Goal: Transaction & Acquisition: Book appointment/travel/reservation

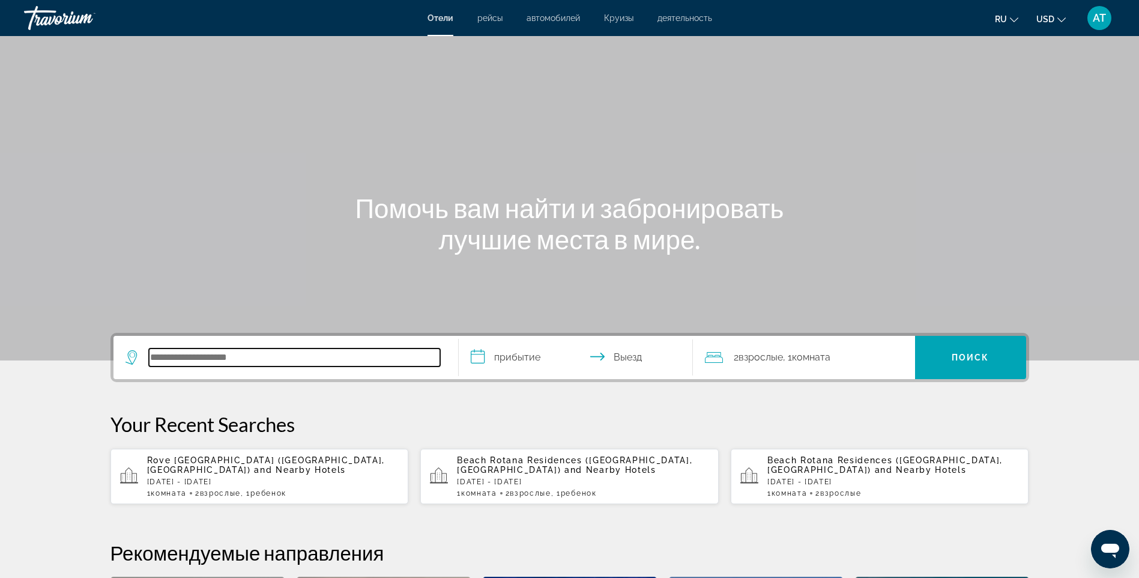
click at [258, 353] on input "Search hotel destination" at bounding box center [294, 357] width 291 height 18
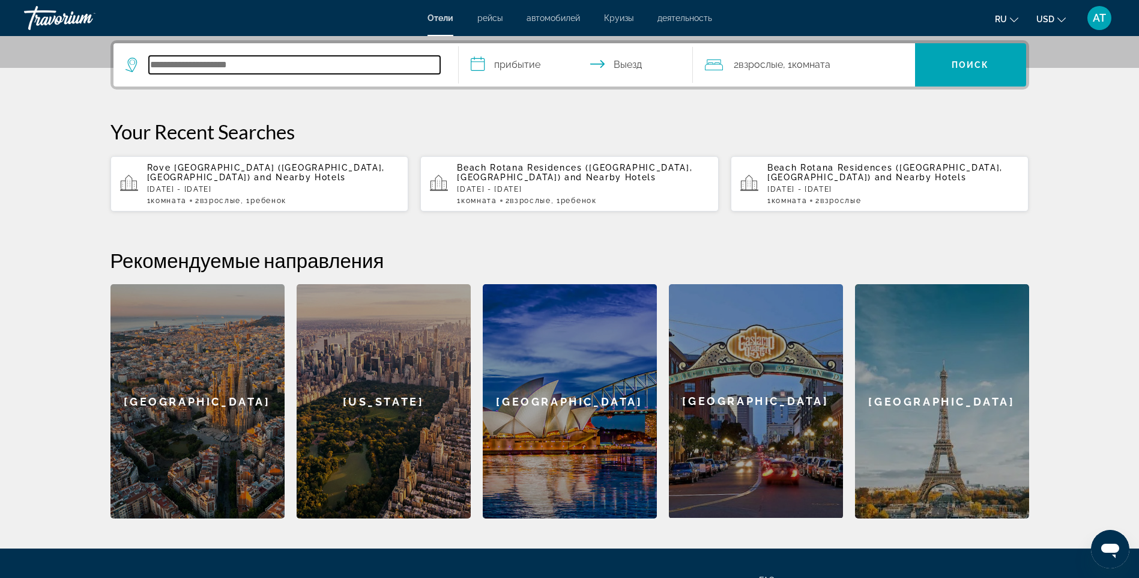
scroll to position [294, 0]
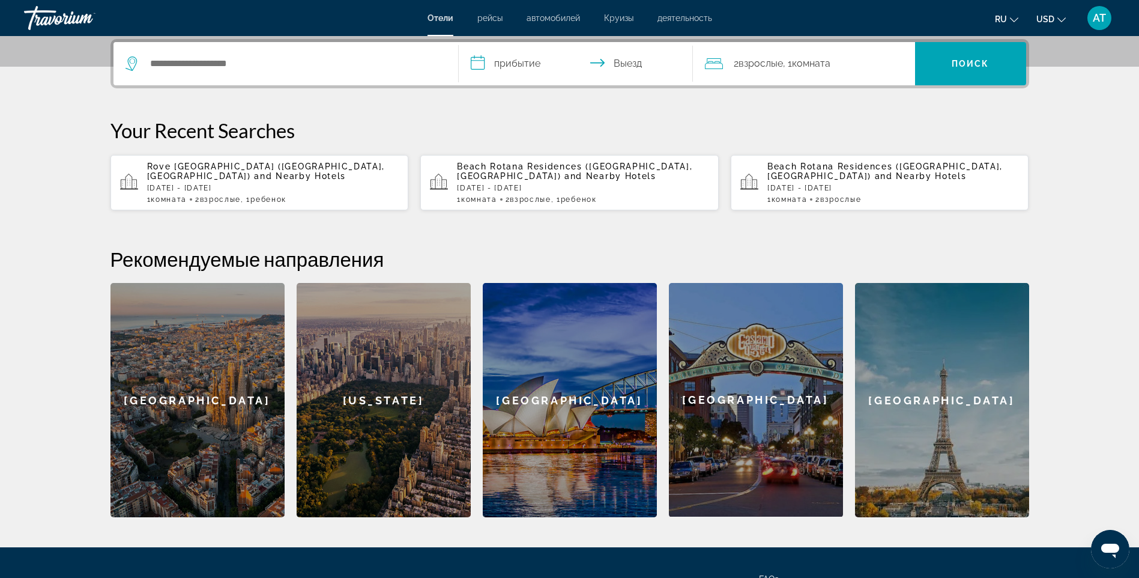
click at [254, 175] on span "and Nearby Hotels" at bounding box center [300, 176] width 92 height 10
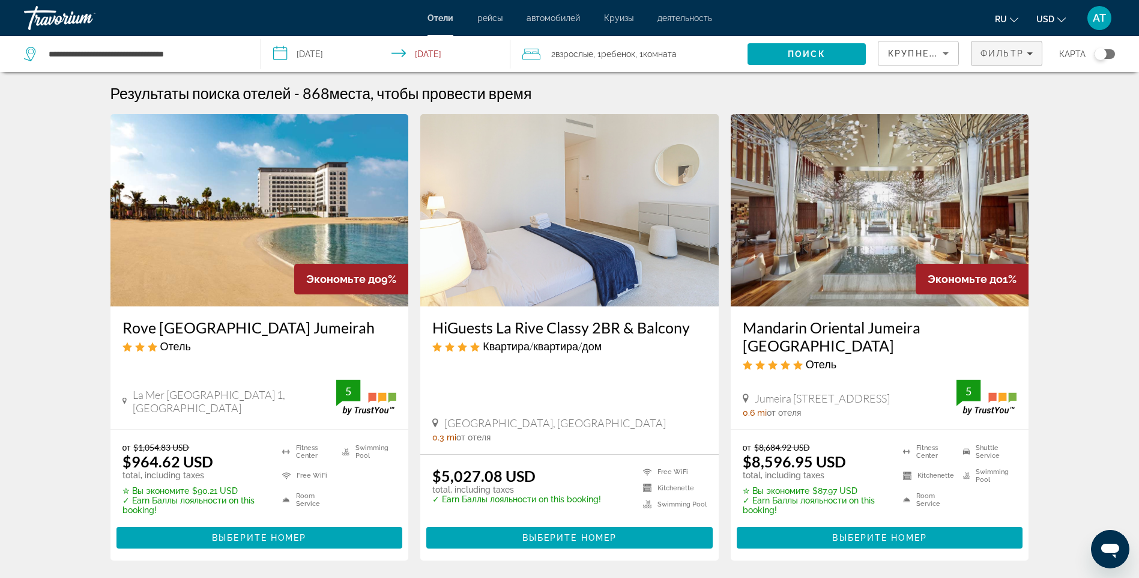
click at [1000, 53] on span "Фильтр" at bounding box center [1002, 54] width 43 height 10
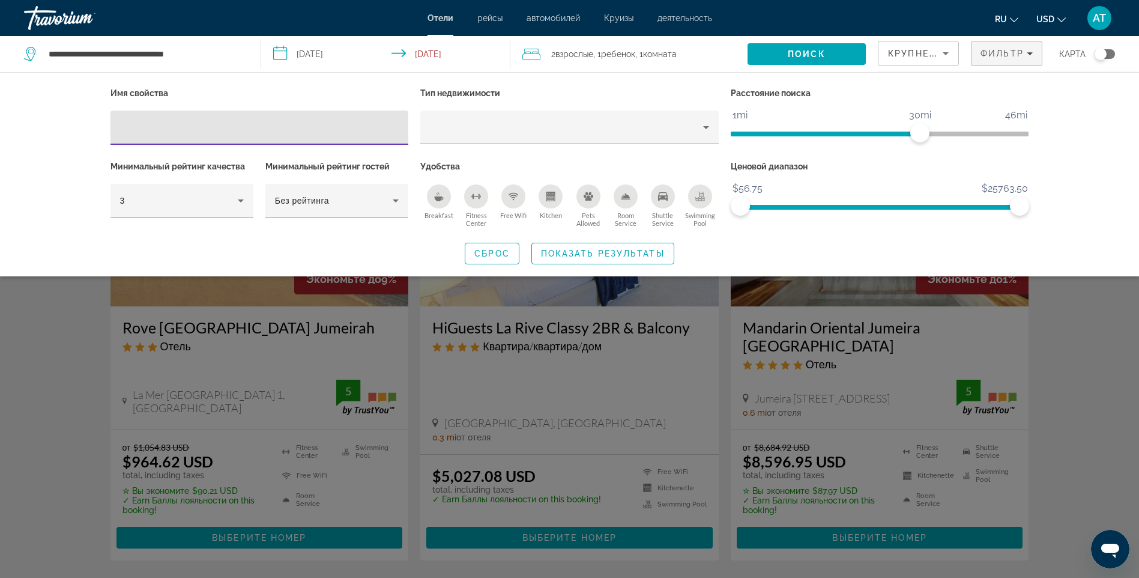
click at [900, 205] on ngx-slider "$56.75 $25763.50 $56.75 $25763.50" at bounding box center [880, 206] width 298 height 2
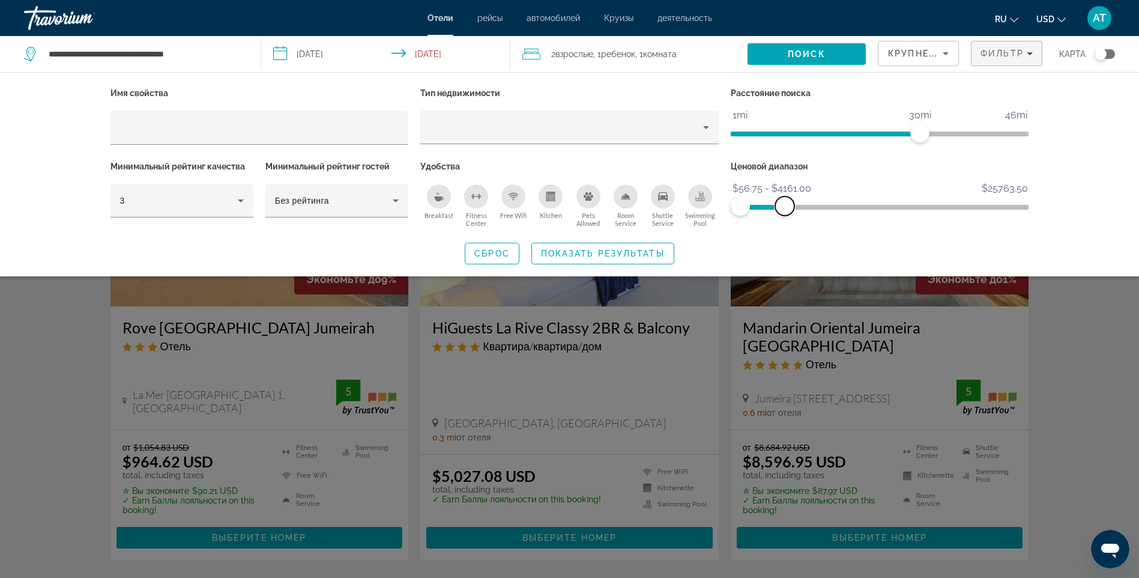
drag, startPoint x: 904, startPoint y: 203, endPoint x: 785, endPoint y: 214, distance: 119.4
click at [785, 214] on span "ngx-slider-max" at bounding box center [784, 205] width 19 height 19
click at [842, 132] on span "ngx-slider" at bounding box center [825, 134] width 189 height 5
drag, startPoint x: 831, startPoint y: 135, endPoint x: 771, endPoint y: 130, distance: 59.6
click at [771, 130] on span "ngx-slider" at bounding box center [771, 132] width 19 height 19
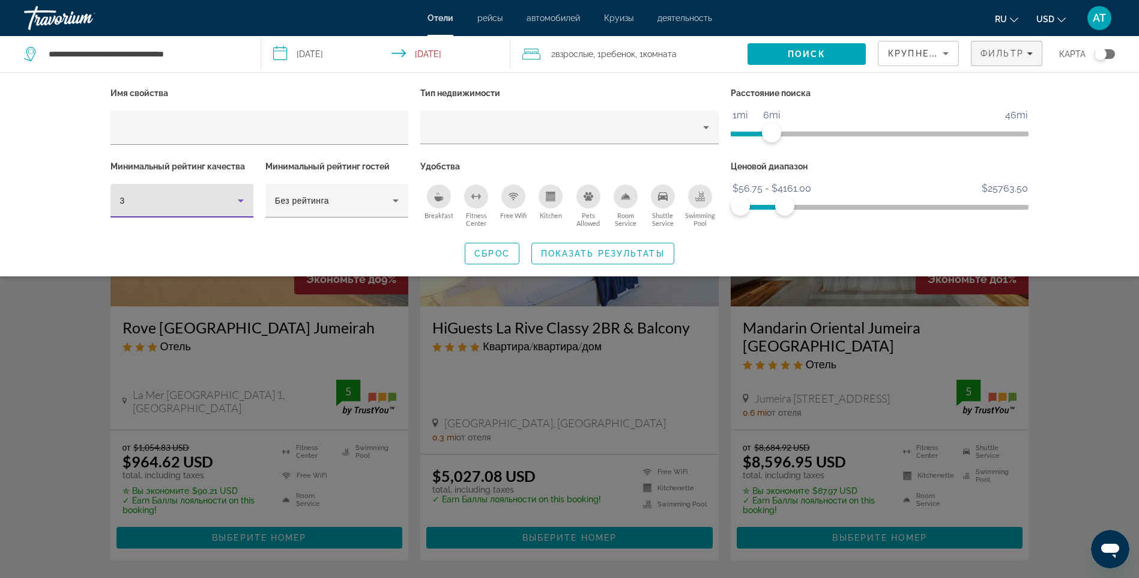
click at [241, 193] on icon "Hotel Filters" at bounding box center [241, 200] width 14 height 14
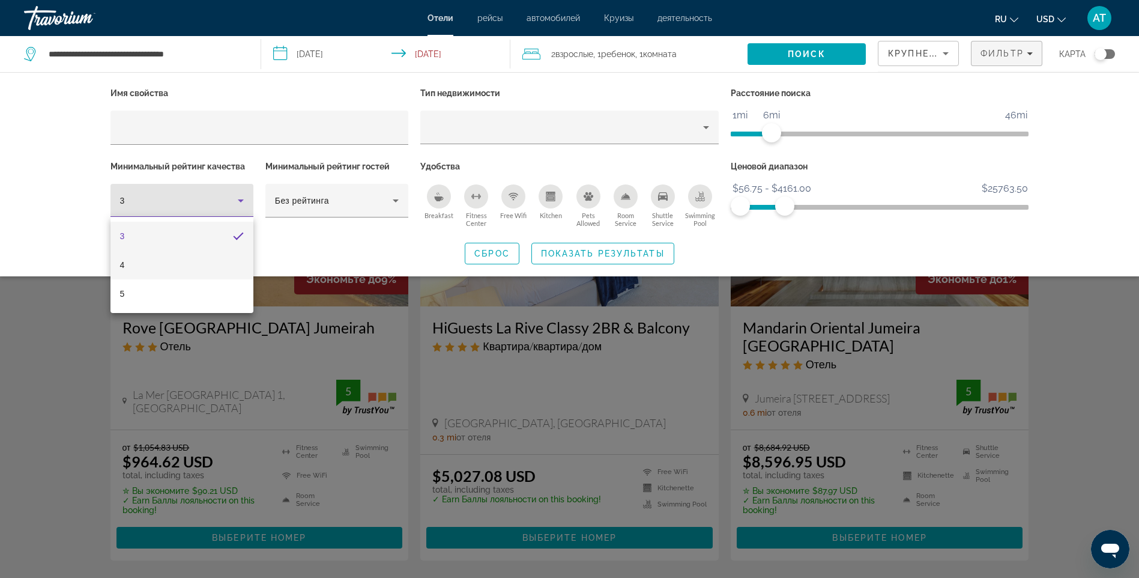
click at [192, 259] on mat-option "4" at bounding box center [182, 264] width 143 height 29
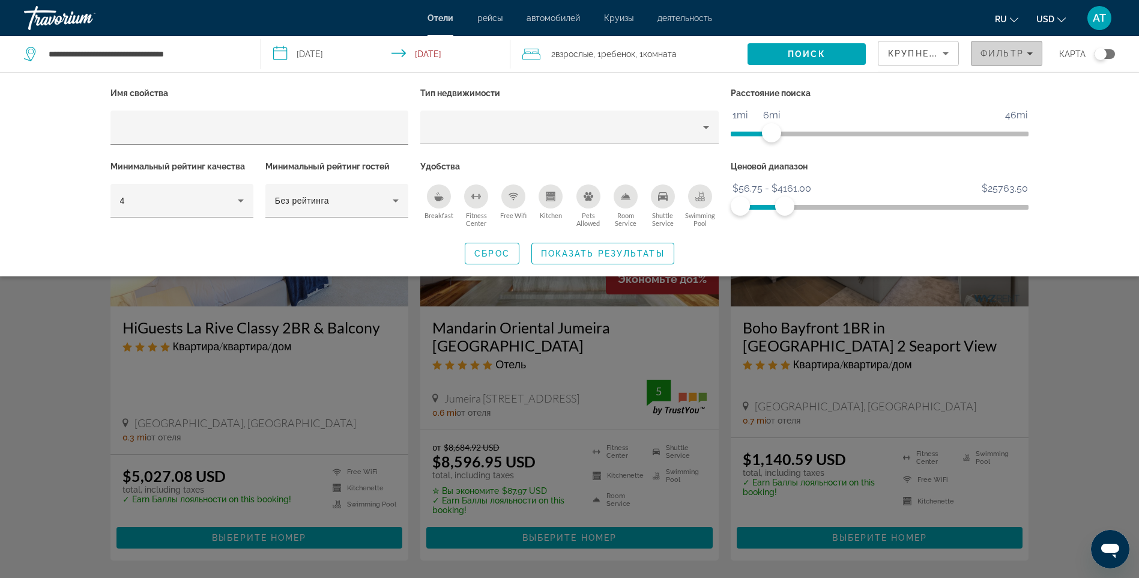
click at [989, 50] on span "Фильтр" at bounding box center [1002, 54] width 43 height 10
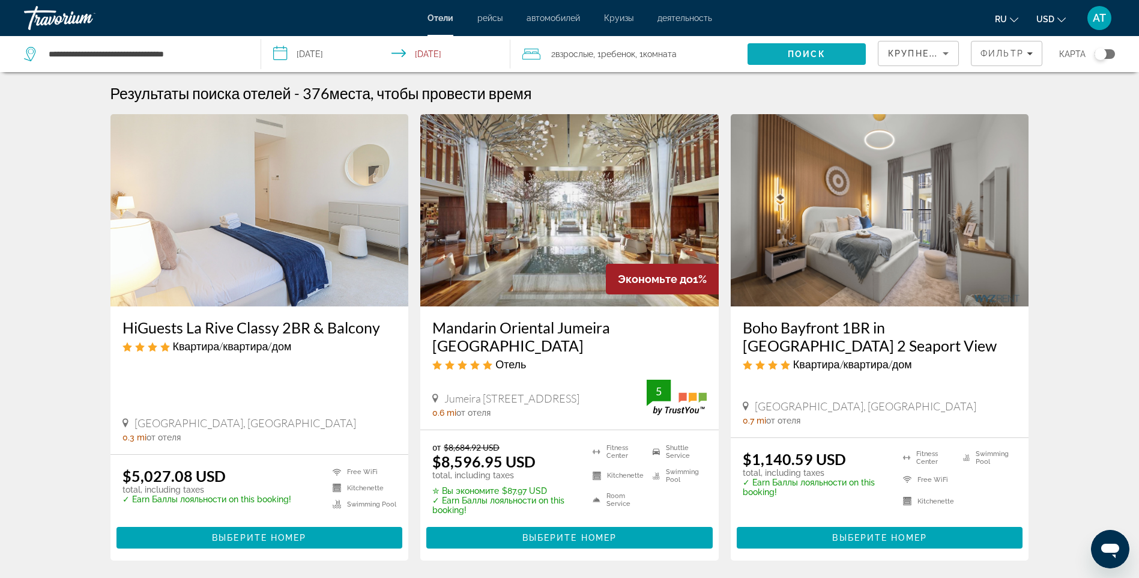
click at [841, 53] on span "Search" at bounding box center [807, 54] width 118 height 29
click at [940, 49] on icon "Sort by" at bounding box center [946, 53] width 14 height 14
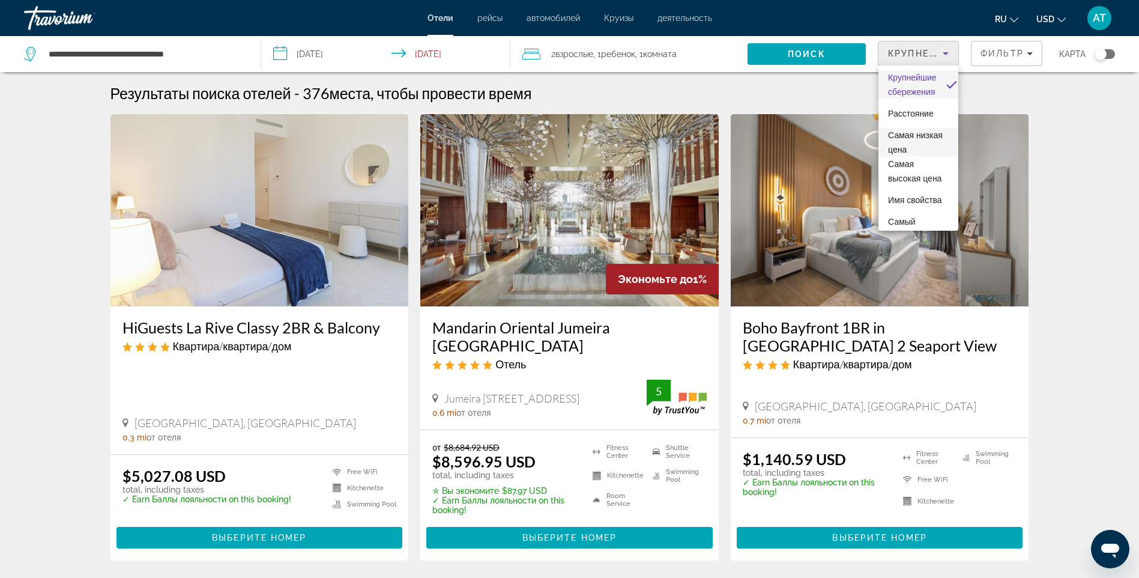
click at [921, 143] on span "Самая низкая цена" at bounding box center [918, 142] width 61 height 29
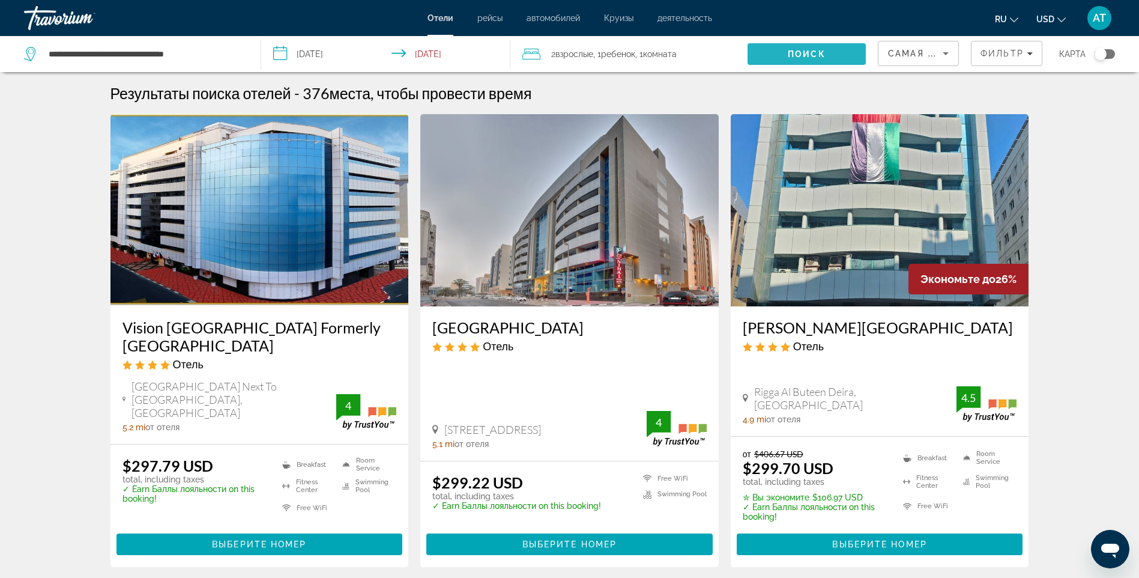
click at [827, 49] on span "Search" at bounding box center [807, 54] width 118 height 29
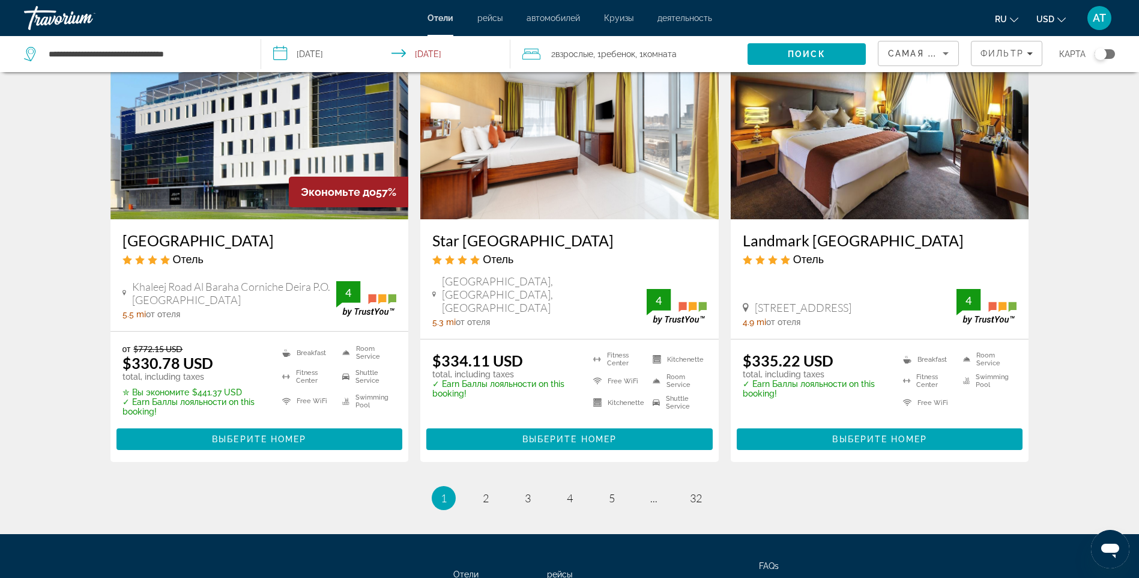
scroll to position [1501, 0]
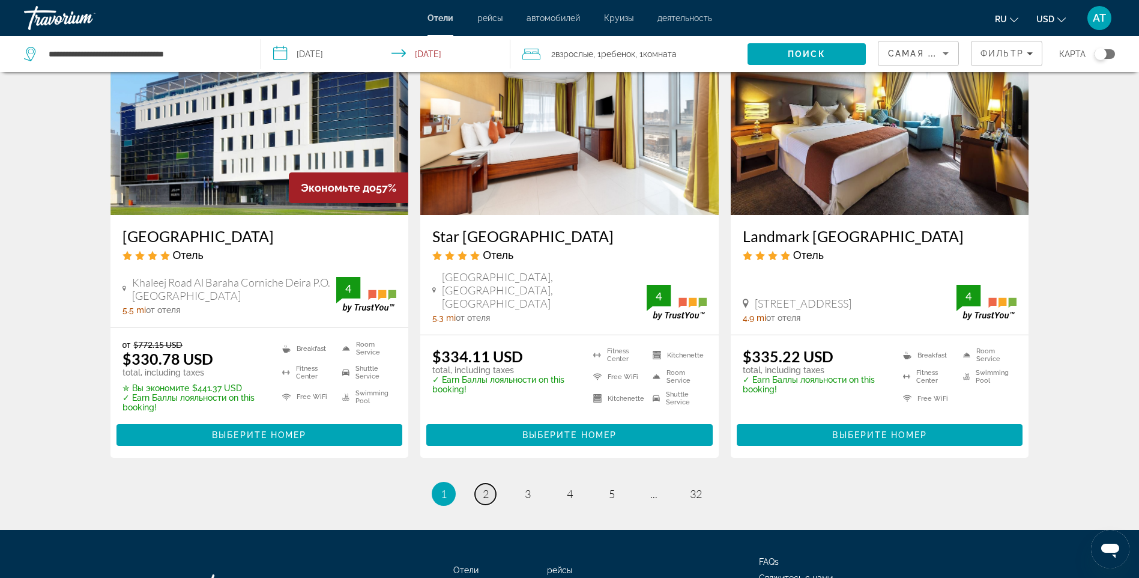
click at [486, 487] on span "2" at bounding box center [486, 493] width 6 height 13
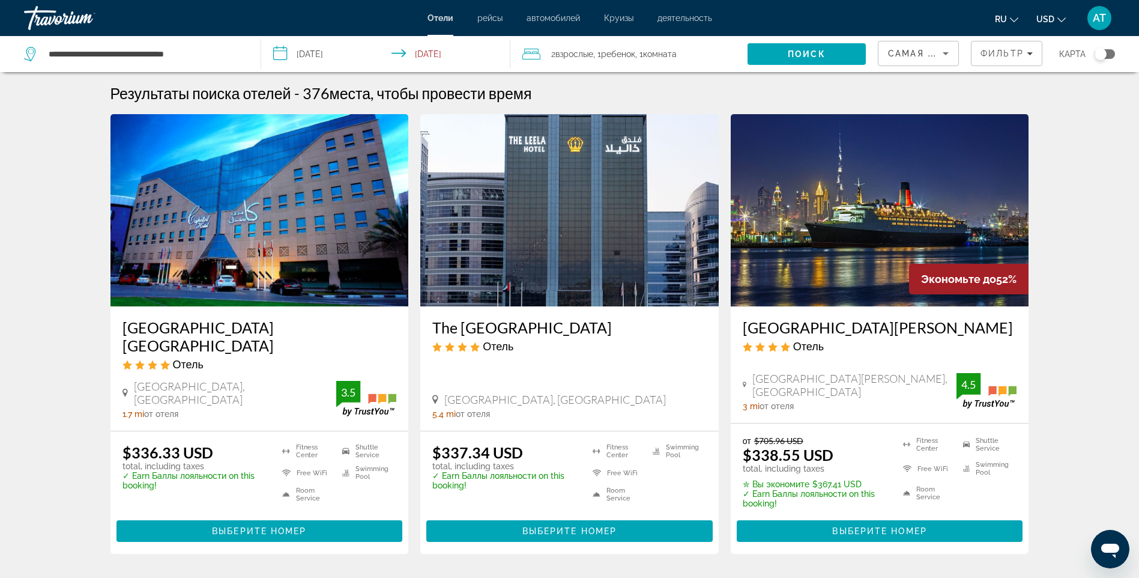
click at [841, 244] on img "Main content" at bounding box center [880, 210] width 298 height 192
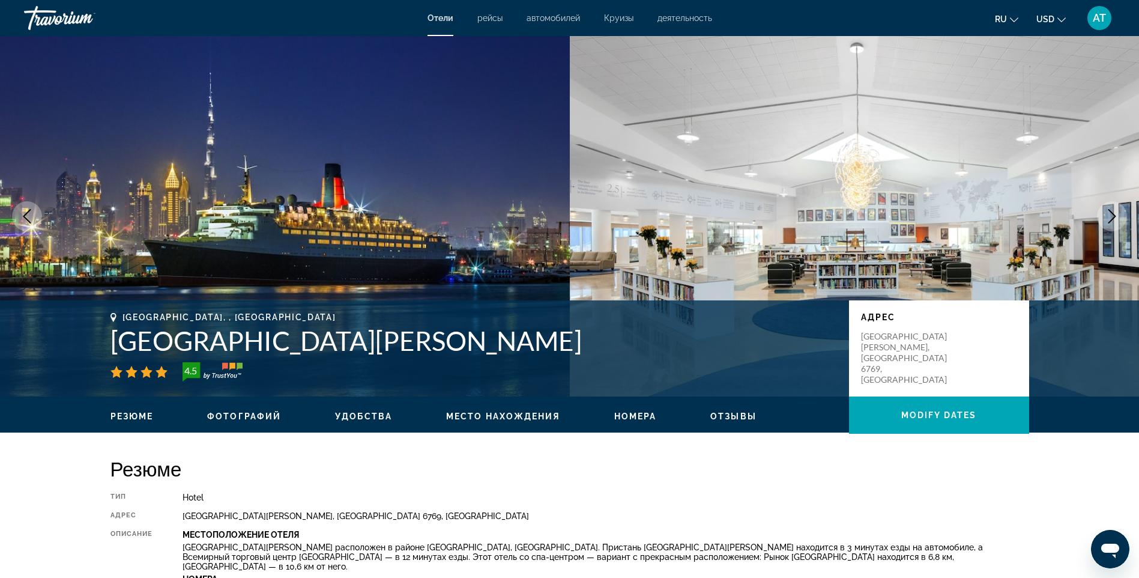
click at [482, 413] on span "Место нахождения" at bounding box center [503, 416] width 114 height 10
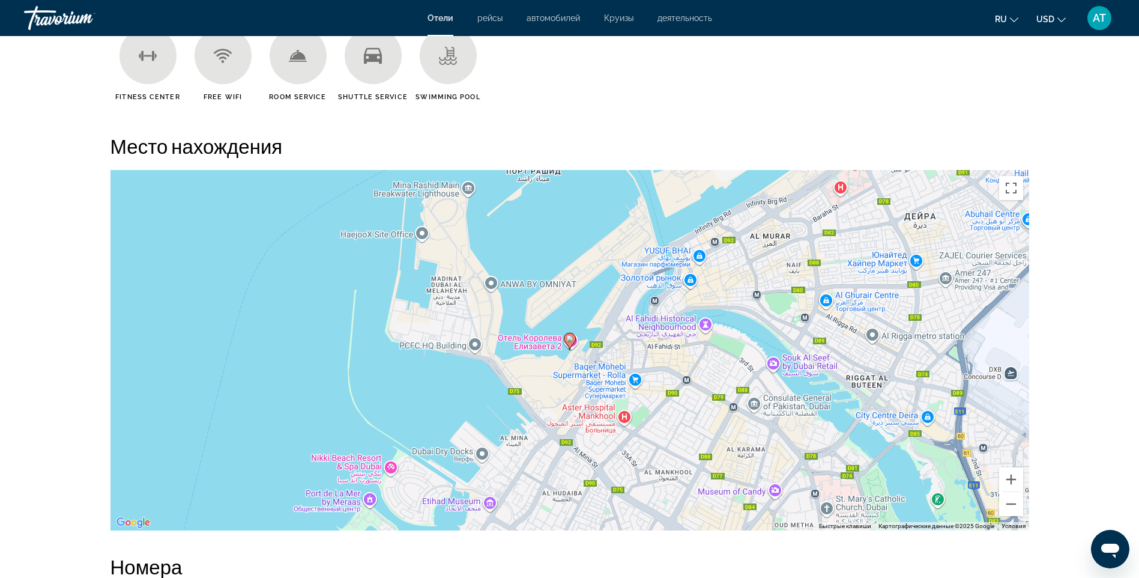
scroll to position [1100, 0]
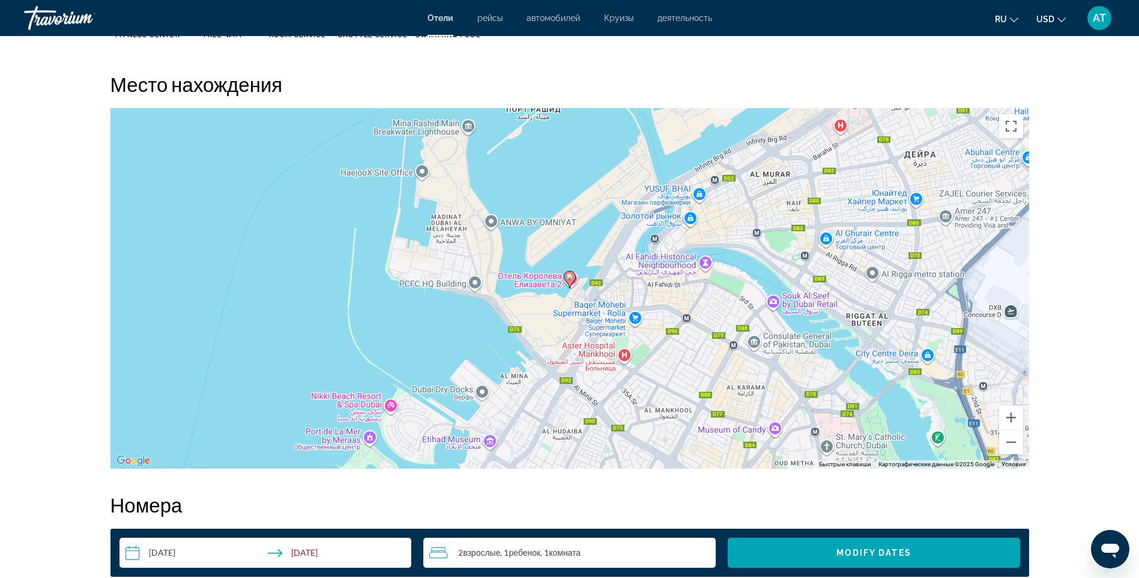
click at [568, 283] on icon "Main content" at bounding box center [570, 279] width 12 height 17
click at [572, 277] on image "Main content" at bounding box center [569, 276] width 7 height 7
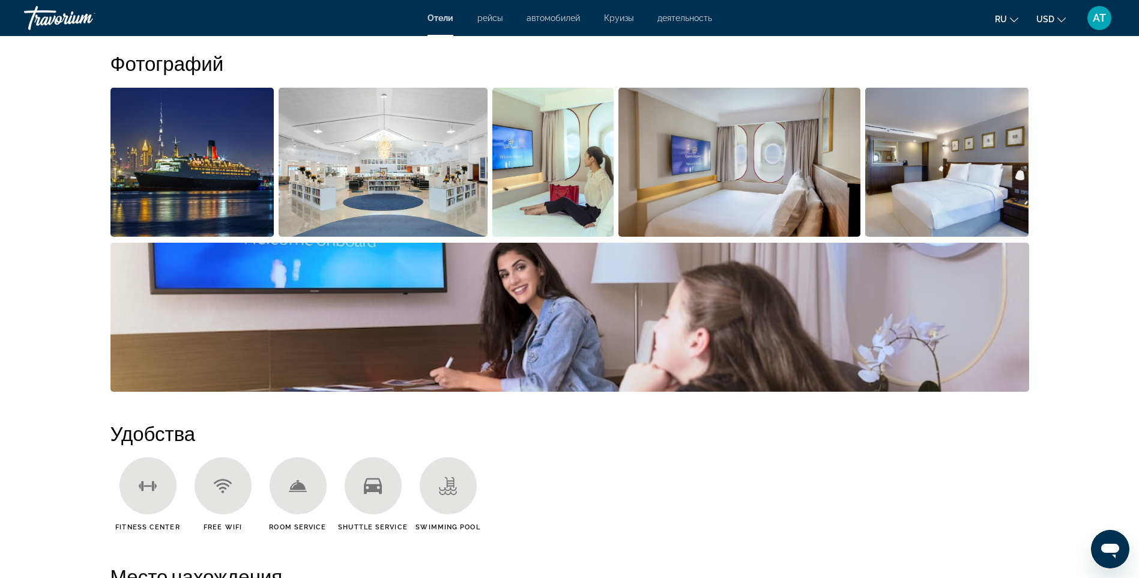
scroll to position [439, 0]
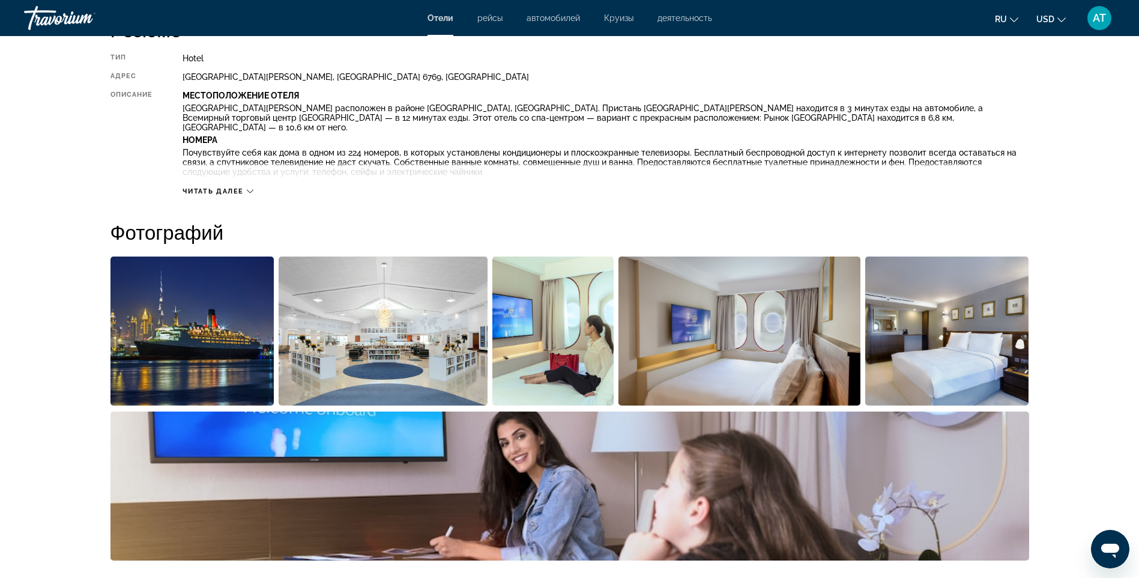
click at [318, 351] on img "Open full-screen image slider" at bounding box center [383, 330] width 209 height 149
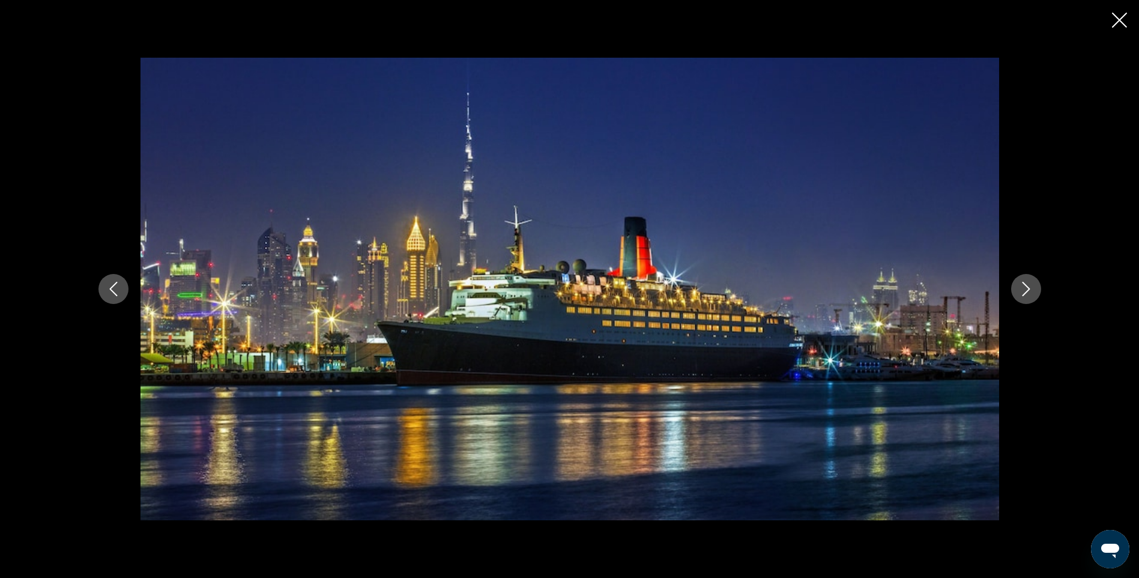
click at [1020, 286] on icon "Next image" at bounding box center [1026, 289] width 14 height 14
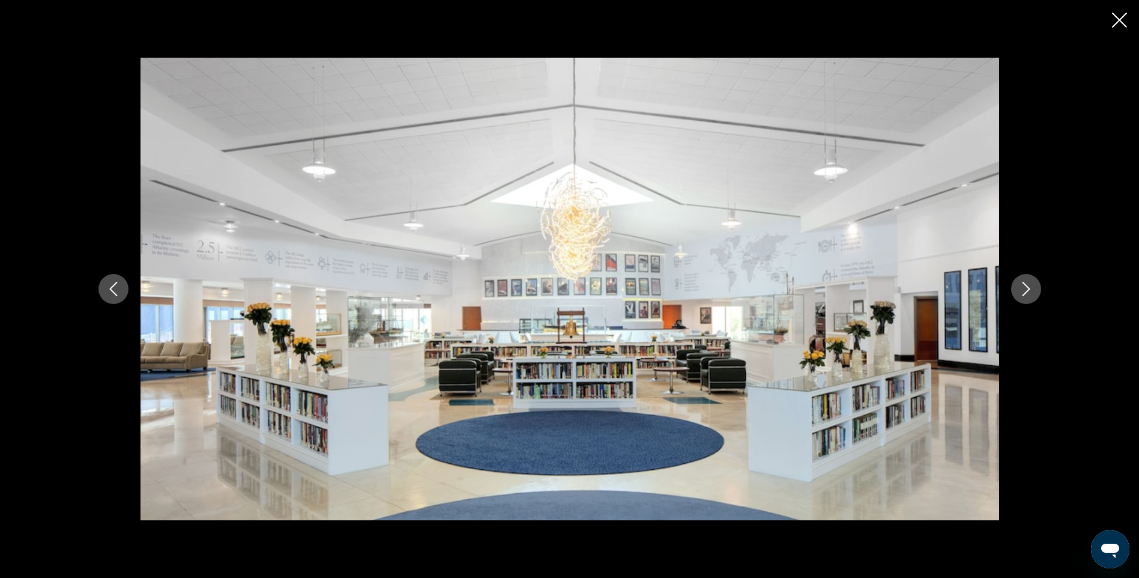
click at [1020, 286] on icon "Next image" at bounding box center [1026, 289] width 14 height 14
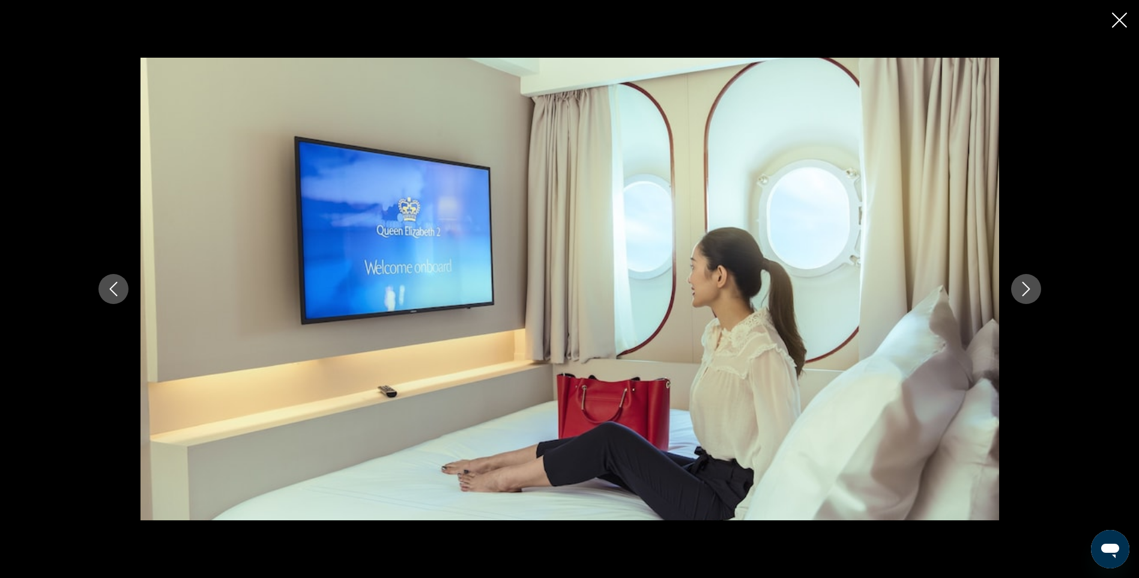
click at [1020, 286] on icon "Next image" at bounding box center [1026, 289] width 14 height 14
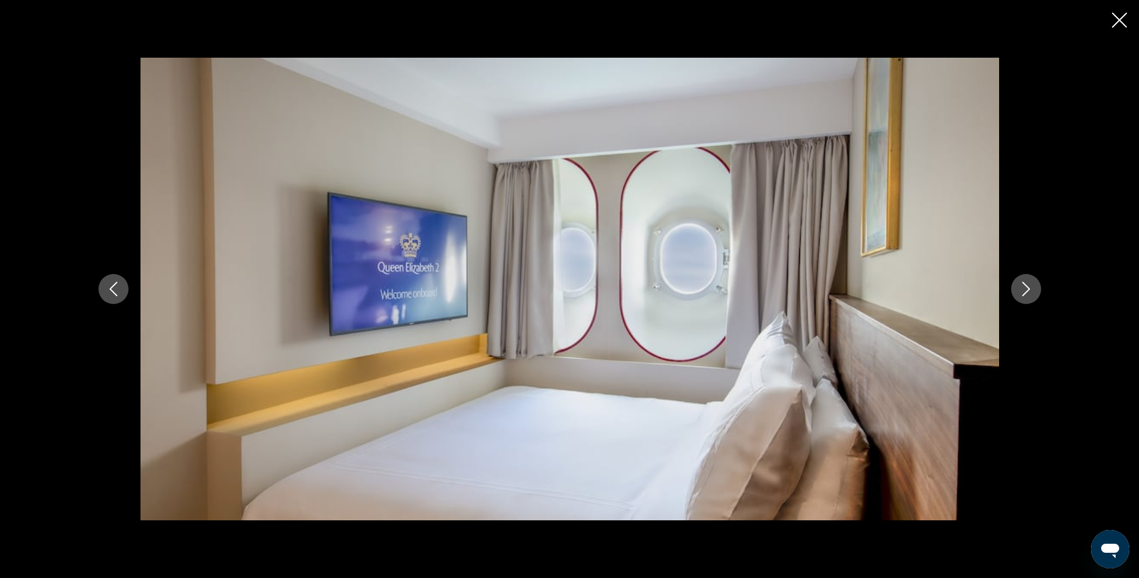
click at [1020, 286] on icon "Next image" at bounding box center [1026, 289] width 14 height 14
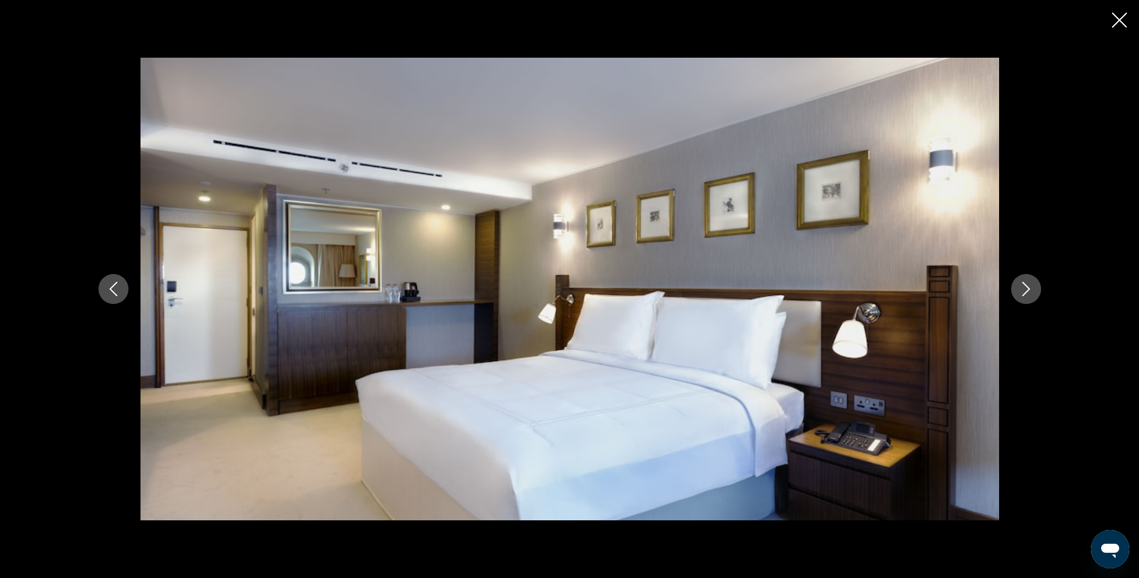
click at [1020, 286] on icon "Next image" at bounding box center [1026, 289] width 14 height 14
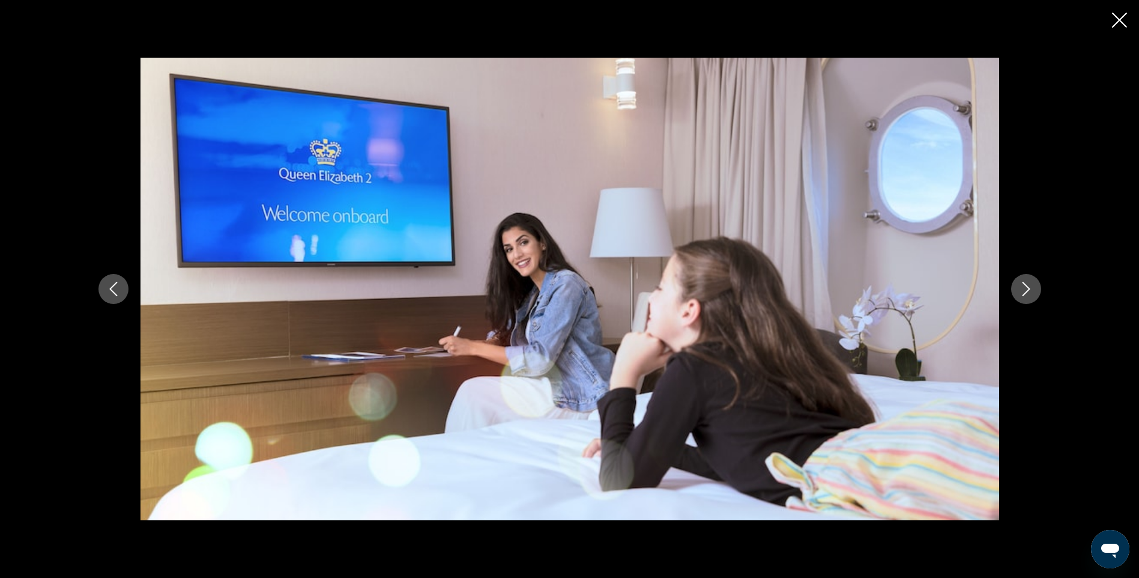
click at [1020, 286] on icon "Next image" at bounding box center [1026, 289] width 14 height 14
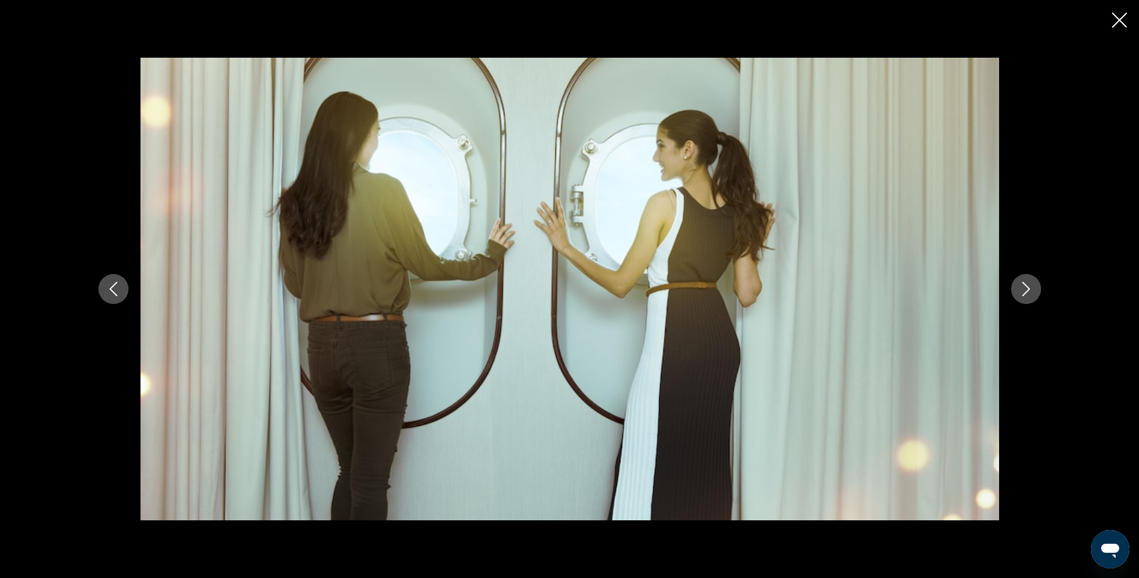
click at [1020, 286] on icon "Next image" at bounding box center [1026, 289] width 14 height 14
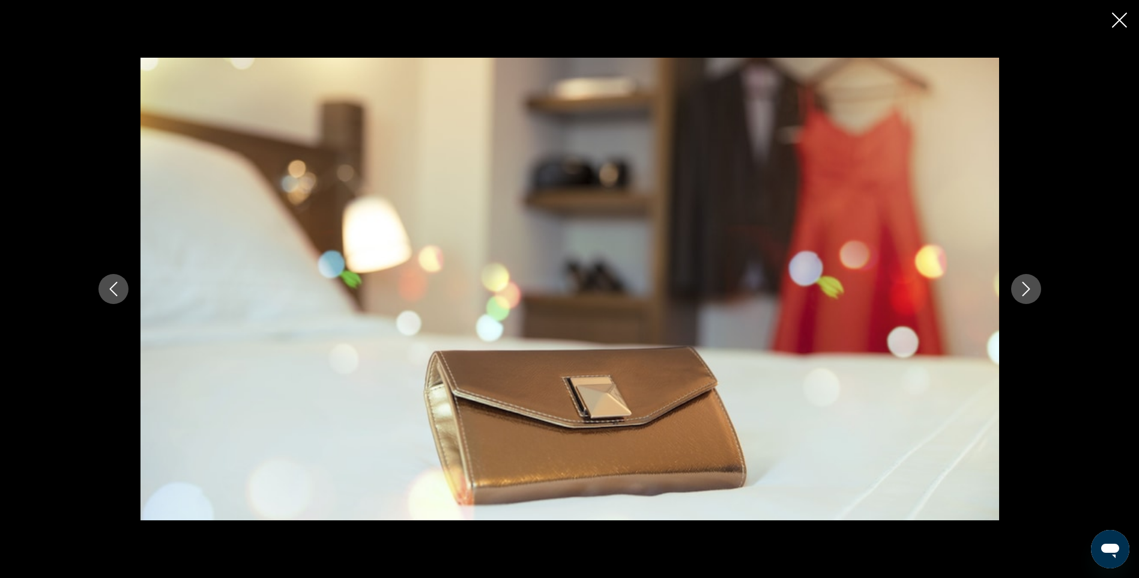
click at [1020, 286] on icon "Next image" at bounding box center [1026, 289] width 14 height 14
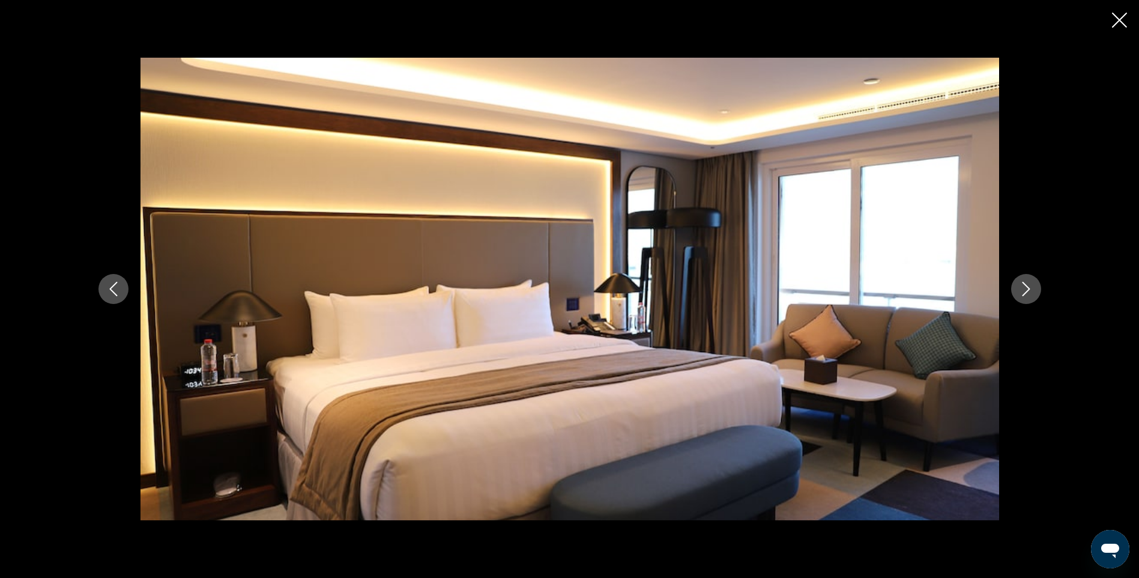
click at [1020, 286] on icon "Next image" at bounding box center [1026, 289] width 14 height 14
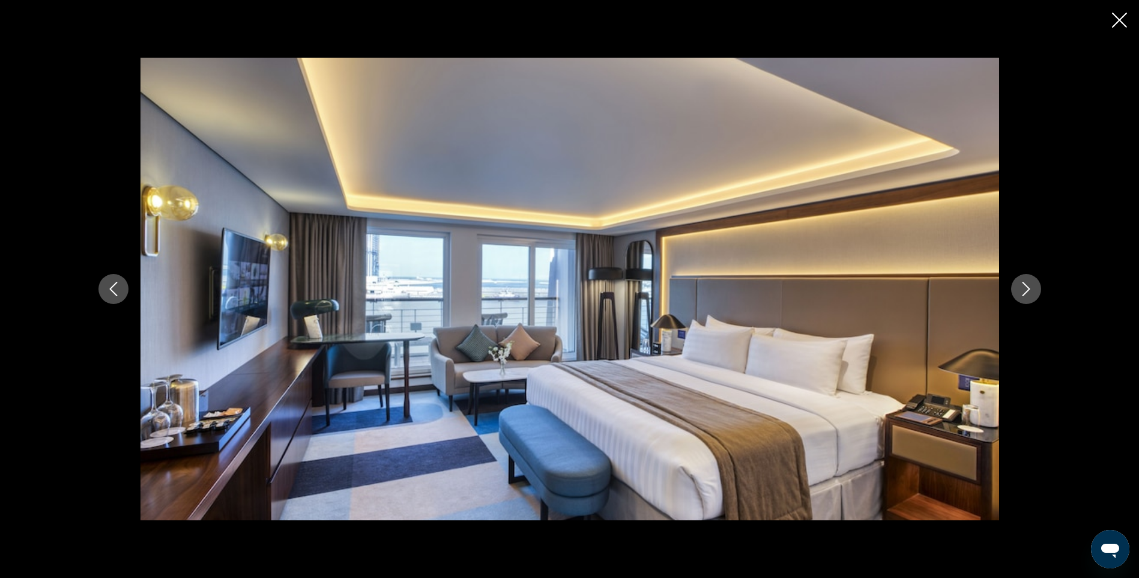
click at [1020, 286] on icon "Next image" at bounding box center [1026, 289] width 14 height 14
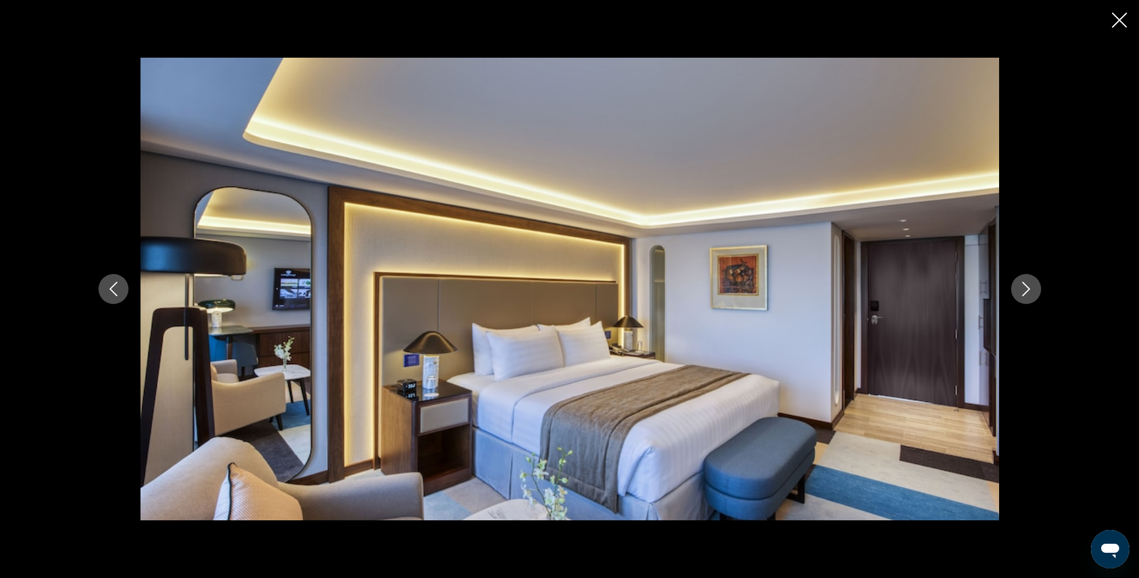
click at [1020, 288] on icon "Next image" at bounding box center [1026, 289] width 14 height 14
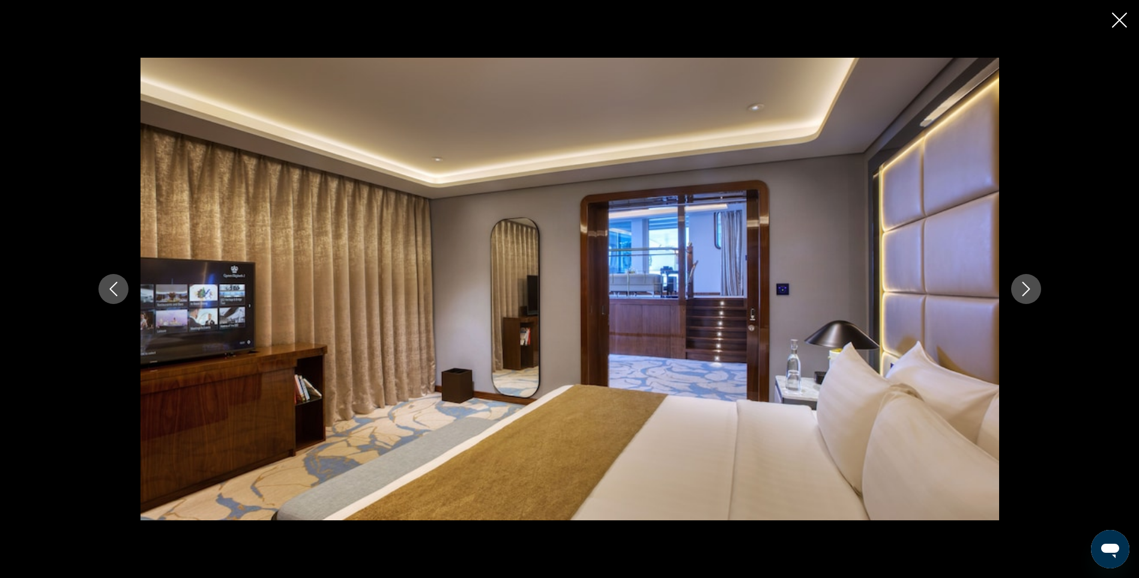
click at [1020, 288] on icon "Next image" at bounding box center [1026, 289] width 14 height 14
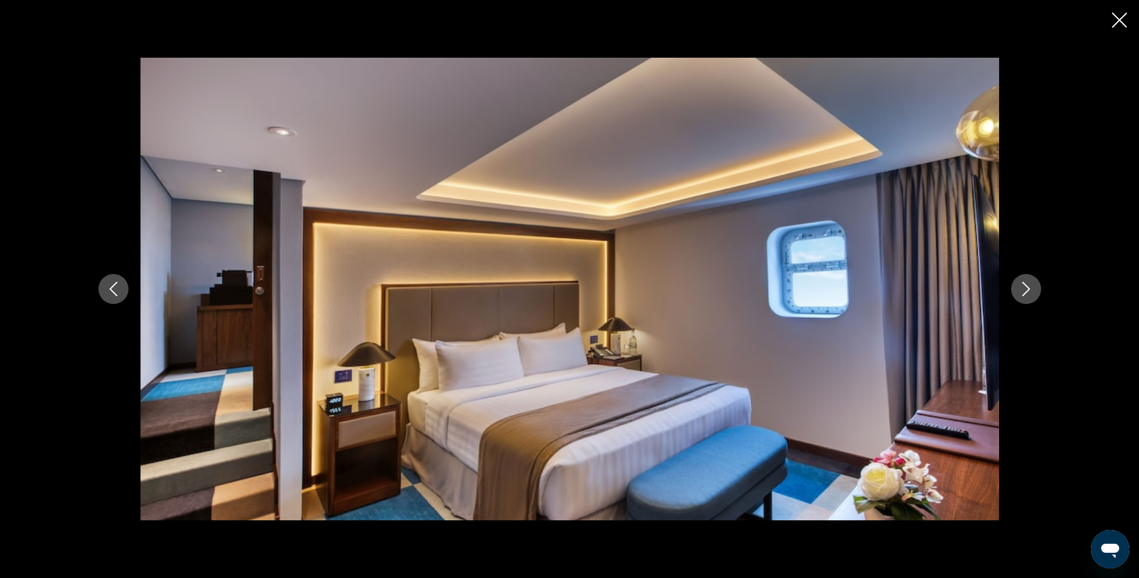
click at [1020, 288] on icon "Next image" at bounding box center [1026, 289] width 14 height 14
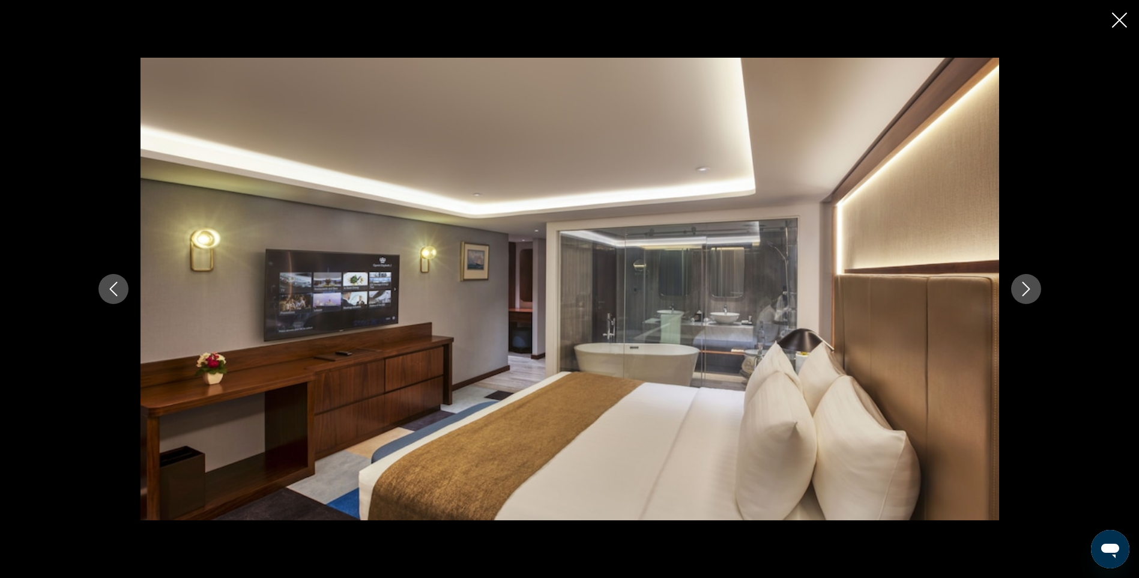
click at [1020, 288] on icon "Next image" at bounding box center [1026, 289] width 14 height 14
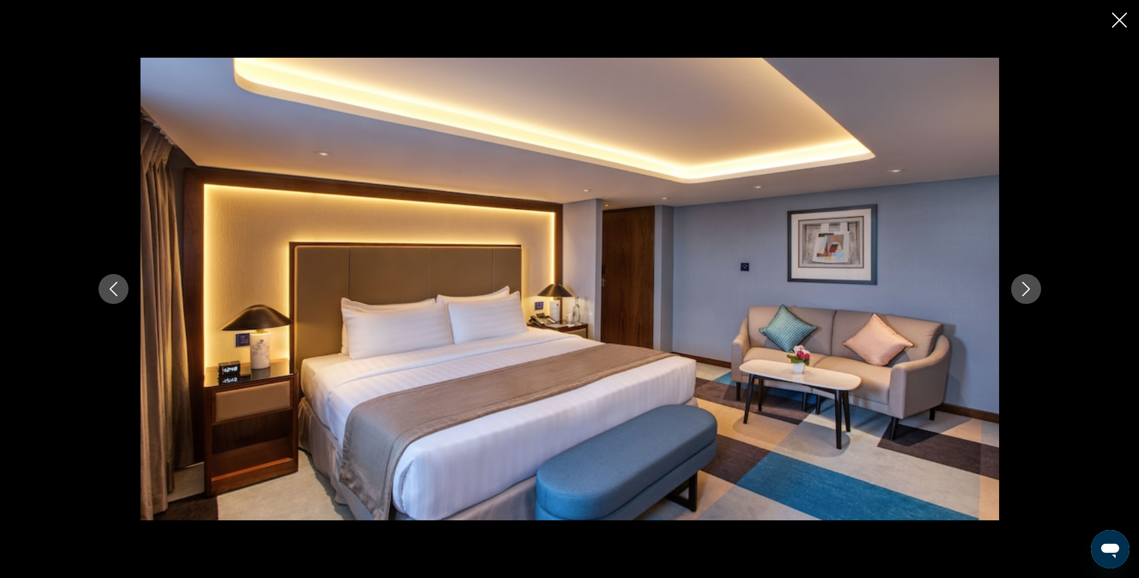
click at [1020, 288] on icon "Next image" at bounding box center [1026, 289] width 14 height 14
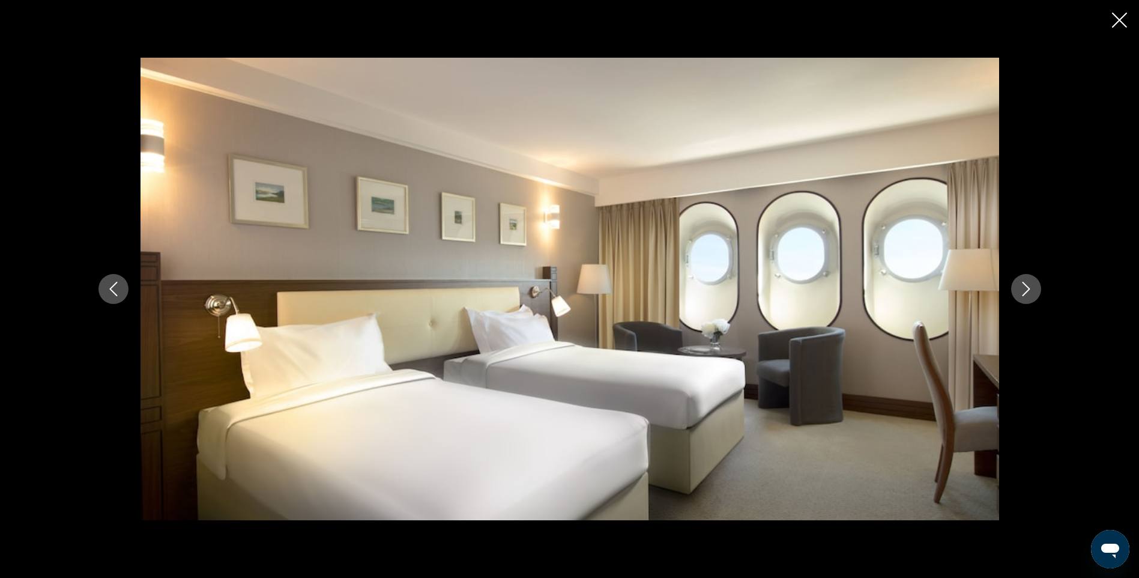
click at [1020, 288] on icon "Next image" at bounding box center [1026, 289] width 14 height 14
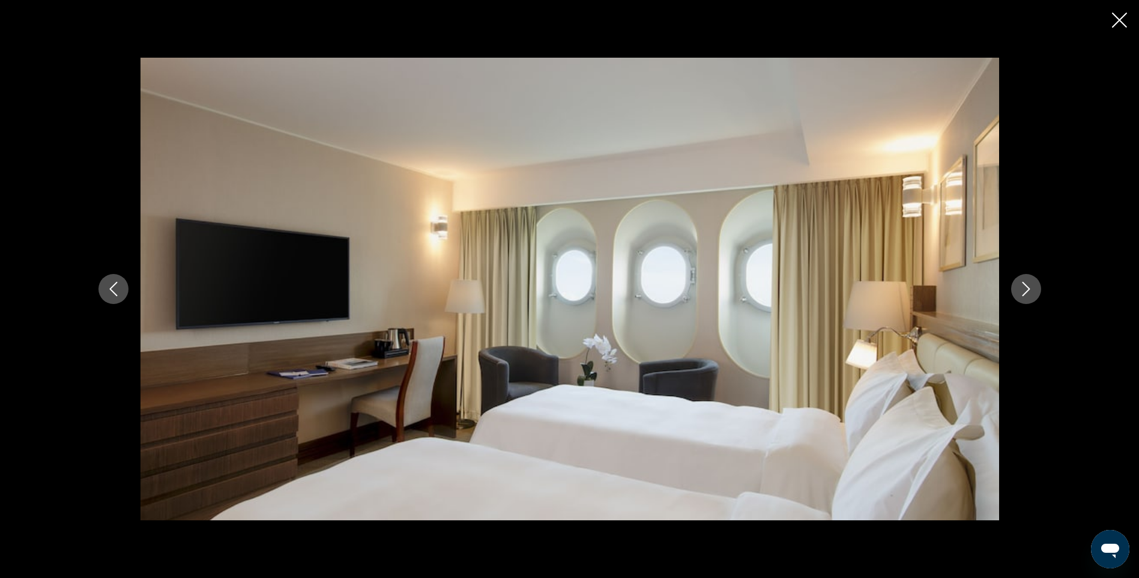
click at [1020, 288] on icon "Next image" at bounding box center [1026, 289] width 14 height 14
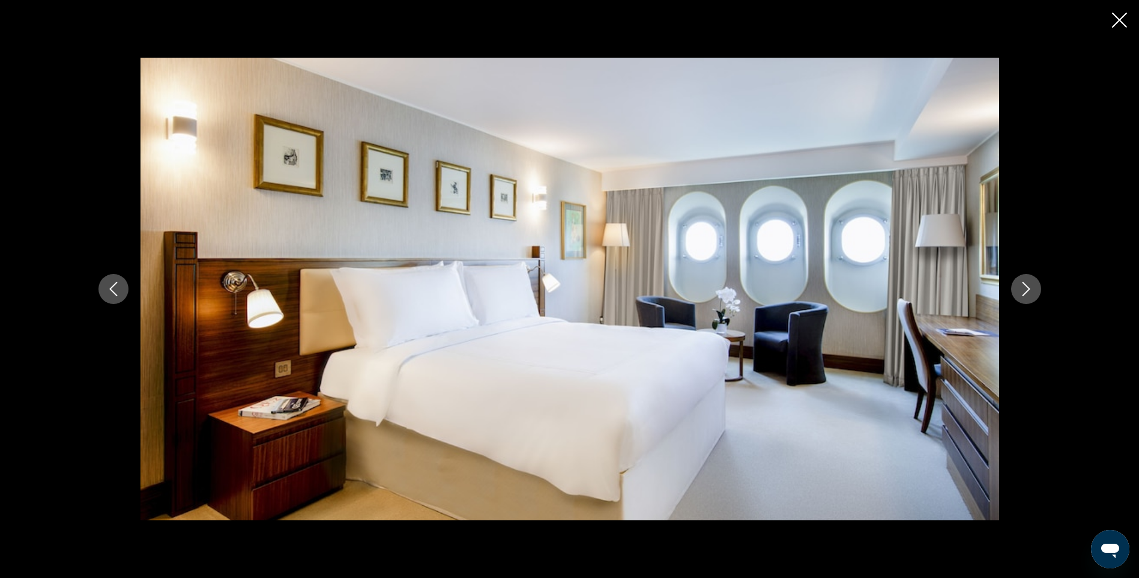
click at [1020, 288] on icon "Next image" at bounding box center [1026, 289] width 14 height 14
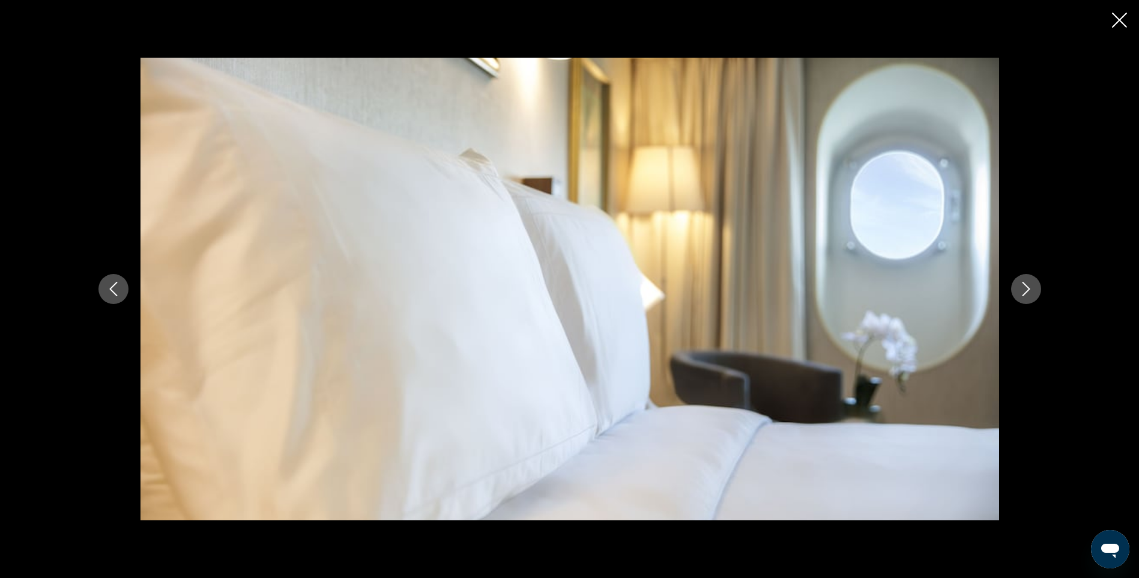
click at [1020, 288] on icon "Next image" at bounding box center [1026, 289] width 14 height 14
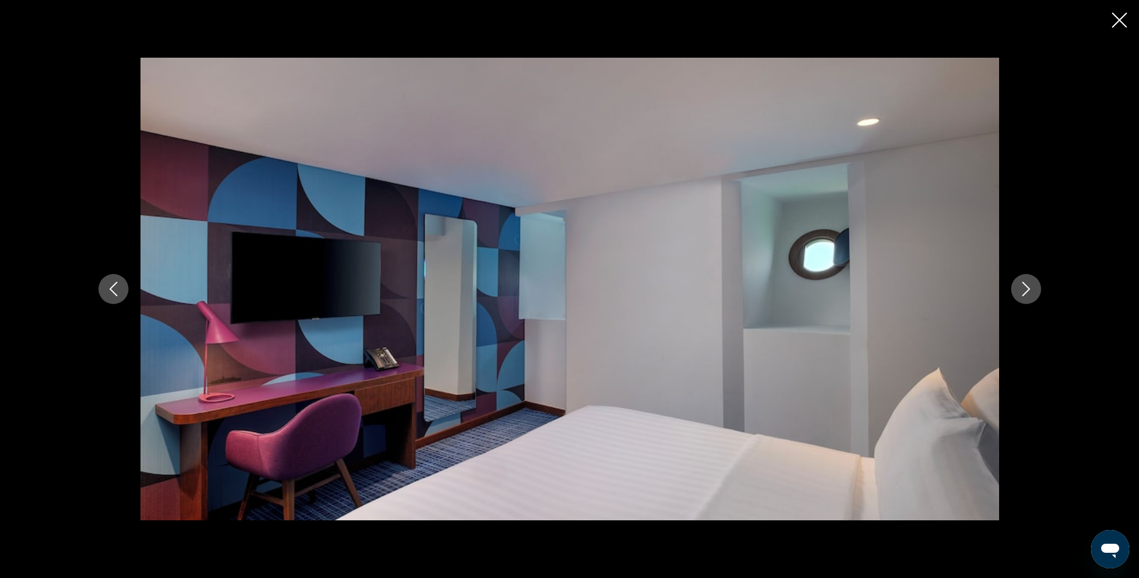
click at [1020, 288] on icon "Next image" at bounding box center [1026, 289] width 14 height 14
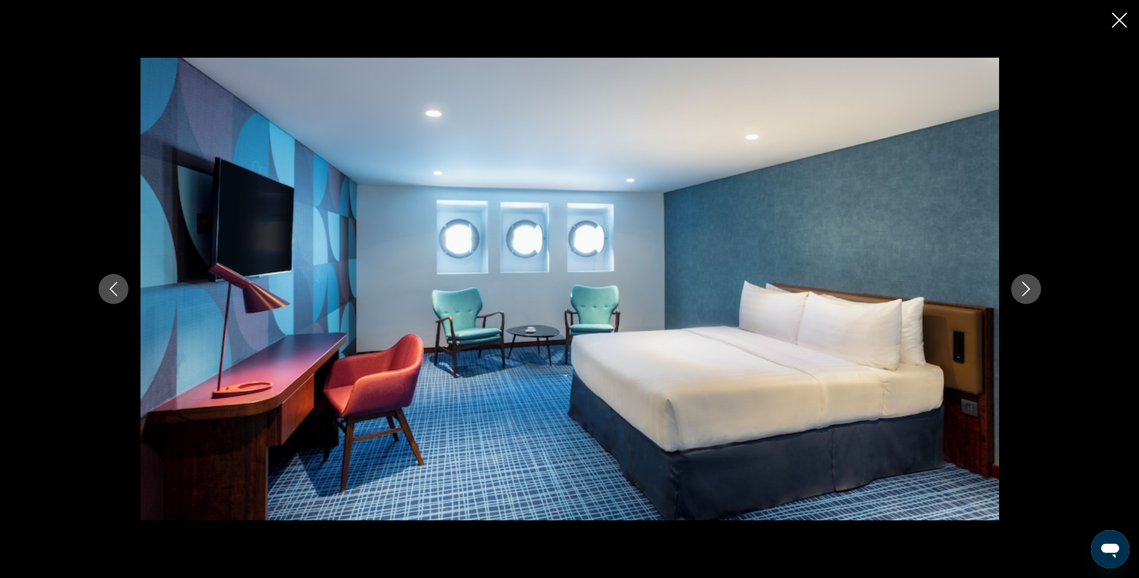
click at [1019, 288] on icon "Next image" at bounding box center [1026, 289] width 14 height 14
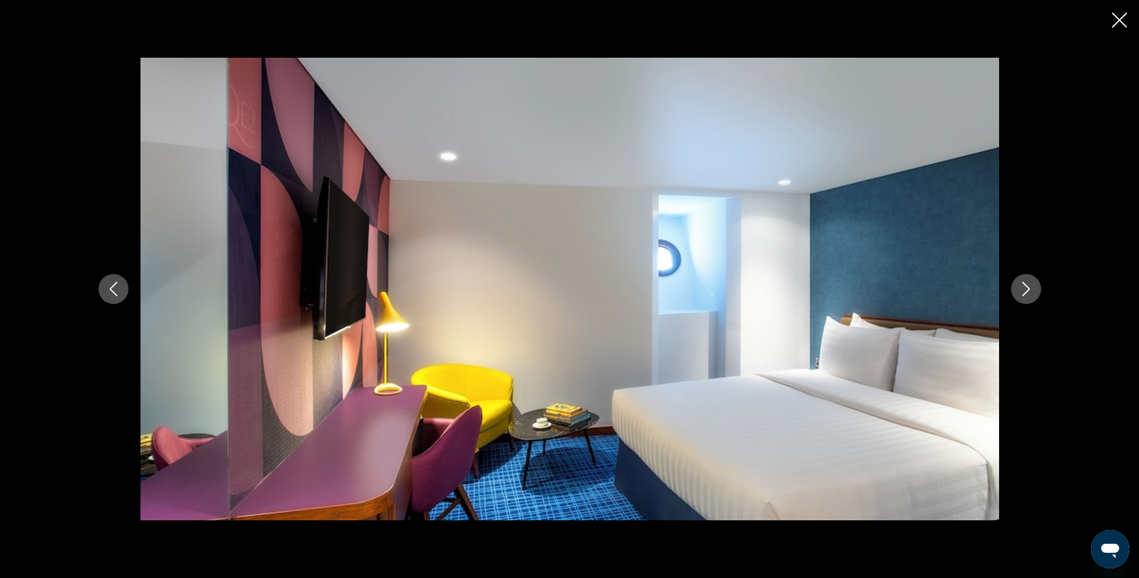
click at [1019, 288] on icon "Next image" at bounding box center [1026, 289] width 14 height 14
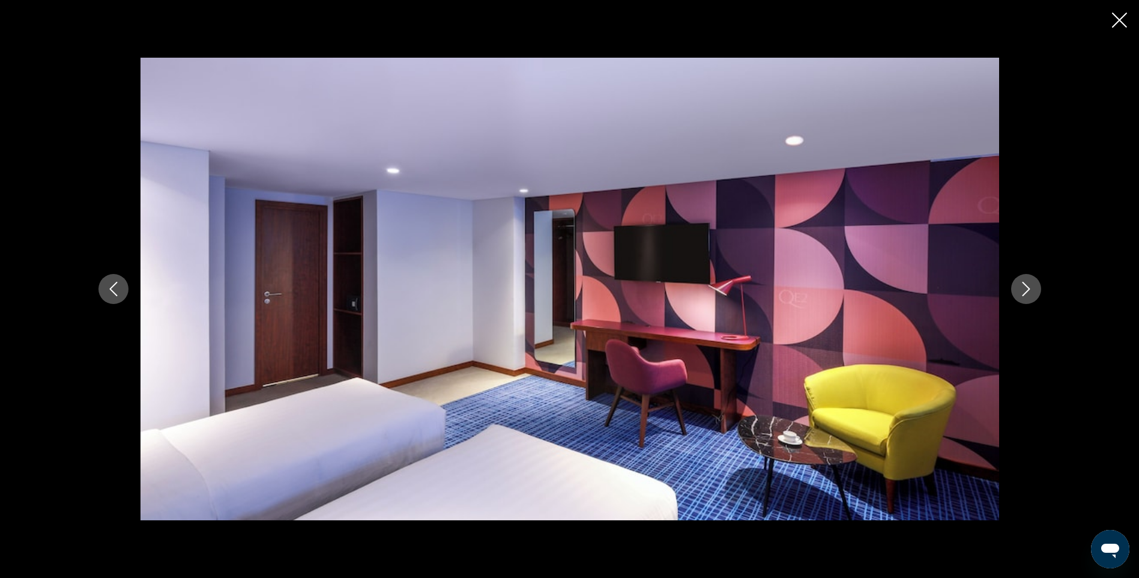
click at [1019, 288] on icon "Next image" at bounding box center [1026, 289] width 14 height 14
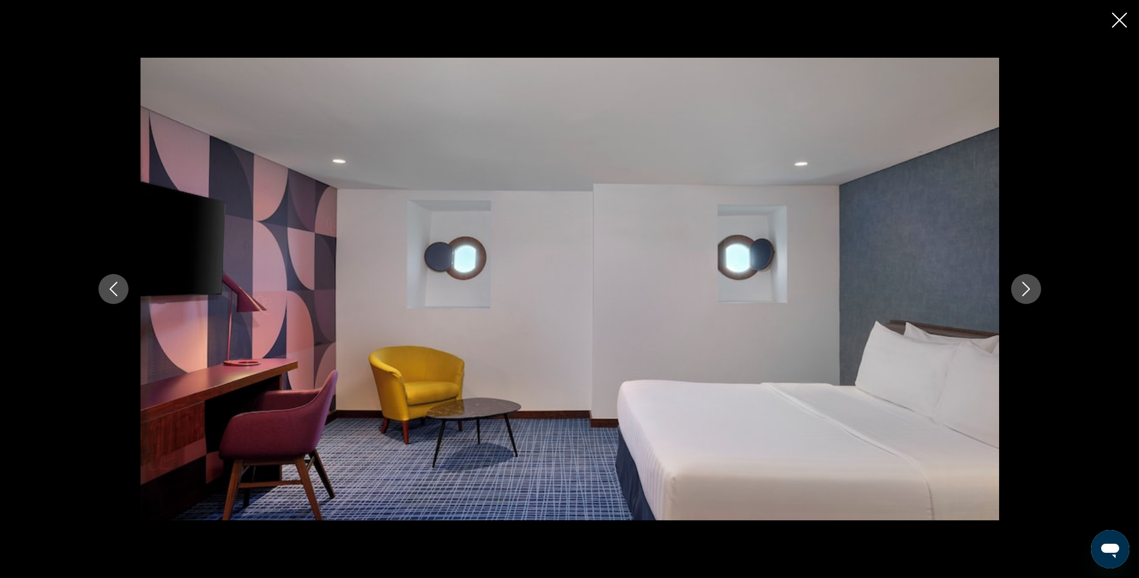
click at [1116, 21] on icon "Close slideshow" at bounding box center [1119, 20] width 15 height 15
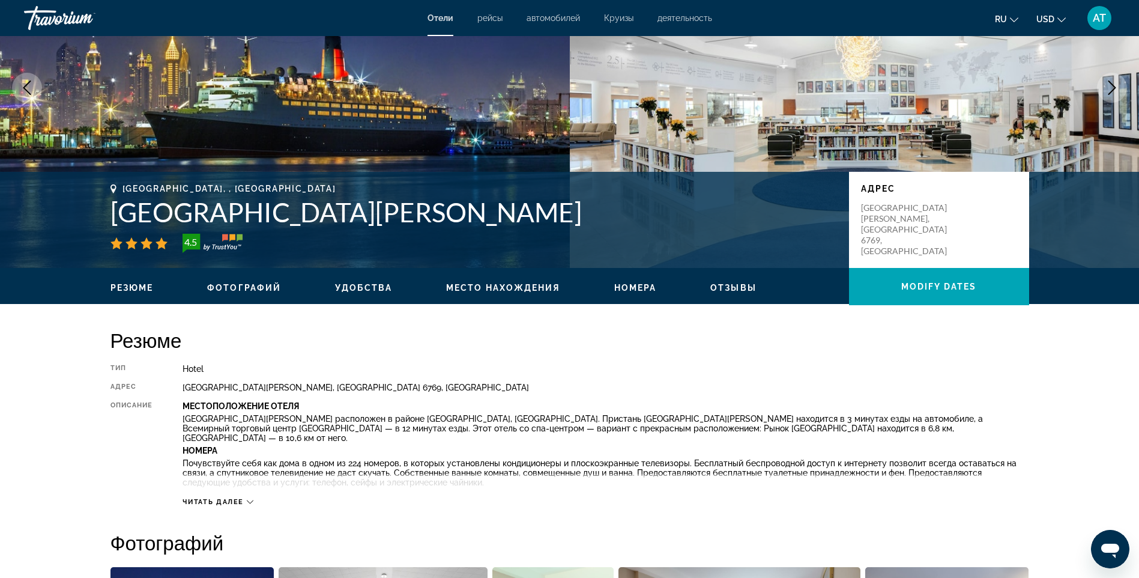
scroll to position [198, 0]
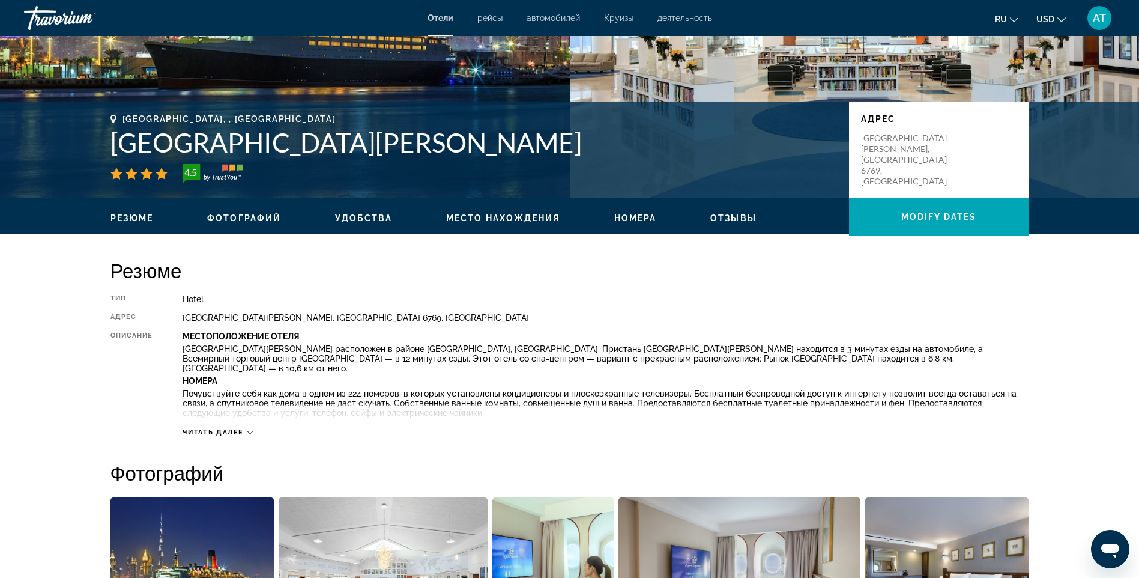
click at [238, 429] on span "Читать далее" at bounding box center [213, 432] width 61 height 8
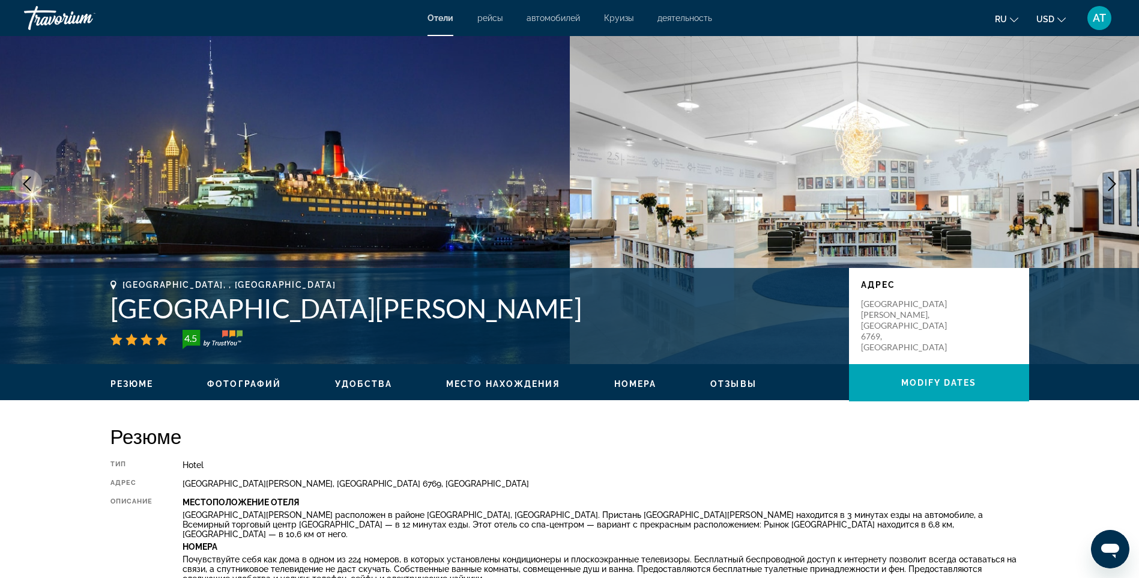
scroll to position [0, 0]
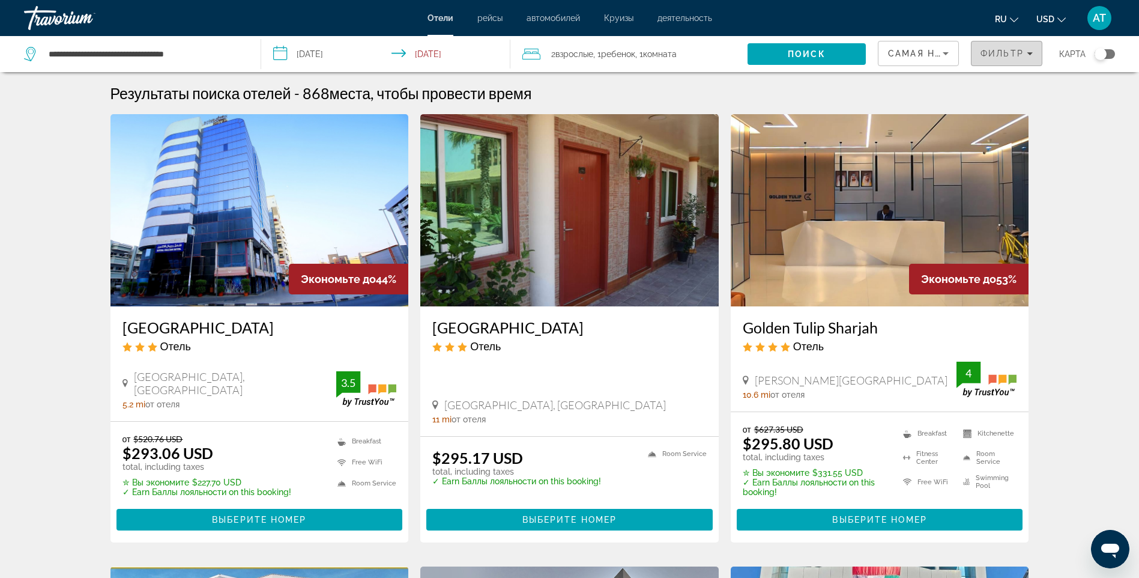
click at [996, 50] on span "Фильтр" at bounding box center [1002, 54] width 43 height 10
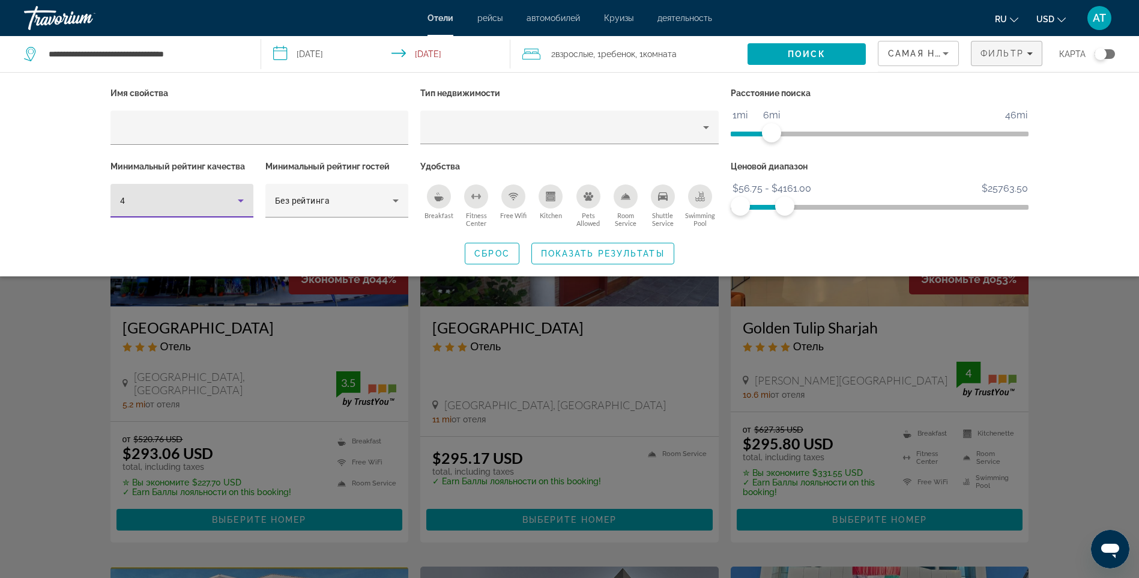
click at [237, 193] on icon "Hotel Filters" at bounding box center [241, 200] width 14 height 14
click at [148, 290] on mat-option "5" at bounding box center [182, 293] width 143 height 29
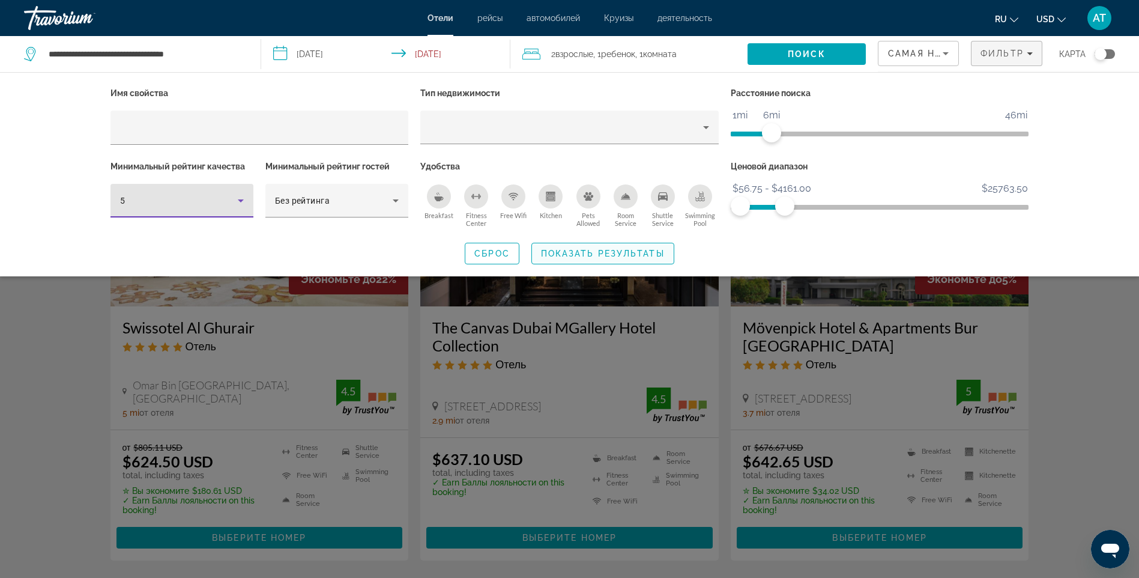
click at [557, 254] on span "Показать результаты" at bounding box center [603, 254] width 124 height 10
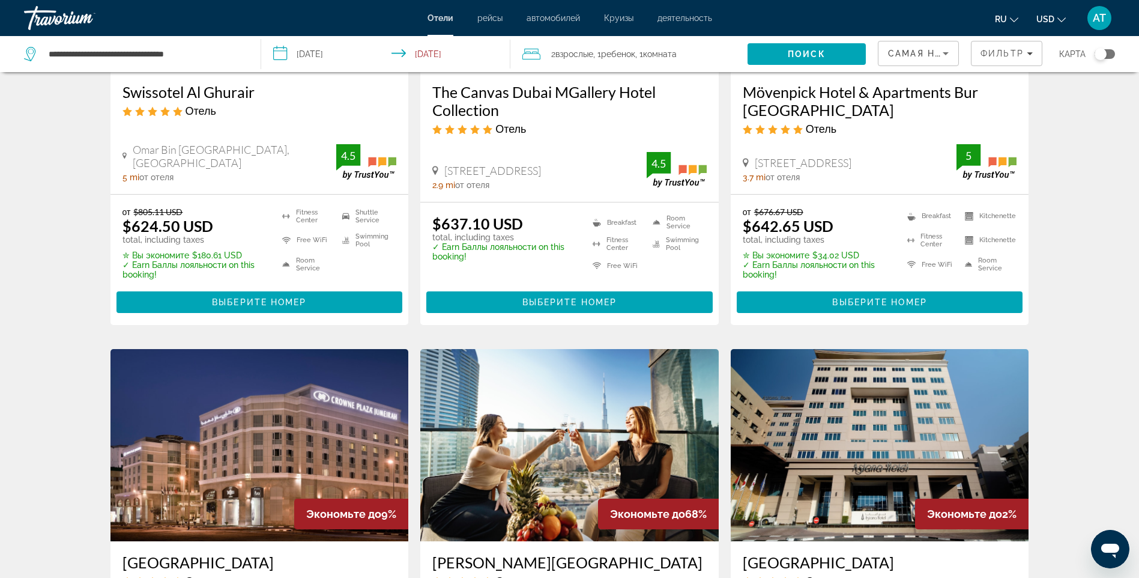
scroll to position [420, 0]
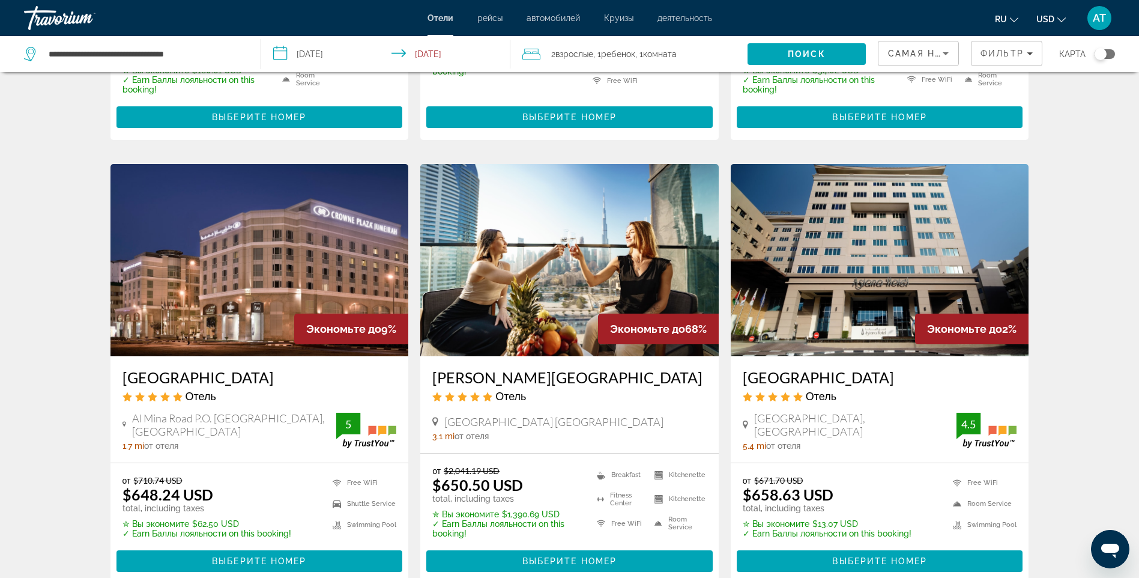
click at [564, 292] on img "Main content" at bounding box center [569, 260] width 298 height 192
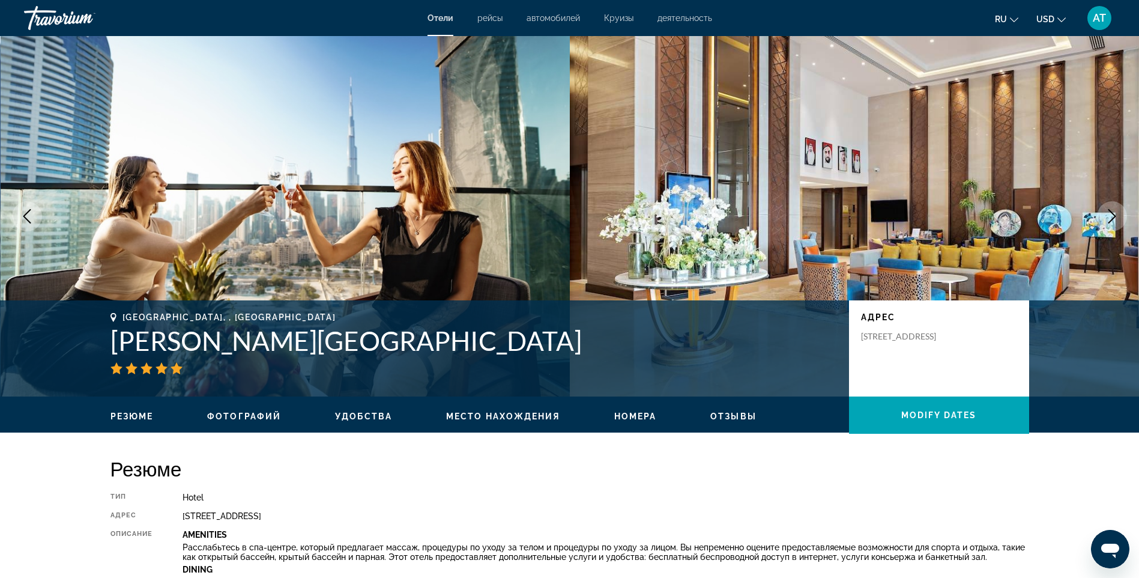
click at [475, 413] on span "Место нахождения" at bounding box center [503, 416] width 114 height 10
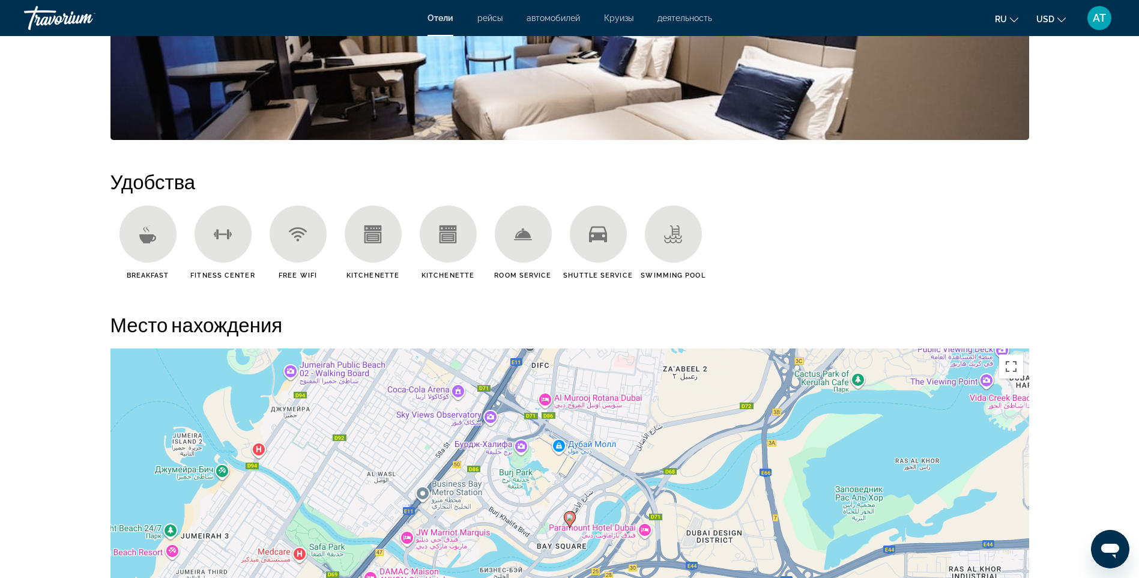
scroll to position [499, 0]
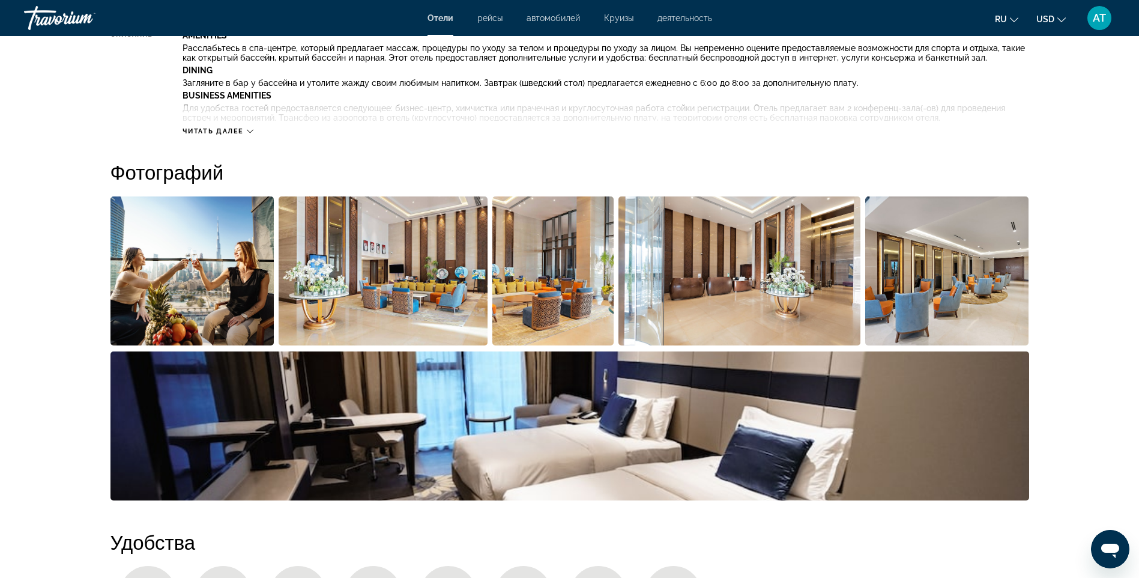
click at [243, 271] on img "Open full-screen image slider" at bounding box center [193, 270] width 164 height 149
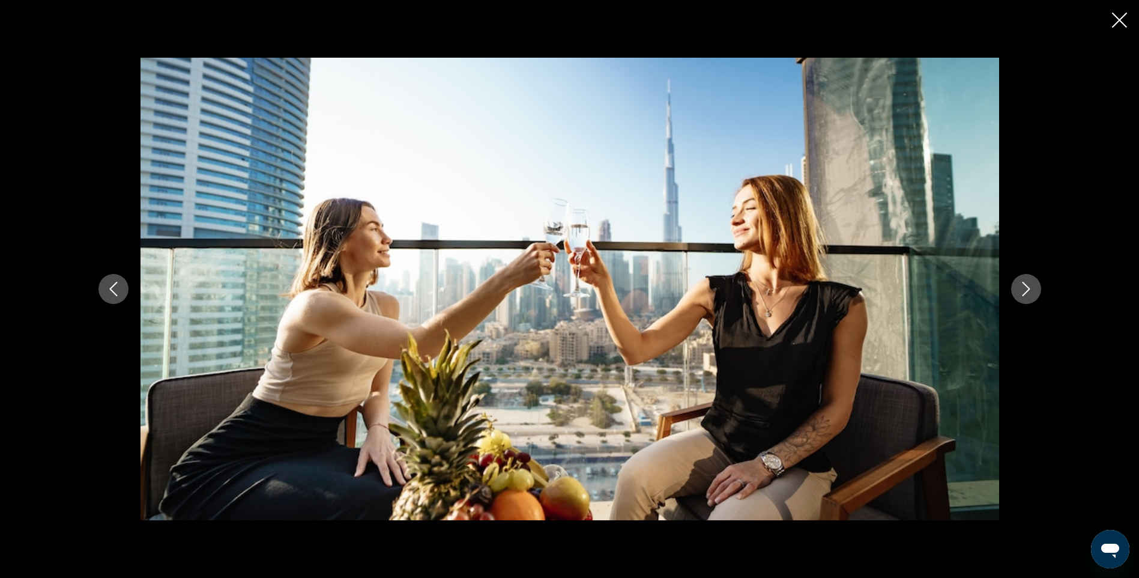
click at [1026, 288] on icon "Next image" at bounding box center [1026, 289] width 14 height 14
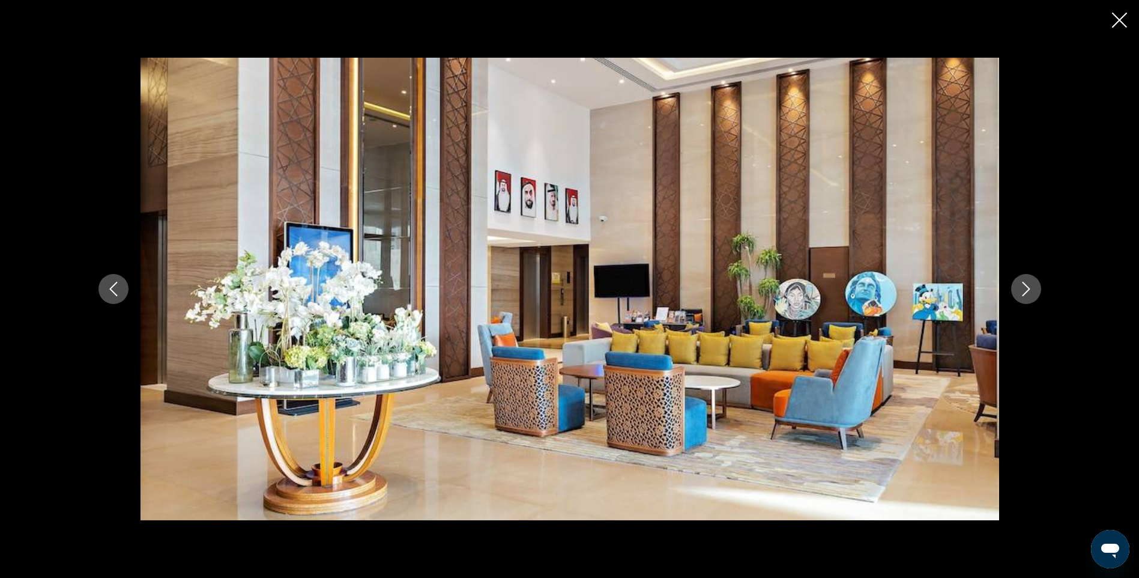
click at [1021, 287] on icon "Next image" at bounding box center [1026, 289] width 14 height 14
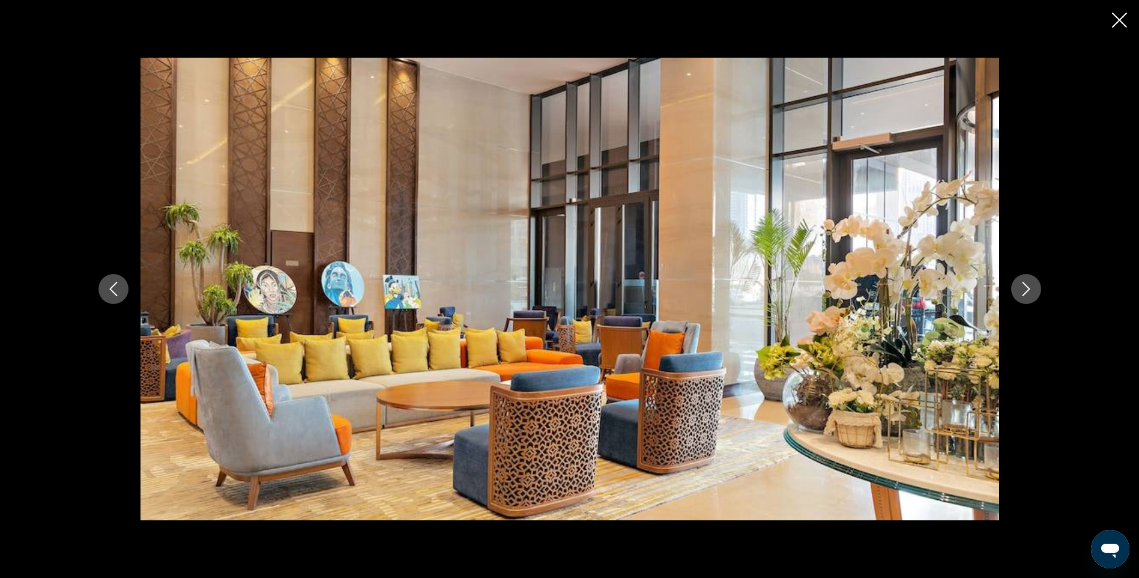
click at [1021, 287] on icon "Next image" at bounding box center [1026, 289] width 14 height 14
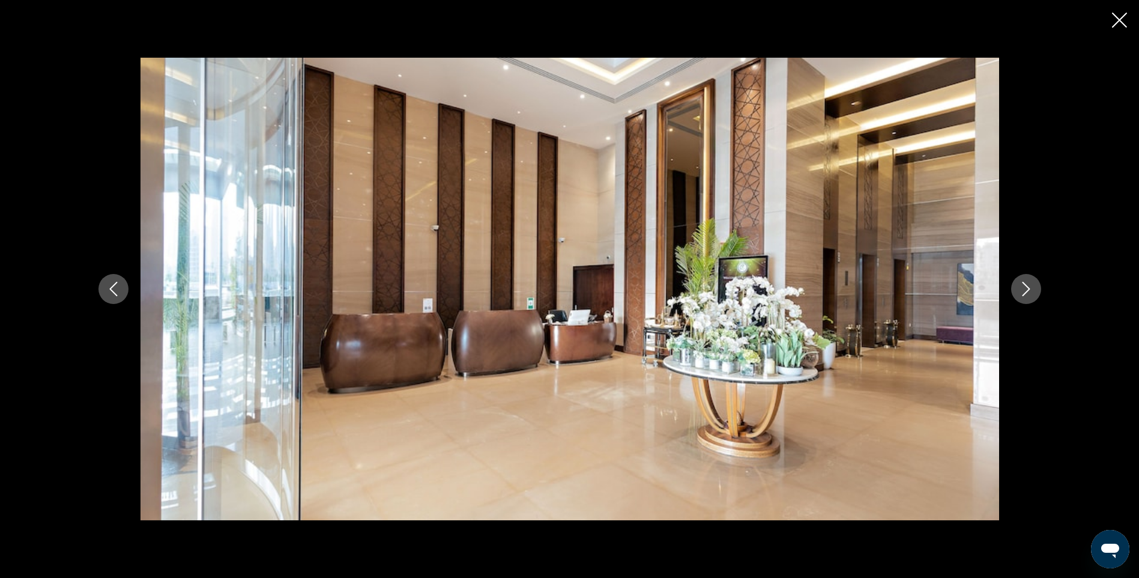
click at [1021, 288] on icon "Next image" at bounding box center [1026, 289] width 14 height 14
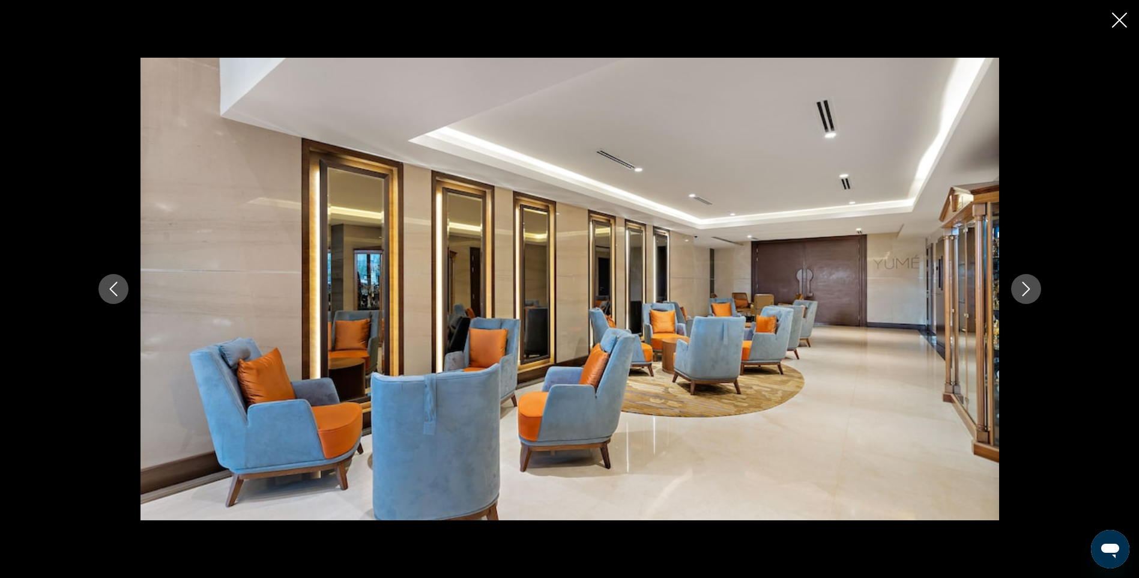
click at [1021, 288] on icon "Next image" at bounding box center [1026, 289] width 14 height 14
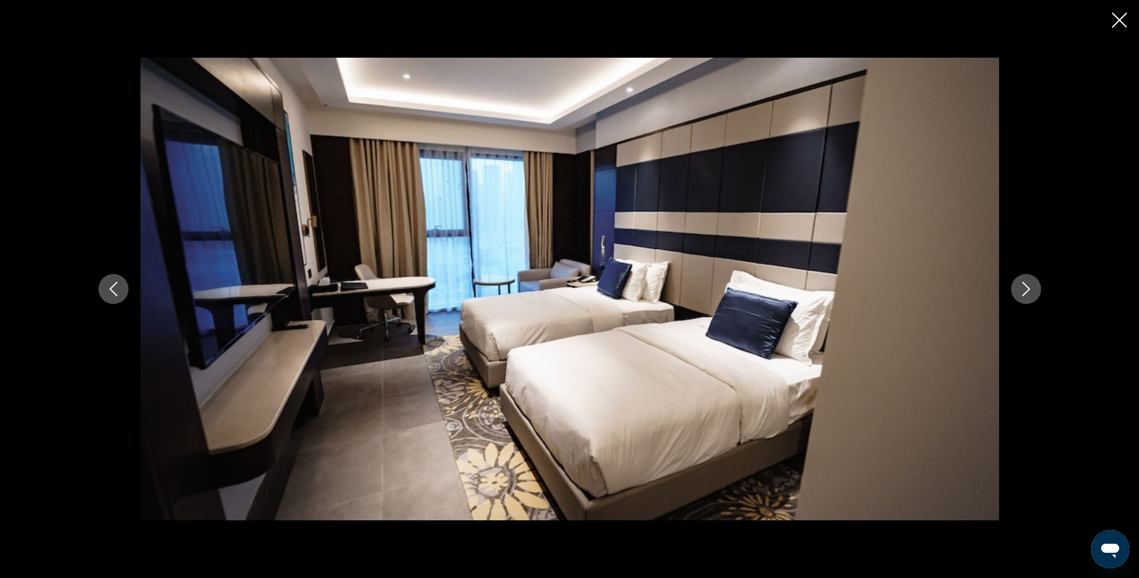
click at [1021, 288] on icon "Next image" at bounding box center [1026, 289] width 14 height 14
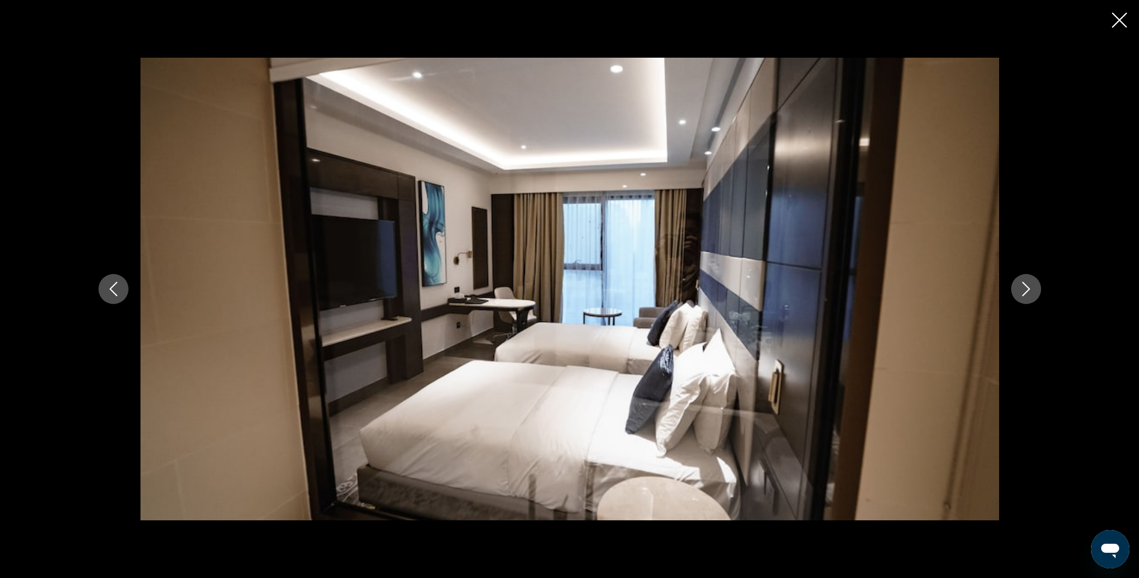
click at [1021, 288] on icon "Next image" at bounding box center [1026, 289] width 14 height 14
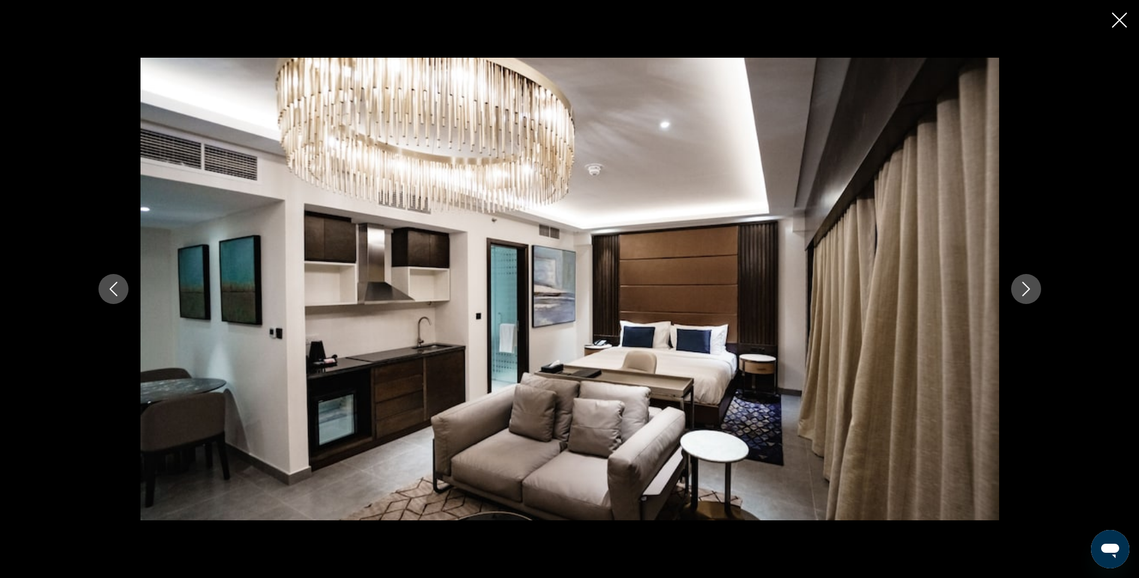
click at [1021, 288] on icon "Next image" at bounding box center [1026, 289] width 14 height 14
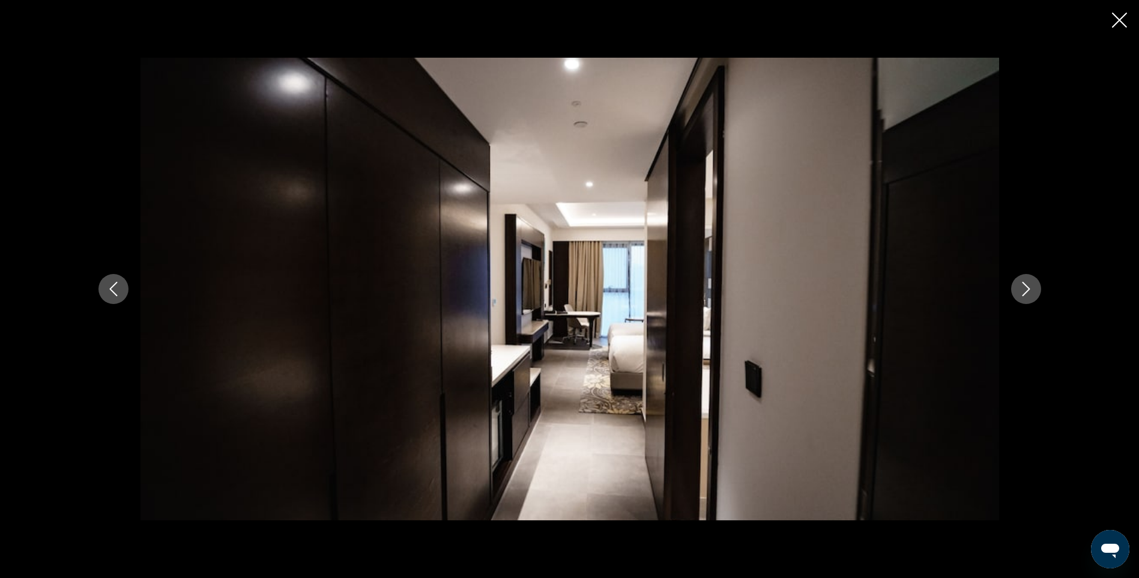
click at [1021, 288] on icon "Next image" at bounding box center [1026, 289] width 14 height 14
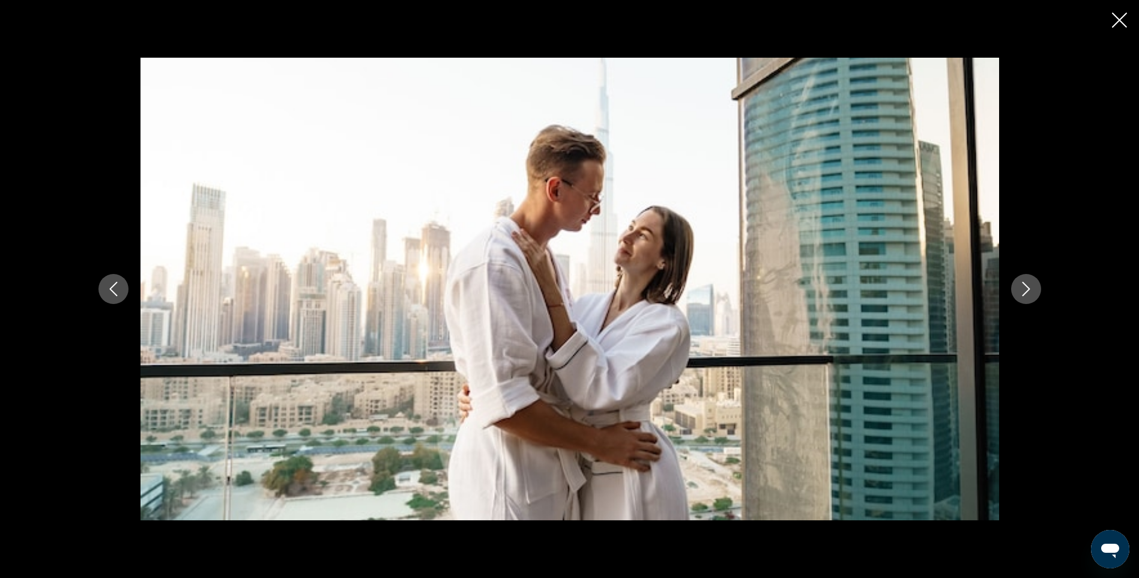
click at [1021, 288] on icon "Next image" at bounding box center [1026, 289] width 14 height 14
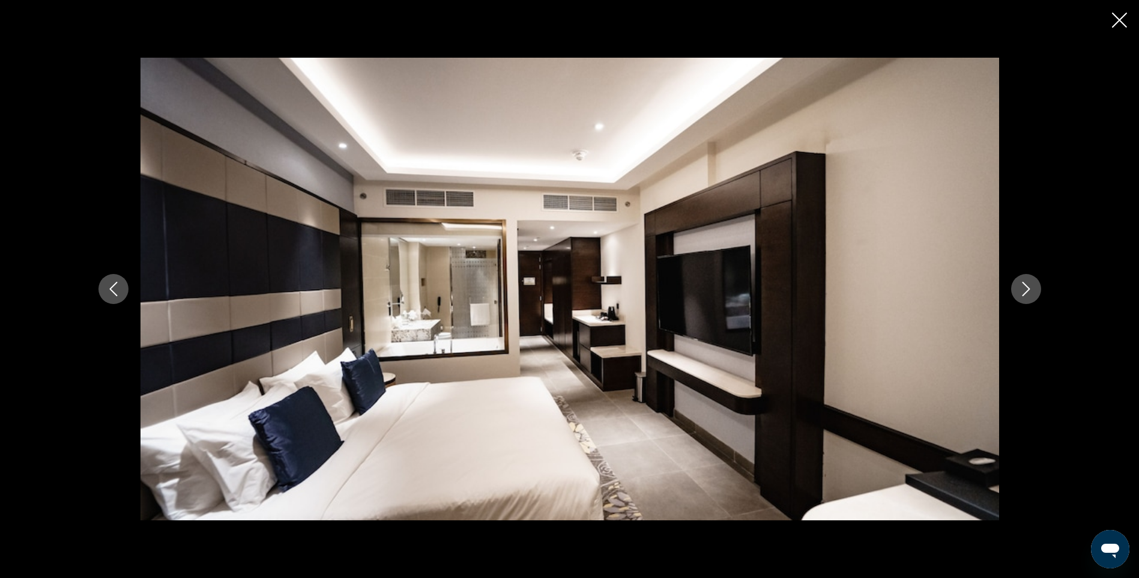
click at [1021, 288] on icon "Next image" at bounding box center [1026, 289] width 14 height 14
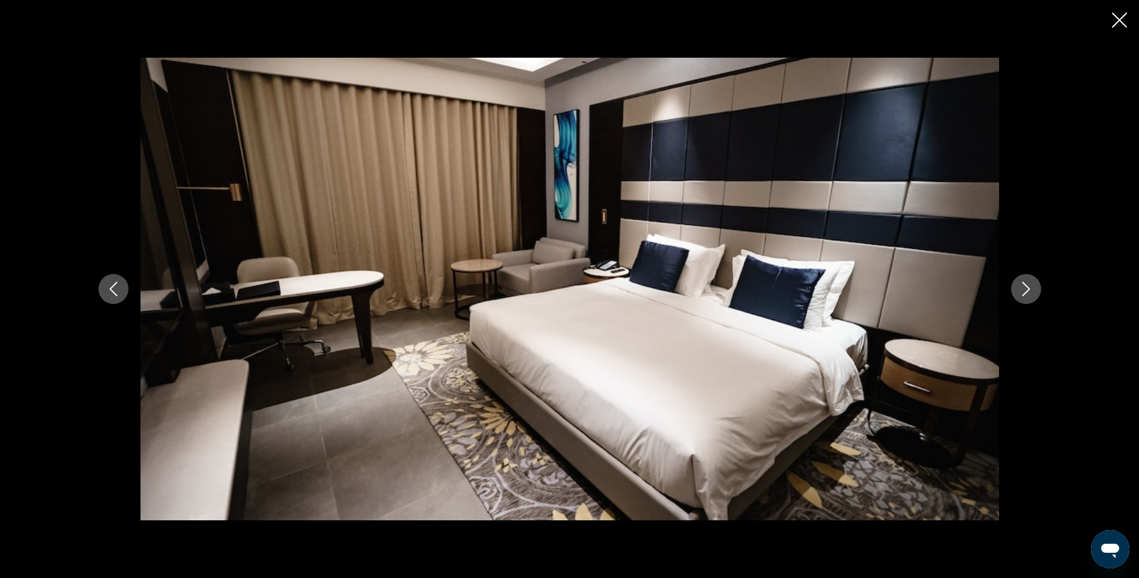
click at [1021, 288] on icon "Next image" at bounding box center [1026, 289] width 14 height 14
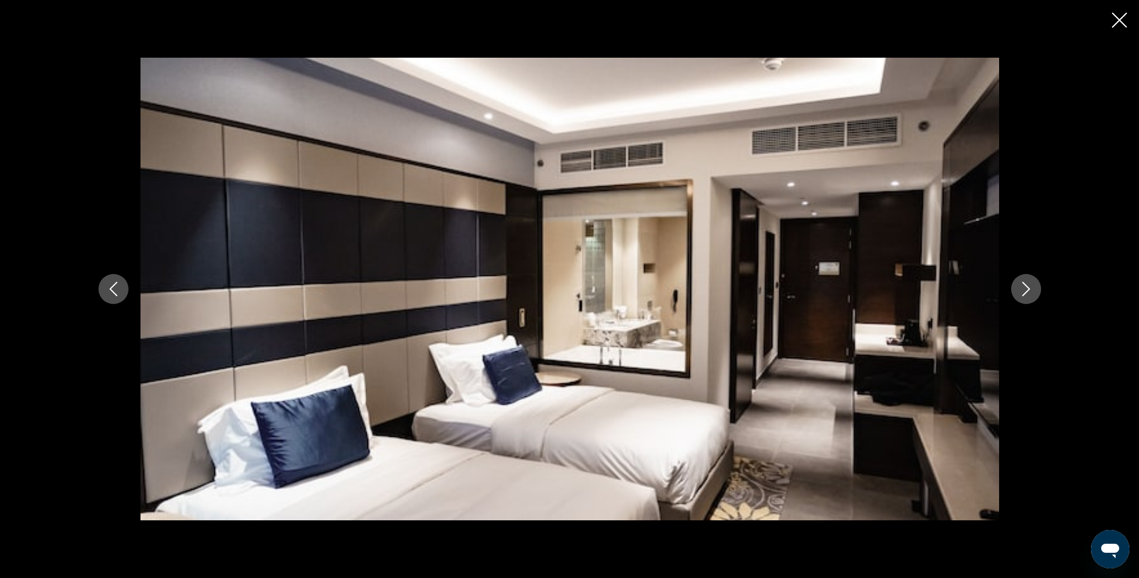
click at [1021, 288] on icon "Next image" at bounding box center [1026, 289] width 14 height 14
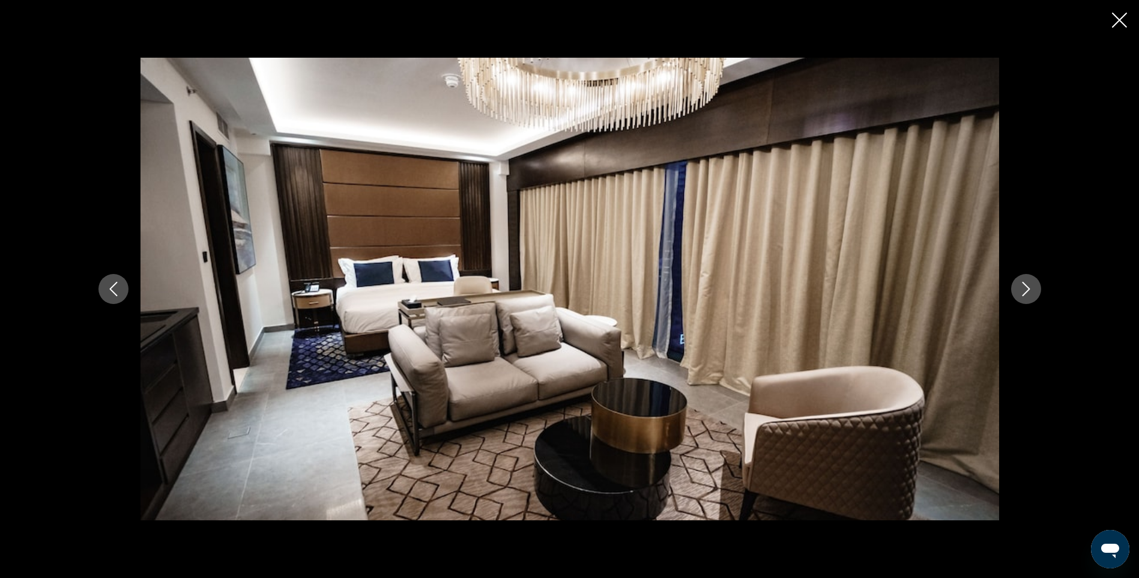
click at [1021, 288] on icon "Next image" at bounding box center [1026, 289] width 14 height 14
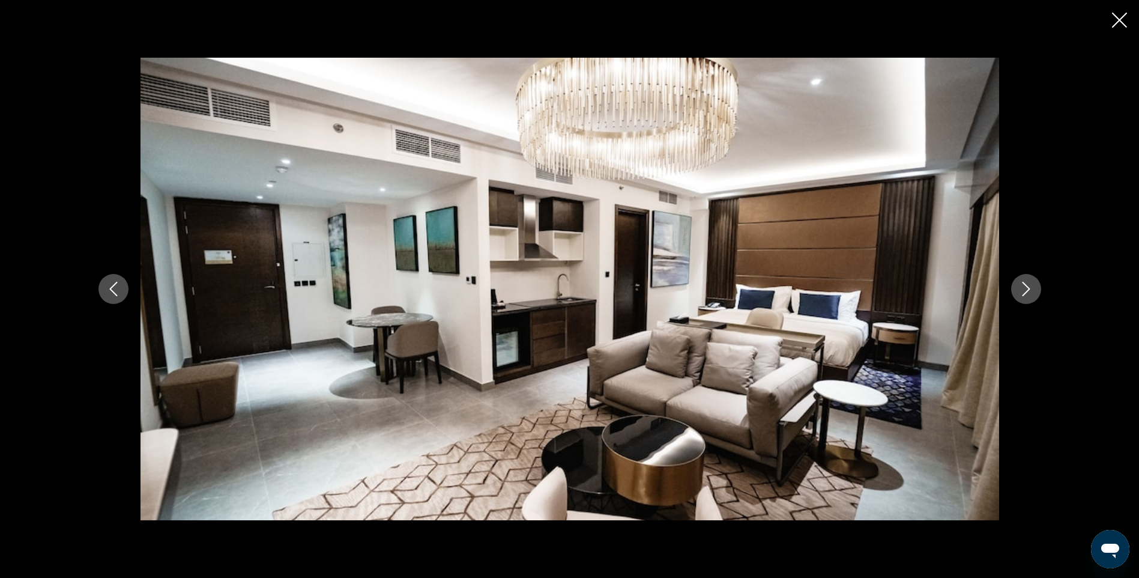
click at [1021, 288] on icon "Next image" at bounding box center [1026, 289] width 14 height 14
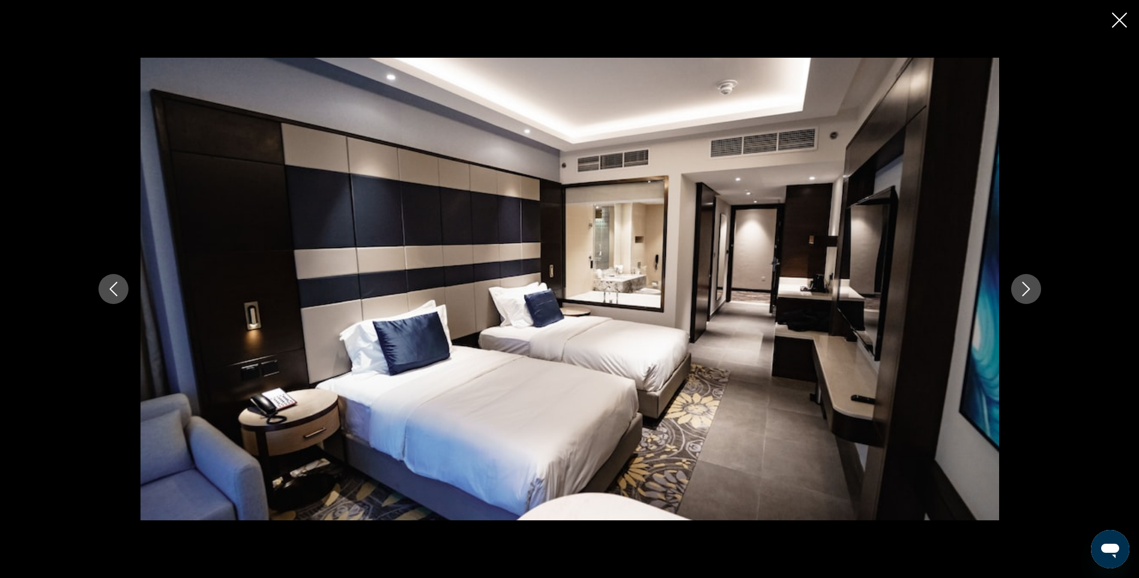
click at [1021, 288] on icon "Next image" at bounding box center [1026, 289] width 14 height 14
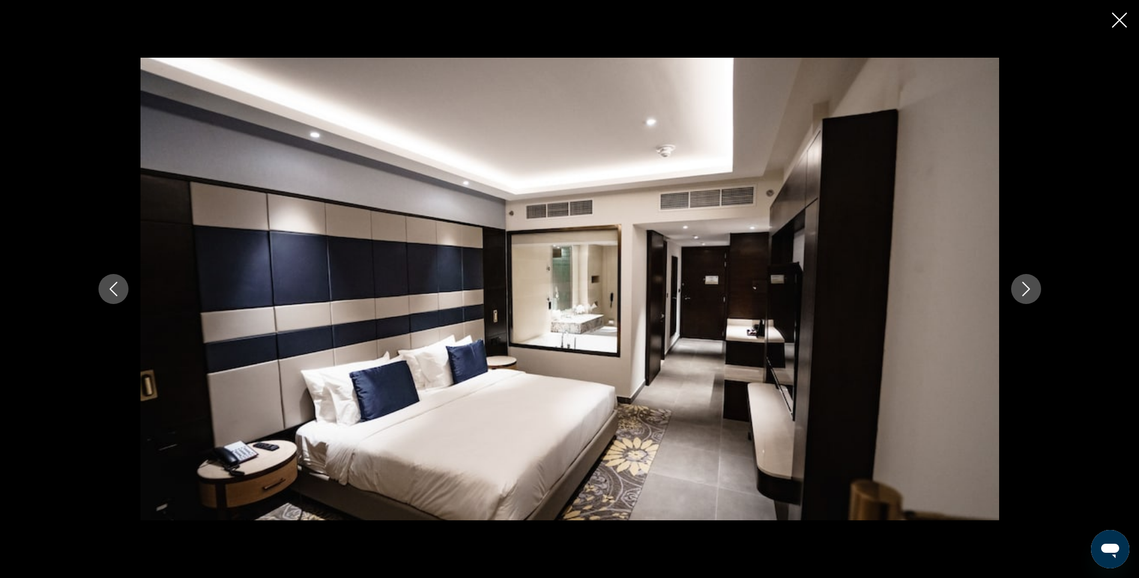
click at [1021, 289] on icon "Next image" at bounding box center [1026, 289] width 14 height 14
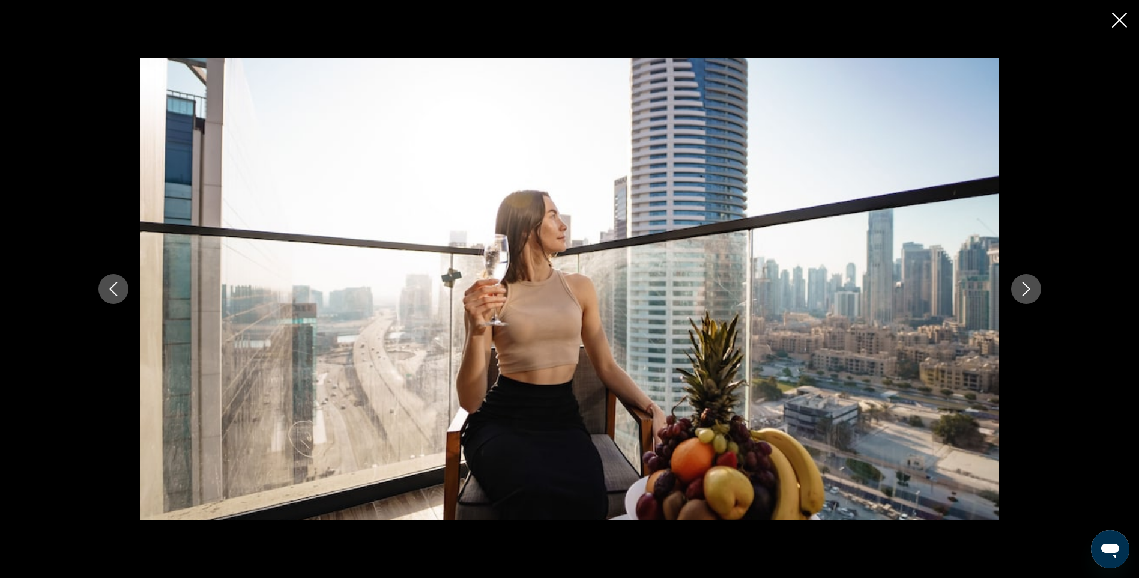
click at [1119, 20] on icon "Close slideshow" at bounding box center [1119, 20] width 15 height 15
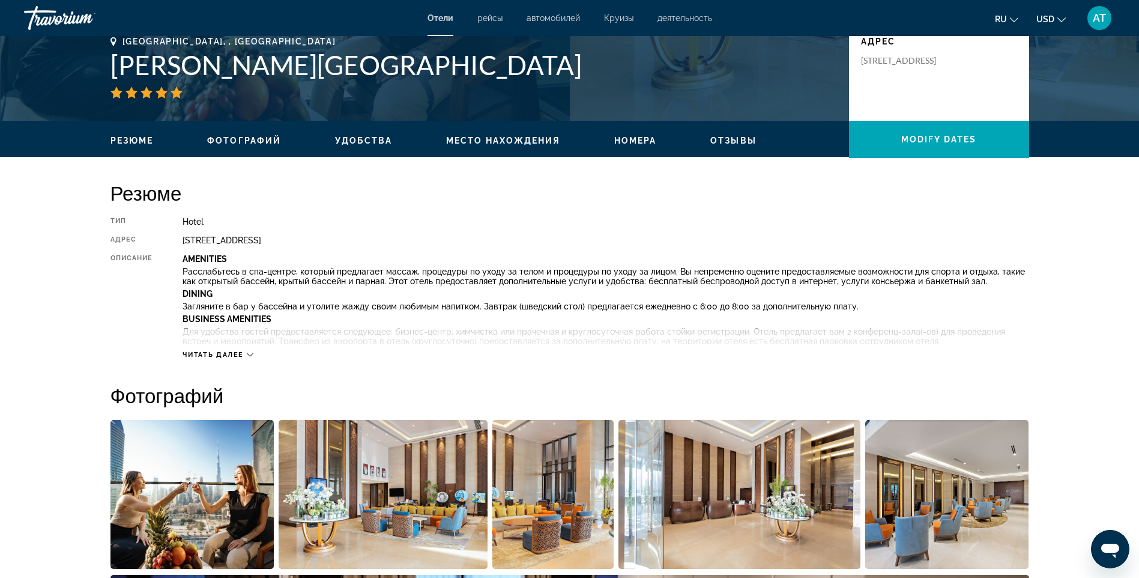
scroll to position [259, 0]
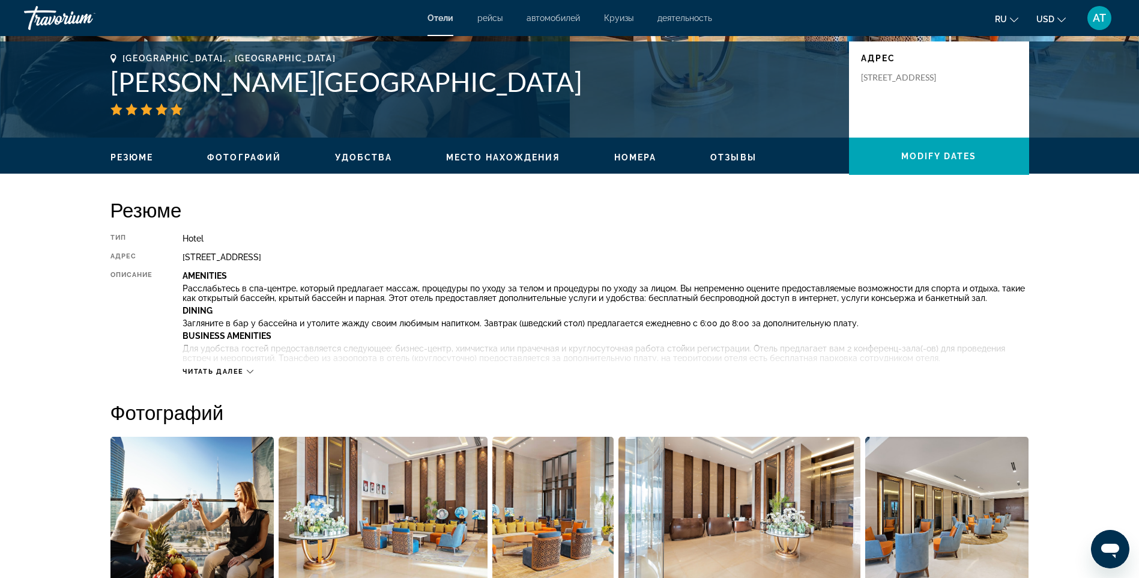
click at [225, 368] on span "Читать далее" at bounding box center [213, 372] width 61 height 8
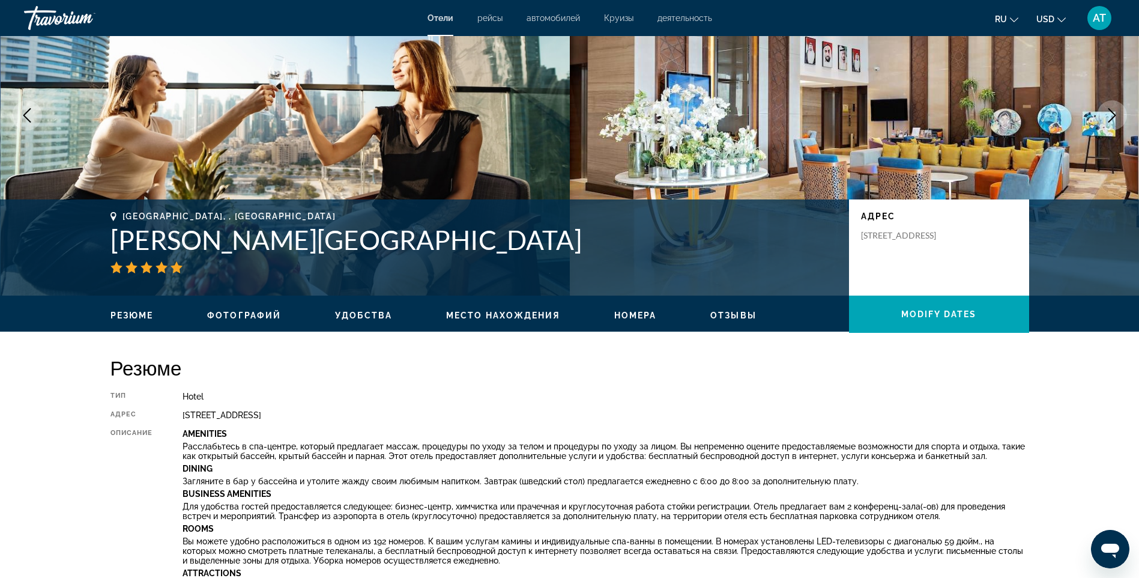
scroll to position [0, 0]
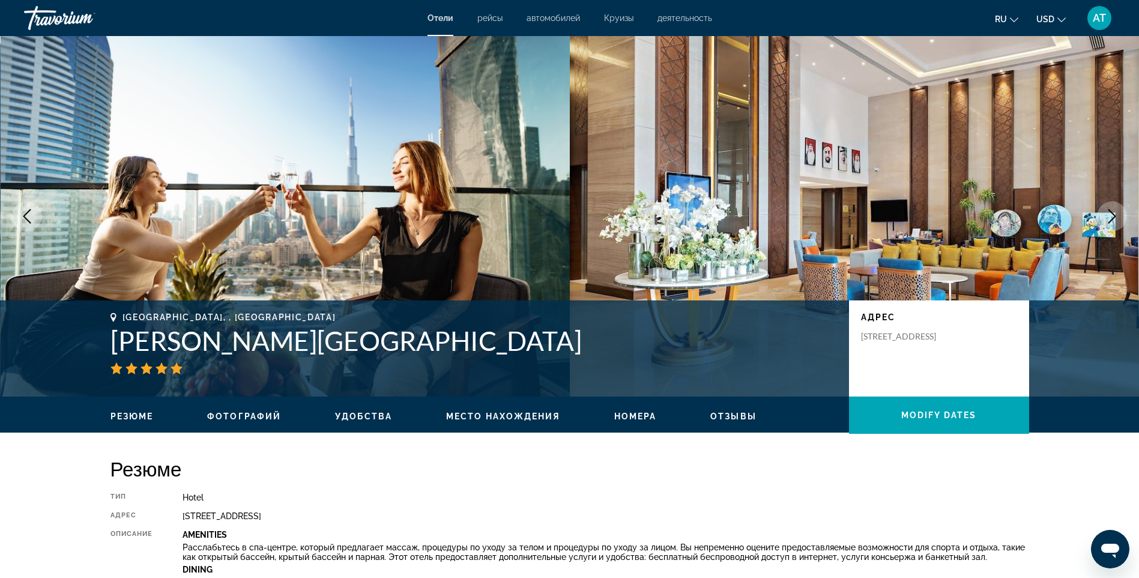
click at [109, 340] on div "[GEOGRAPHIC_DATA], , [GEOGRAPHIC_DATA] [PERSON_NAME][GEOGRAPHIC_DATA] адрес [ST…" at bounding box center [569, 348] width 967 height 72
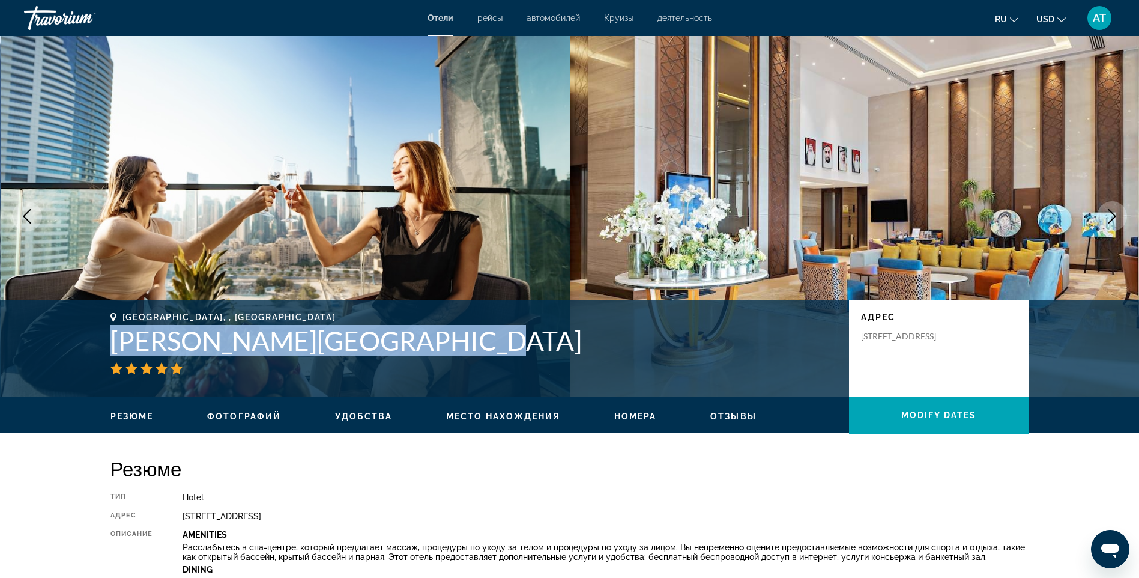
drag, startPoint x: 115, startPoint y: 340, endPoint x: 483, endPoint y: 345, distance: 368.2
click at [488, 347] on h1 "[PERSON_NAME][GEOGRAPHIC_DATA]" at bounding box center [474, 340] width 727 height 31
drag, startPoint x: 483, startPoint y: 345, endPoint x: 455, endPoint y: 339, distance: 28.7
copy h1 "[PERSON_NAME][GEOGRAPHIC_DATA]"
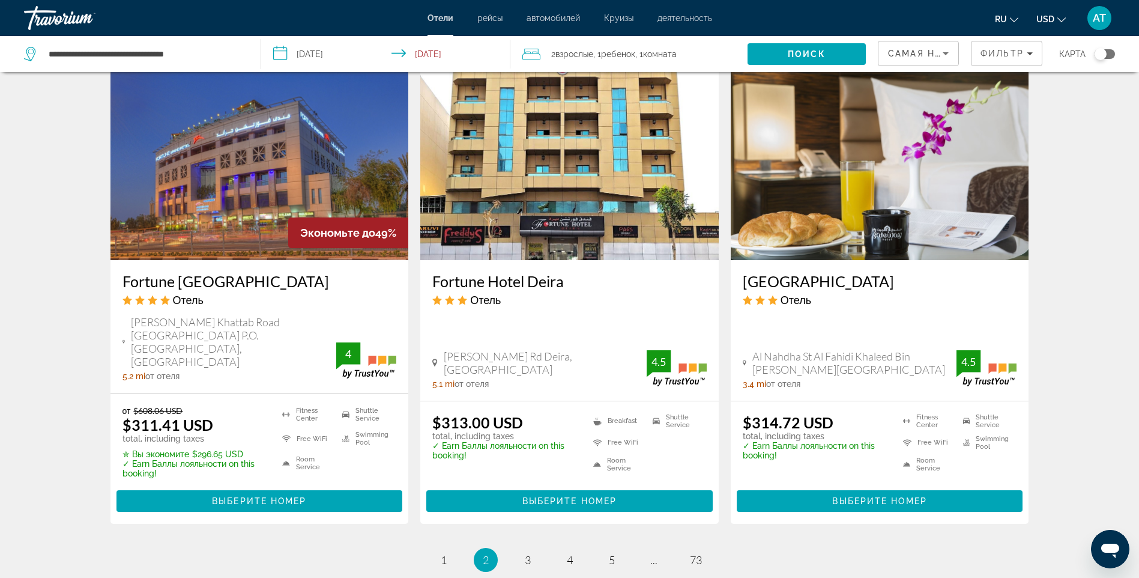
scroll to position [1441, 0]
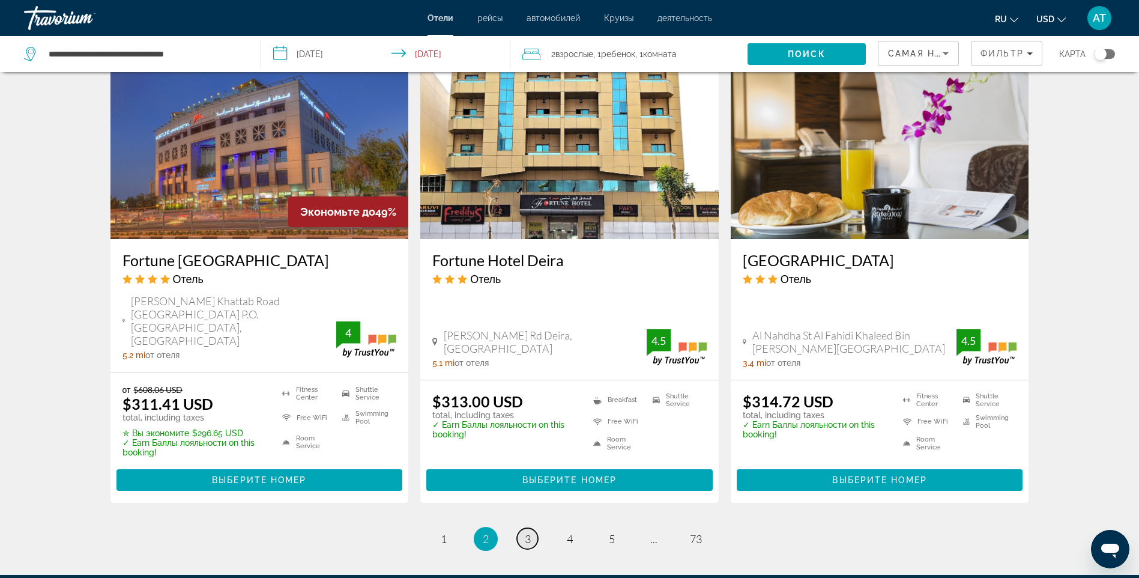
click at [527, 532] on span "3" at bounding box center [528, 538] width 6 height 13
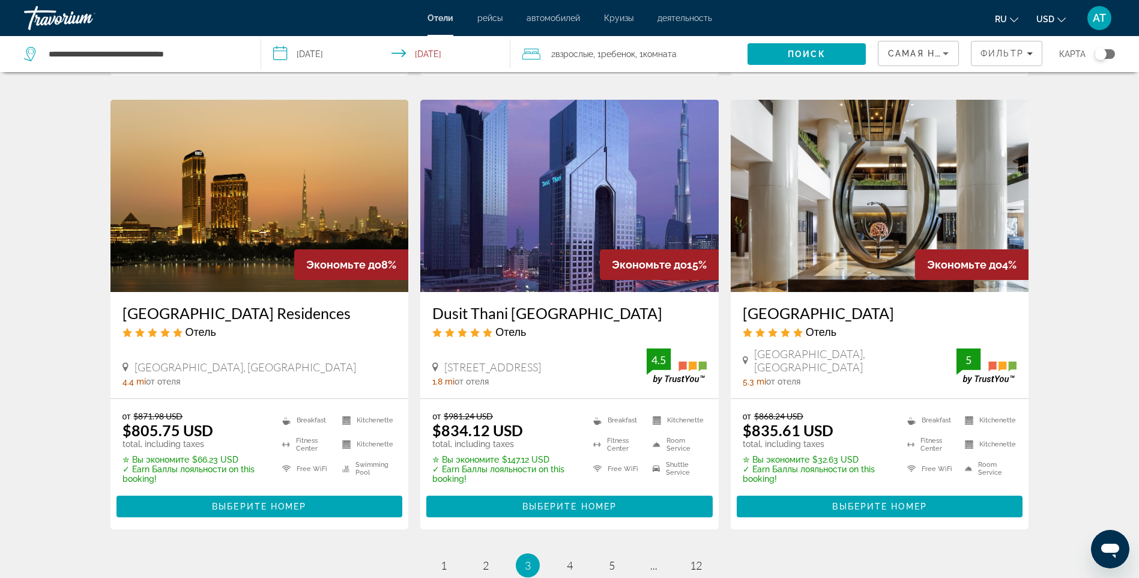
scroll to position [1501, 0]
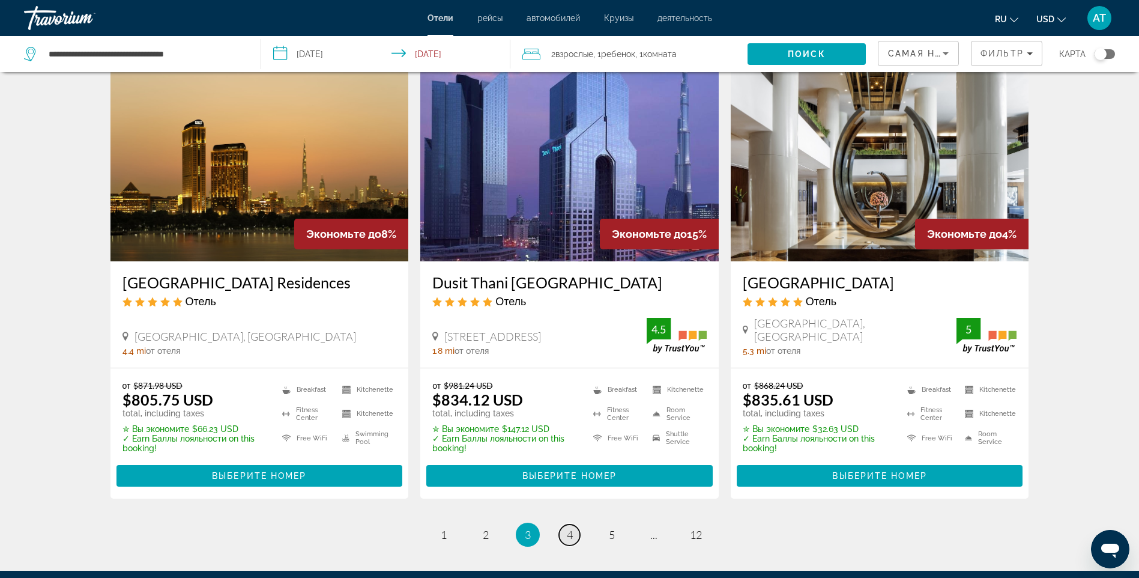
click at [567, 528] on span "4" at bounding box center [570, 534] width 6 height 13
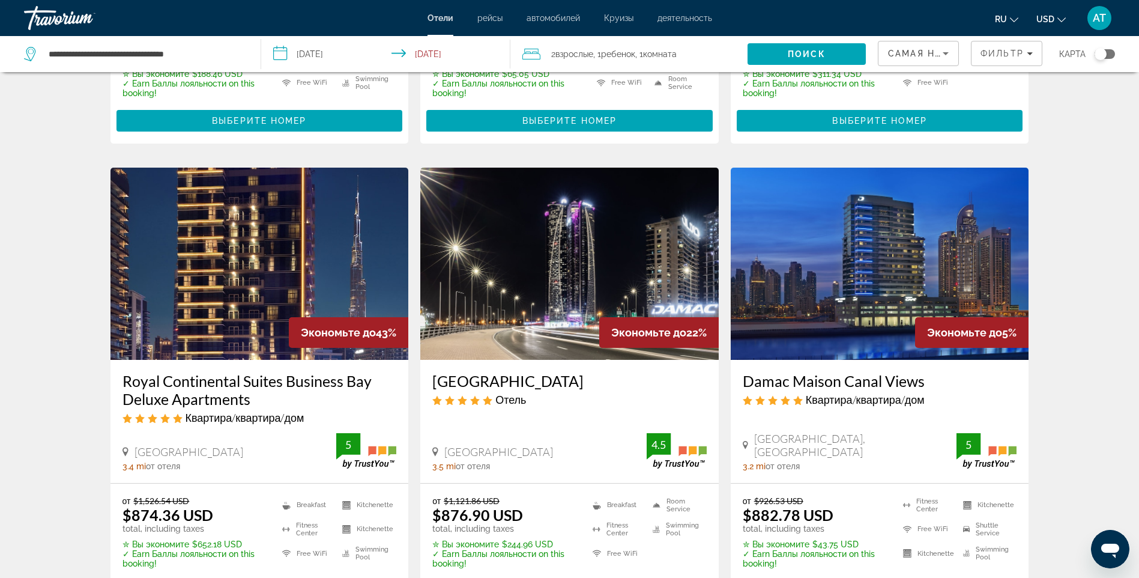
scroll to position [1501, 0]
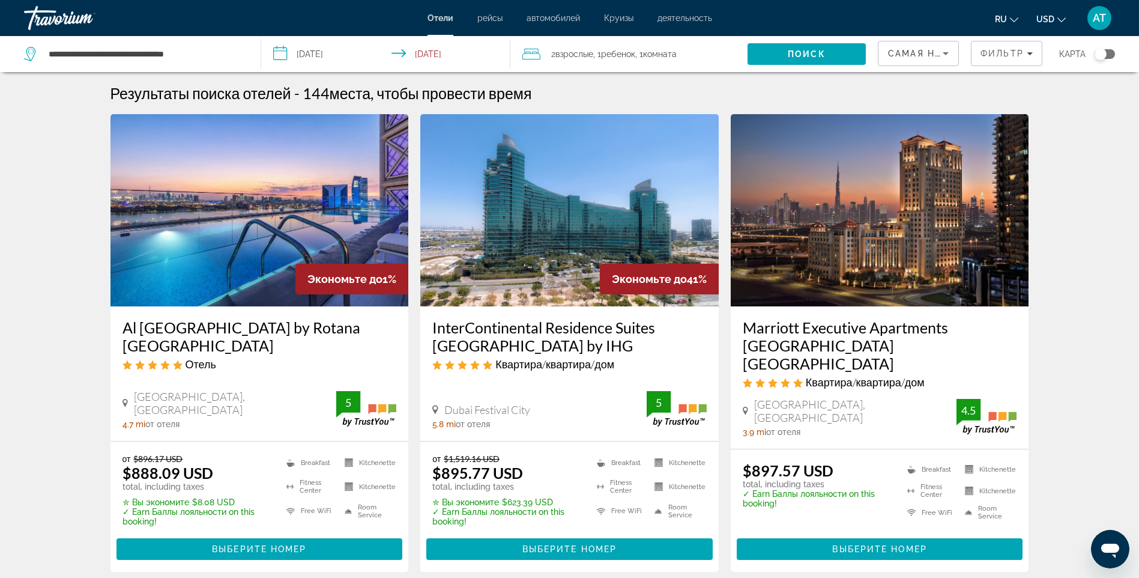
click at [930, 50] on span "Самая низкая цена" at bounding box center [944, 54] width 112 height 10
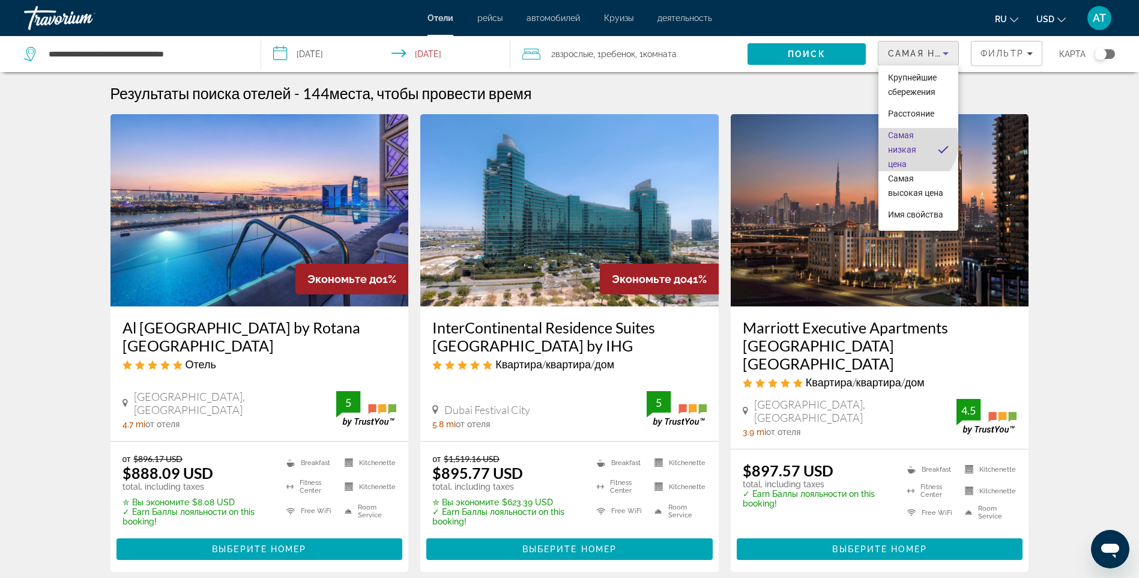
click at [909, 142] on span "Самая низкая цена" at bounding box center [908, 149] width 40 height 43
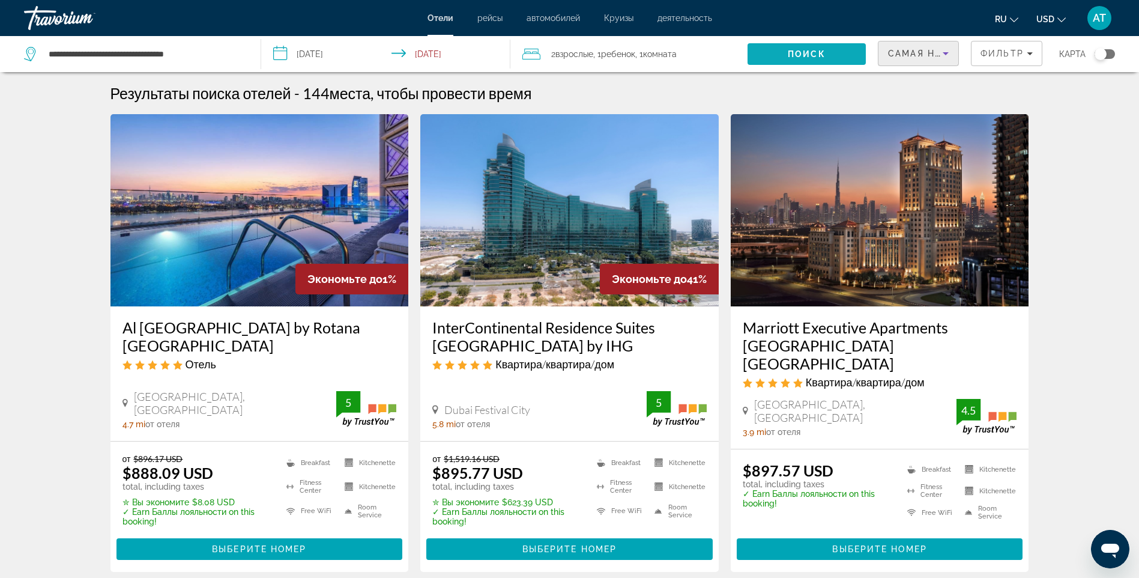
click at [820, 50] on span "Поиск" at bounding box center [807, 54] width 38 height 10
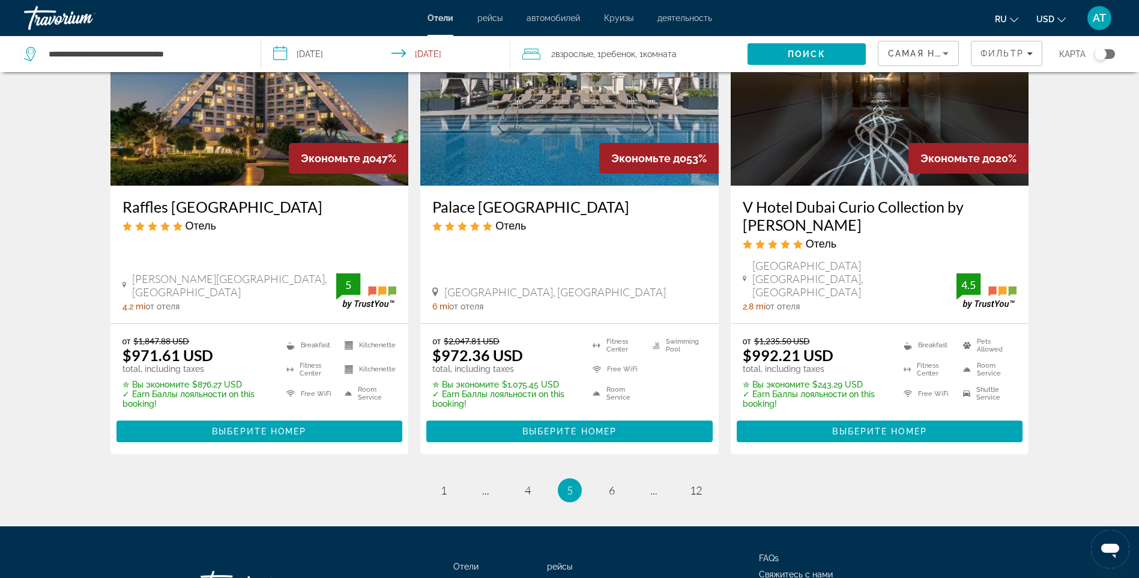
scroll to position [1578, 0]
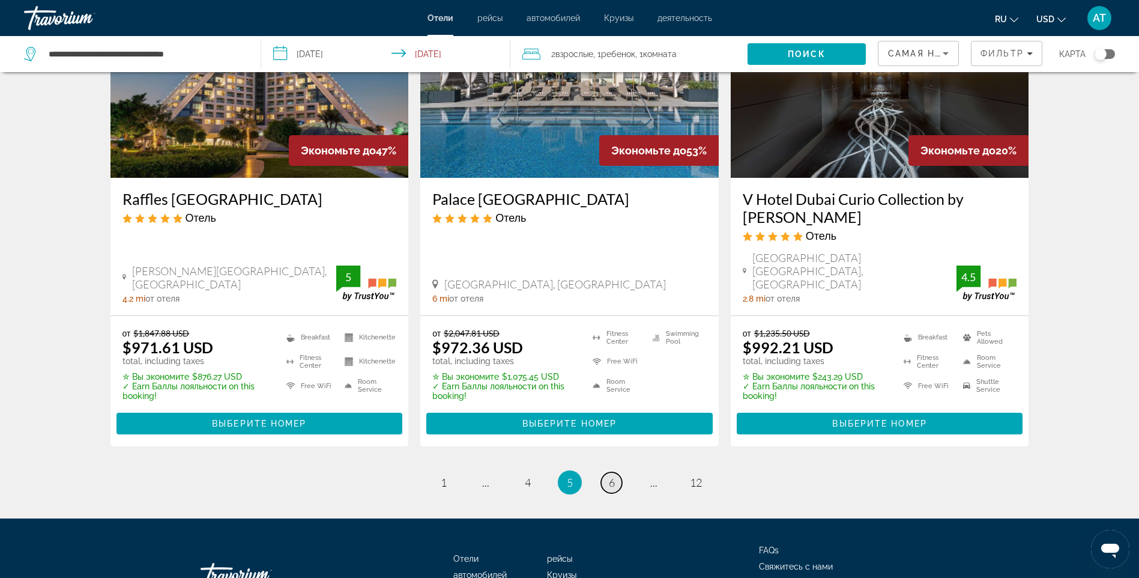
click at [609, 476] on span "6" at bounding box center [612, 482] width 6 height 13
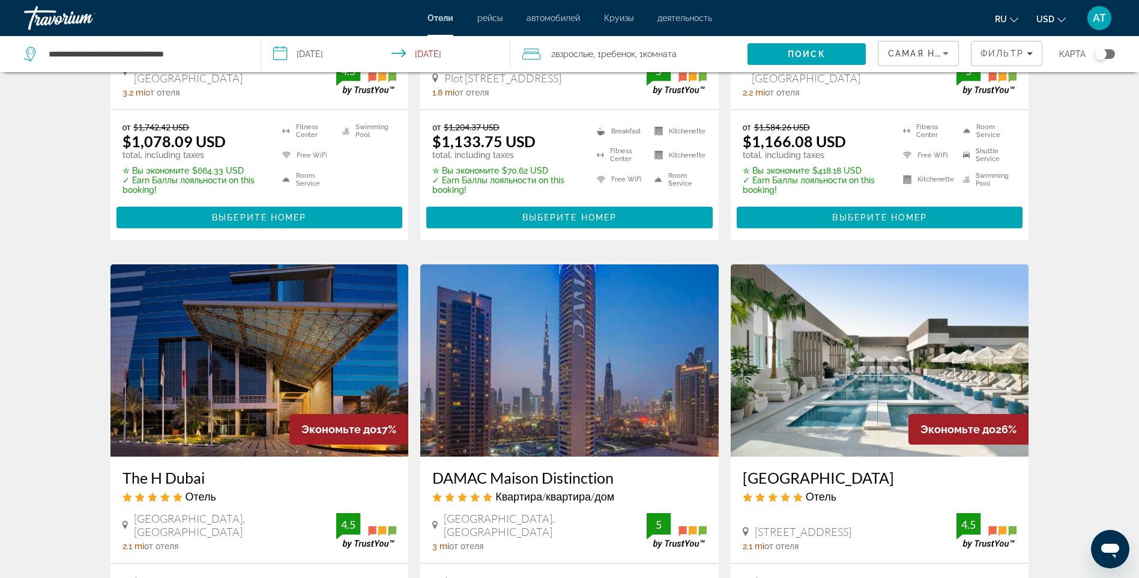
scroll to position [1381, 0]
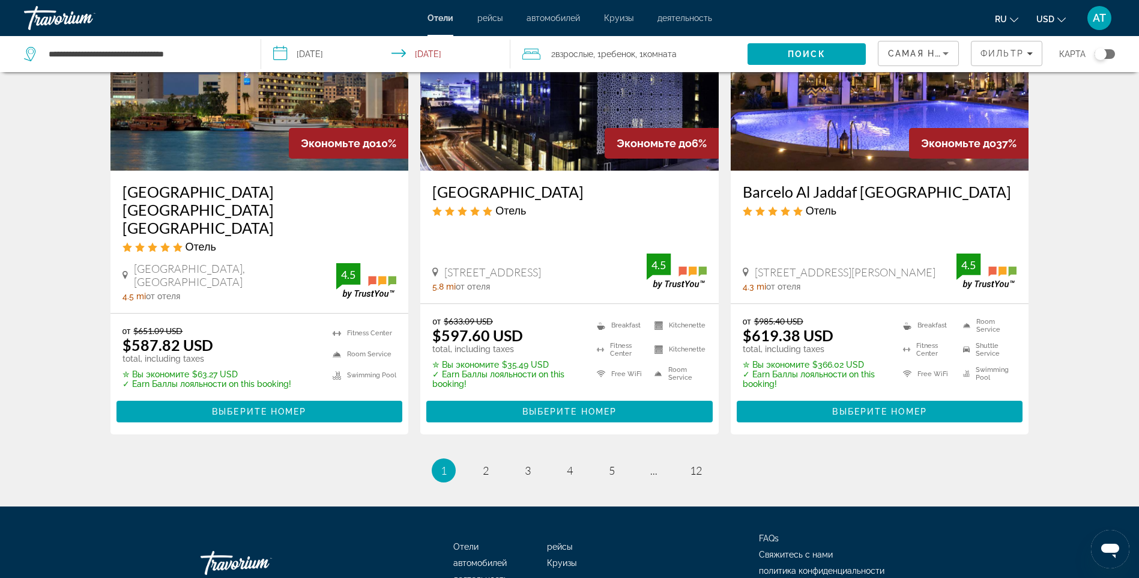
scroll to position [1578, 0]
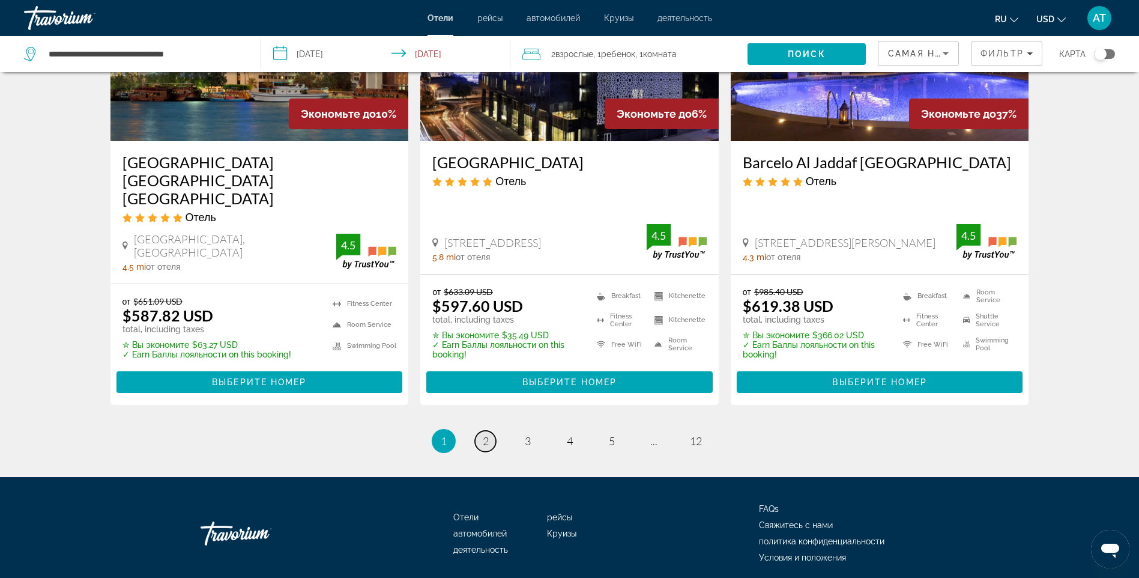
click at [483, 434] on span "2" at bounding box center [486, 440] width 6 height 13
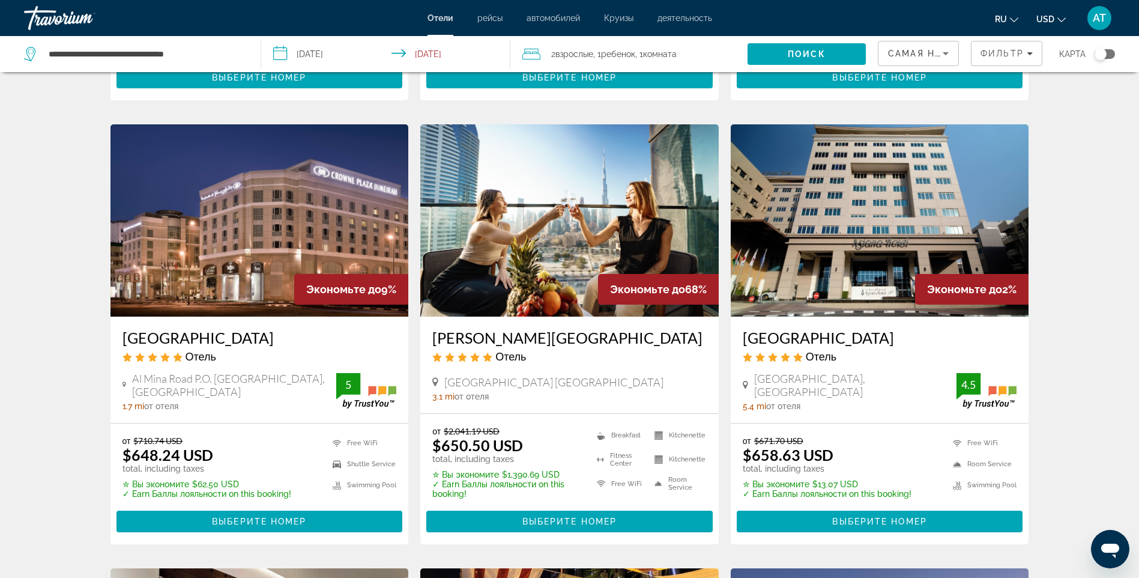
scroll to position [480, 0]
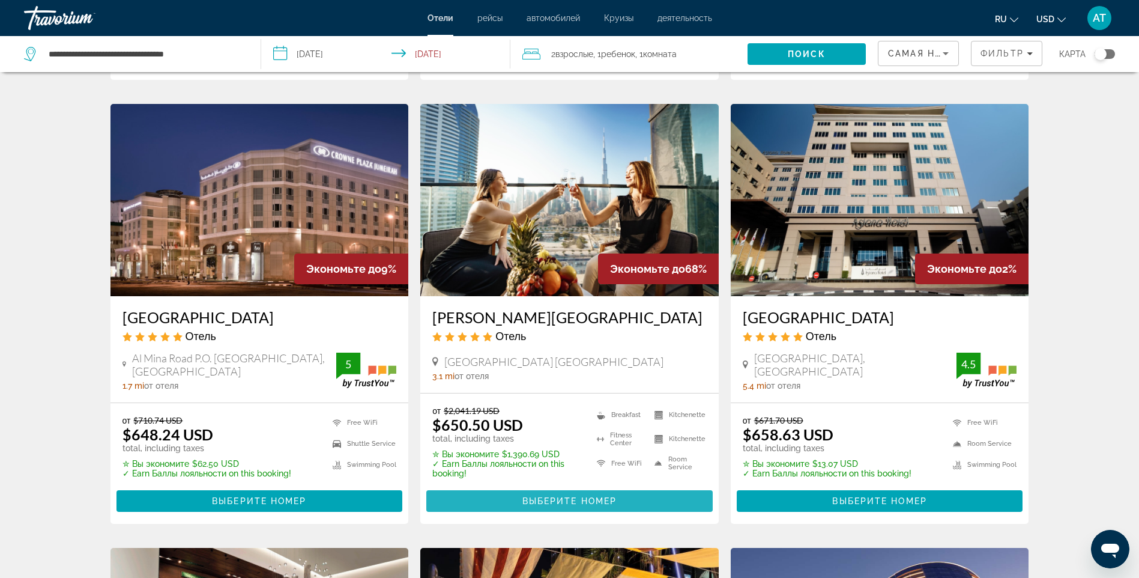
click at [563, 495] on span "Main content" at bounding box center [569, 500] width 286 height 29
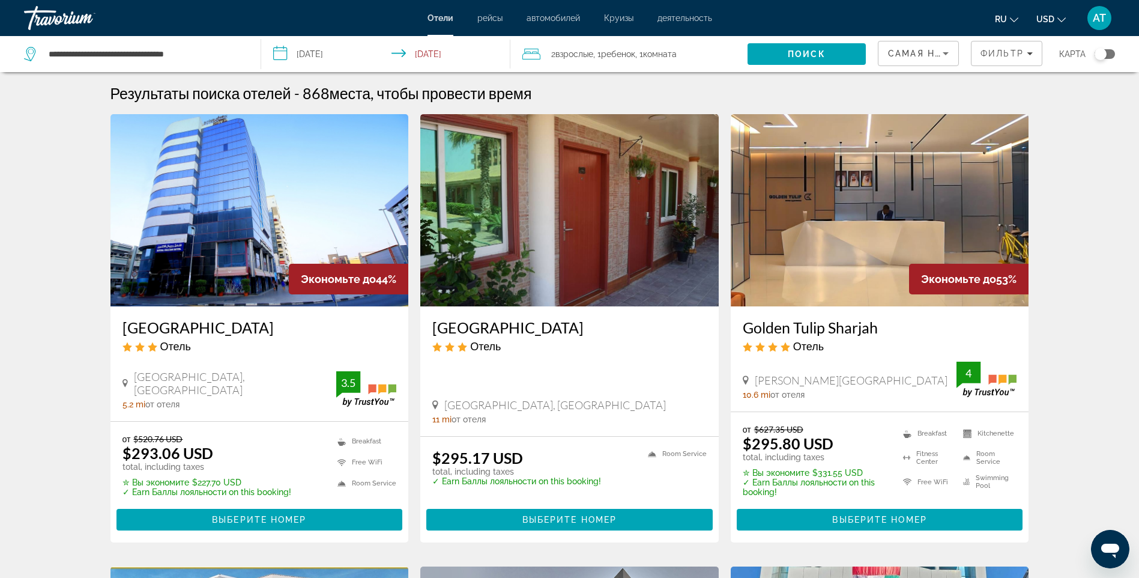
click at [845, 243] on img "Main content" at bounding box center [880, 210] width 298 height 192
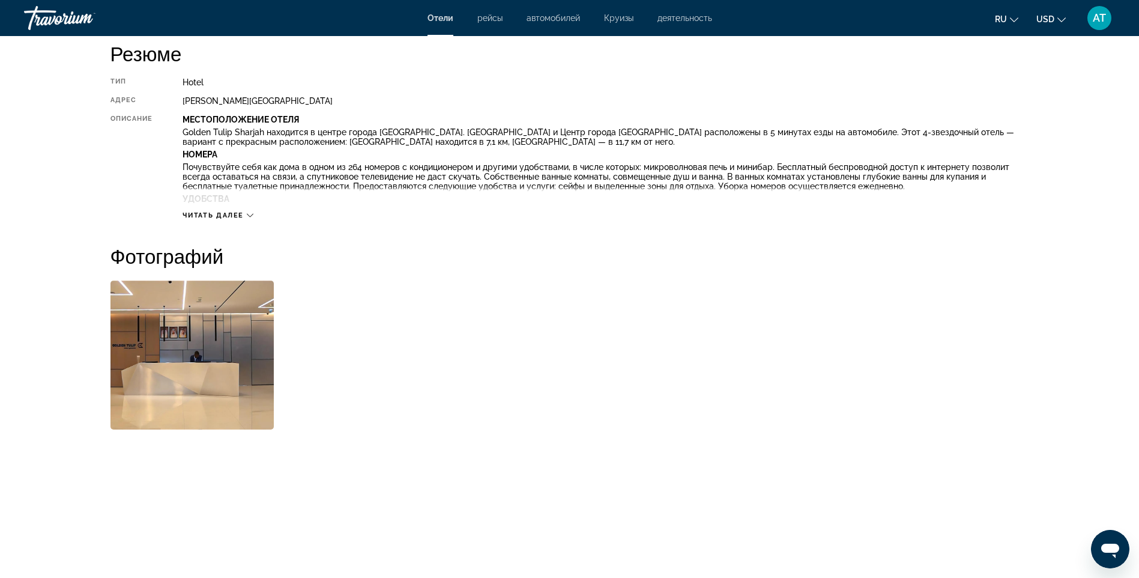
scroll to position [420, 0]
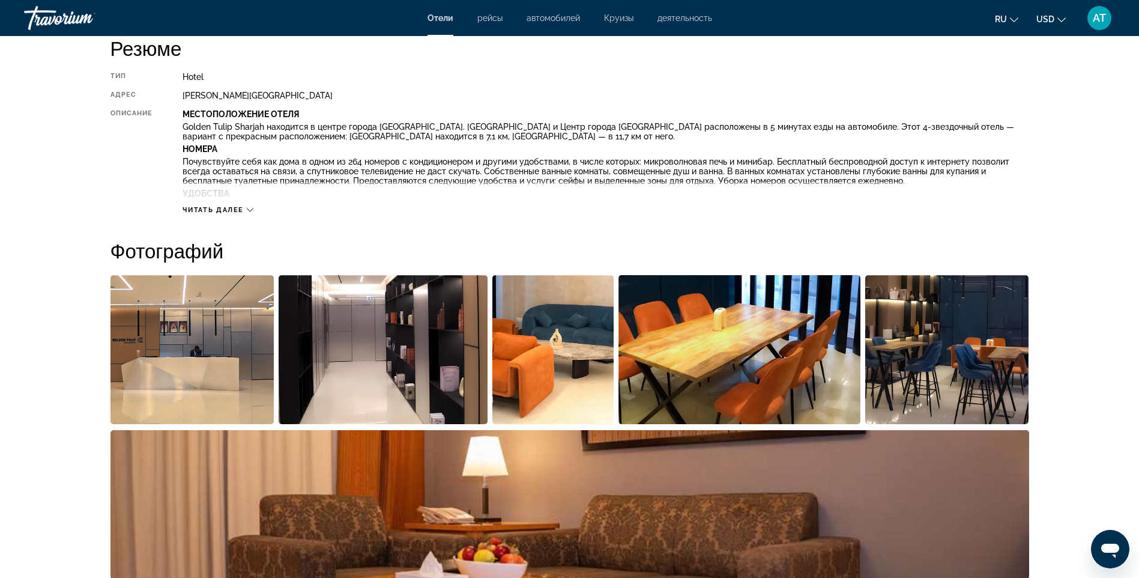
click at [226, 210] on span "Читать далее" at bounding box center [213, 210] width 61 height 8
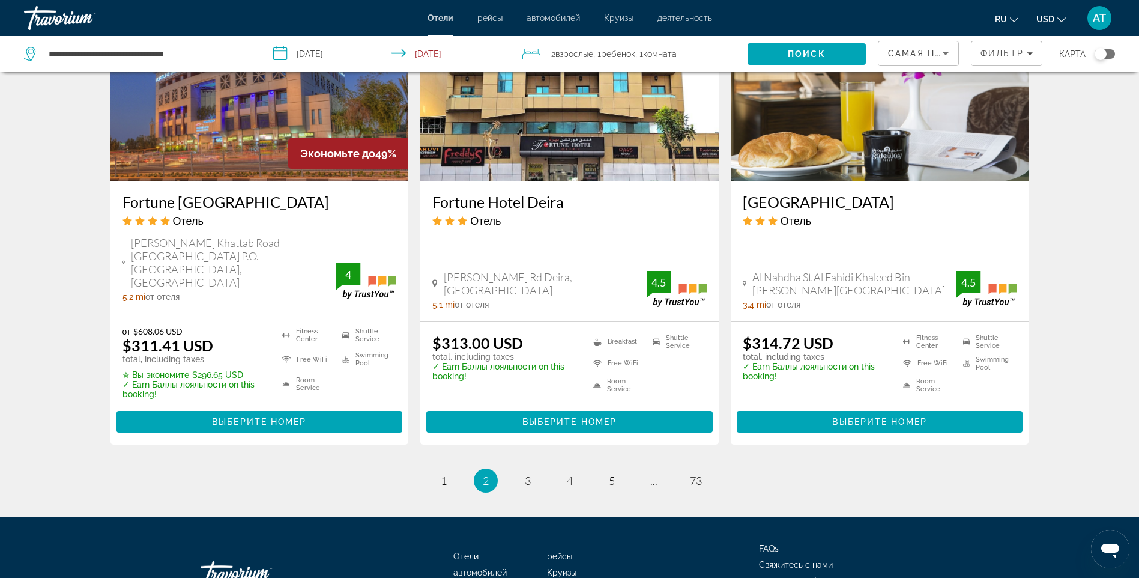
scroll to position [1501, 0]
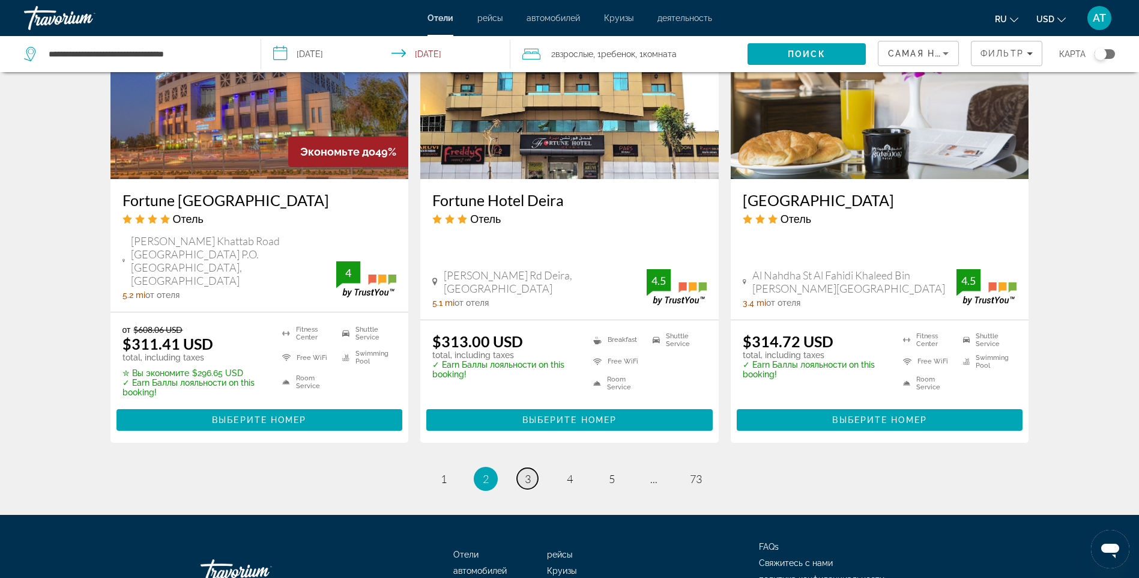
click at [522, 468] on link "page 3" at bounding box center [527, 478] width 21 height 21
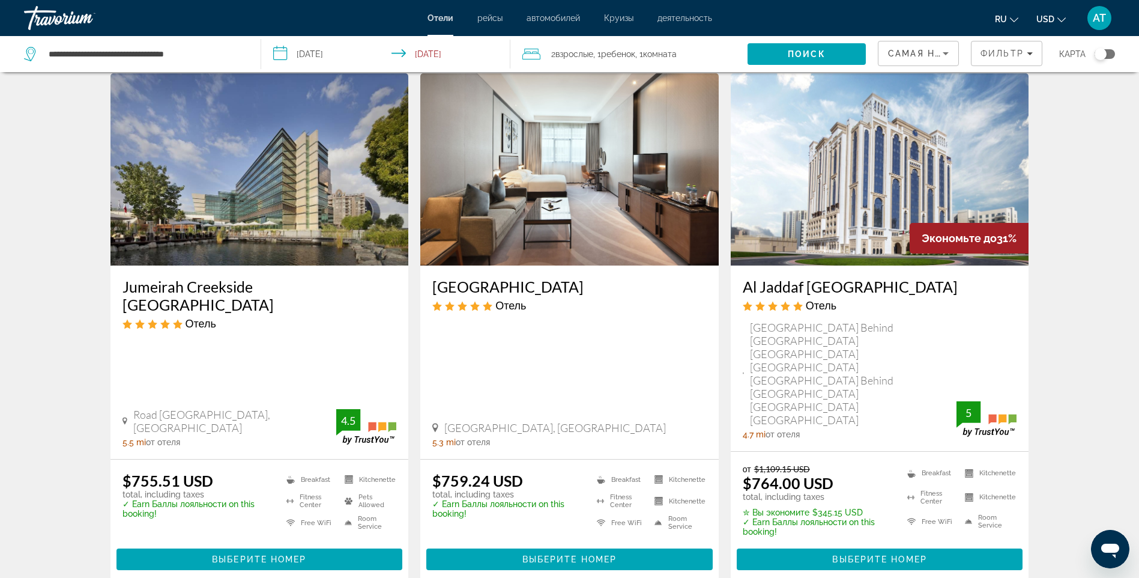
scroll to position [541, 0]
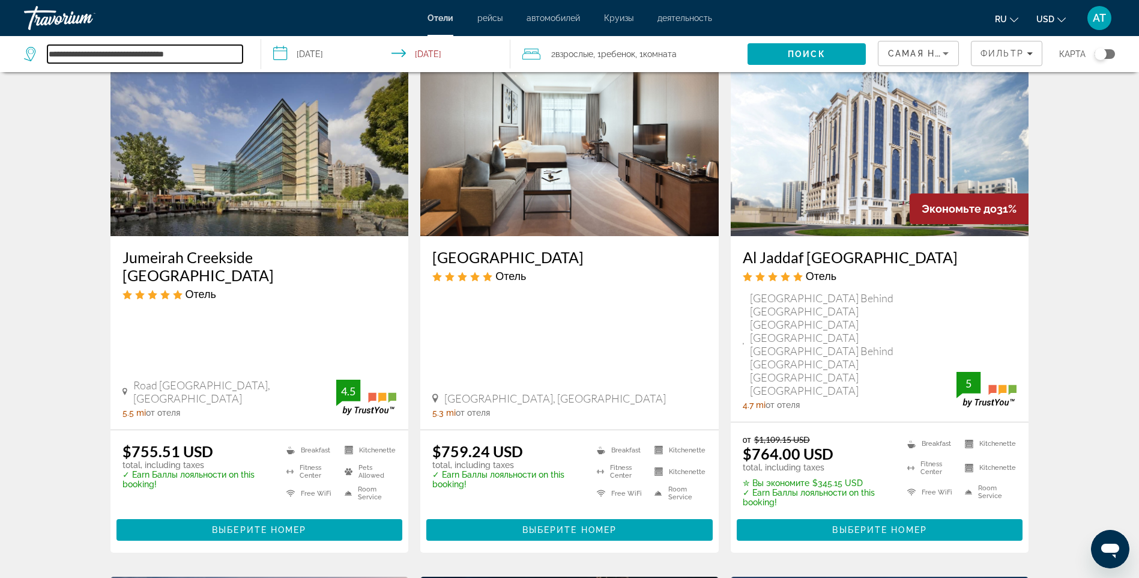
click at [202, 56] on input "**********" at bounding box center [144, 54] width 195 height 18
click at [806, 55] on span "Поиск" at bounding box center [807, 54] width 38 height 10
click at [209, 47] on input "**********" at bounding box center [144, 54] width 195 height 18
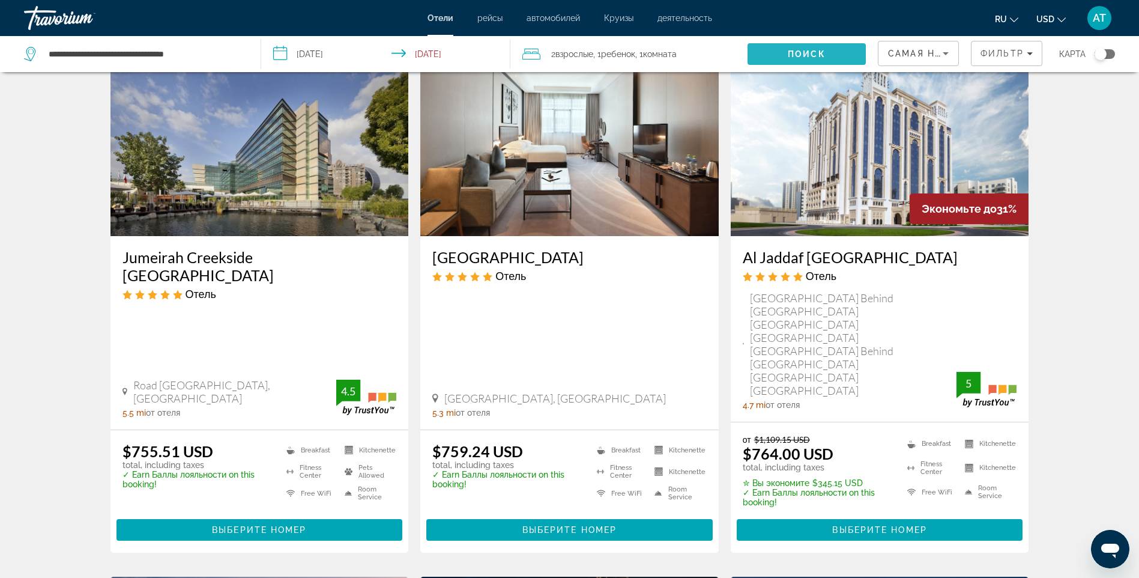
click at [804, 51] on span "Поиск" at bounding box center [807, 54] width 38 height 10
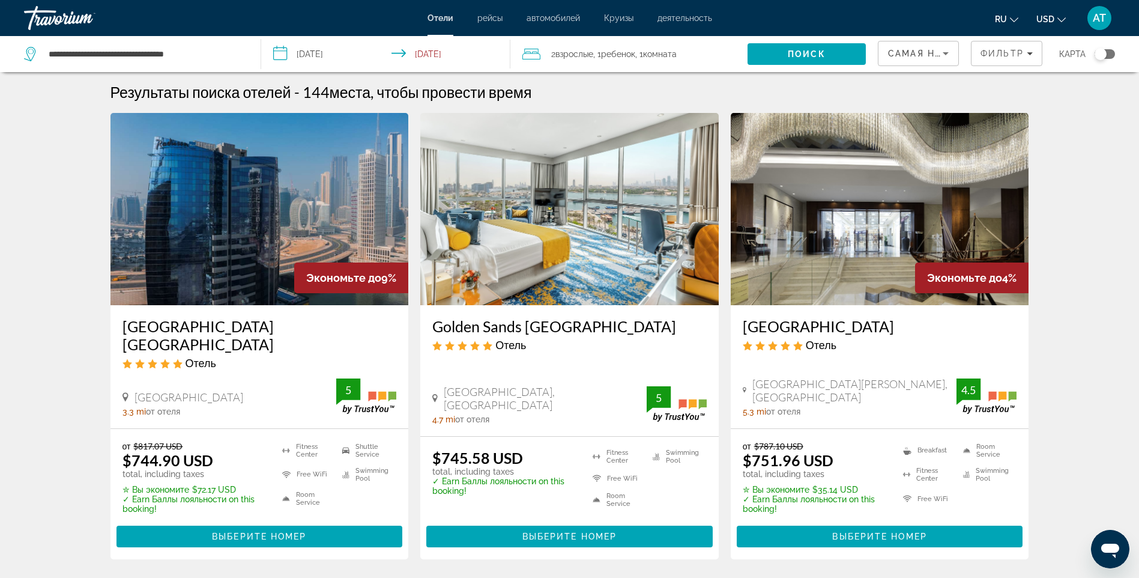
scroll to position [0, 0]
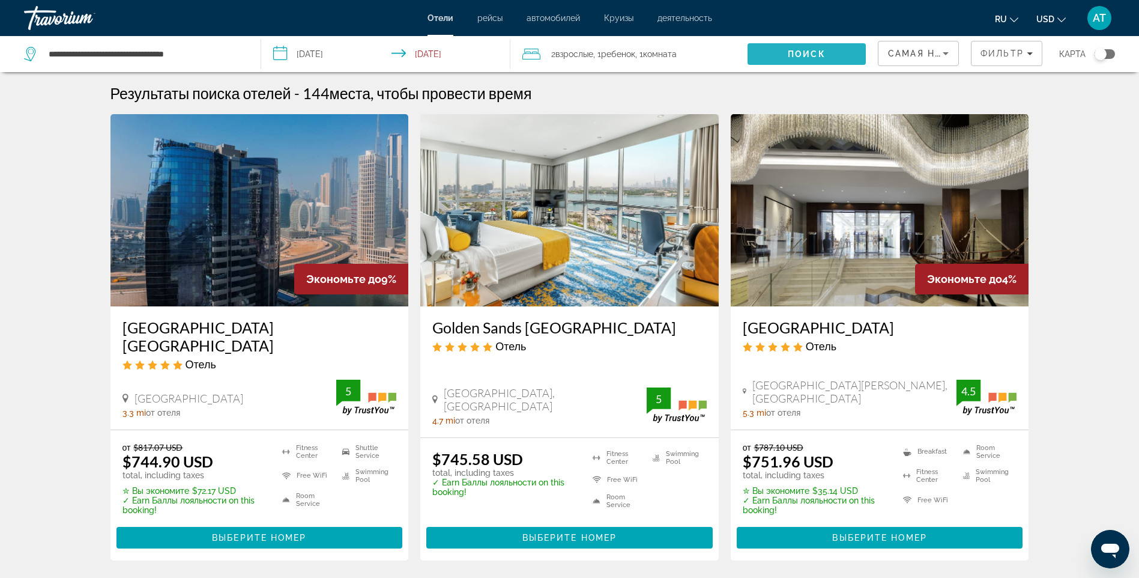
click at [778, 43] on span "Search" at bounding box center [807, 54] width 118 height 29
click at [782, 54] on span "Search" at bounding box center [807, 54] width 118 height 29
click at [987, 51] on span "Фильтр" at bounding box center [1002, 54] width 43 height 10
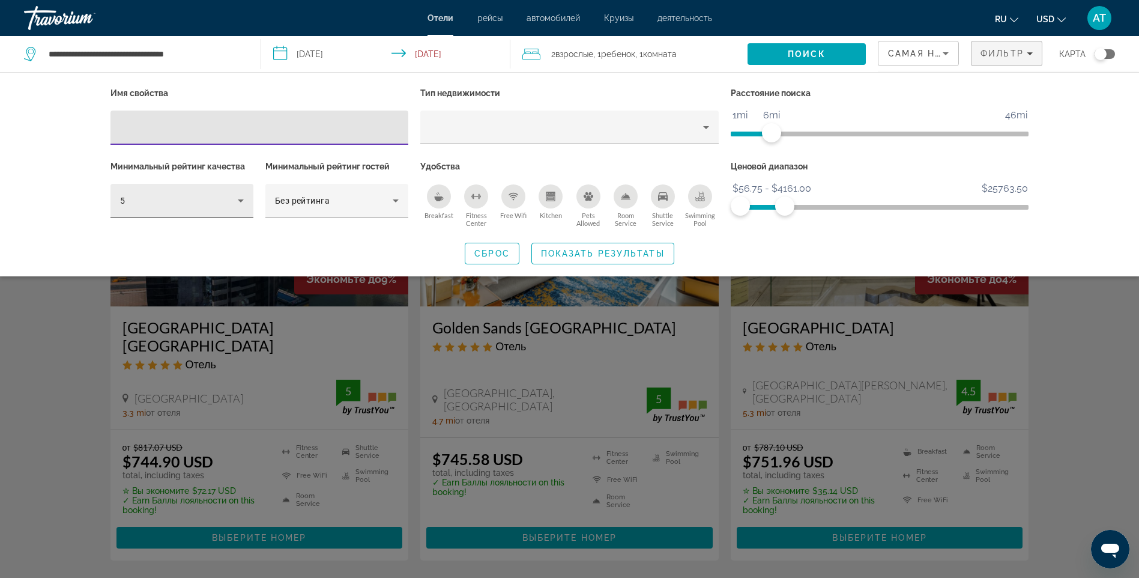
click at [235, 196] on icon "Hotel Filters" at bounding box center [241, 200] width 14 height 14
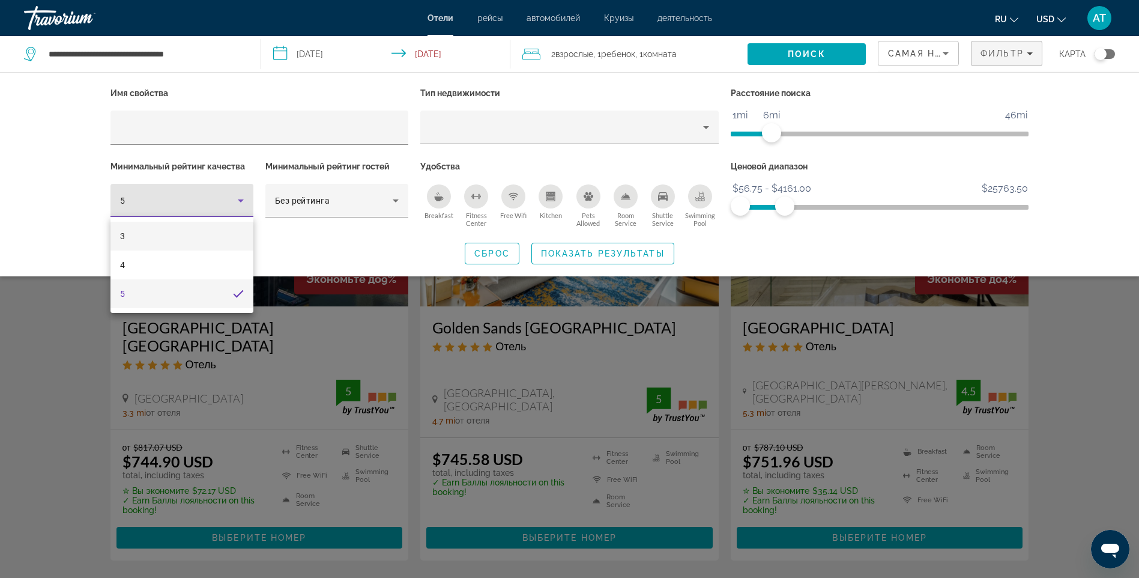
drag, startPoint x: 145, startPoint y: 235, endPoint x: 162, endPoint y: 225, distance: 20.2
click at [144, 235] on mat-option "3" at bounding box center [182, 236] width 143 height 29
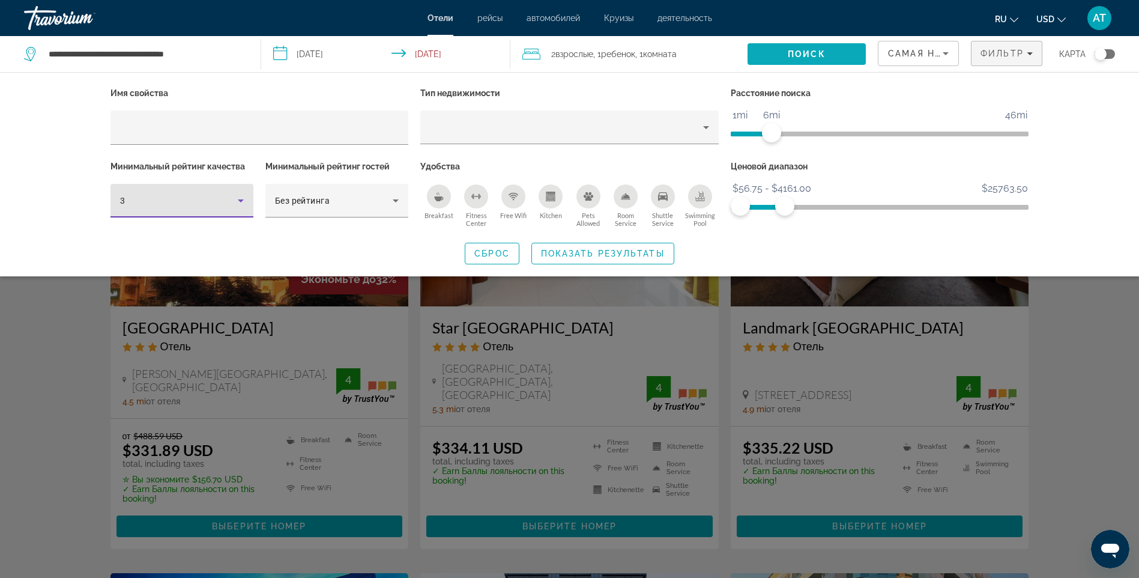
click at [787, 49] on span "Search" at bounding box center [807, 54] width 118 height 29
click at [820, 52] on span "Поиск" at bounding box center [807, 54] width 38 height 10
click at [1107, 340] on div "Search widget" at bounding box center [569, 379] width 1139 height 398
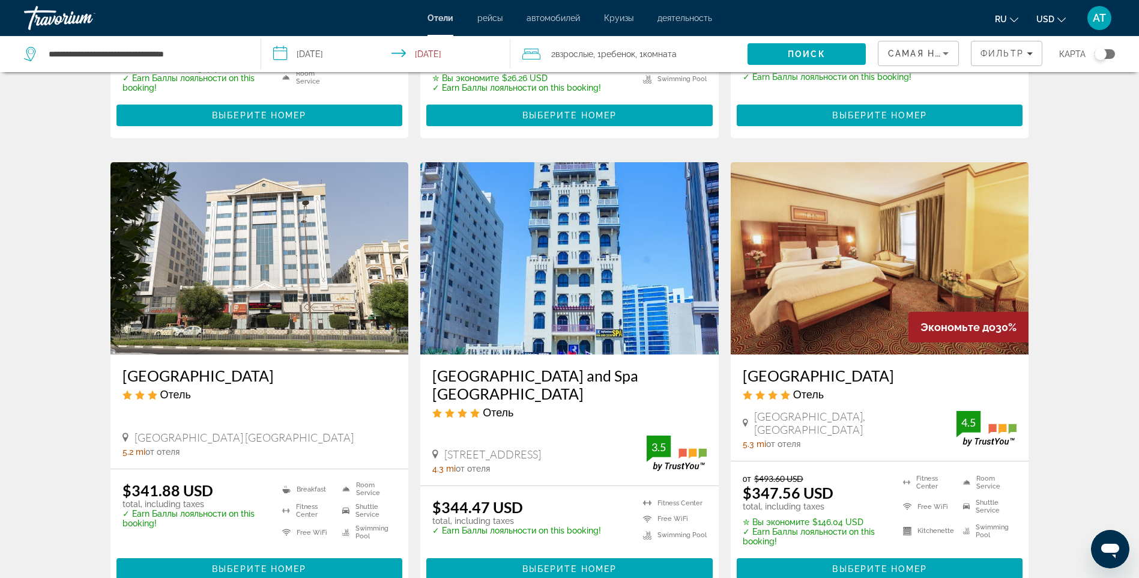
scroll to position [1441, 0]
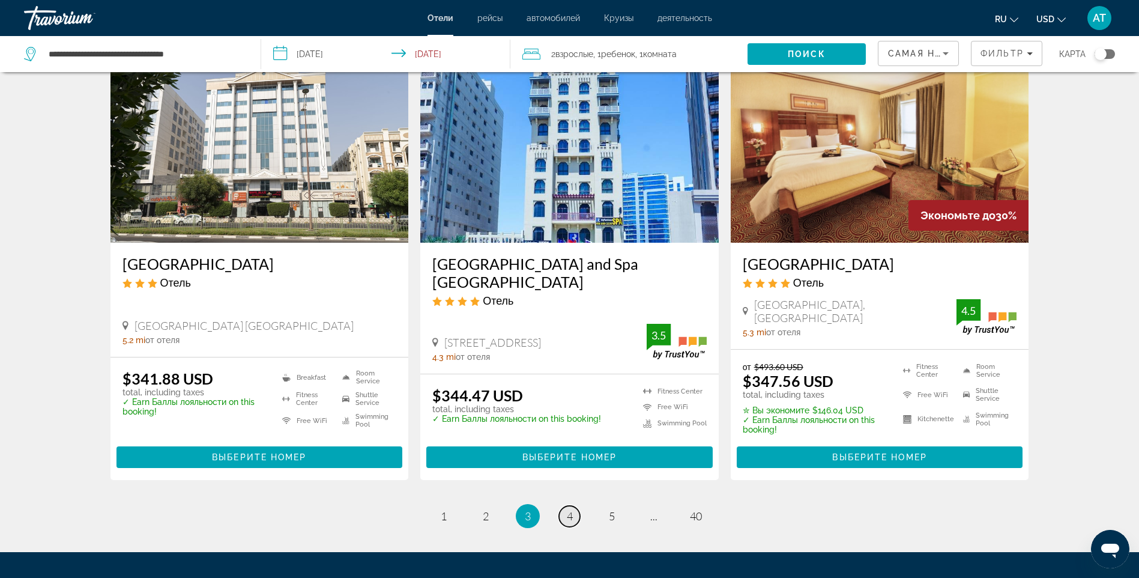
click at [569, 509] on span "4" at bounding box center [570, 515] width 6 height 13
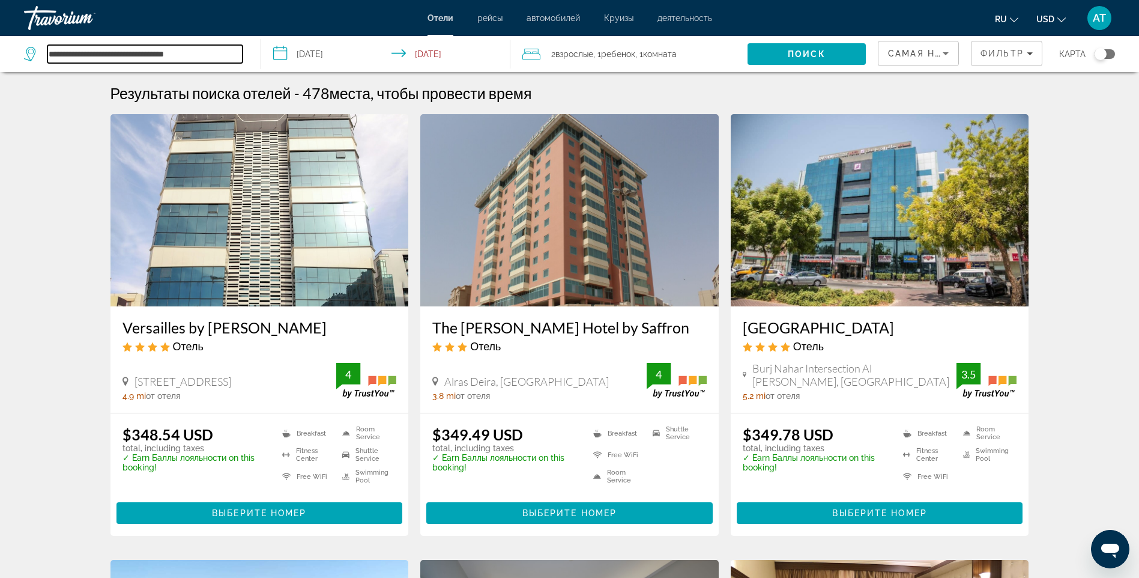
drag, startPoint x: 216, startPoint y: 50, endPoint x: 91, endPoint y: 58, distance: 125.2
click at [30, 59] on div "**********" at bounding box center [133, 54] width 219 height 18
click at [777, 55] on span "Search" at bounding box center [807, 54] width 118 height 29
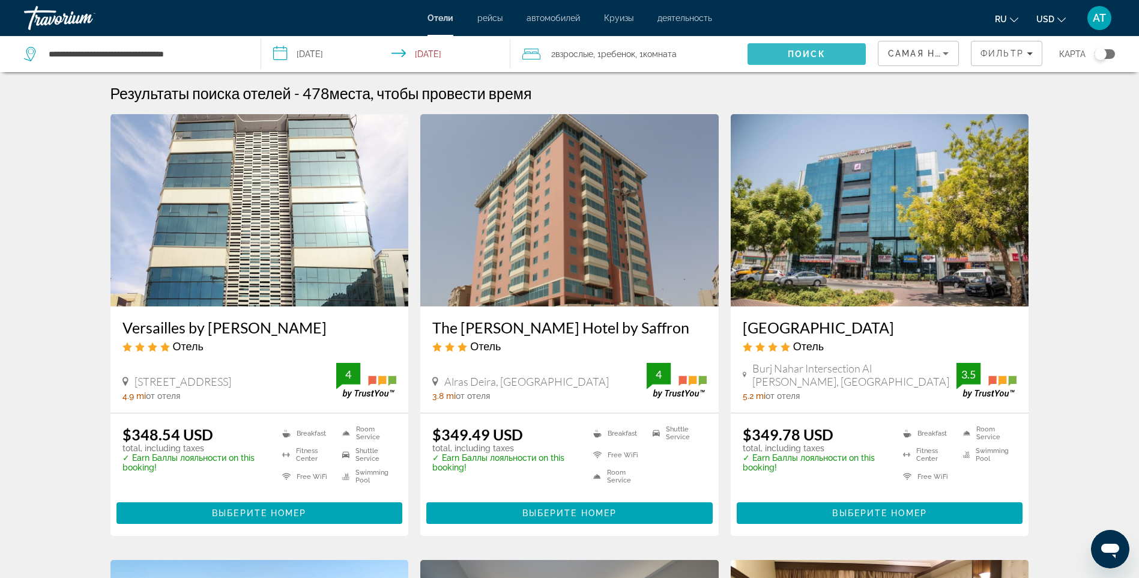
click at [777, 54] on span "Search" at bounding box center [807, 54] width 118 height 29
click at [777, 53] on span "Search" at bounding box center [807, 54] width 118 height 29
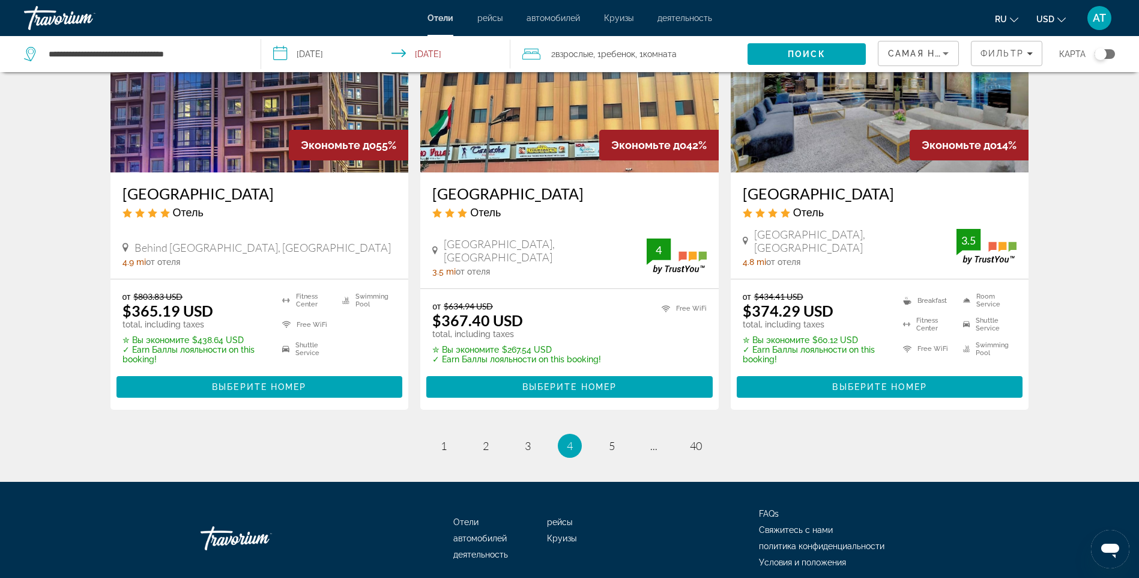
scroll to position [1496, 0]
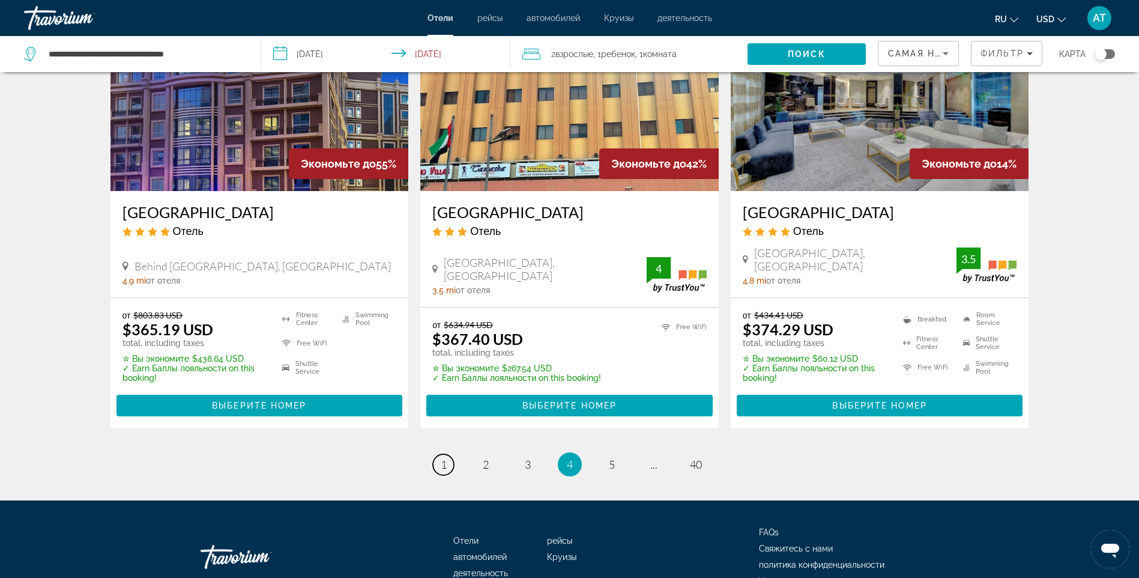
click at [439, 454] on link "page 1" at bounding box center [443, 464] width 21 height 21
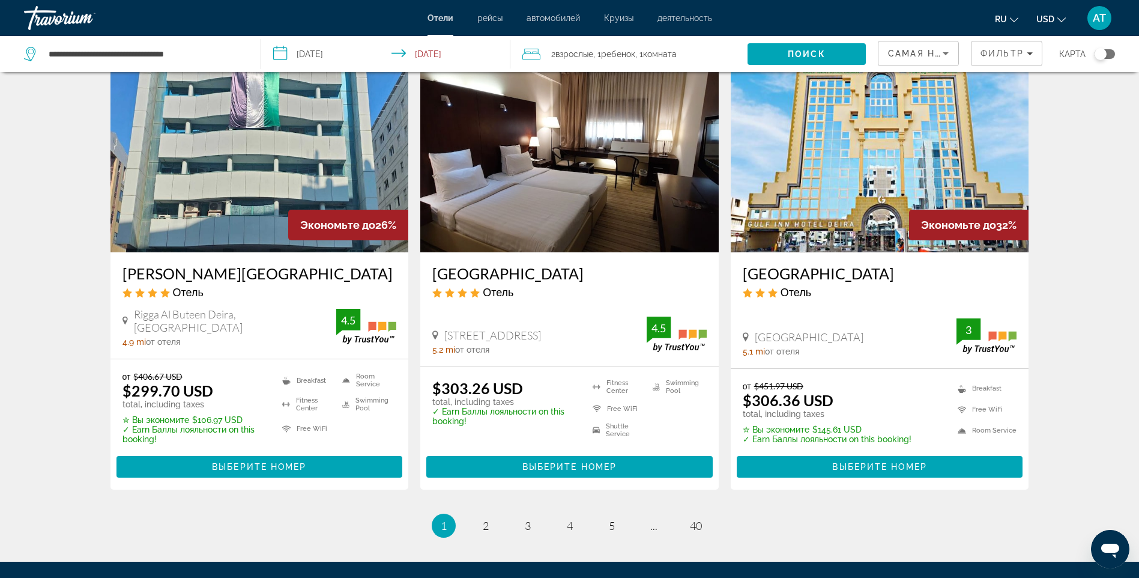
scroll to position [1536, 0]
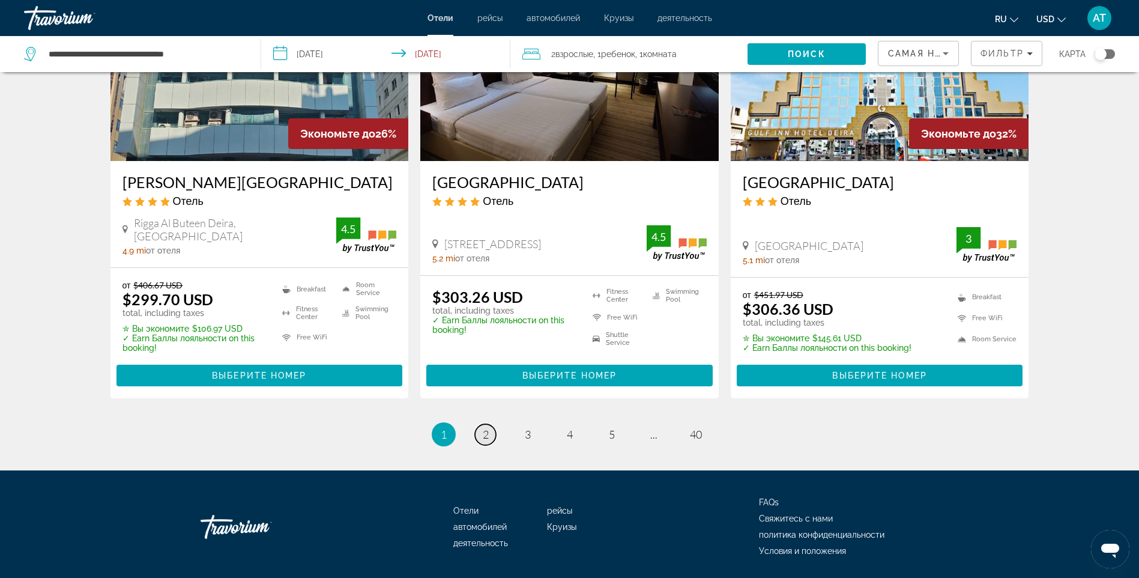
click at [488, 428] on span "2" at bounding box center [486, 434] width 6 height 13
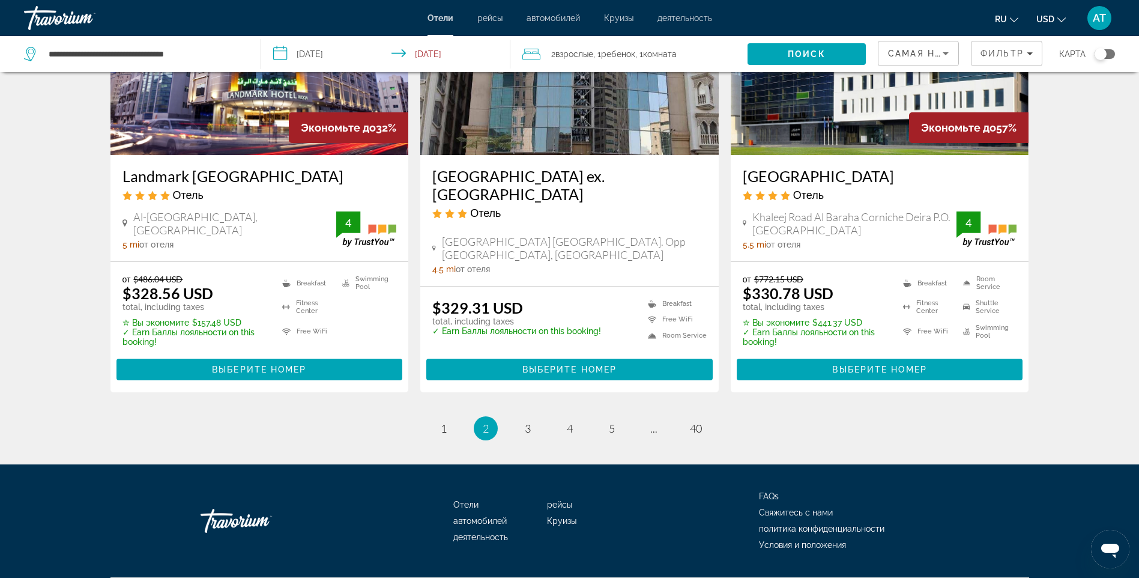
scroll to position [1536, 0]
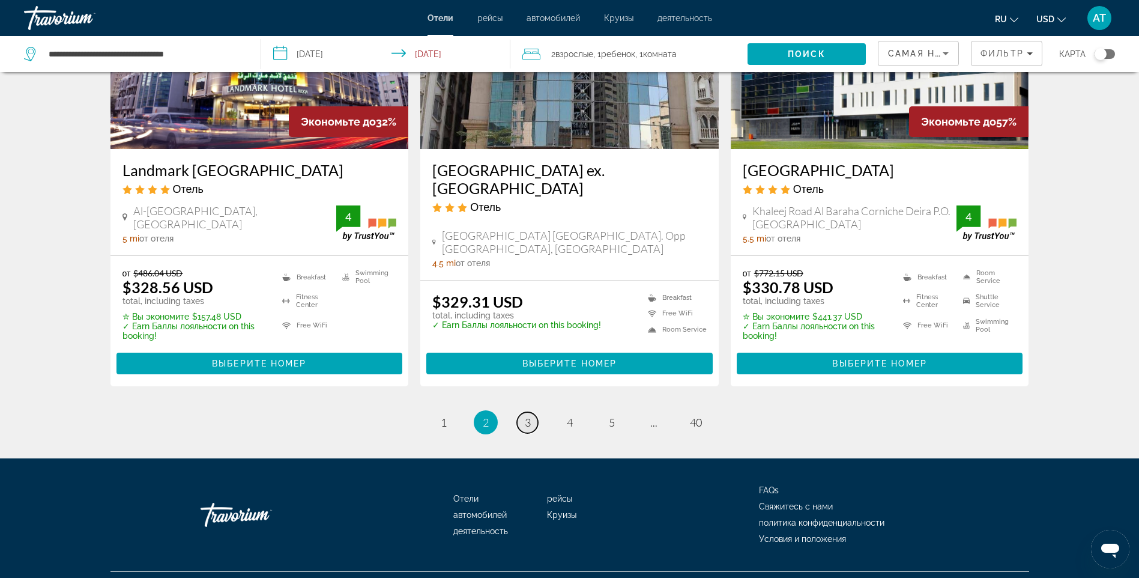
click at [528, 416] on span "3" at bounding box center [528, 422] width 6 height 13
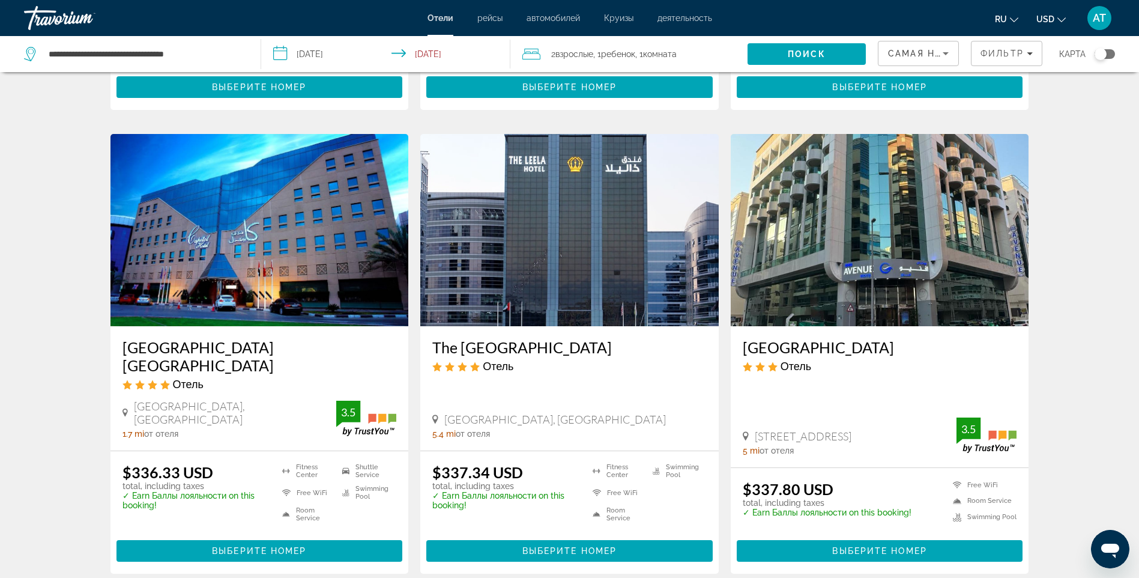
scroll to position [541, 0]
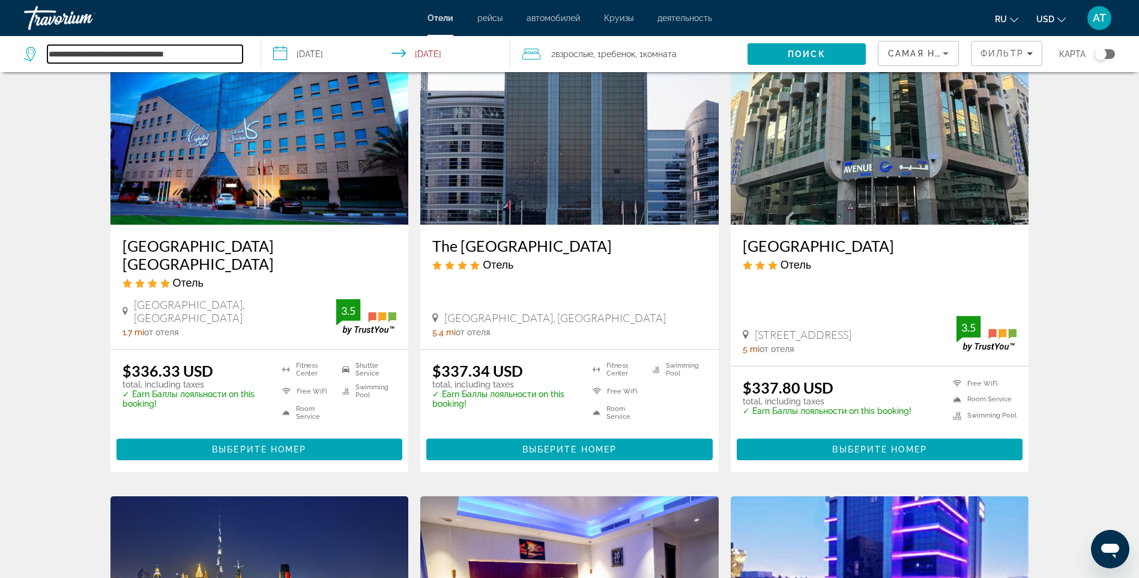
click at [208, 53] on input "**********" at bounding box center [144, 54] width 195 height 18
click at [27, 50] on icon "Search widget" at bounding box center [31, 54] width 14 height 14
drag, startPoint x: 52, startPoint y: 52, endPoint x: 222, endPoint y: 47, distance: 170.0
click at [222, 47] on input "**********" at bounding box center [144, 54] width 195 height 18
type input "*"
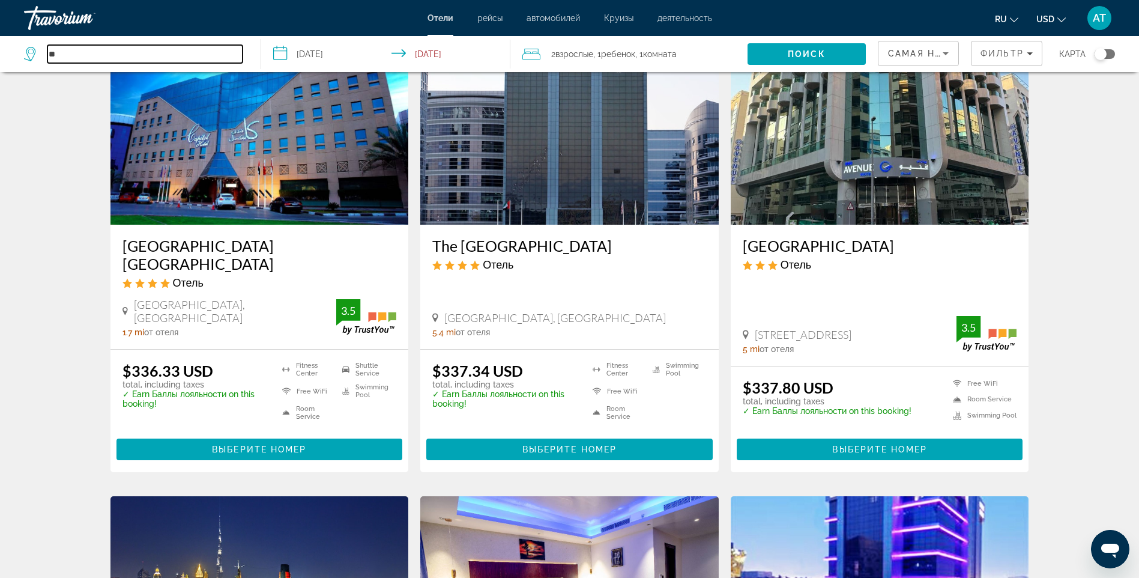
type input "*"
paste input "**********"
drag, startPoint x: 238, startPoint y: 52, endPoint x: -2, endPoint y: 31, distance: 241.2
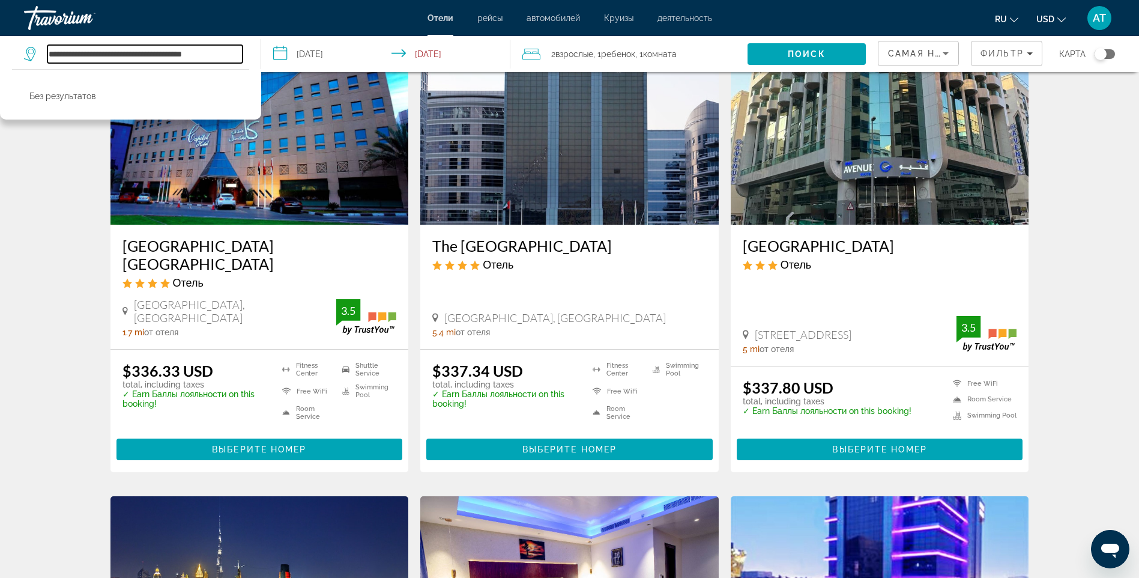
scroll to position [0, 0]
type input "*"
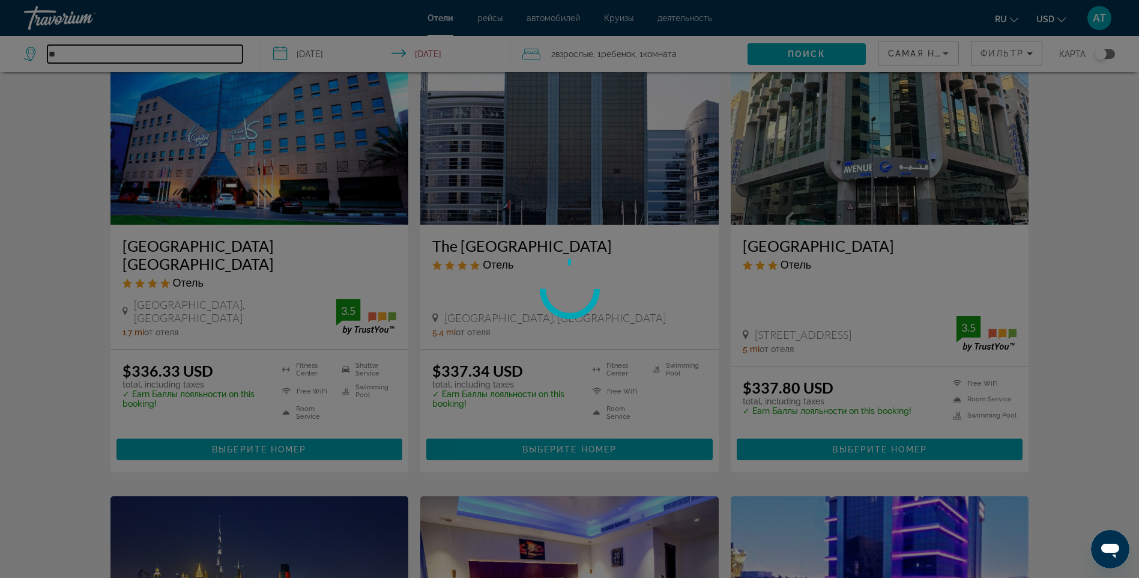
type input "*"
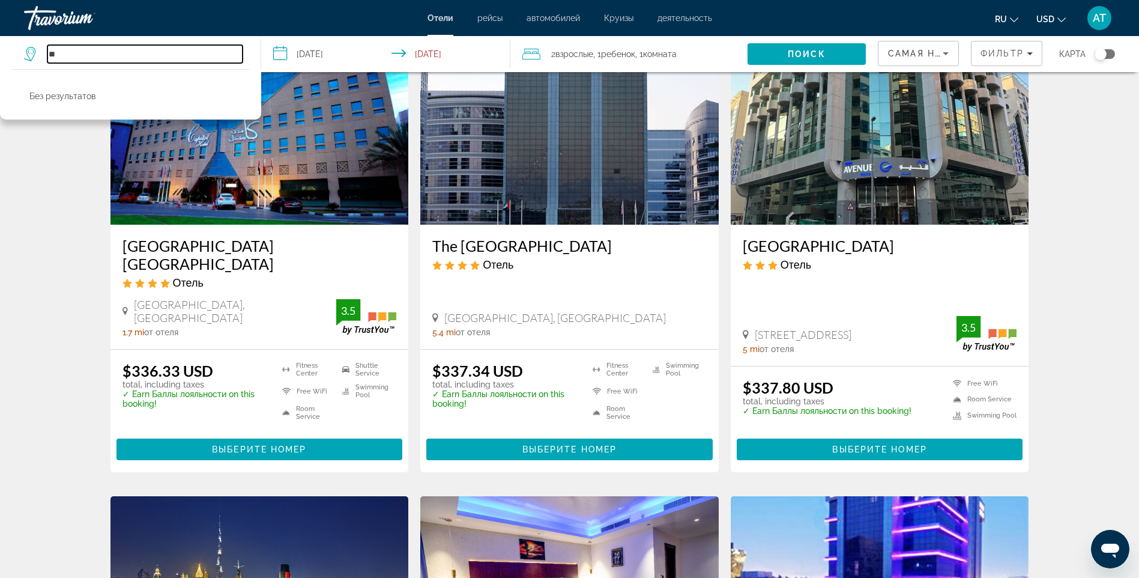
type input "***"
click at [82, 55] on input "***" at bounding box center [144, 54] width 195 height 18
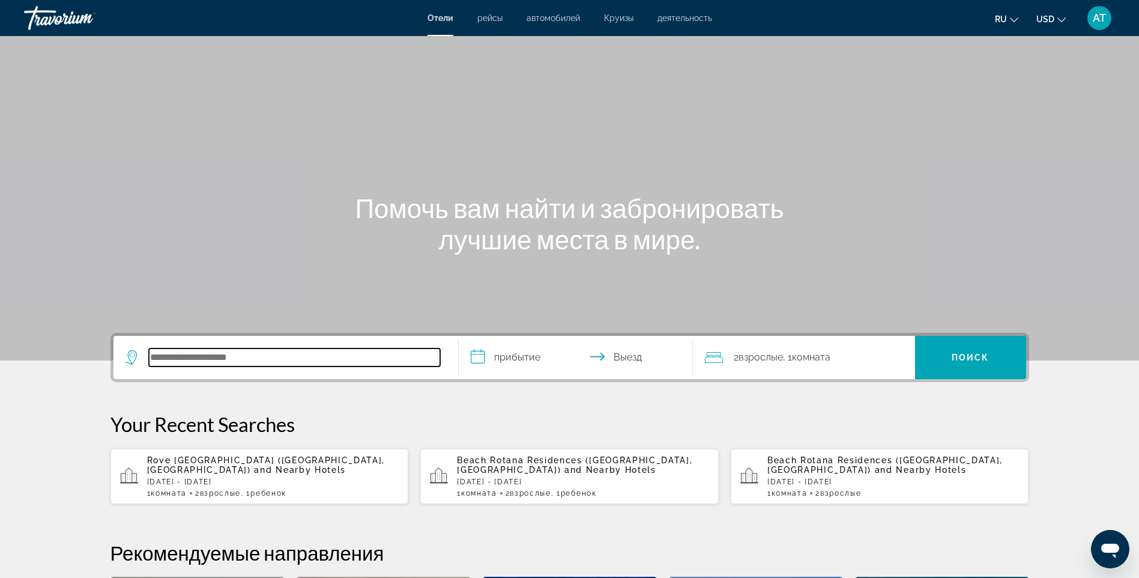
click at [160, 359] on input "Search hotel destination" at bounding box center [294, 357] width 291 height 18
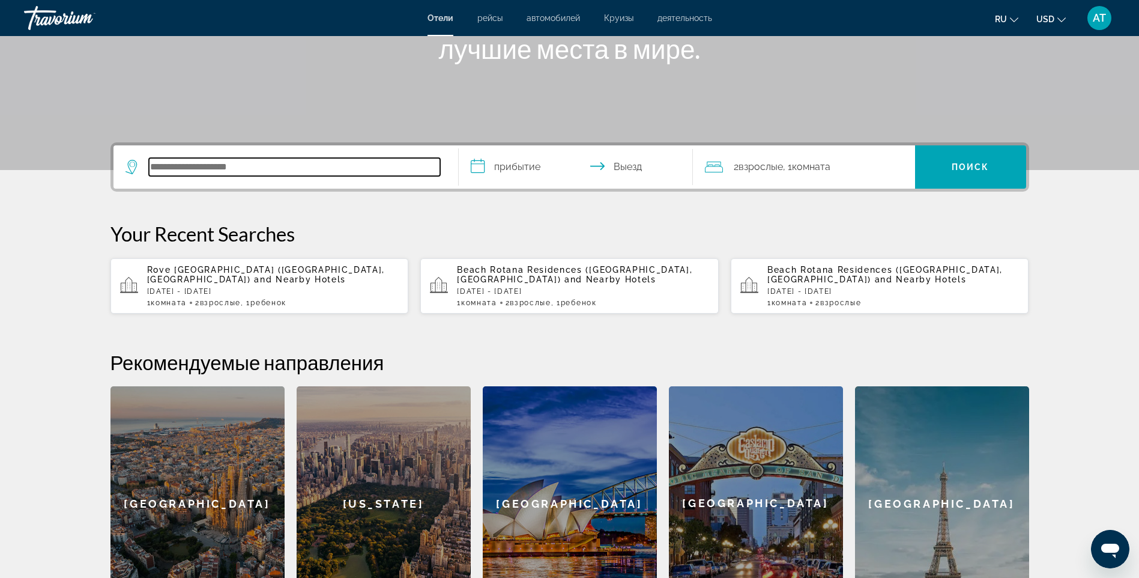
scroll to position [294, 0]
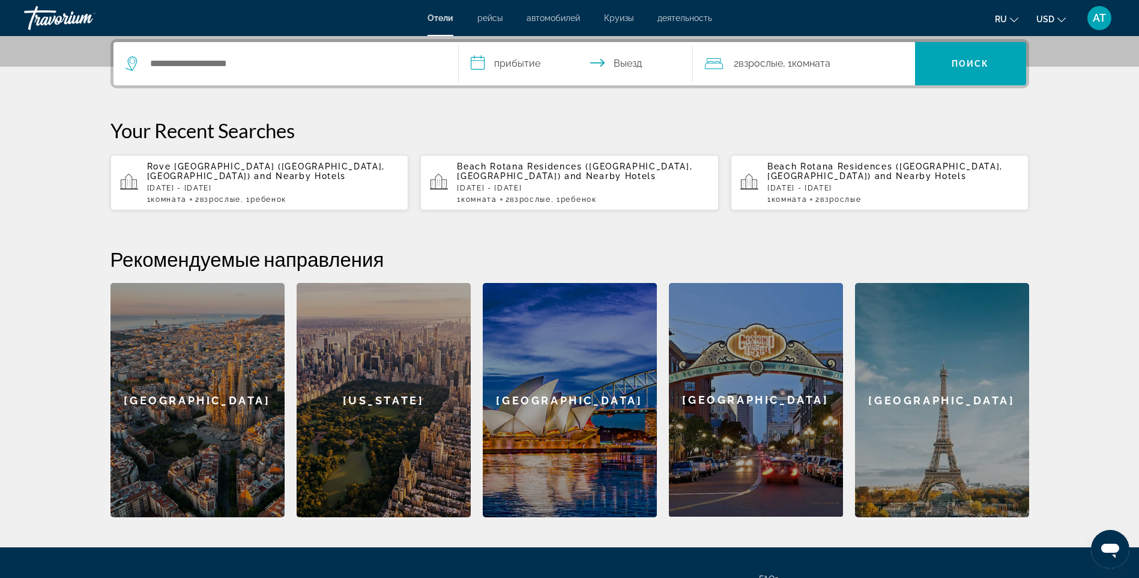
click at [201, 190] on p "[DATE] - [DATE]" at bounding box center [273, 188] width 252 height 8
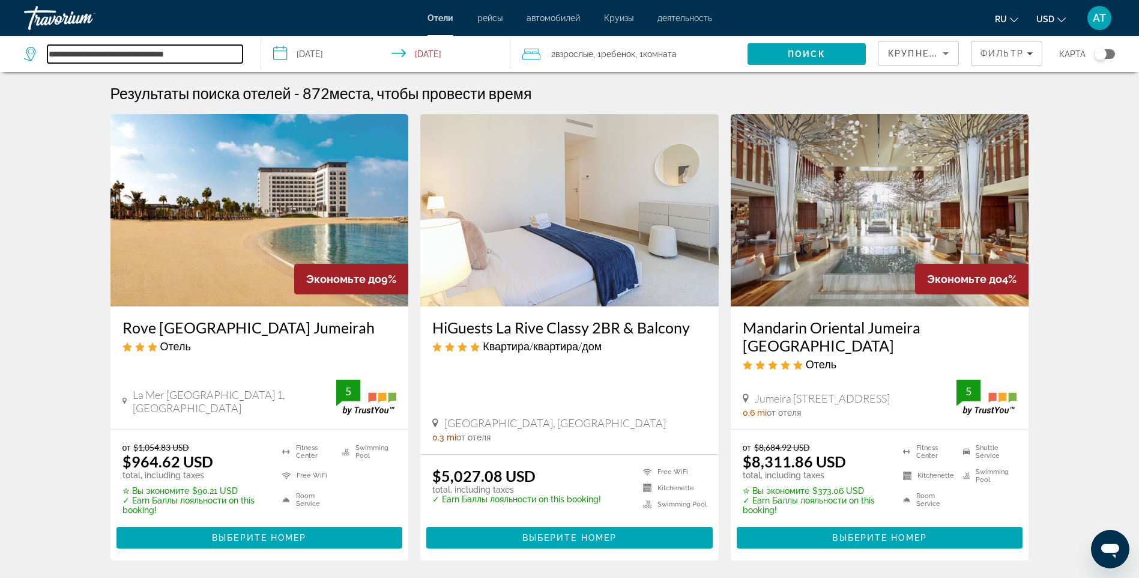
drag, startPoint x: 230, startPoint y: 53, endPoint x: 98, endPoint y: 43, distance: 132.5
click at [98, 43] on div "**********" at bounding box center [136, 54] width 225 height 36
click at [216, 53] on input "**********" at bounding box center [144, 54] width 195 height 18
drag, startPoint x: 215, startPoint y: 53, endPoint x: 41, endPoint y: 45, distance: 174.3
click at [41, 45] on div "**********" at bounding box center [133, 54] width 219 height 18
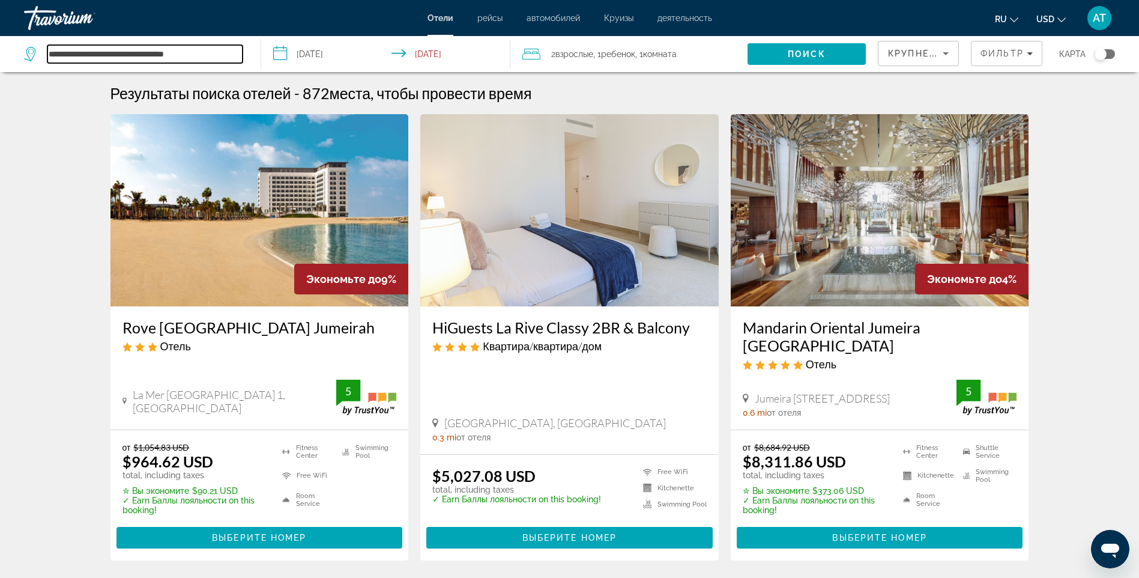
paste input "**********"
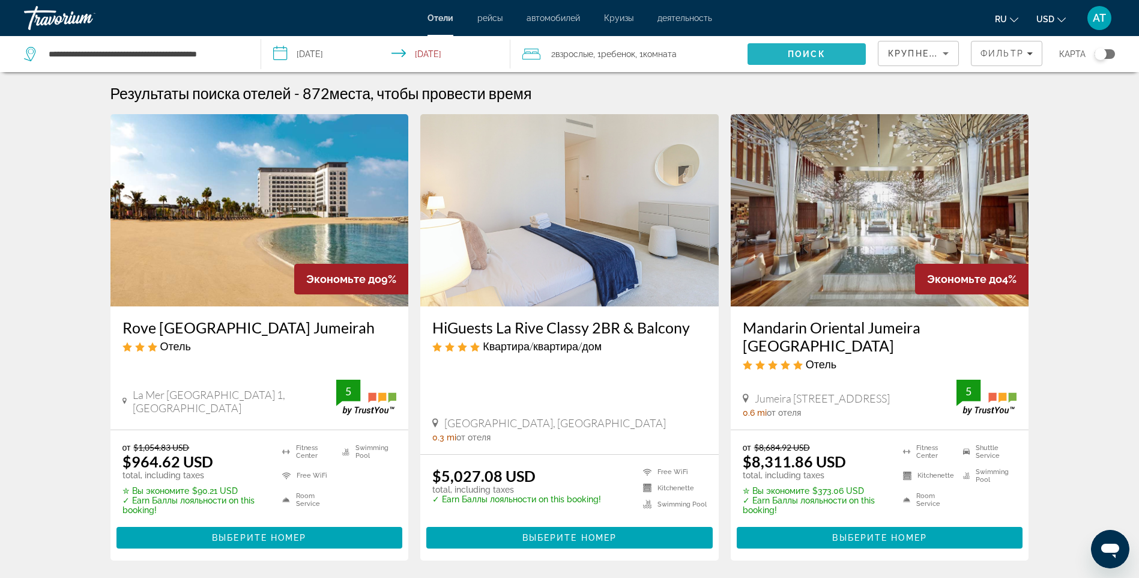
click at [774, 50] on span "Search" at bounding box center [807, 54] width 118 height 29
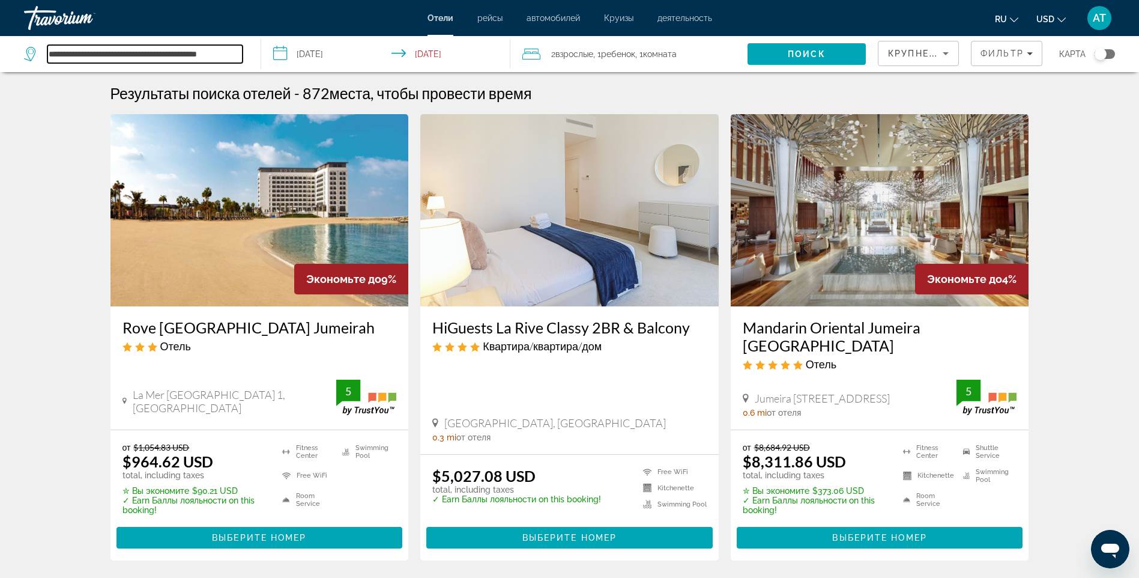
click at [239, 52] on input "**********" at bounding box center [144, 54] width 195 height 18
click at [86, 53] on input "**********" at bounding box center [144, 54] width 195 height 18
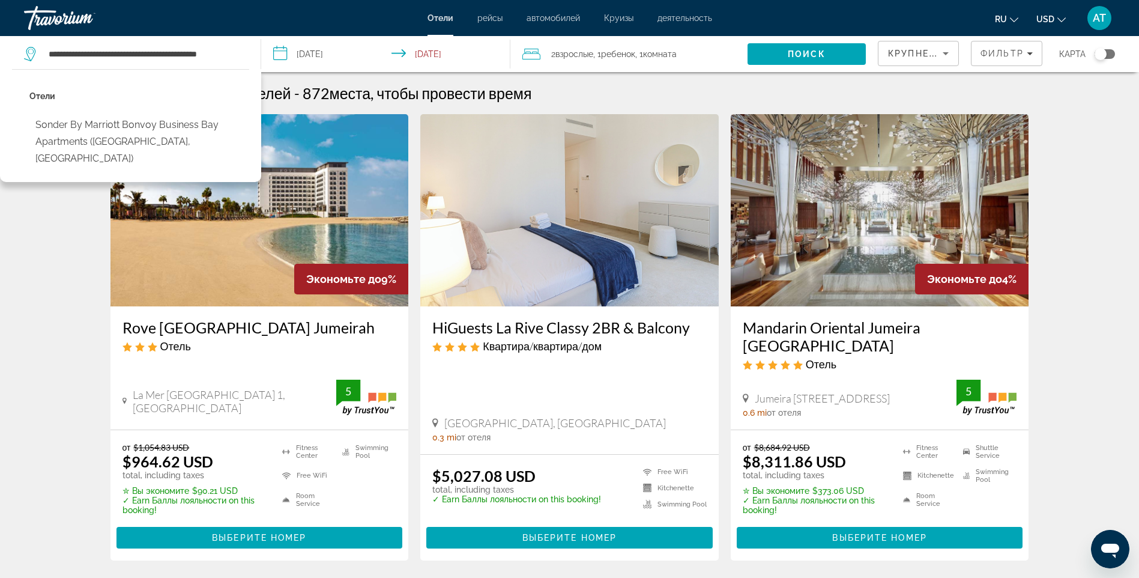
click at [114, 127] on button "Sonder by Marriott Bonvoy Business Bay Apartments (Dubai, AE)" at bounding box center [139, 142] width 220 height 56
type input "**********"
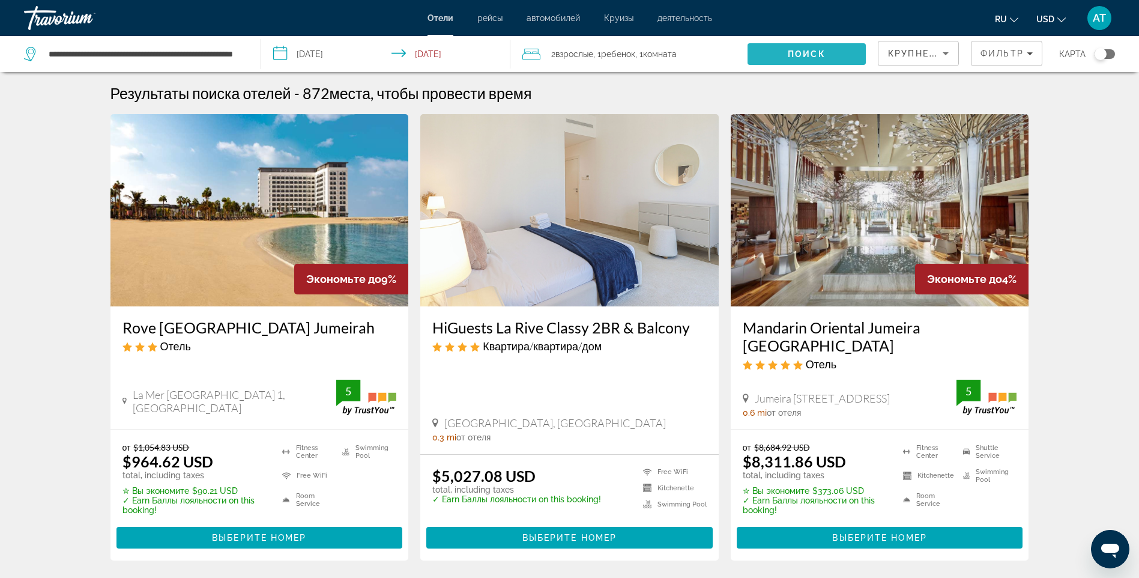
click at [788, 50] on button "Поиск" at bounding box center [807, 54] width 118 height 22
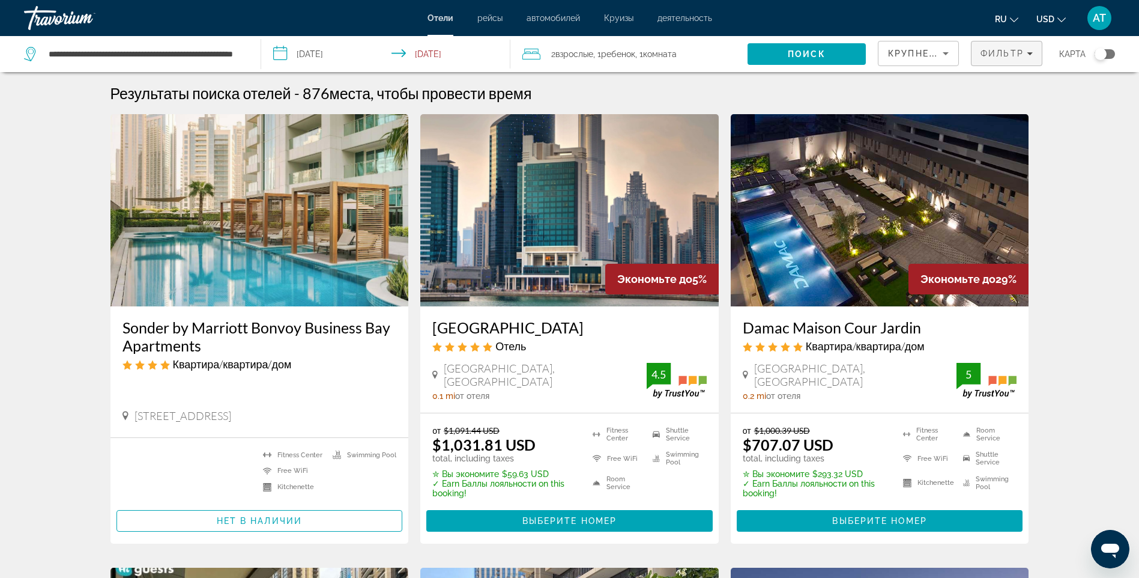
click at [999, 50] on span "Фильтр" at bounding box center [1002, 54] width 43 height 10
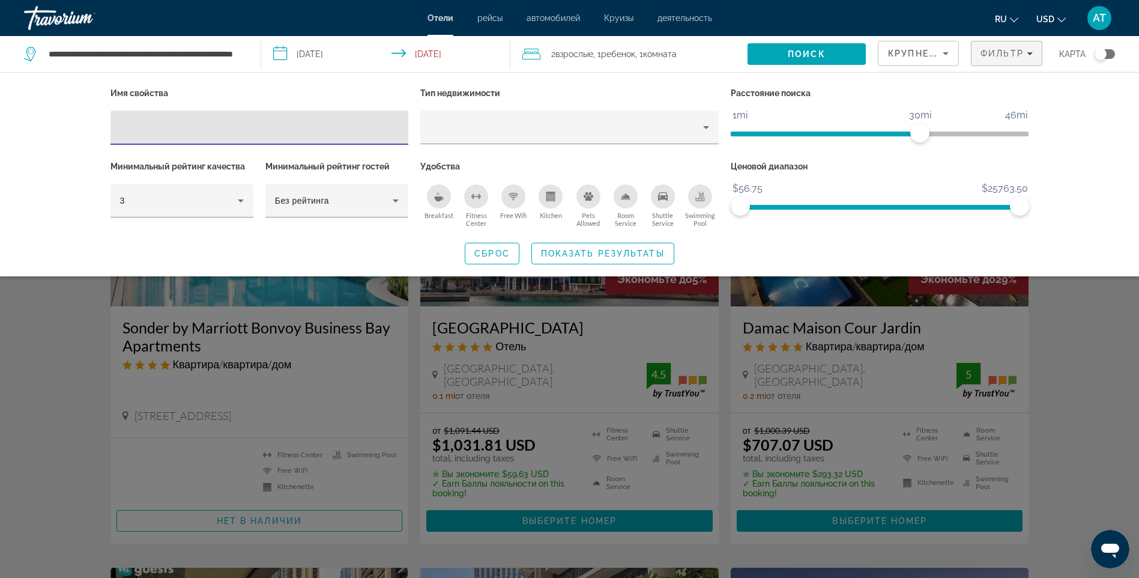
click at [853, 128] on span "ngx-slider" at bounding box center [825, 131] width 189 height 19
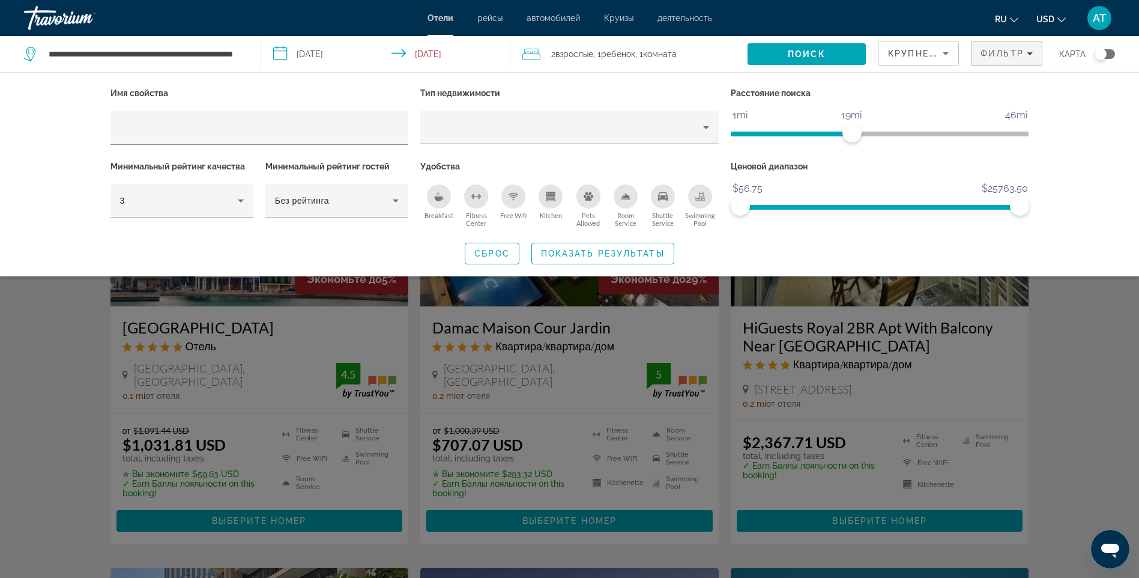
click at [795, 124] on span "ngx-slider" at bounding box center [791, 131] width 121 height 19
click at [575, 252] on span "Показать результаты" at bounding box center [603, 254] width 124 height 10
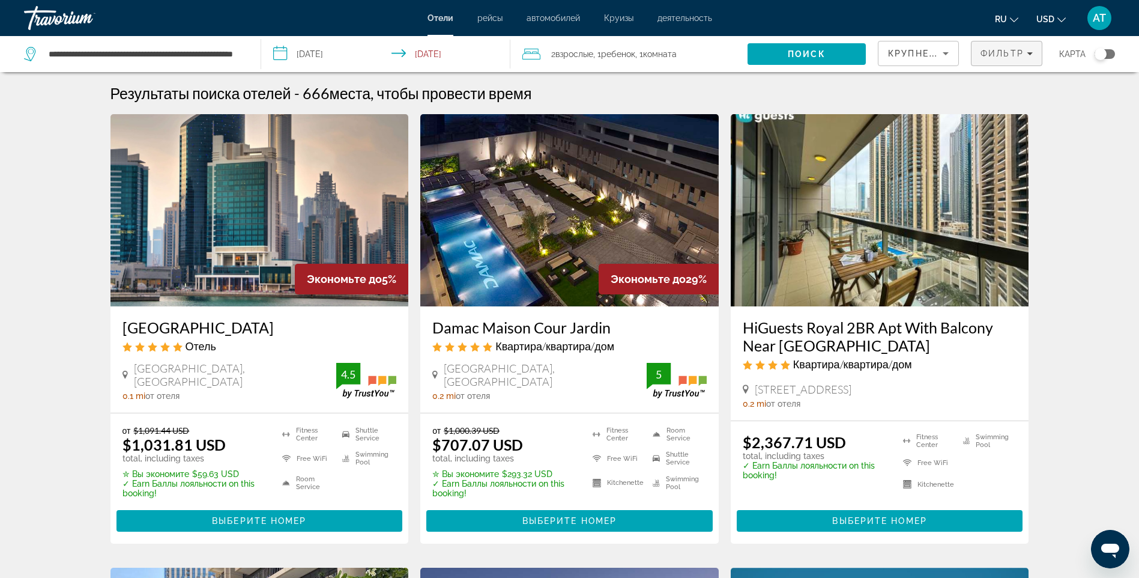
click at [981, 50] on span "Фильтр" at bounding box center [1002, 54] width 43 height 10
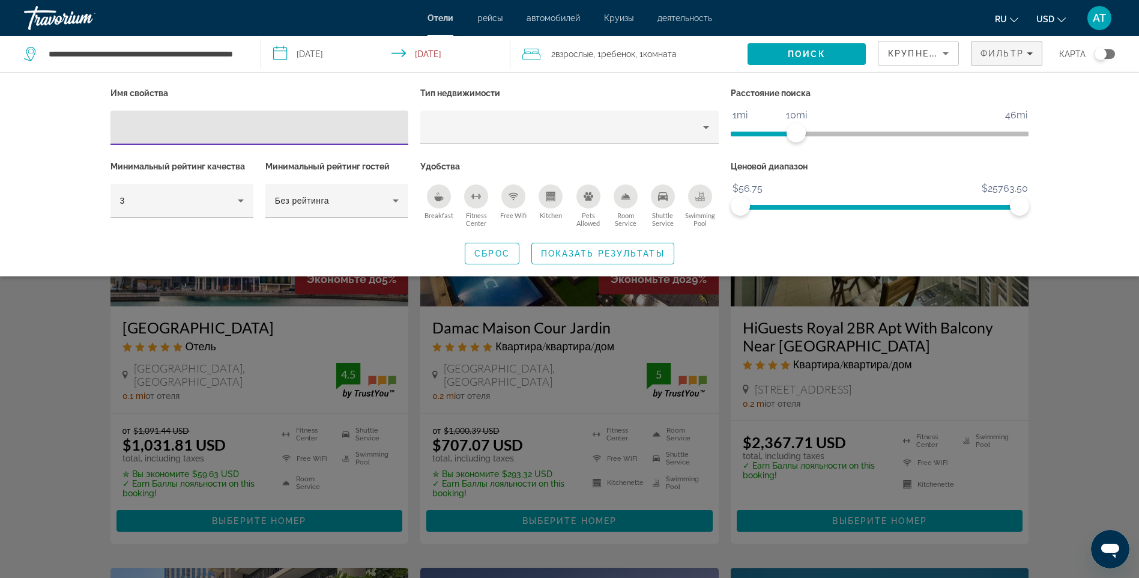
click at [932, 50] on span "Крупнейшие сбережения" at bounding box center [961, 54] width 146 height 10
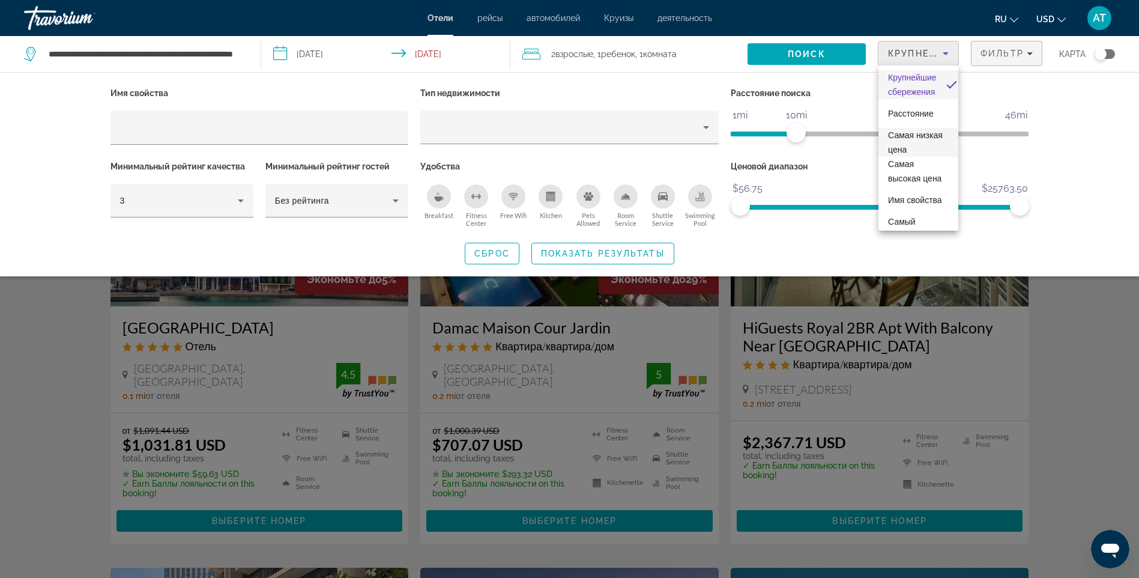
click at [906, 141] on span "Самая низкая цена" at bounding box center [918, 142] width 61 height 29
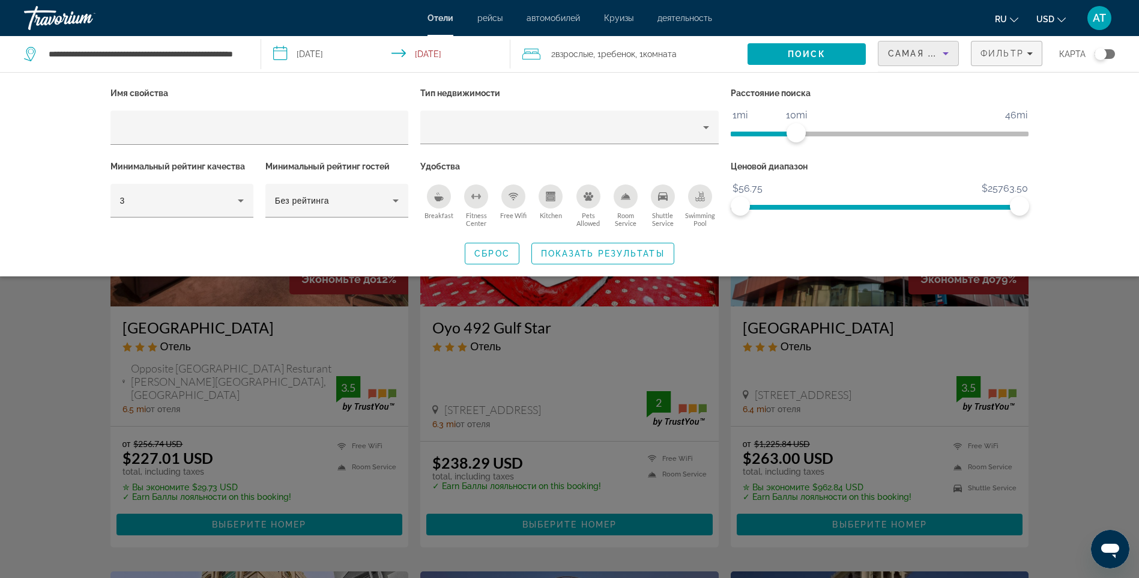
click at [1089, 288] on div "Search widget" at bounding box center [569, 379] width 1139 height 398
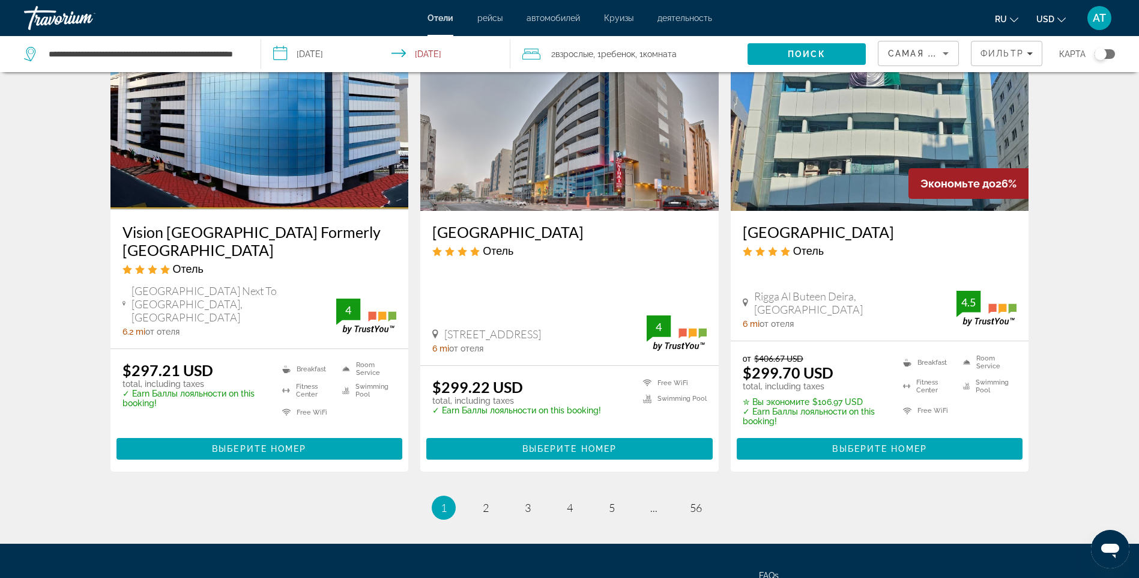
scroll to position [1527, 0]
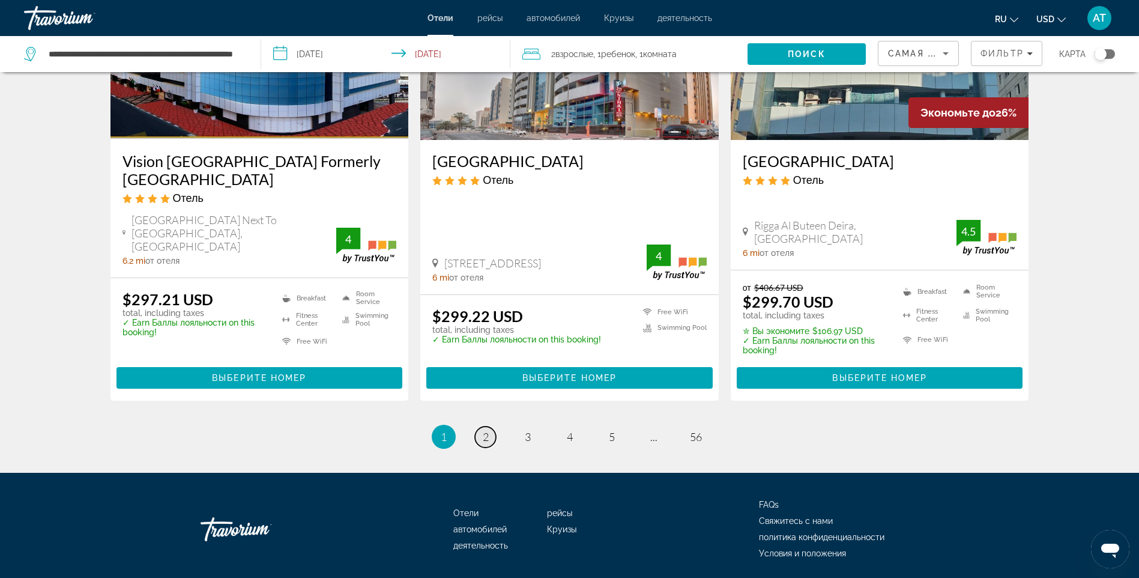
click at [483, 430] on span "2" at bounding box center [486, 436] width 6 height 13
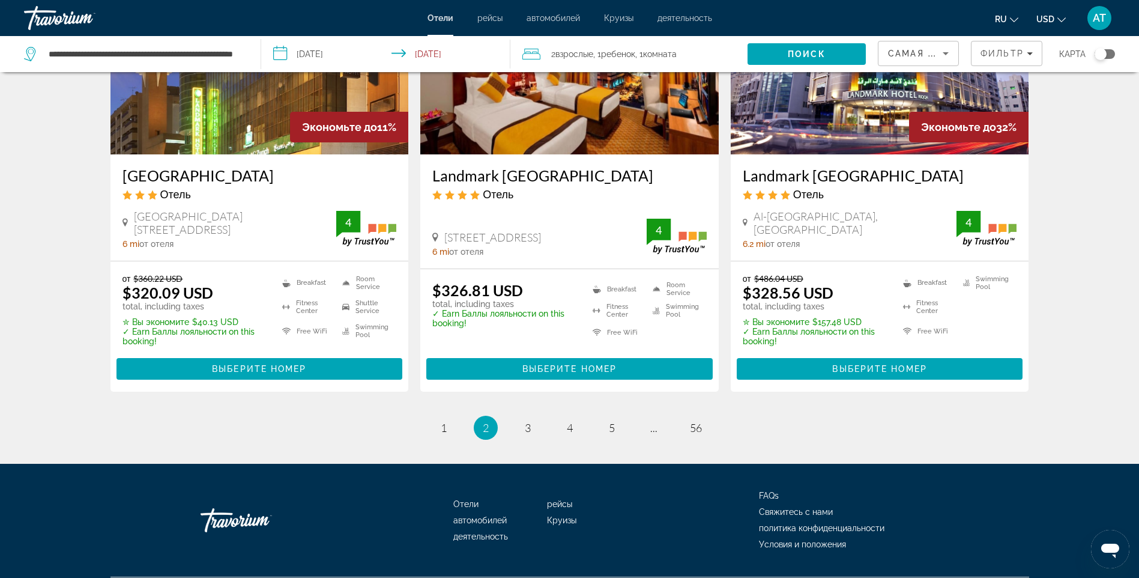
scroll to position [1535, 0]
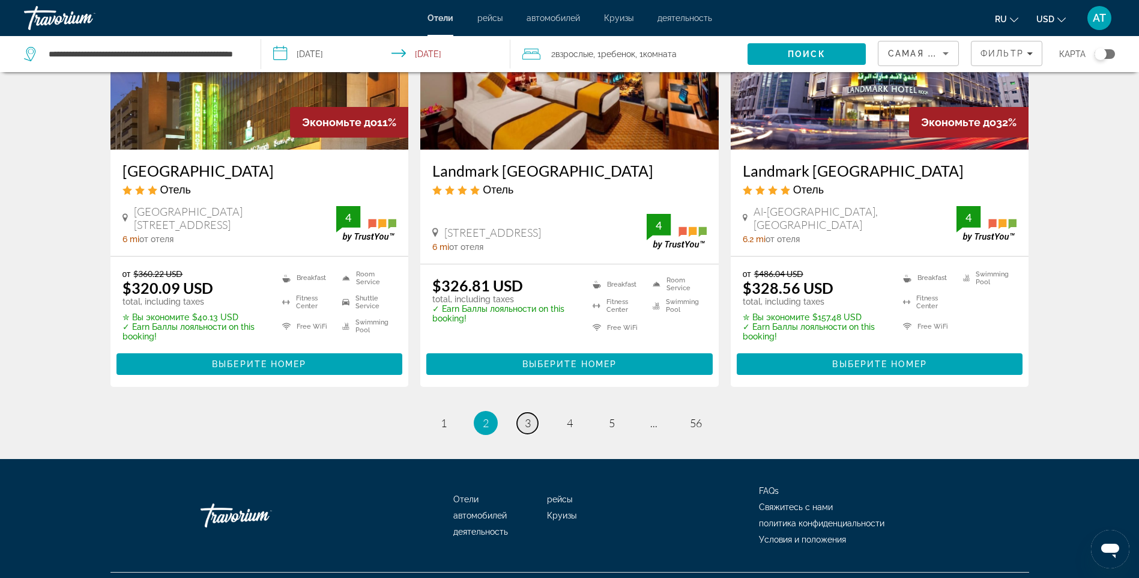
click at [525, 416] on span "3" at bounding box center [528, 422] width 6 height 13
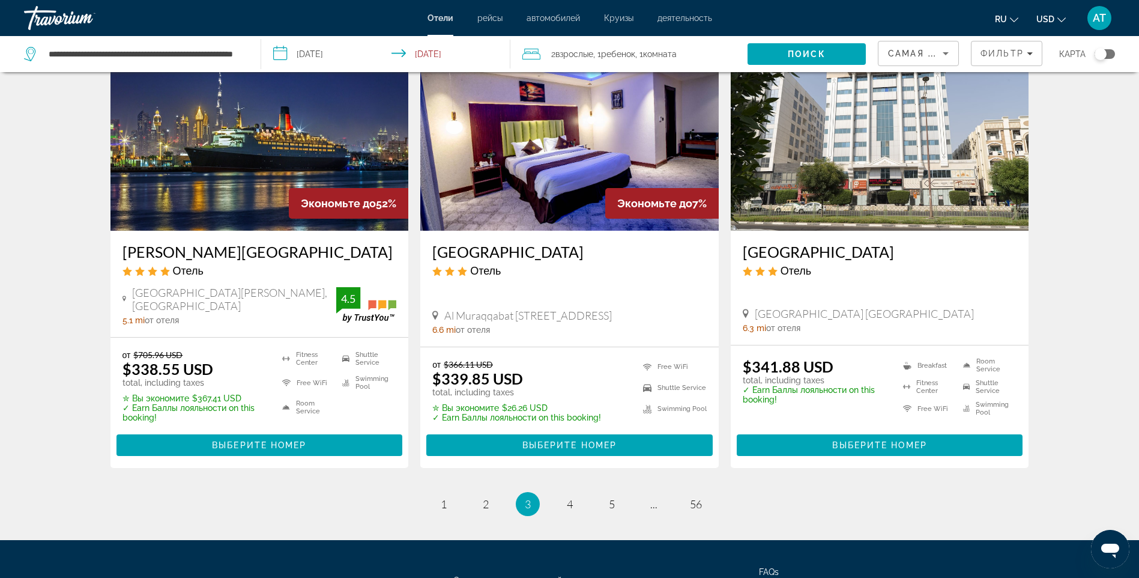
scroll to position [1501, 0]
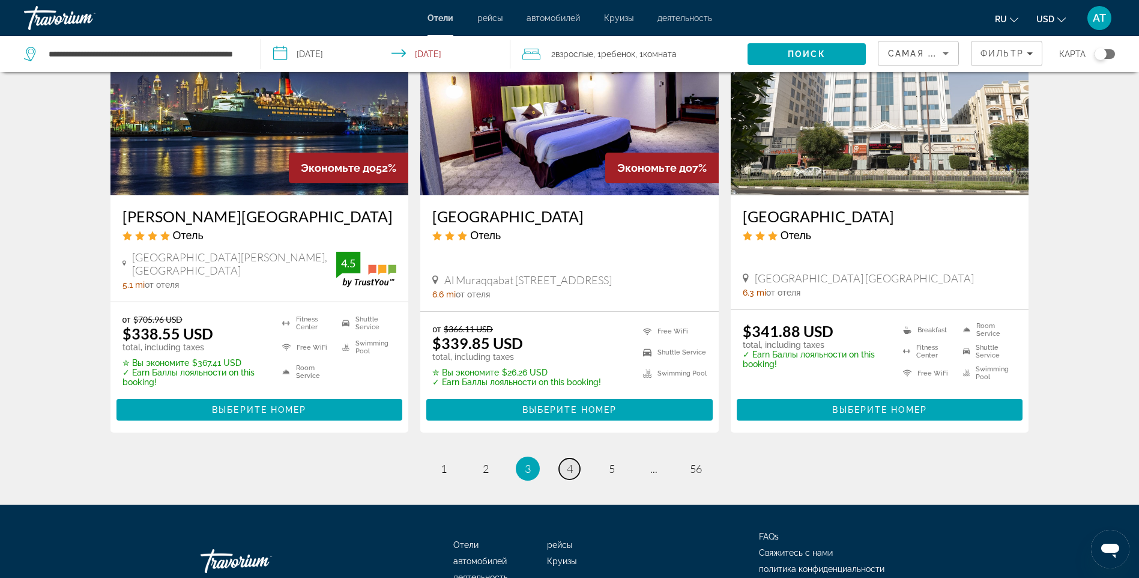
click at [567, 462] on span "4" at bounding box center [570, 468] width 6 height 13
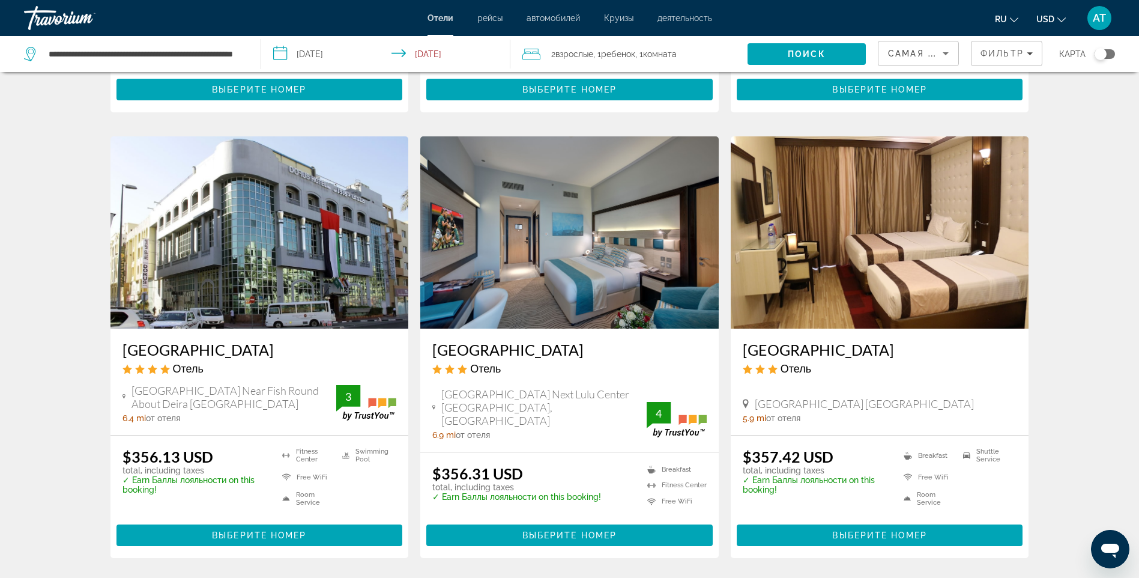
scroll to position [1528, 0]
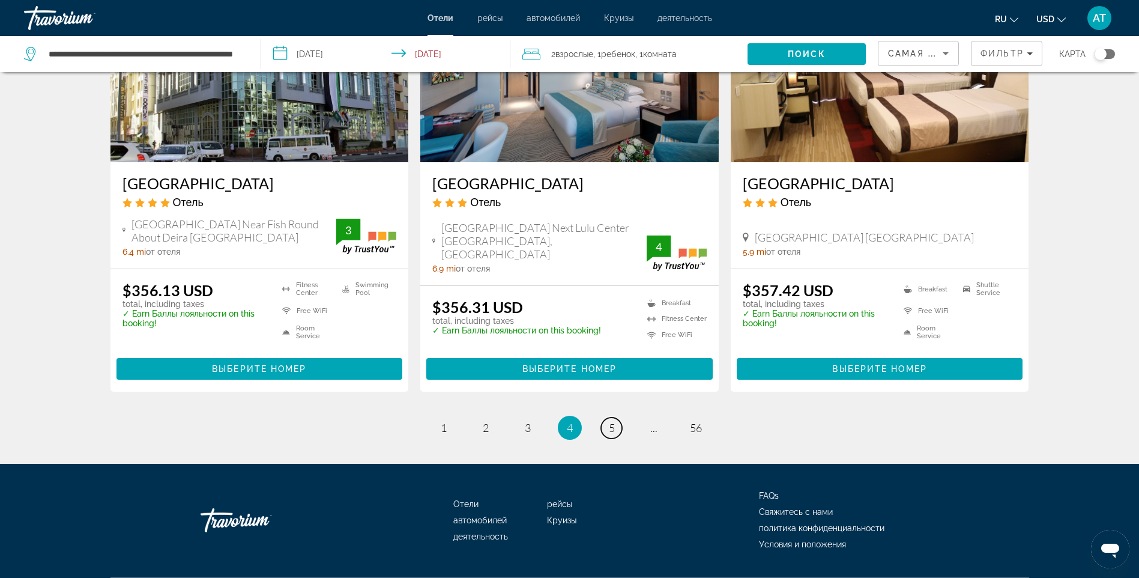
click at [611, 421] on span "5" at bounding box center [612, 427] width 6 height 13
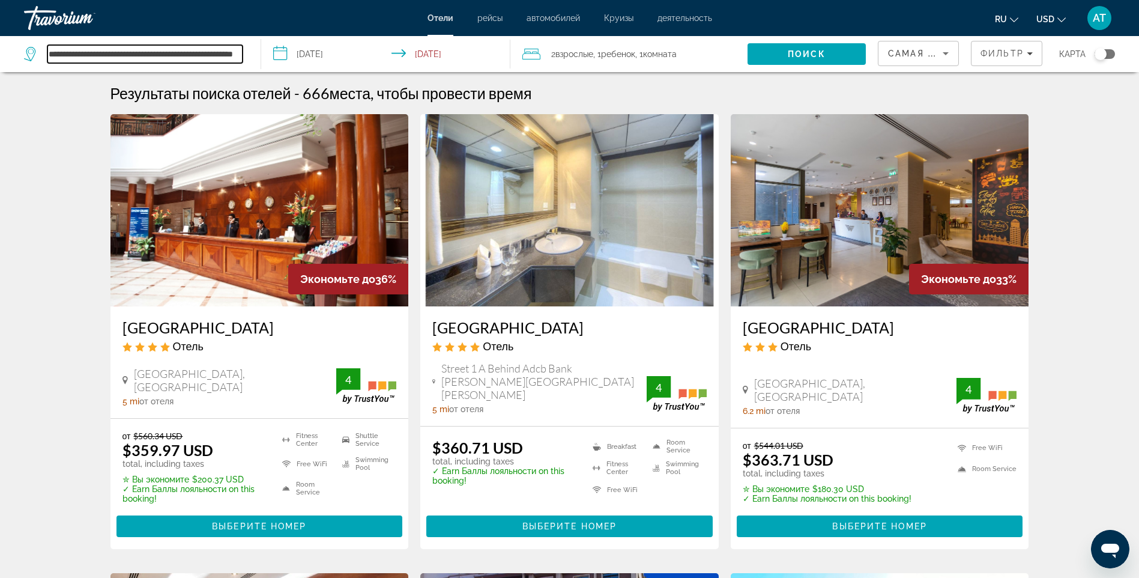
click at [167, 54] on input "**********" at bounding box center [144, 54] width 195 height 18
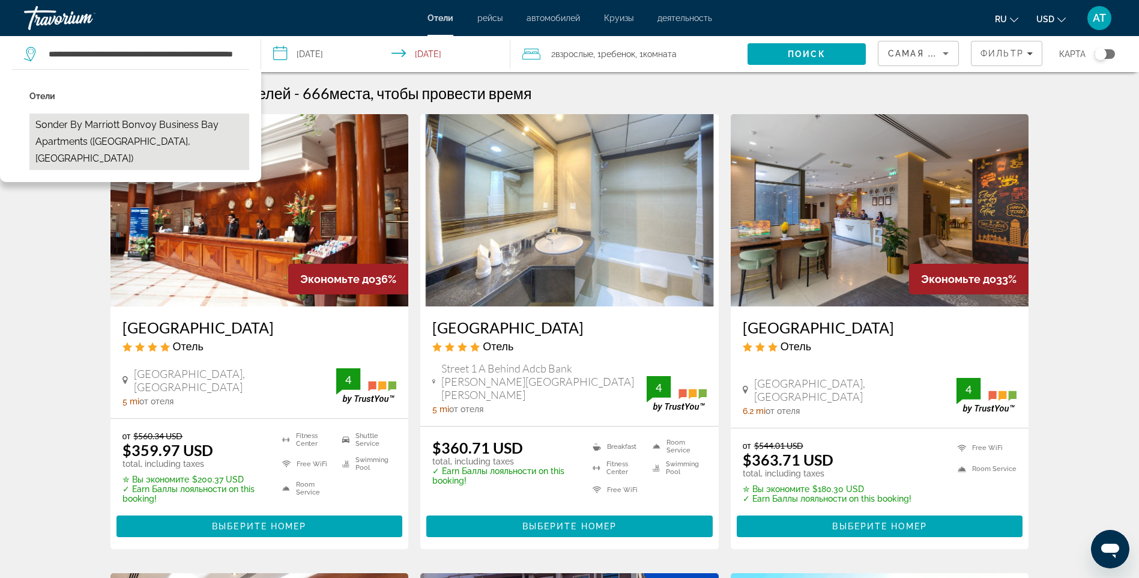
click at [102, 132] on button "Sonder by Marriott Bonvoy Business Bay Apartments (Dubai, AE)" at bounding box center [139, 142] width 220 height 56
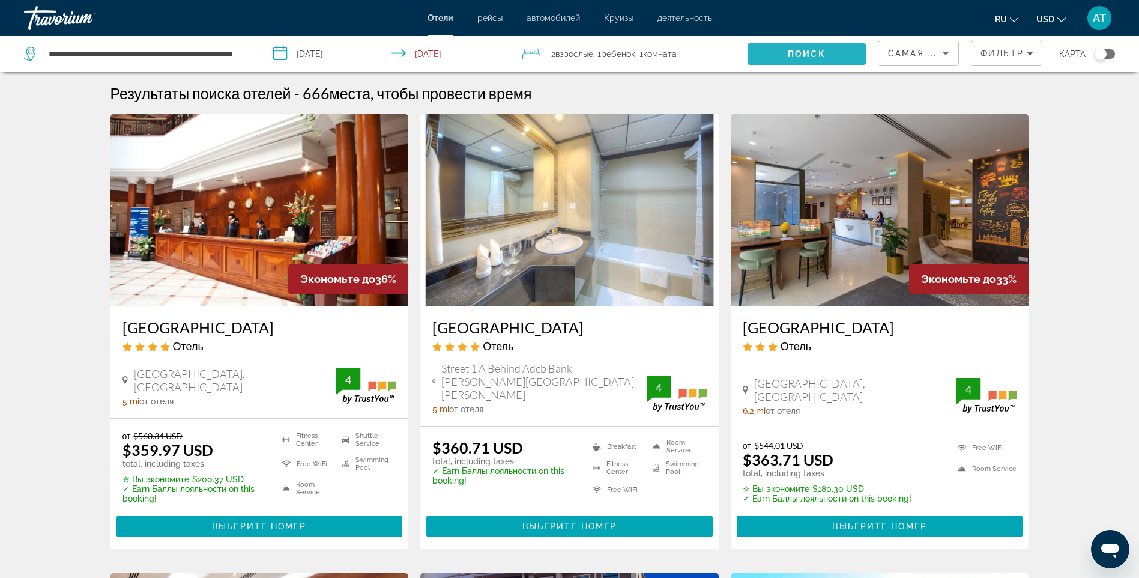
click at [795, 52] on span "Поиск" at bounding box center [807, 54] width 38 height 10
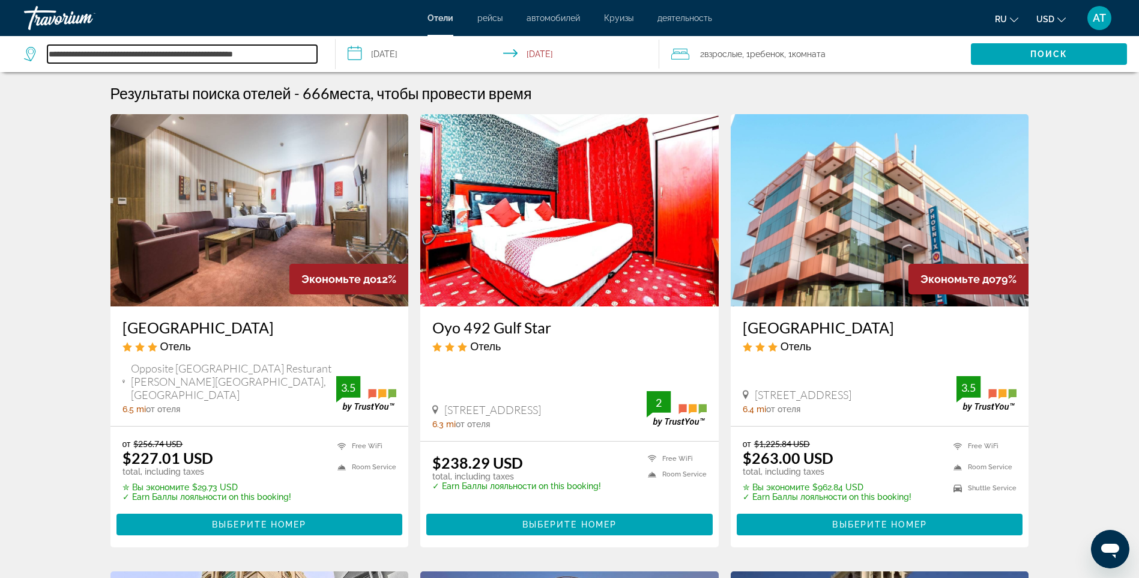
click at [306, 59] on input "**********" at bounding box center [182, 54] width 270 height 18
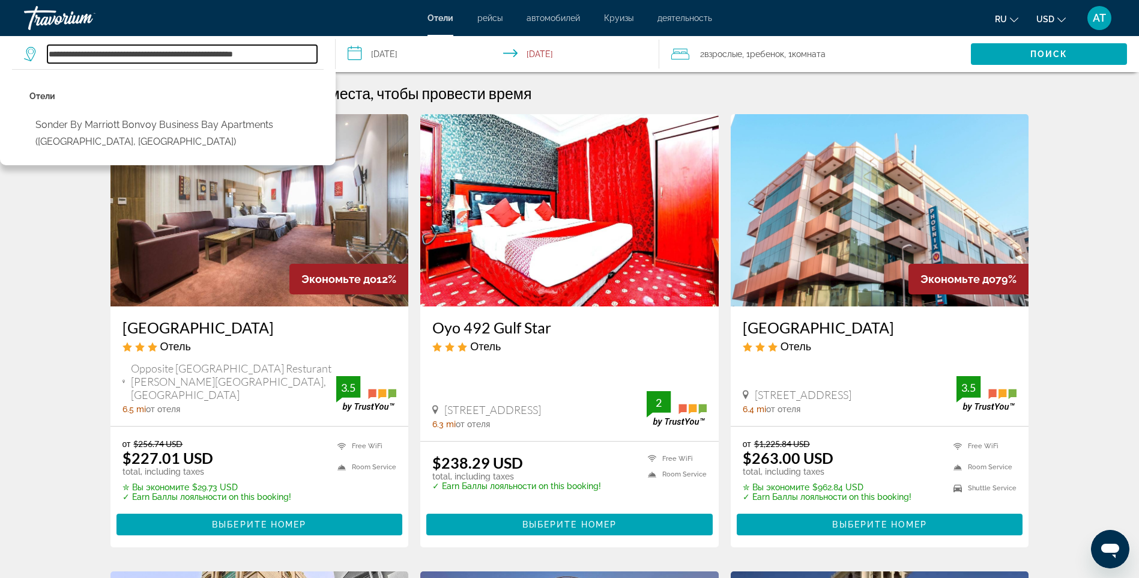
click at [311, 54] on input "**********" at bounding box center [182, 54] width 270 height 18
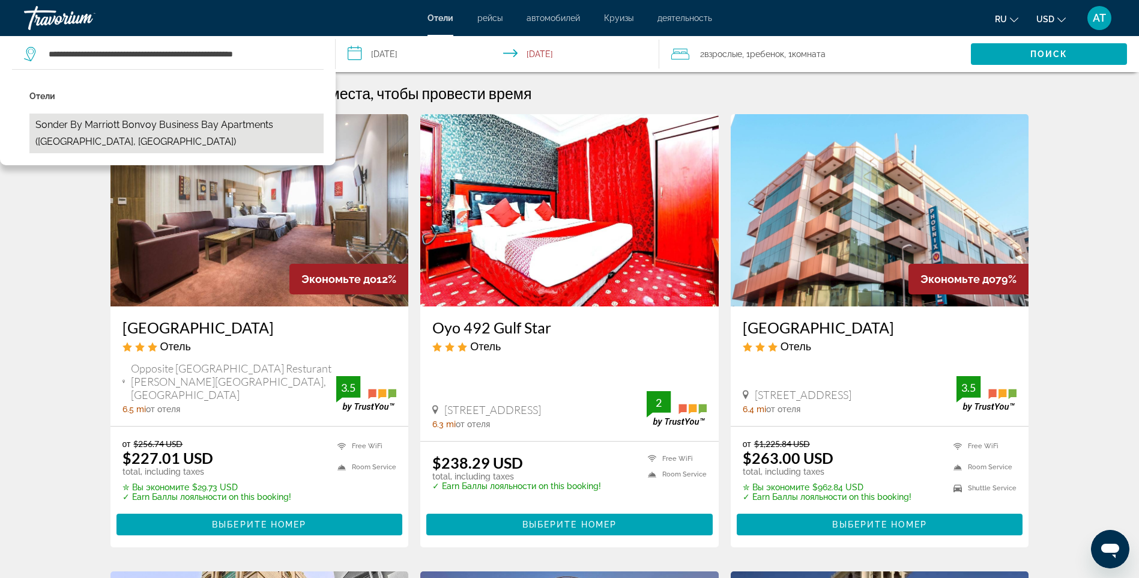
click at [144, 124] on button "Sonder by Marriott Bonvoy Business Bay Apartments (Dubai, AE)" at bounding box center [176, 134] width 294 height 40
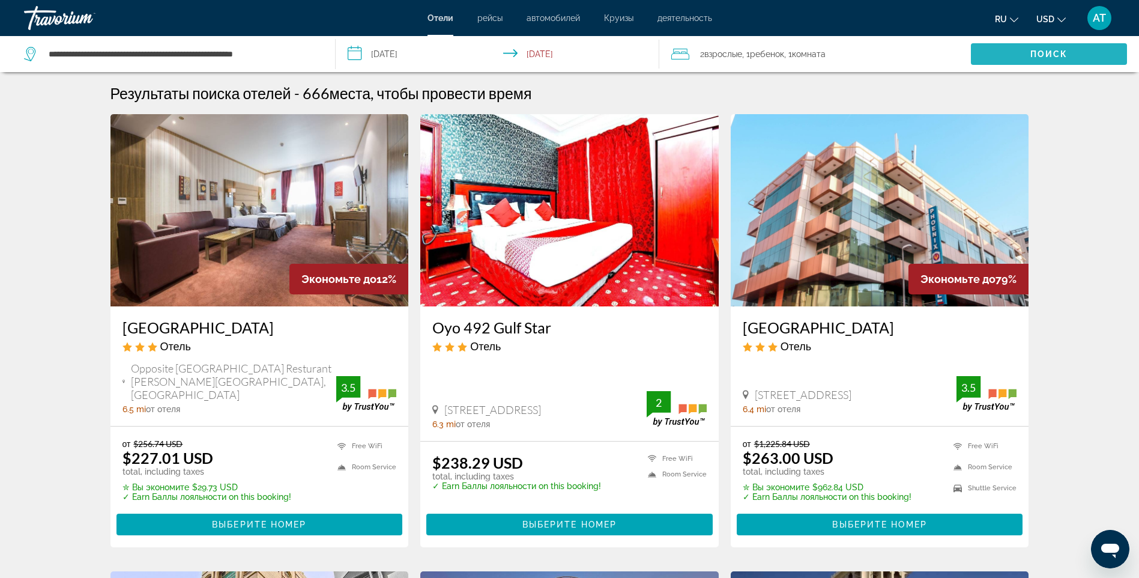
click at [1009, 52] on span "Search" at bounding box center [1049, 54] width 156 height 29
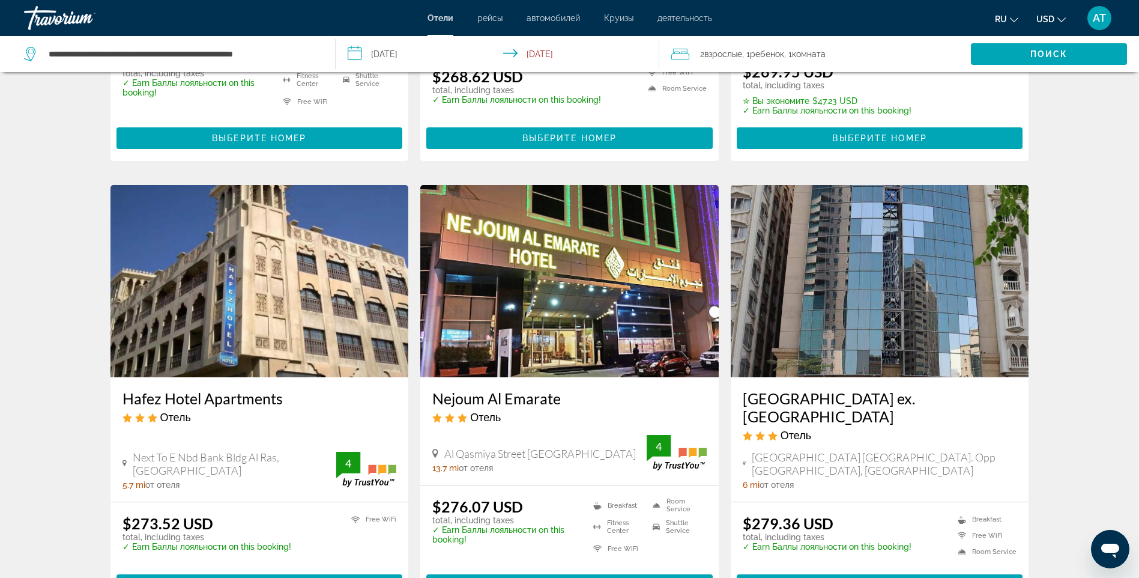
scroll to position [1381, 0]
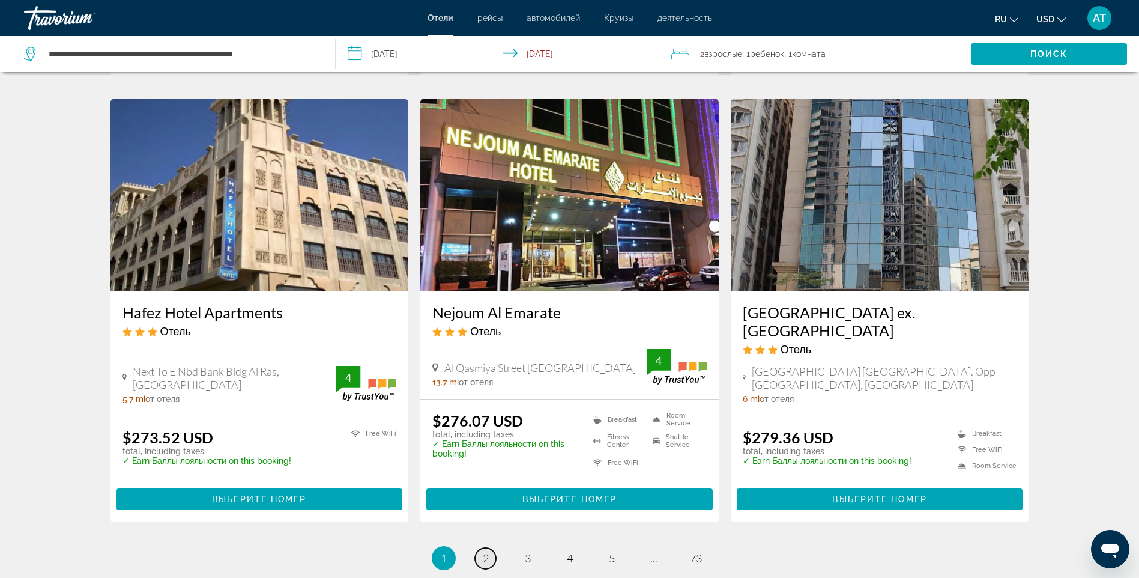
click at [483, 551] on span "2" at bounding box center [486, 557] width 6 height 13
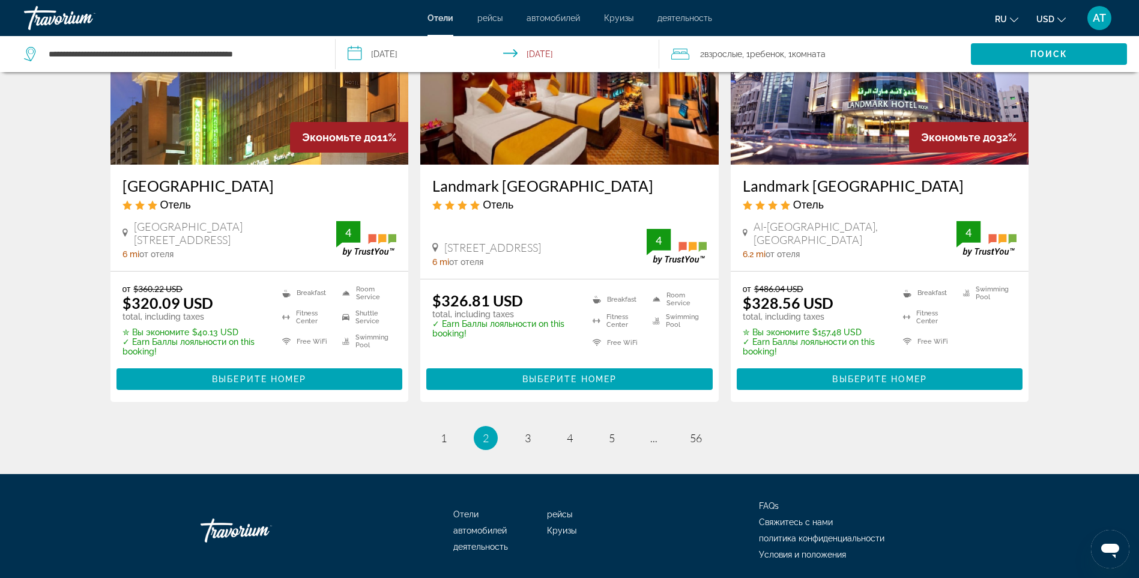
scroll to position [1535, 0]
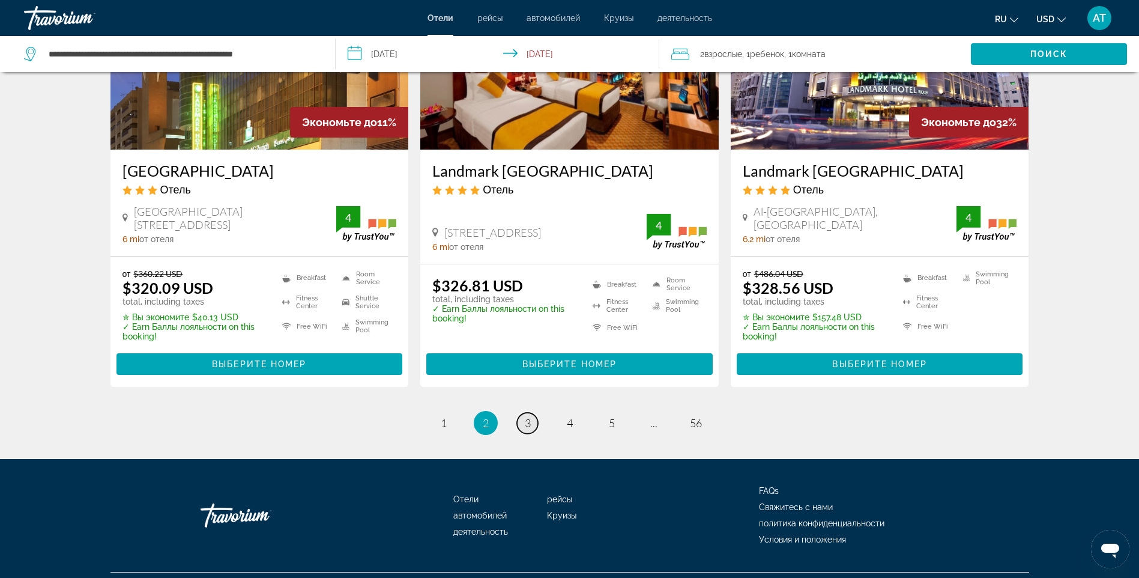
click at [527, 416] on span "3" at bounding box center [528, 422] width 6 height 13
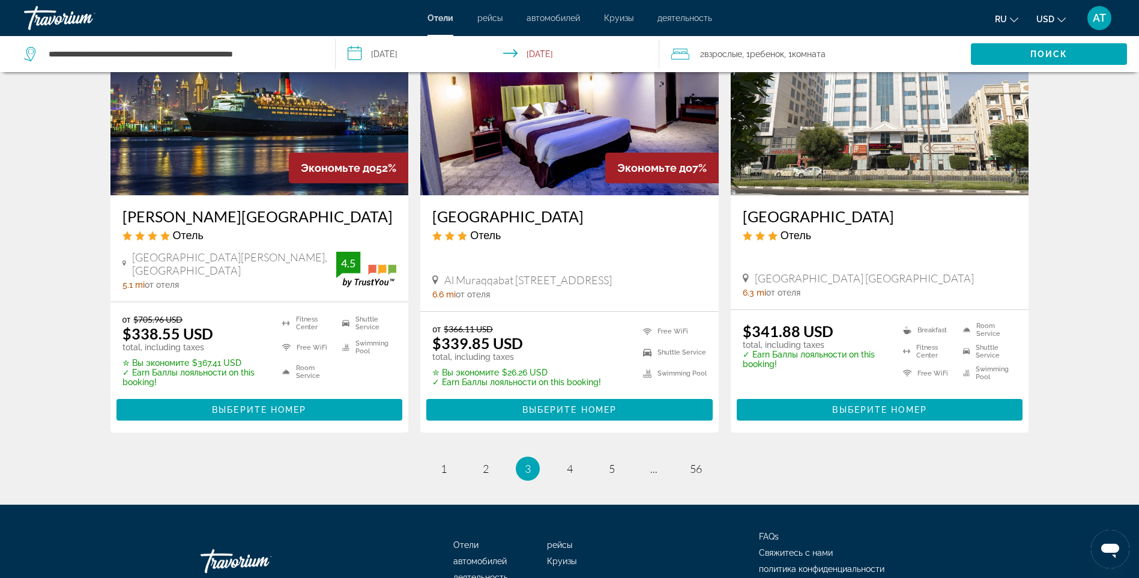
scroll to position [1515, 0]
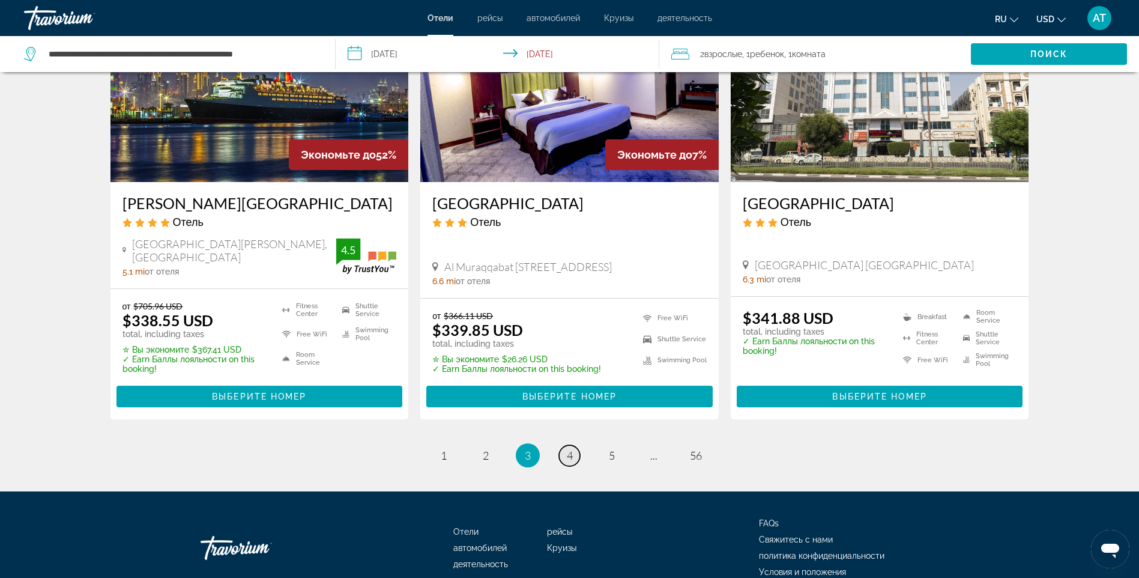
click at [573, 445] on link "page 4" at bounding box center [569, 455] width 21 height 21
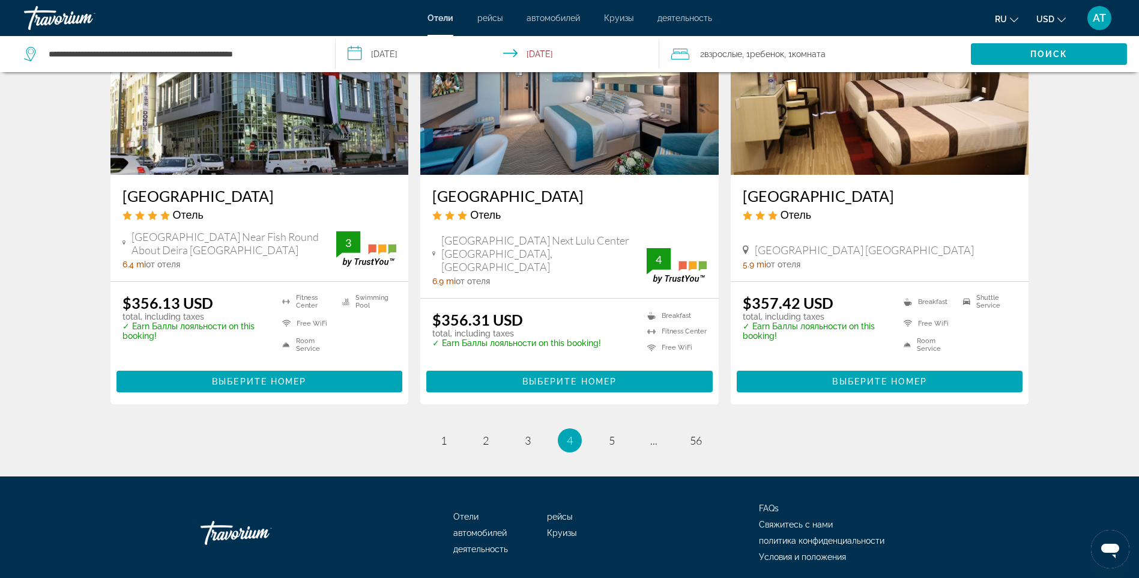
scroll to position [1528, 0]
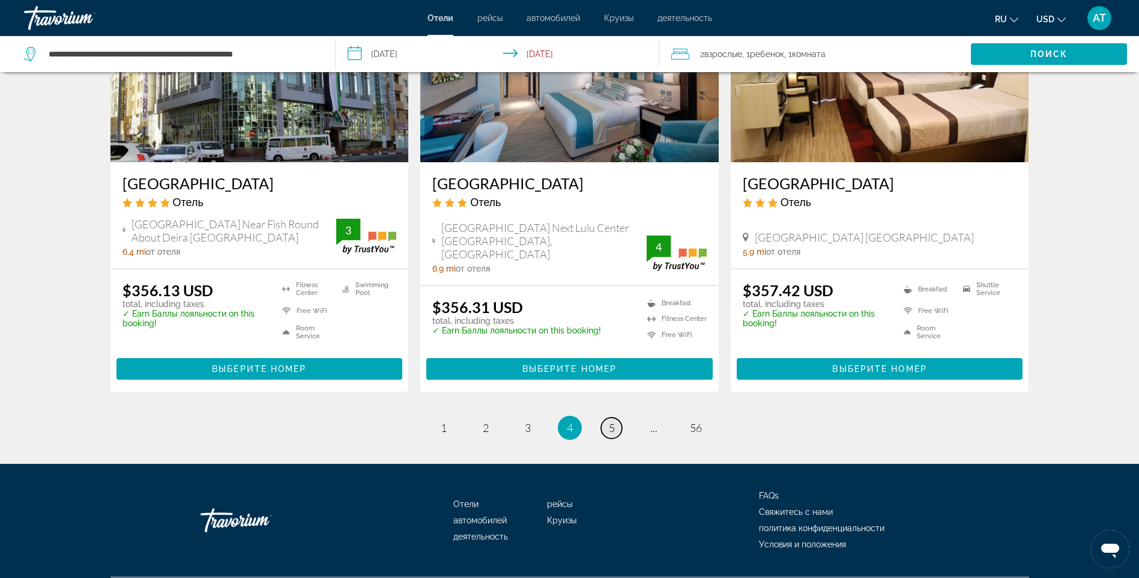
click at [608, 417] on link "page 5" at bounding box center [611, 427] width 21 height 21
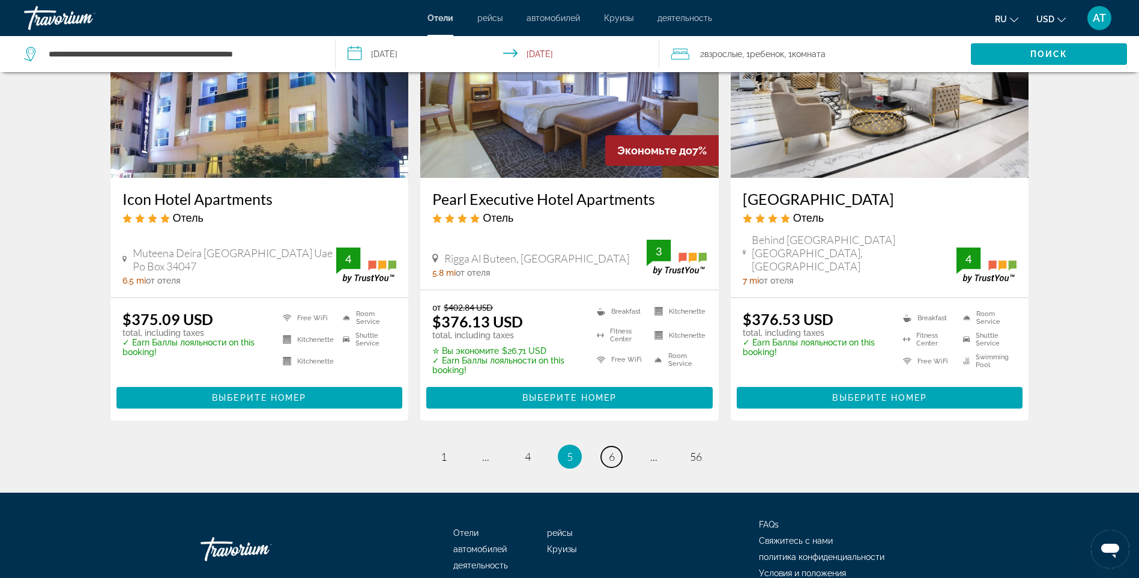
scroll to position [1554, 0]
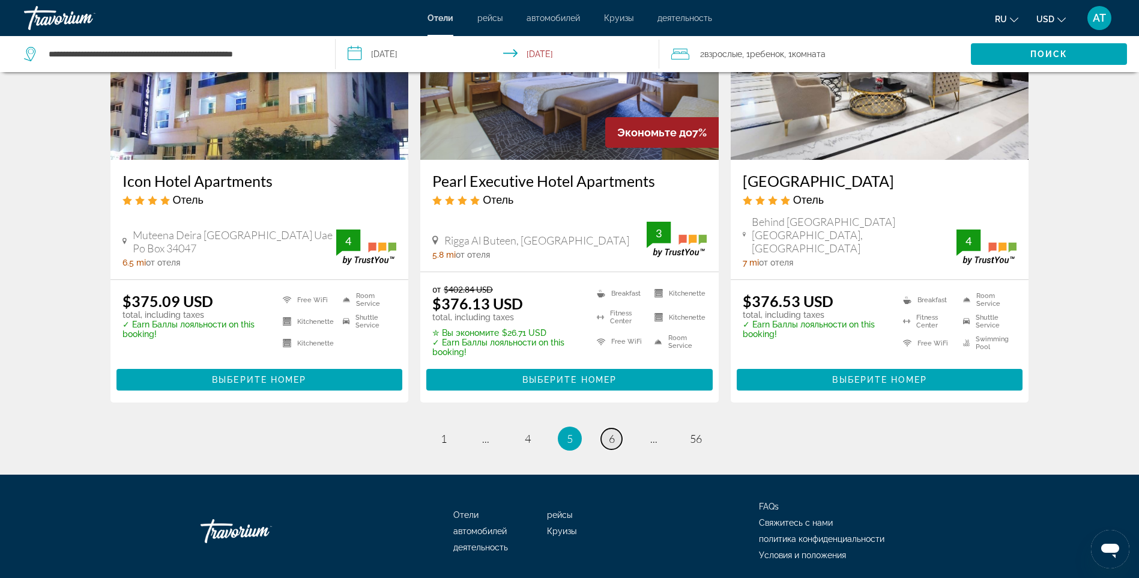
click at [610, 428] on link "page 6" at bounding box center [611, 438] width 21 height 21
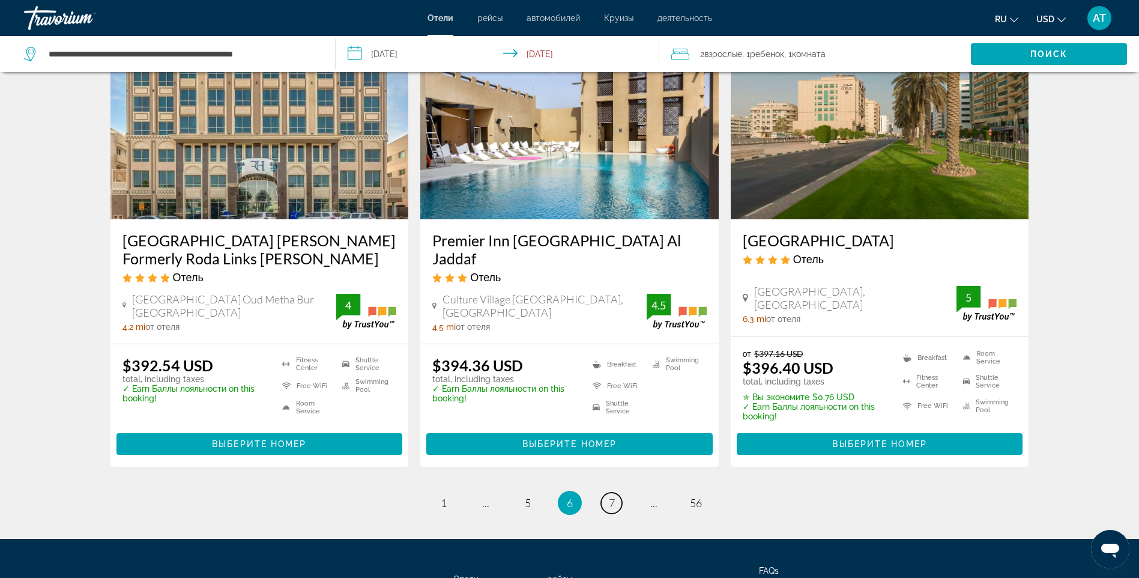
scroll to position [1546, 0]
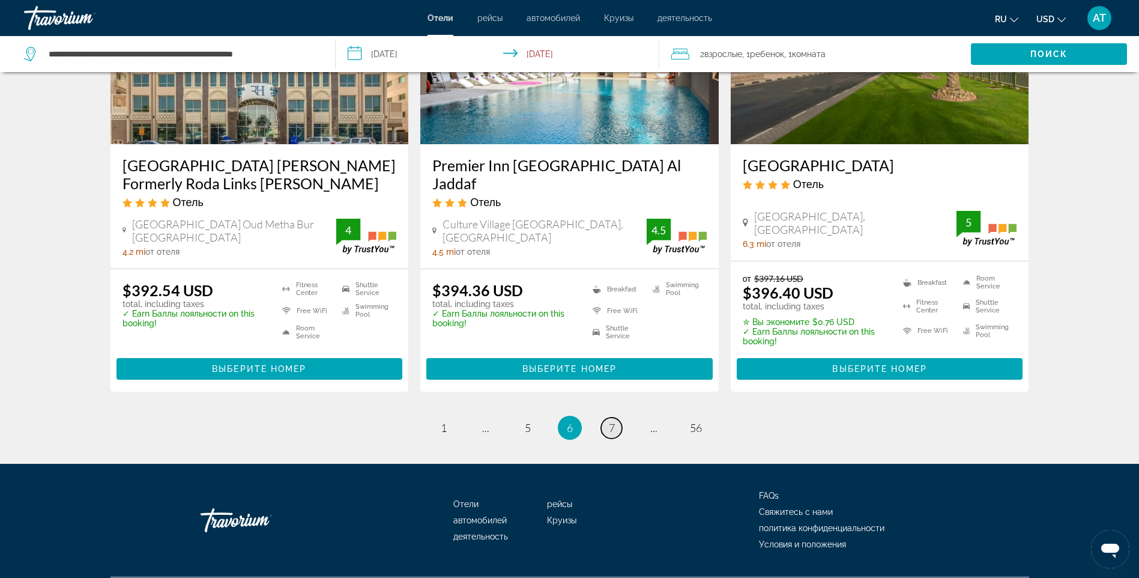
click at [607, 417] on link "page 7" at bounding box center [611, 427] width 21 height 21
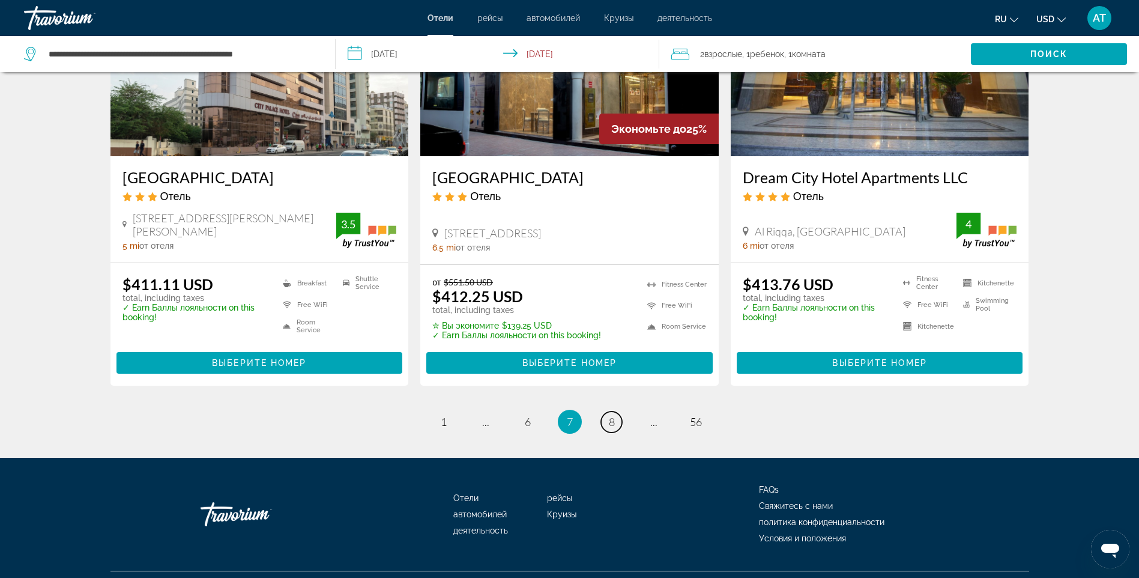
scroll to position [1539, 0]
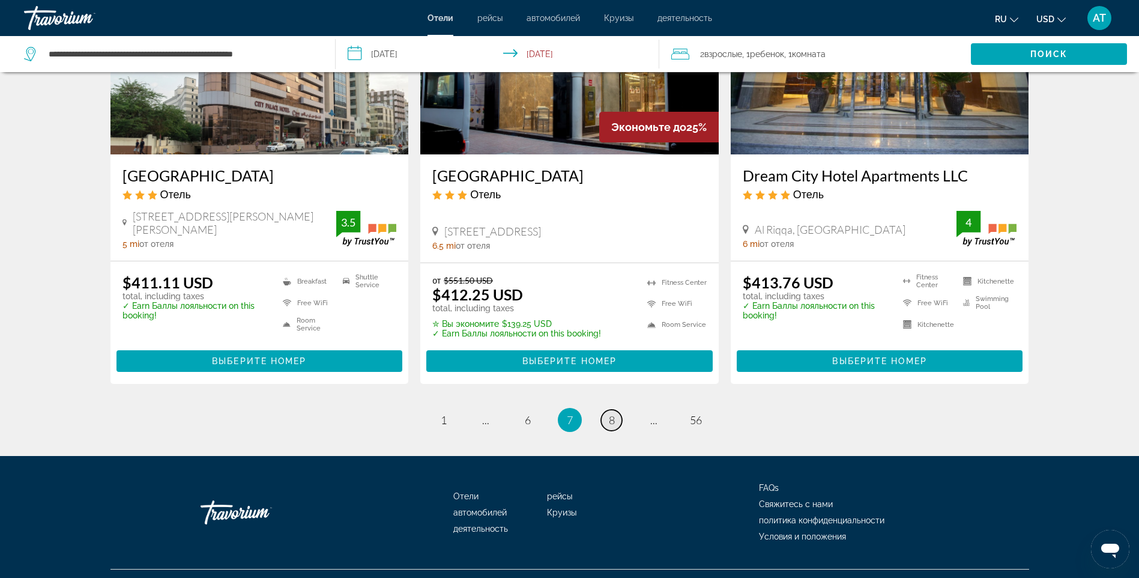
click at [613, 413] on span "8" at bounding box center [612, 419] width 6 height 13
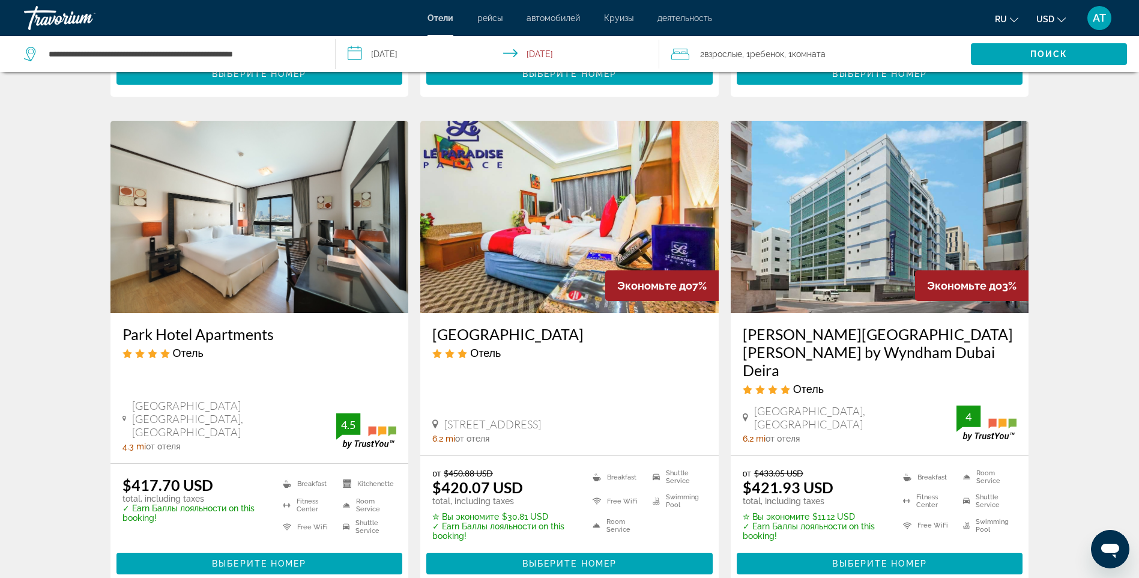
scroll to position [480, 0]
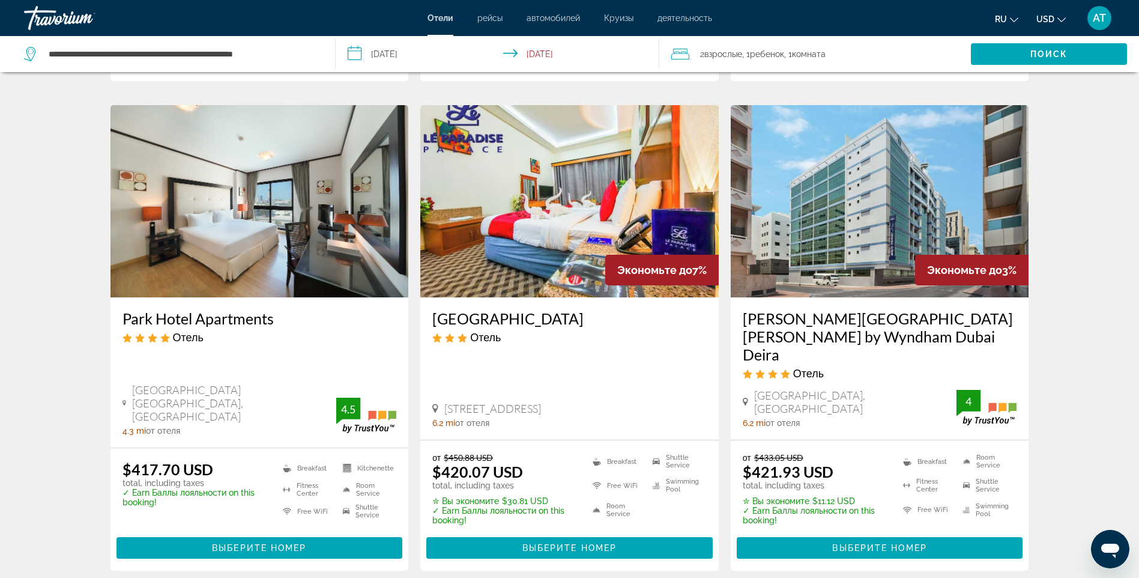
click at [264, 235] on img "Main content" at bounding box center [260, 201] width 298 height 192
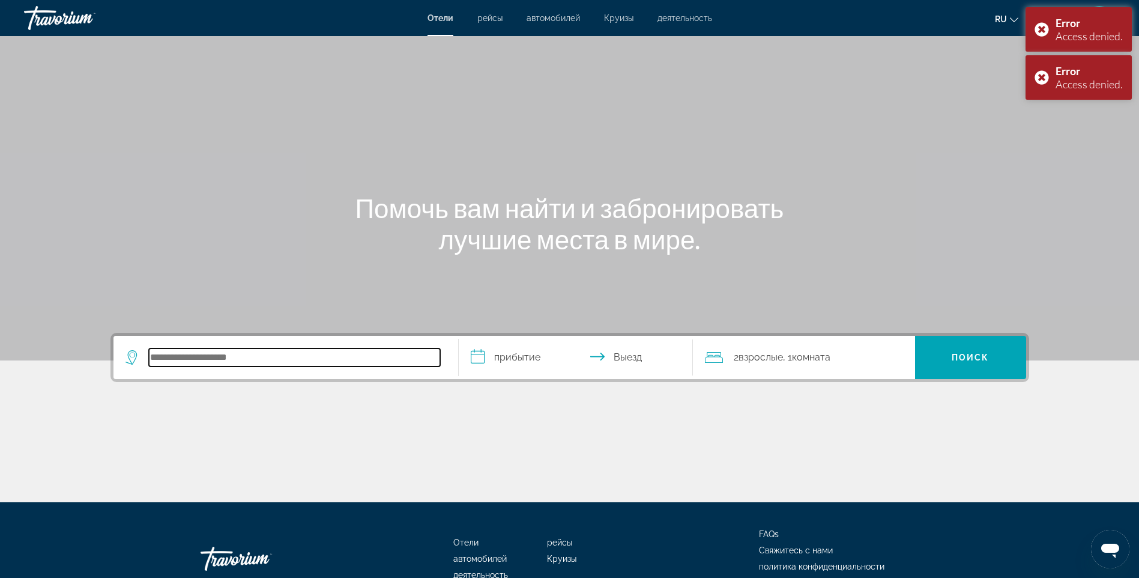
click at [255, 357] on input "Search hotel destination" at bounding box center [294, 357] width 291 height 18
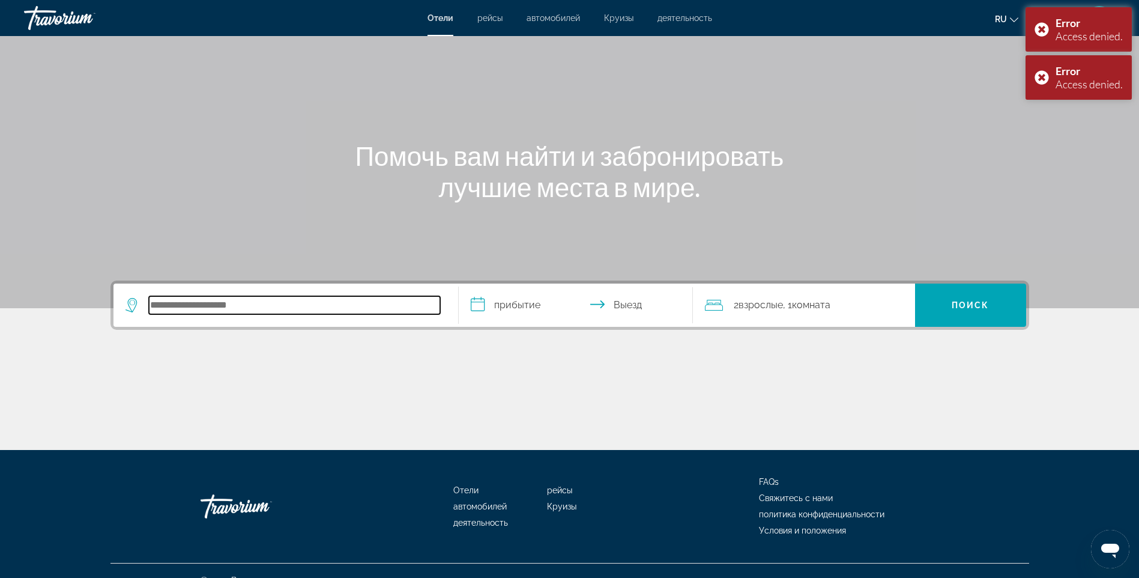
scroll to position [71, 0]
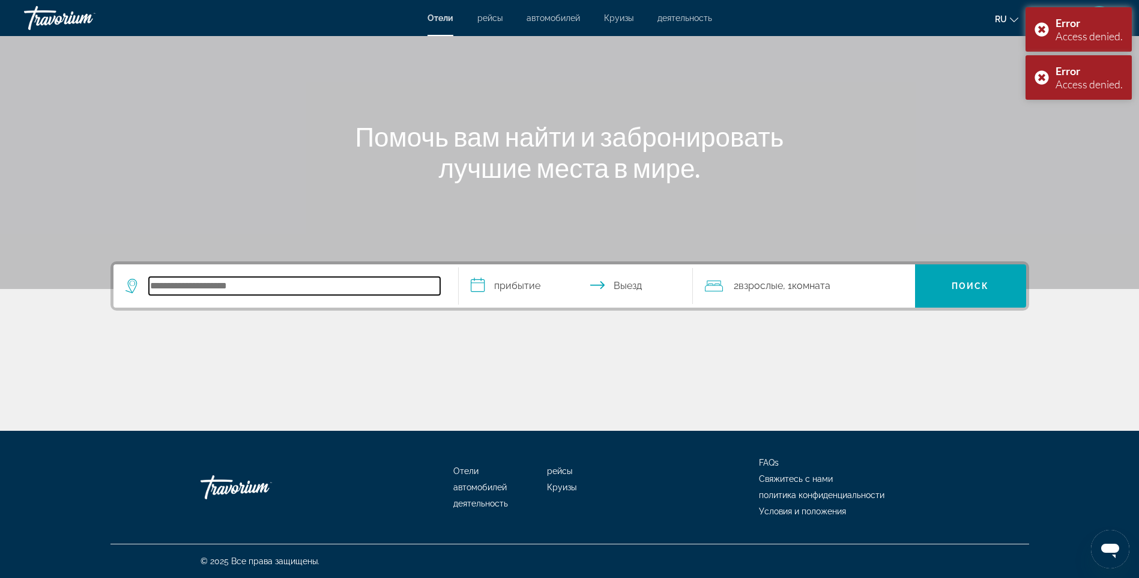
paste input "**********"
type input "**********"
click at [496, 278] on input "**********" at bounding box center [578, 287] width 239 height 47
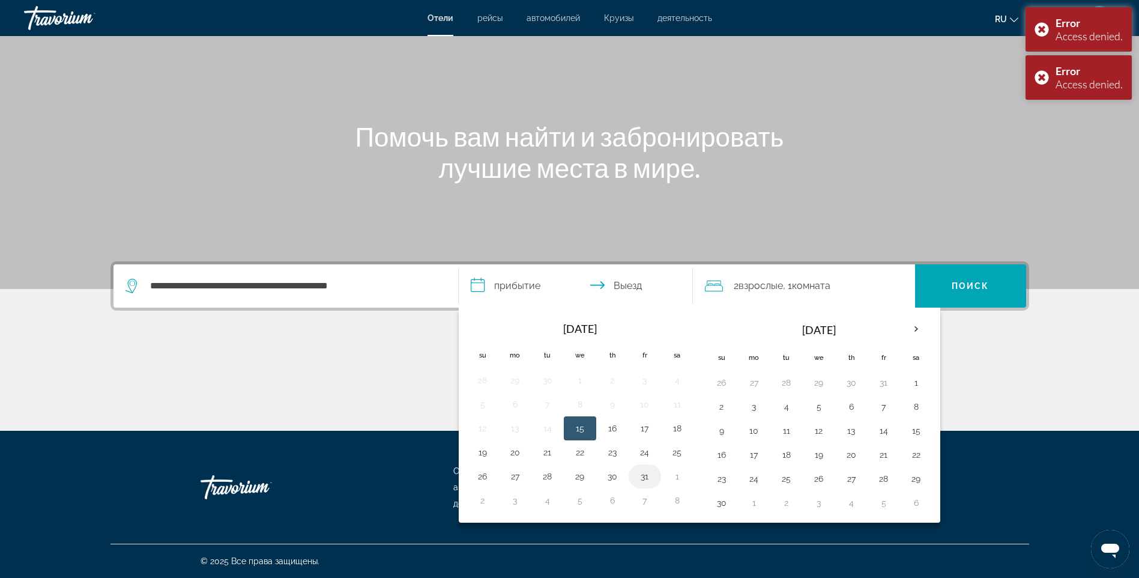
drag, startPoint x: 647, startPoint y: 473, endPoint x: 654, endPoint y: 471, distance: 7.4
click at [647, 474] on button "31" at bounding box center [644, 476] width 19 height 17
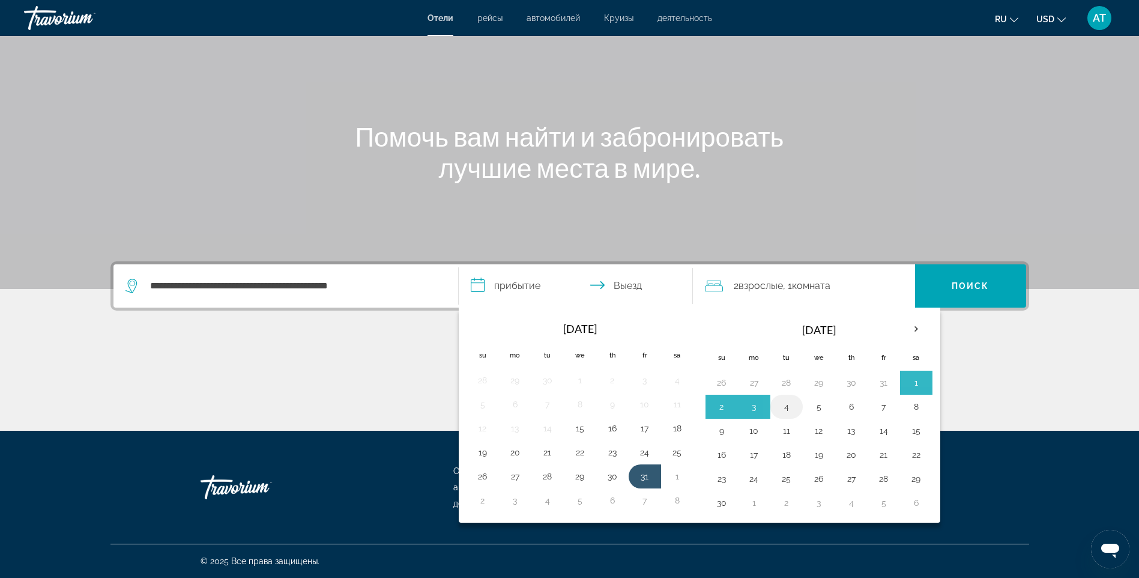
click at [784, 403] on button "4" at bounding box center [786, 406] width 19 height 17
type input "**********"
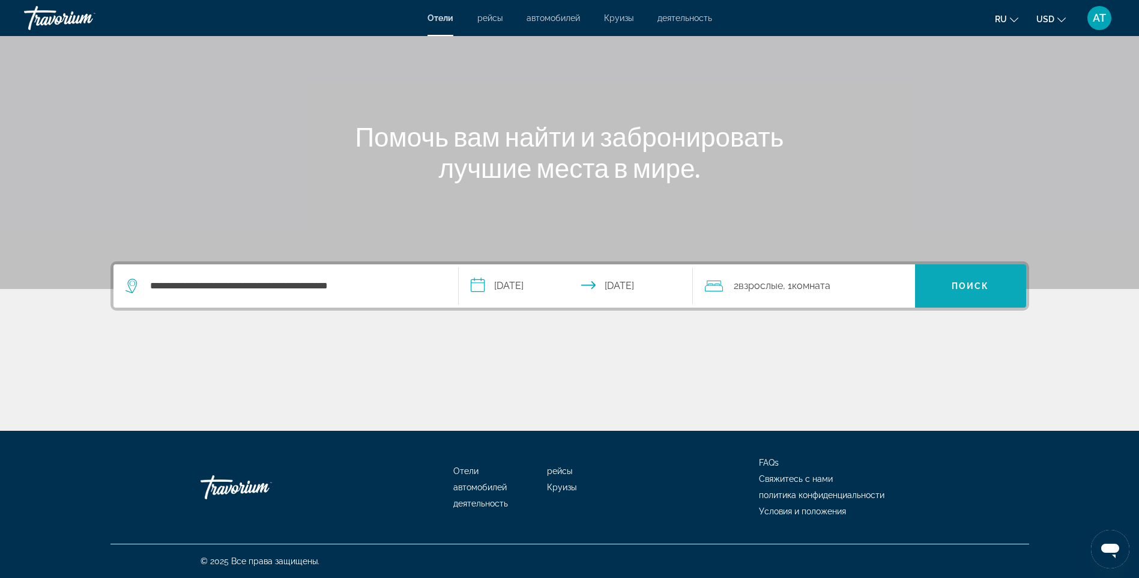
click at [950, 282] on span "Search" at bounding box center [970, 285] width 111 height 29
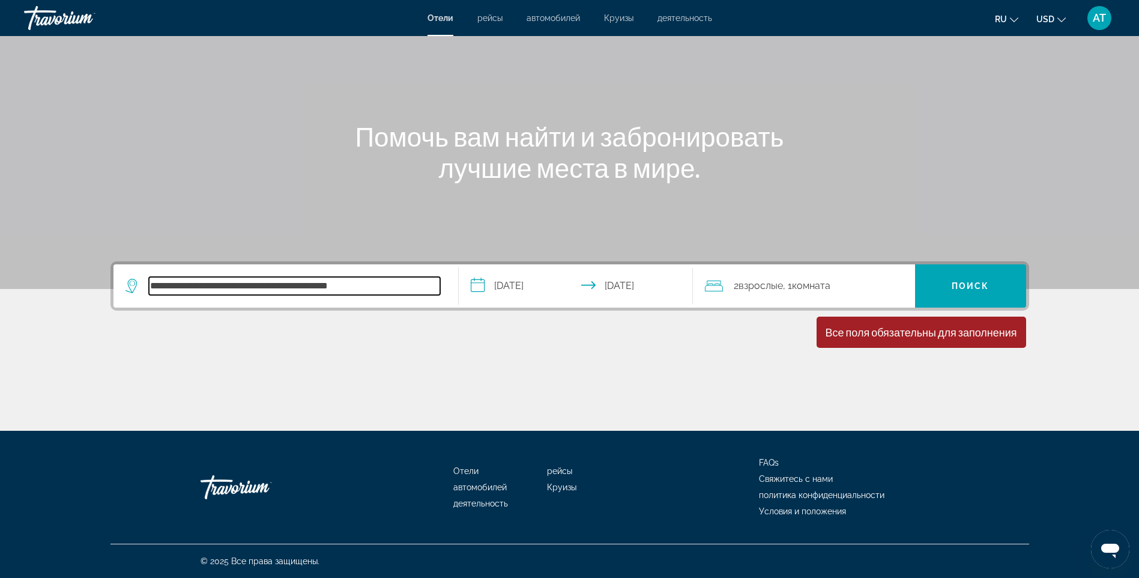
click at [402, 288] on input "**********" at bounding box center [294, 286] width 291 height 18
click at [402, 287] on input "**********" at bounding box center [294, 286] width 291 height 18
click at [347, 281] on input "**********" at bounding box center [294, 286] width 291 height 18
drag, startPoint x: 373, startPoint y: 283, endPoint x: 340, endPoint y: 285, distance: 33.1
click at [373, 284] on input "**********" at bounding box center [294, 286] width 291 height 18
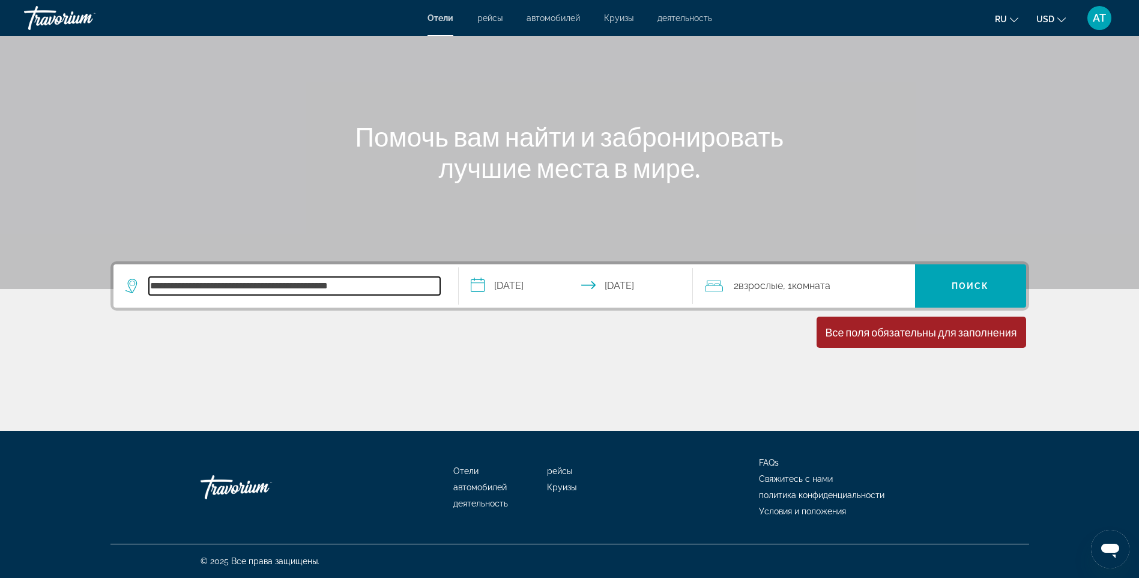
drag, startPoint x: 237, startPoint y: 283, endPoint x: 416, endPoint y: 292, distance: 179.8
click at [416, 292] on input "**********" at bounding box center [294, 286] width 291 height 18
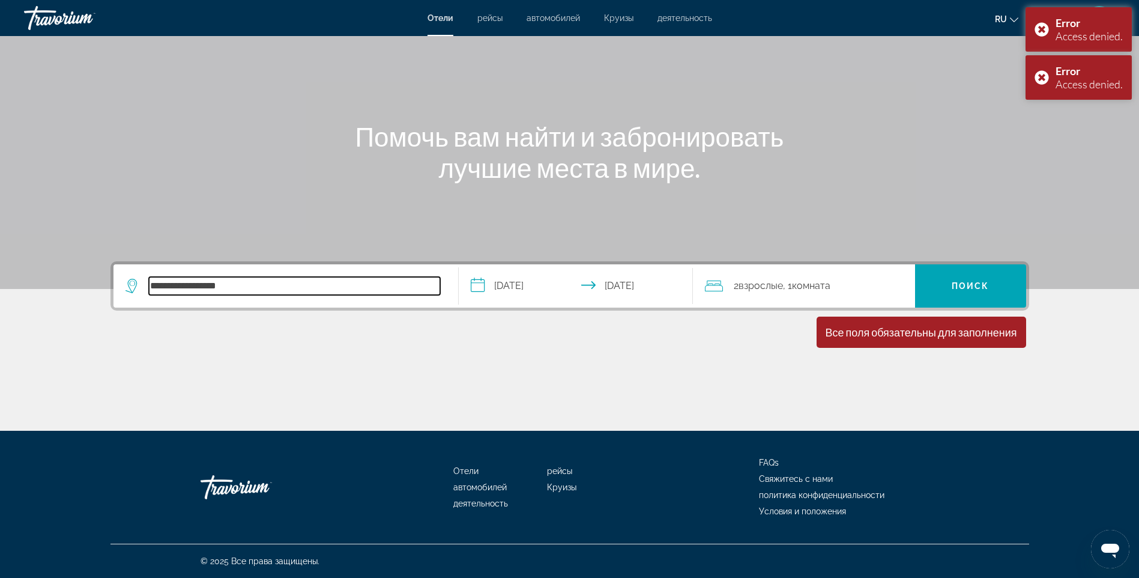
click at [243, 287] on input "**********" at bounding box center [294, 286] width 291 height 18
click at [209, 280] on input "**********" at bounding box center [294, 286] width 291 height 18
drag, startPoint x: 182, startPoint y: 283, endPoint x: 277, endPoint y: 294, distance: 95.4
click at [280, 299] on div "**********" at bounding box center [286, 285] width 321 height 43
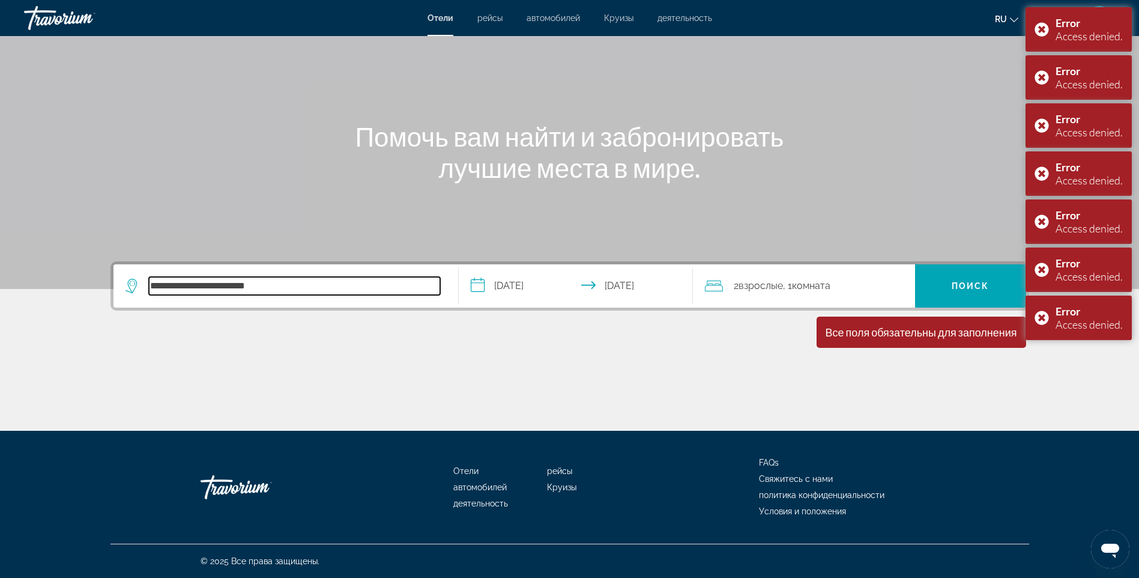
type input "**********"
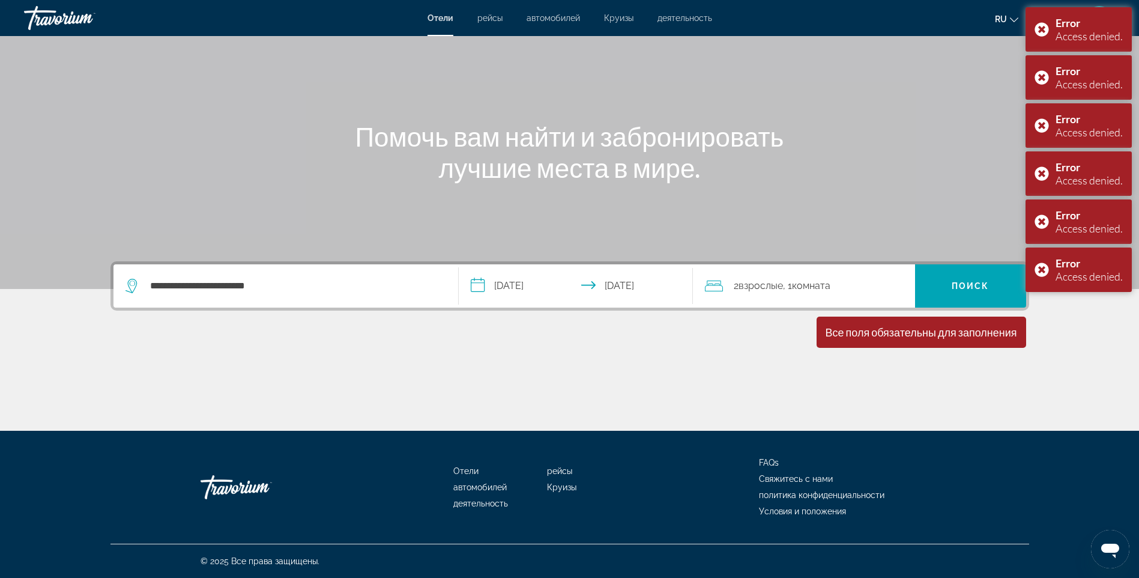
click at [482, 279] on input "**********" at bounding box center [578, 287] width 239 height 47
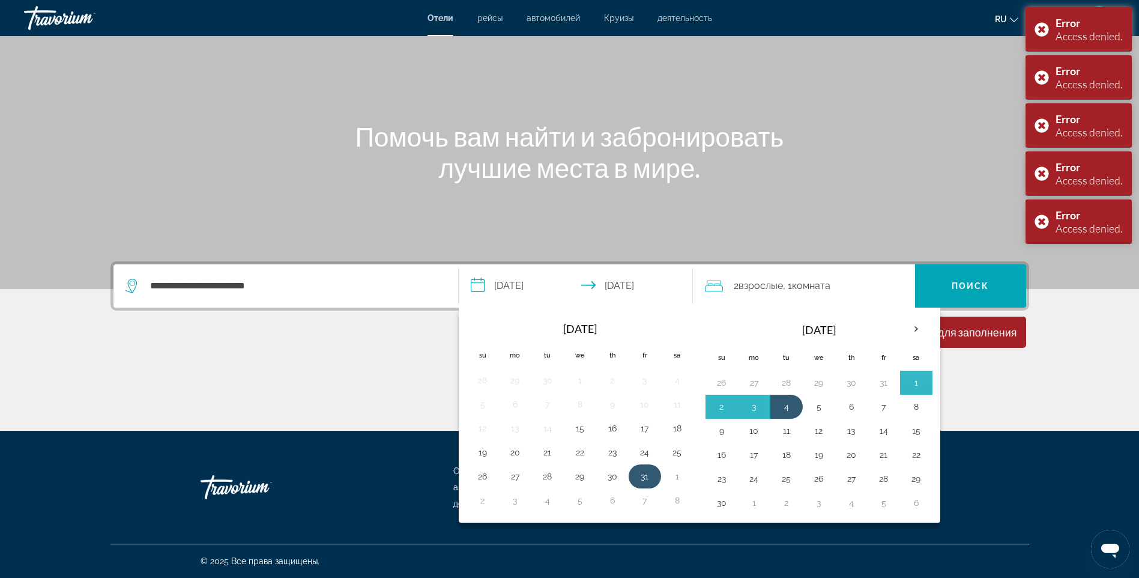
click at [650, 471] on button "31" at bounding box center [644, 476] width 19 height 17
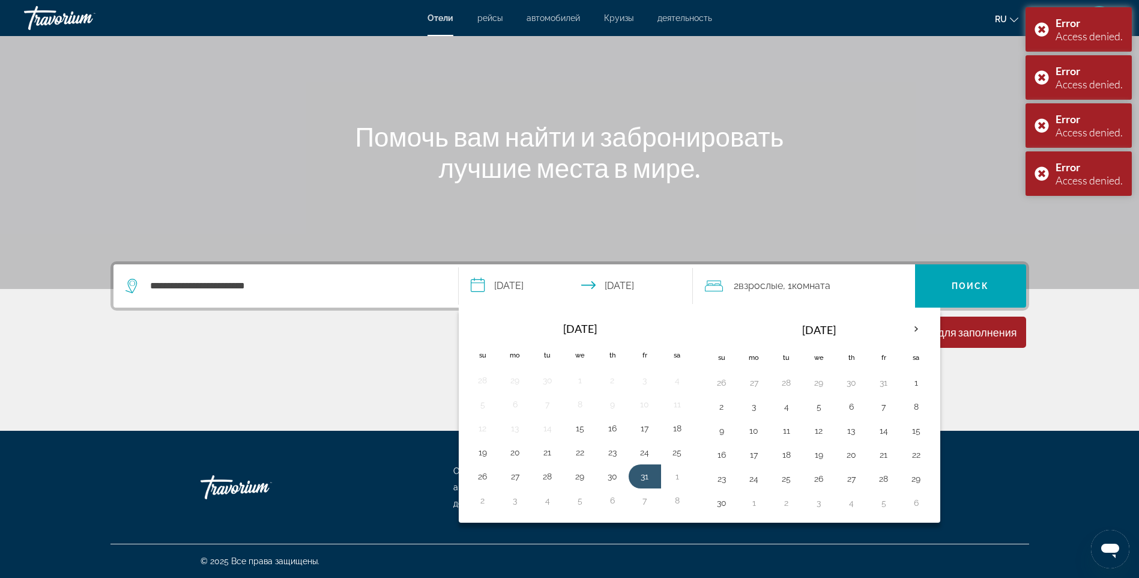
click at [1117, 250] on div "Main content" at bounding box center [569, 109] width 1139 height 360
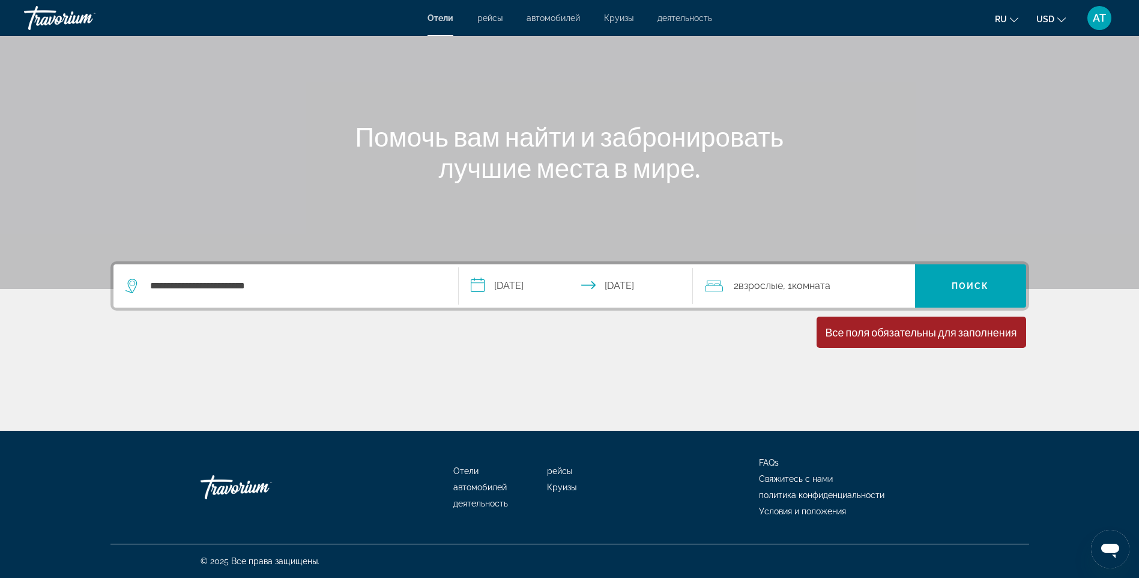
click at [1101, 16] on span "AT" at bounding box center [1099, 18] width 13 height 12
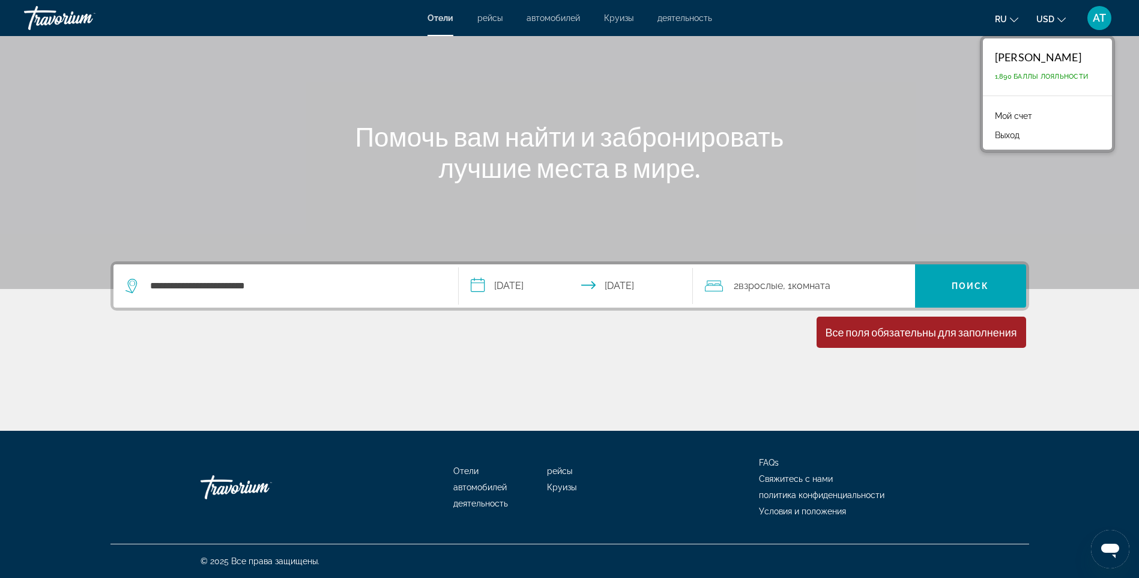
click at [1034, 74] on span "1,890 Баллы лояльности" at bounding box center [1042, 77] width 94 height 8
click at [1036, 58] on div "Anar Temirbekova" at bounding box center [1042, 56] width 94 height 13
click at [1037, 76] on span "1,890 Баллы лояльности" at bounding box center [1042, 77] width 94 height 8
drag, startPoint x: 995, startPoint y: 74, endPoint x: 1086, endPoint y: 74, distance: 91.9
click at [1086, 74] on span "1,890 Баллы лояльности" at bounding box center [1042, 77] width 94 height 8
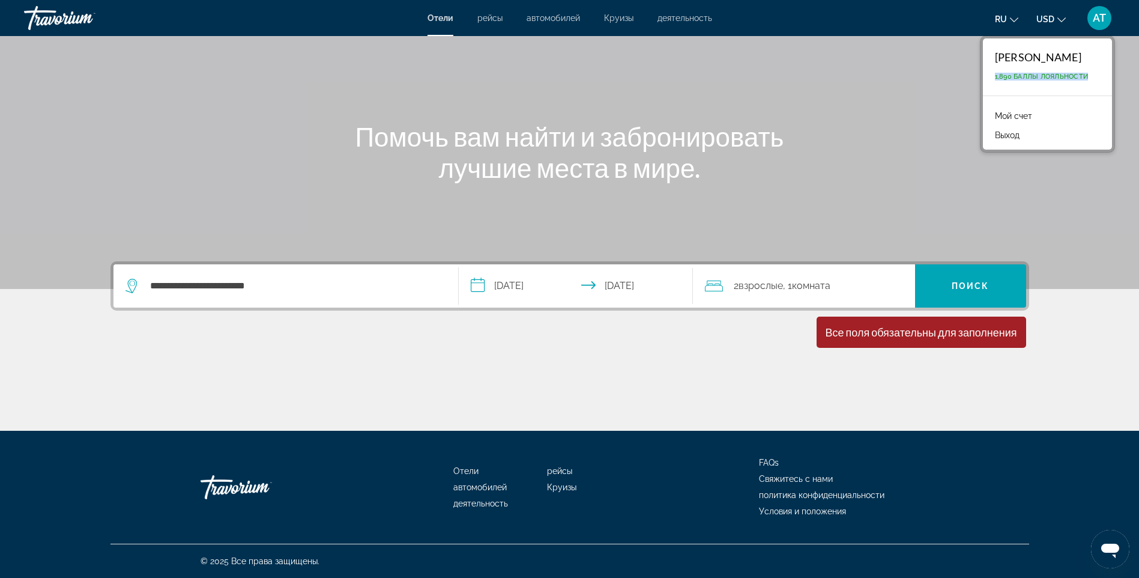
drag, startPoint x: 1086, startPoint y: 74, endPoint x: 1008, endPoint y: 113, distance: 87.3
click at [1008, 113] on link "Мой счет" at bounding box center [1013, 116] width 49 height 16
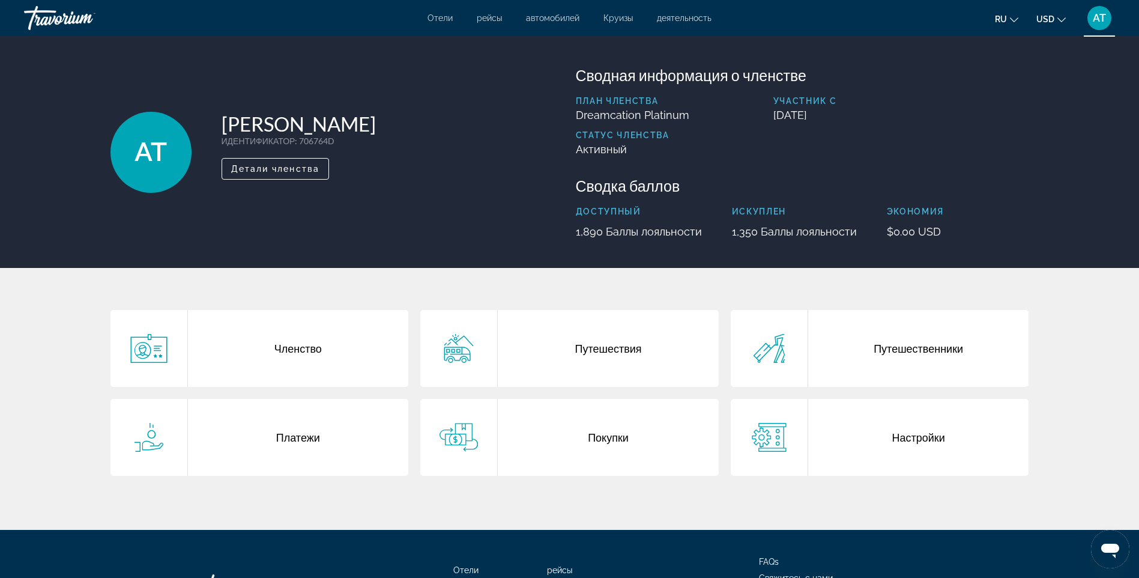
click at [613, 208] on p "Доступный" at bounding box center [639, 212] width 126 height 10
click at [671, 17] on span "деятельность" at bounding box center [684, 18] width 55 height 10
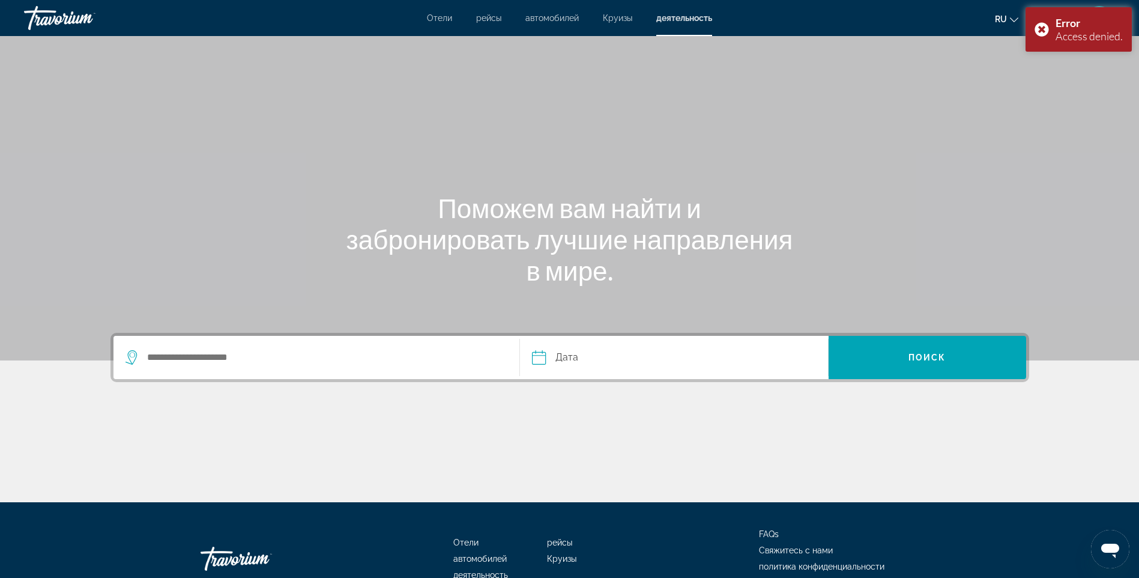
click at [443, 15] on span "Отели" at bounding box center [439, 18] width 25 height 10
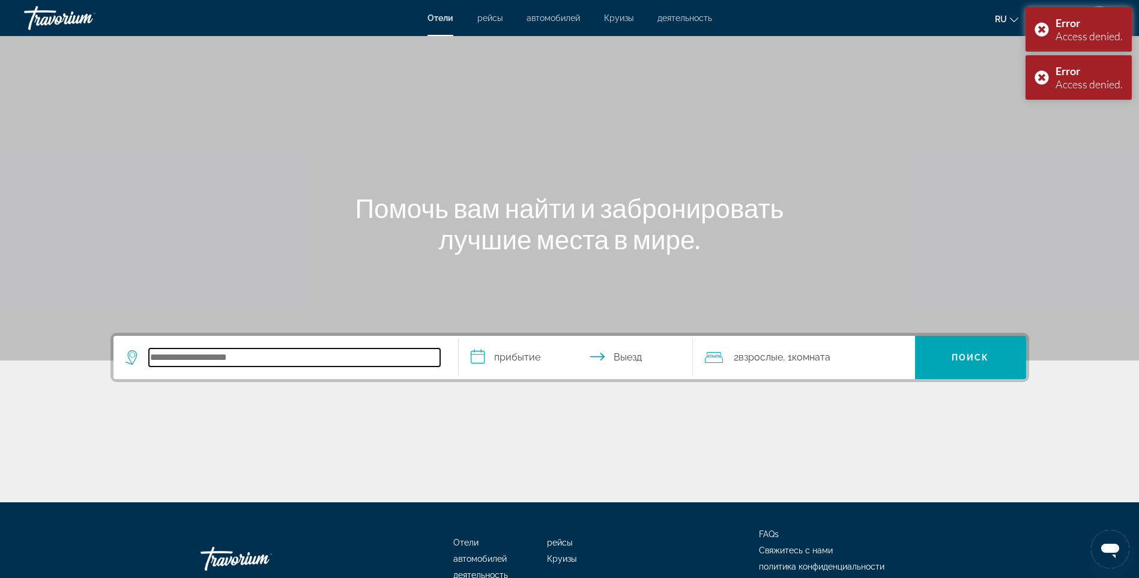
click at [271, 354] on input "Search hotel destination" at bounding box center [294, 357] width 291 height 18
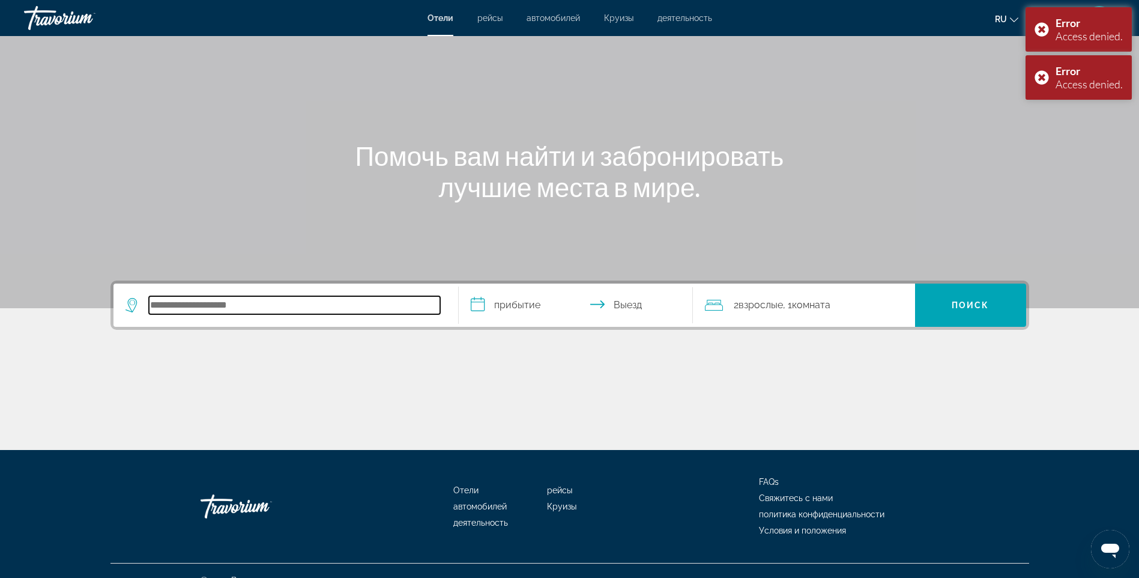
scroll to position [71, 0]
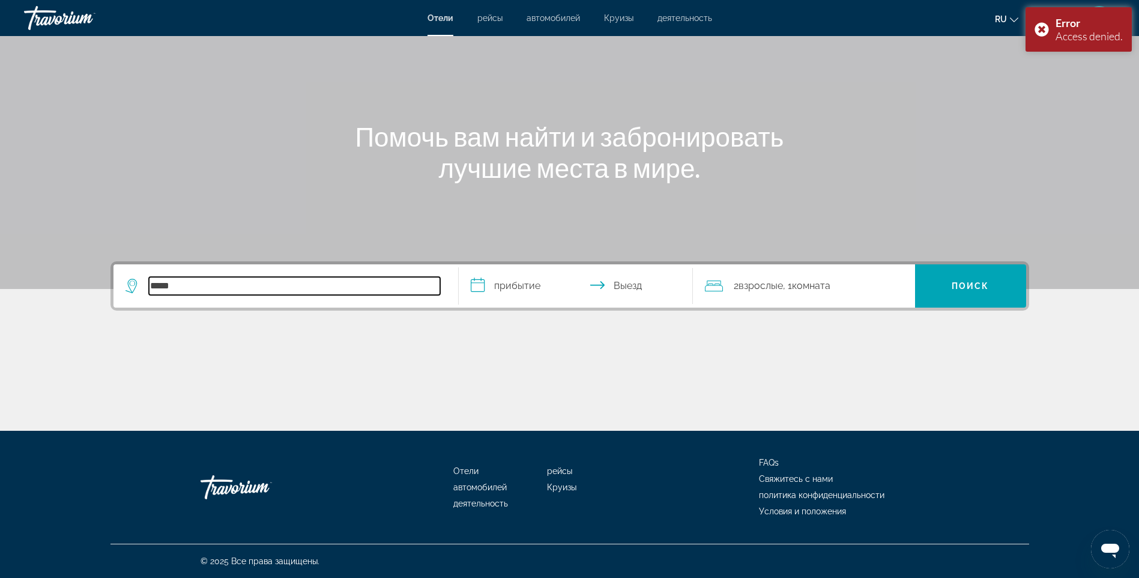
drag, startPoint x: 268, startPoint y: 287, endPoint x: 108, endPoint y: 278, distance: 160.0
click at [109, 279] on div "**********" at bounding box center [569, 345] width 967 height 169
type input "**"
drag, startPoint x: 174, startPoint y: 285, endPoint x: 109, endPoint y: 285, distance: 64.3
click at [109, 285] on div "**********" at bounding box center [569, 345] width 967 height 169
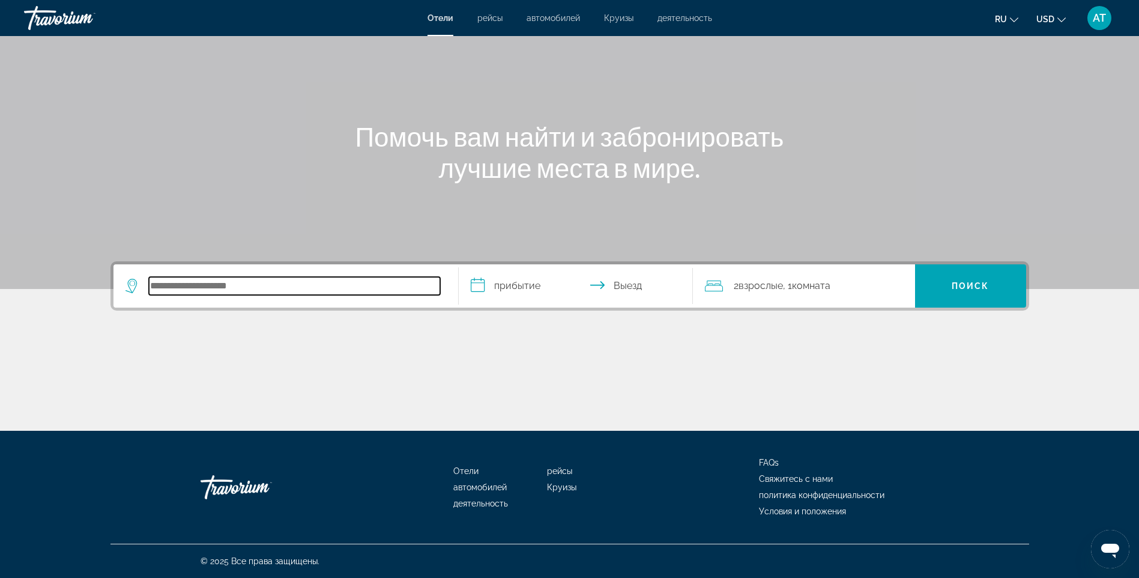
paste input "**********"
drag, startPoint x: 437, startPoint y: 286, endPoint x: 22, endPoint y: 289, distance: 415.6
click at [22, 289] on section "**********" at bounding box center [569, 180] width 1139 height 502
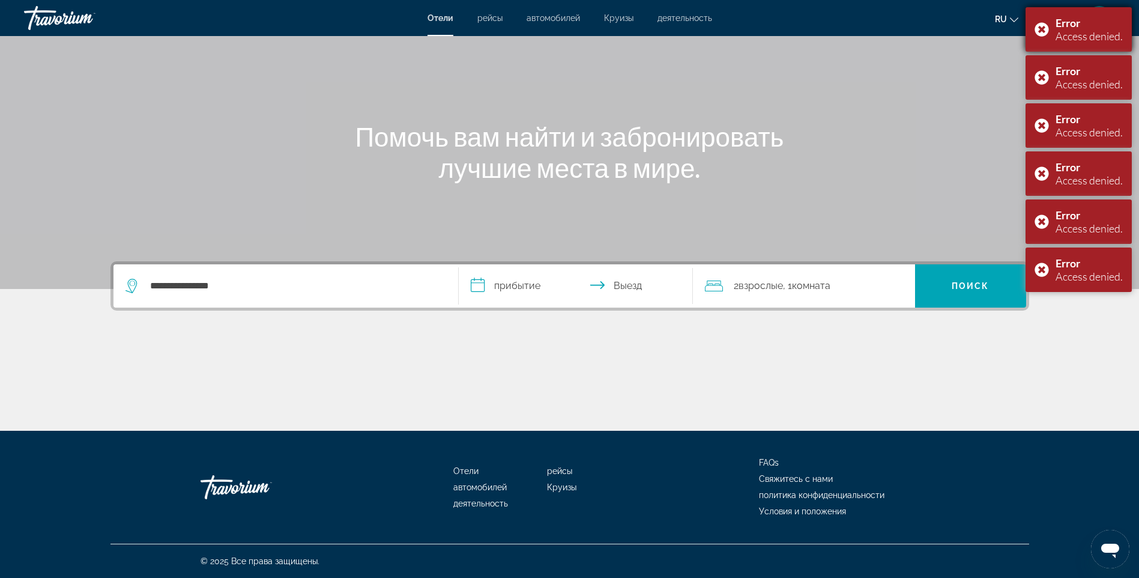
click at [1038, 27] on div "Error Access denied." at bounding box center [1079, 29] width 106 height 44
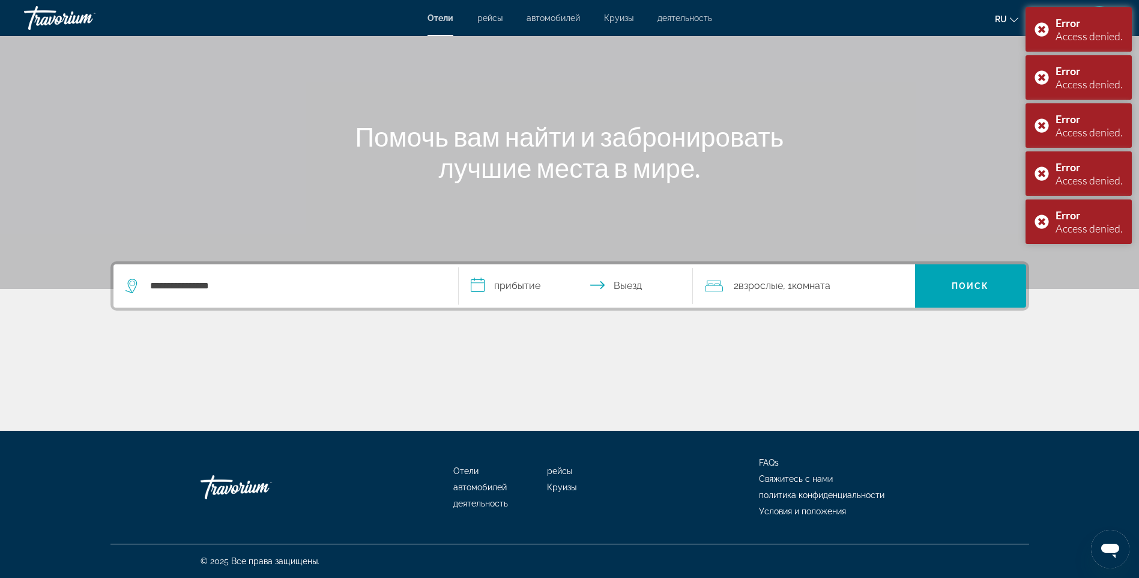
click at [1038, 27] on div "Error Access denied." at bounding box center [1079, 29] width 106 height 44
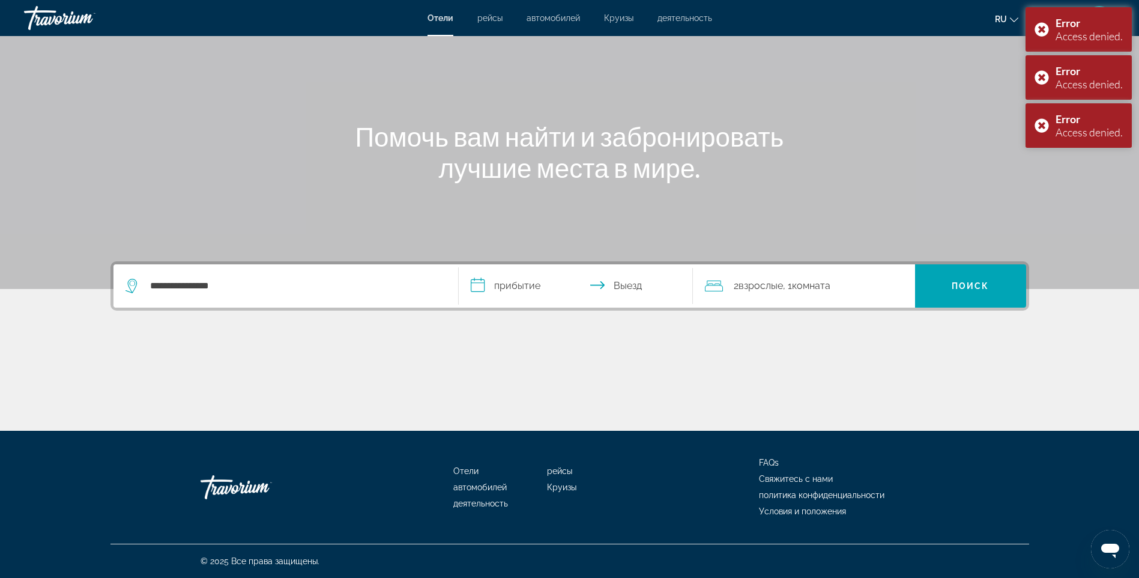
click at [1038, 27] on div "Error Access denied." at bounding box center [1079, 29] width 106 height 44
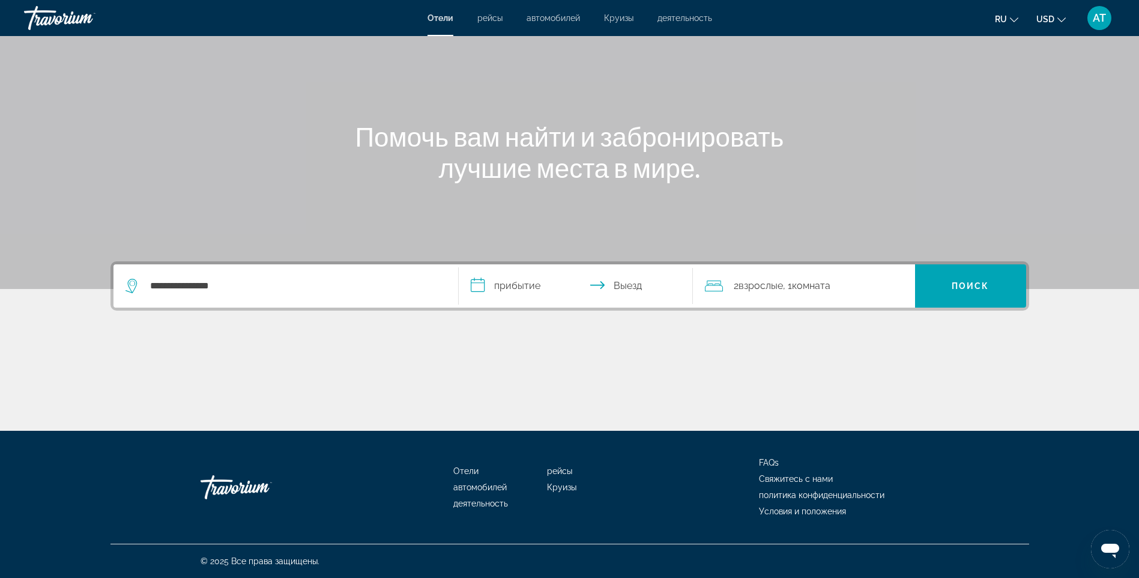
click at [1038, 27] on div "Error Access denied." at bounding box center [1079, 29] width 106 height 44
drag, startPoint x: 1038, startPoint y: 27, endPoint x: 1104, endPoint y: 150, distance: 139.2
click at [1104, 150] on div "Main content" at bounding box center [569, 109] width 1139 height 360
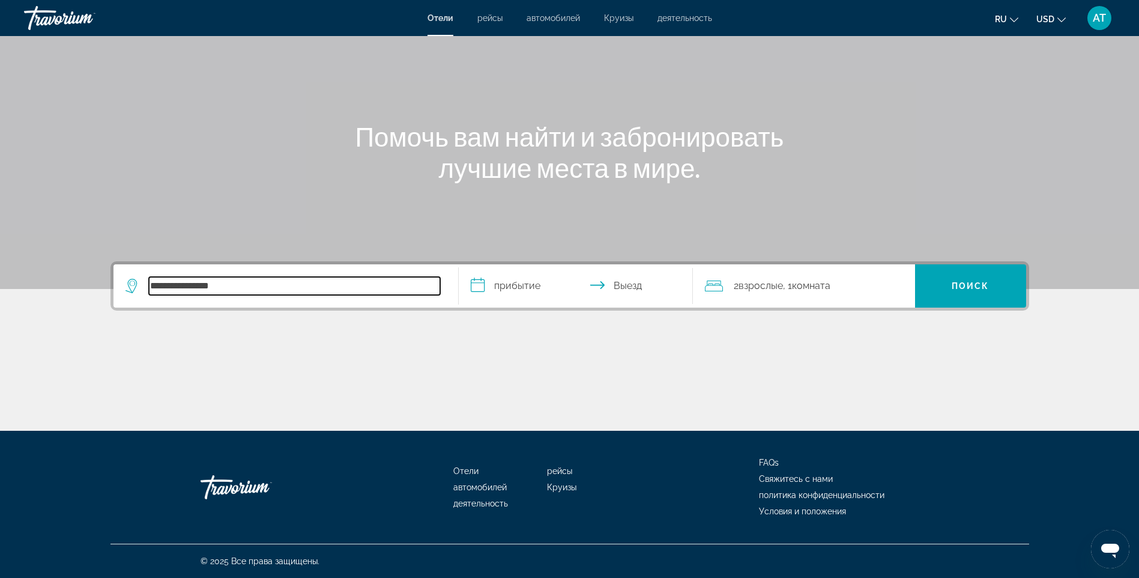
drag, startPoint x: 308, startPoint y: 283, endPoint x: 142, endPoint y: 271, distance: 166.2
click at [142, 271] on div "**********" at bounding box center [286, 285] width 321 height 43
paste input "**********"
click at [157, 283] on input "**********" at bounding box center [294, 286] width 291 height 18
click at [312, 284] on input "**********" at bounding box center [294, 286] width 291 height 18
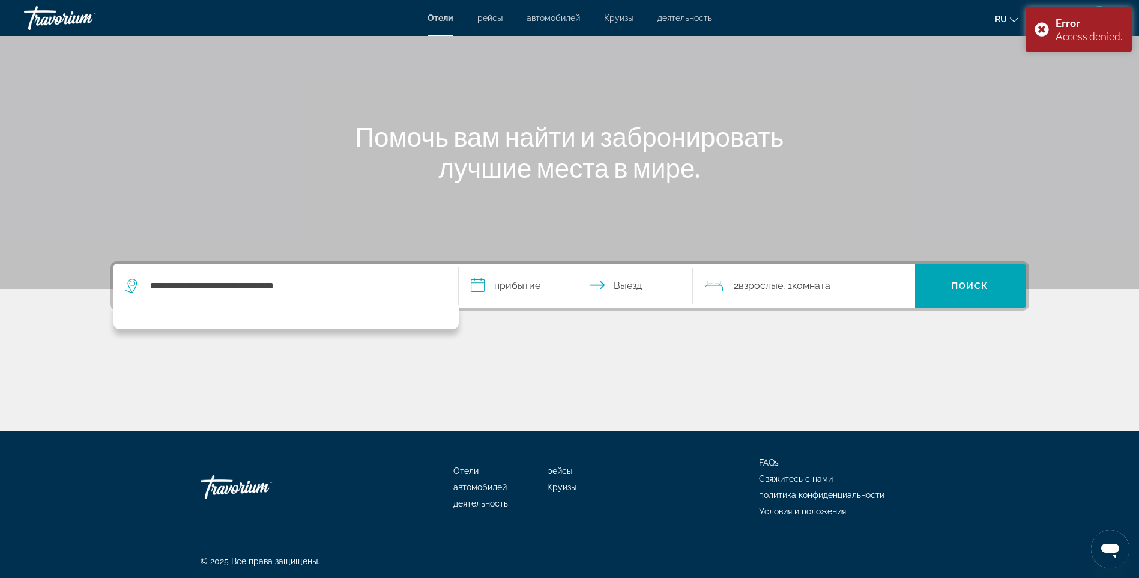
click at [150, 283] on div "**********" at bounding box center [283, 286] width 315 height 18
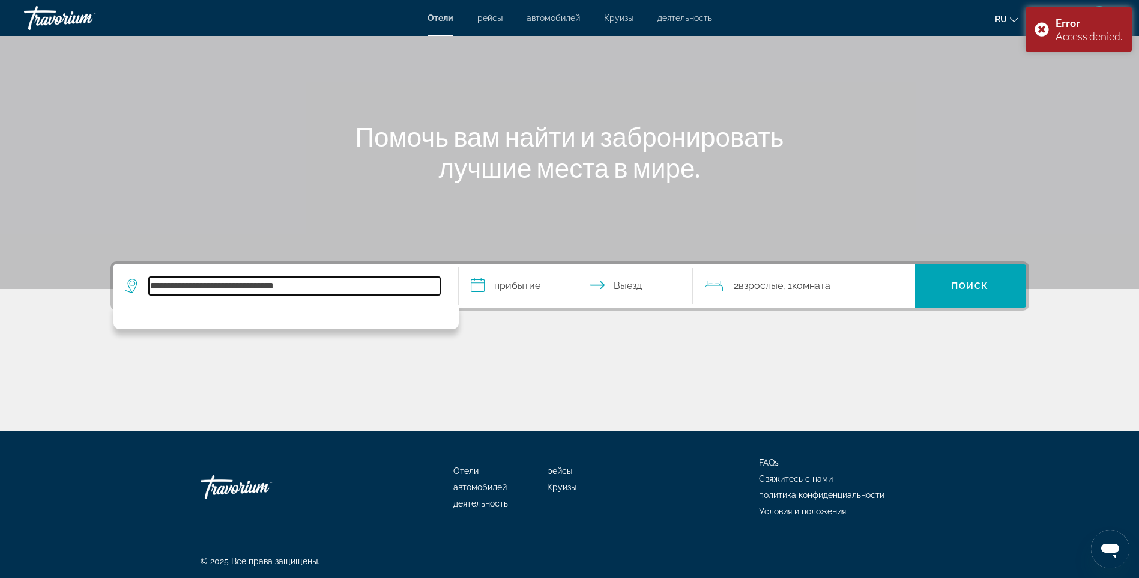
click at [154, 283] on input "**********" at bounding box center [294, 286] width 291 height 18
type input "**********"
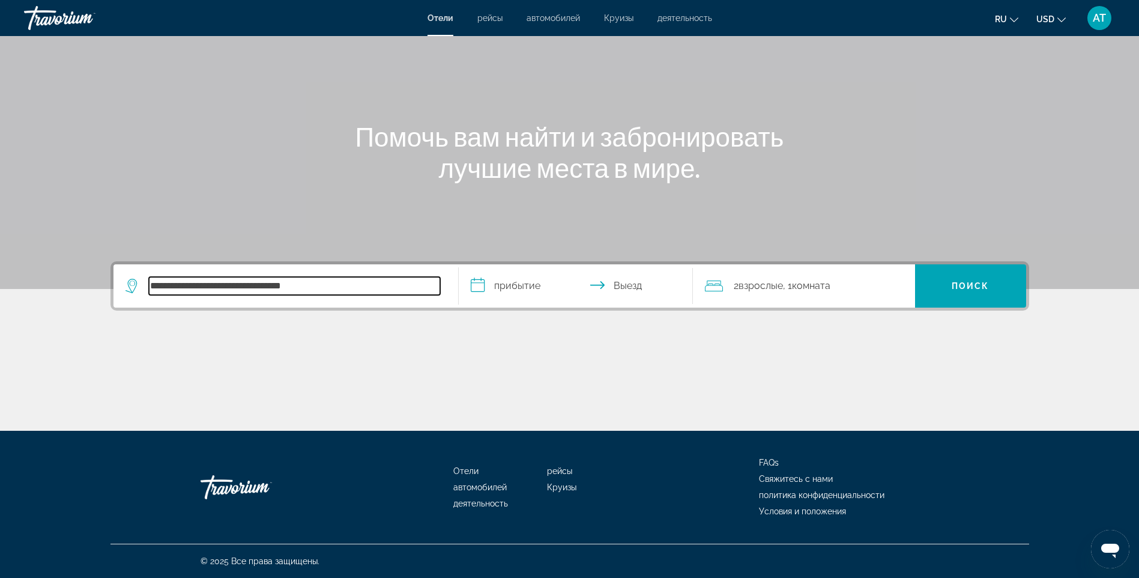
drag, startPoint x: 341, startPoint y: 285, endPoint x: 103, endPoint y: 275, distance: 238.0
click at [103, 275] on div "**********" at bounding box center [569, 345] width 967 height 169
paste input "**********"
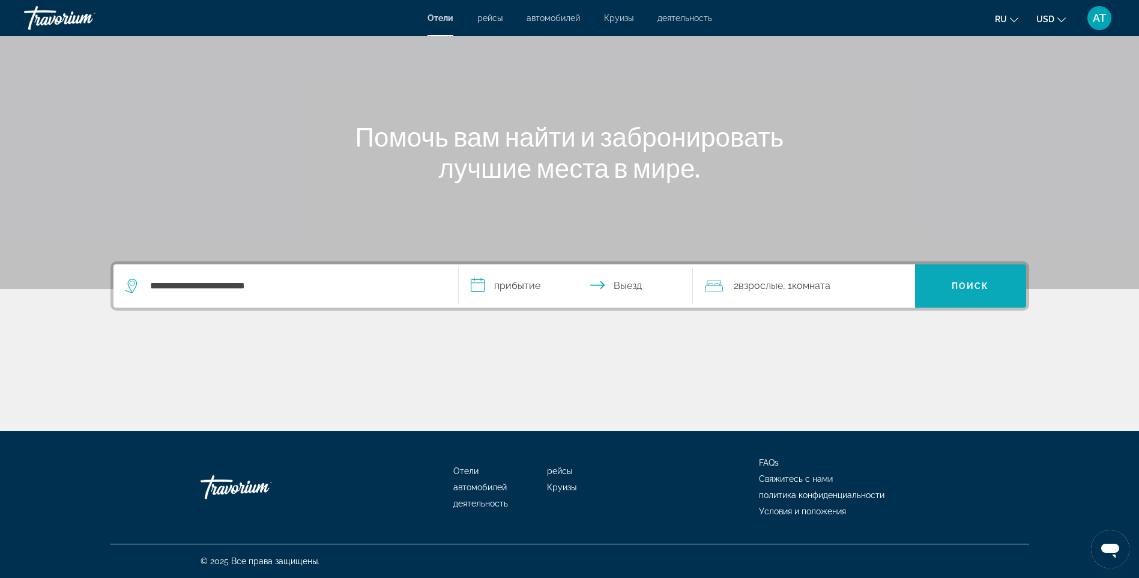
click at [965, 285] on span "Поиск" at bounding box center [971, 286] width 38 height 10
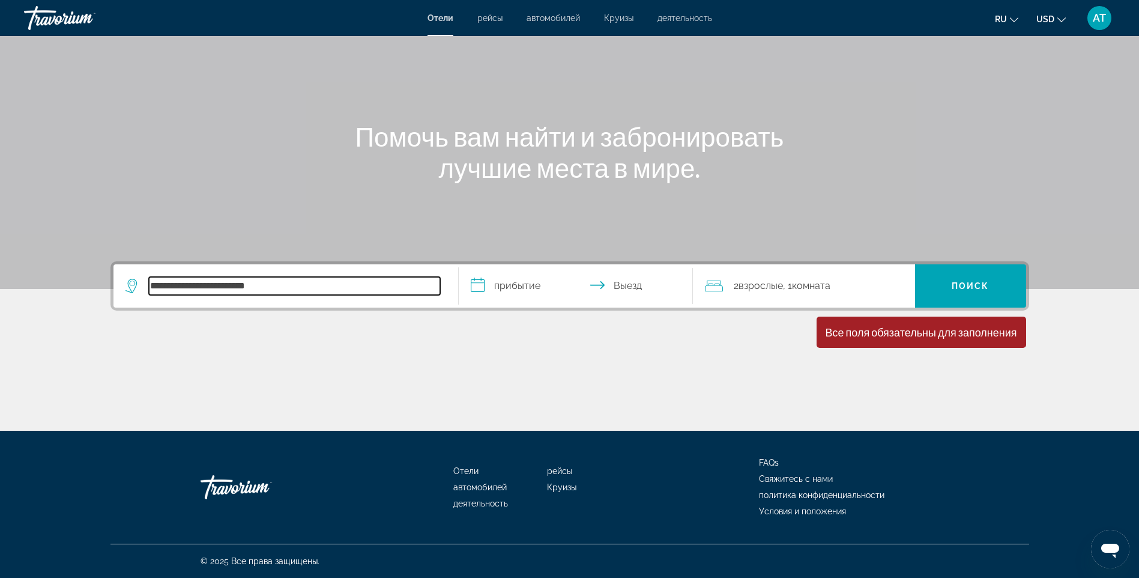
click at [339, 288] on input "**********" at bounding box center [294, 286] width 291 height 18
type input "*"
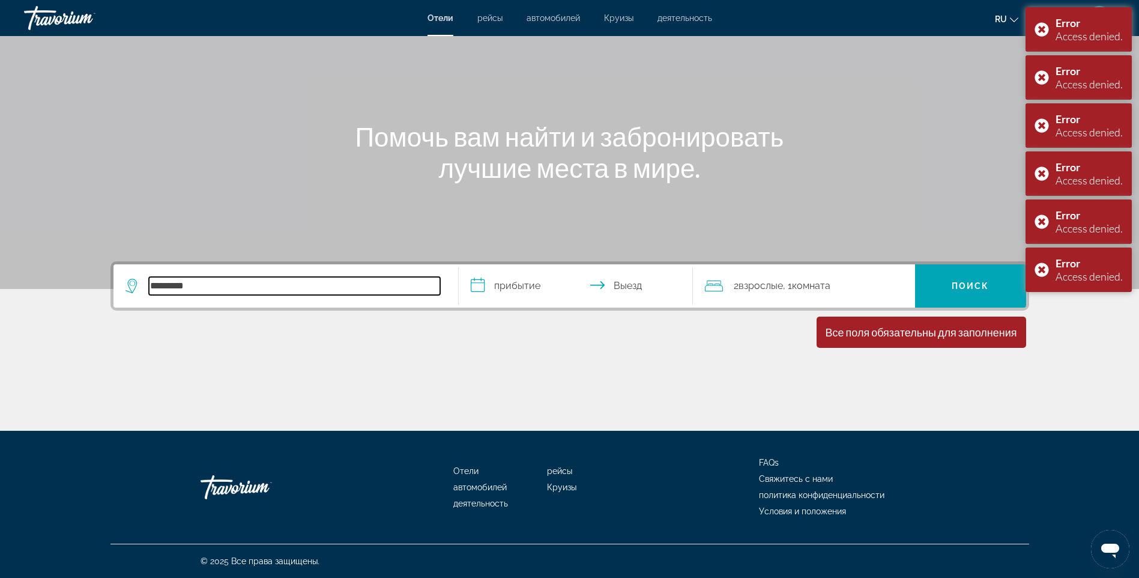
type input "*********"
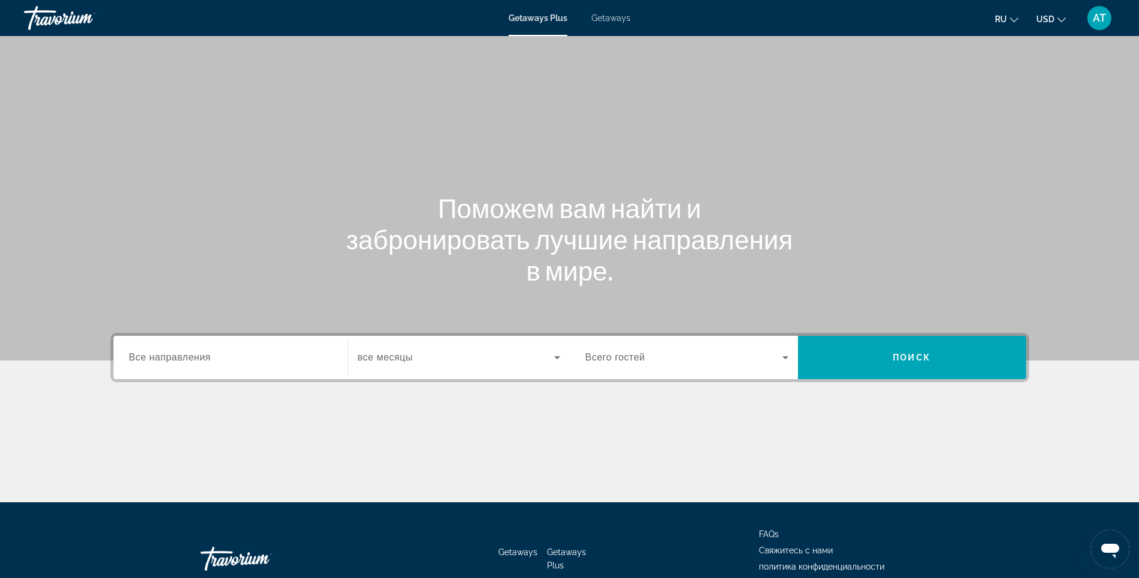
click at [163, 356] on span "Все направления" at bounding box center [170, 357] width 82 height 10
click at [163, 356] on input "Destination Все направления" at bounding box center [230, 358] width 203 height 14
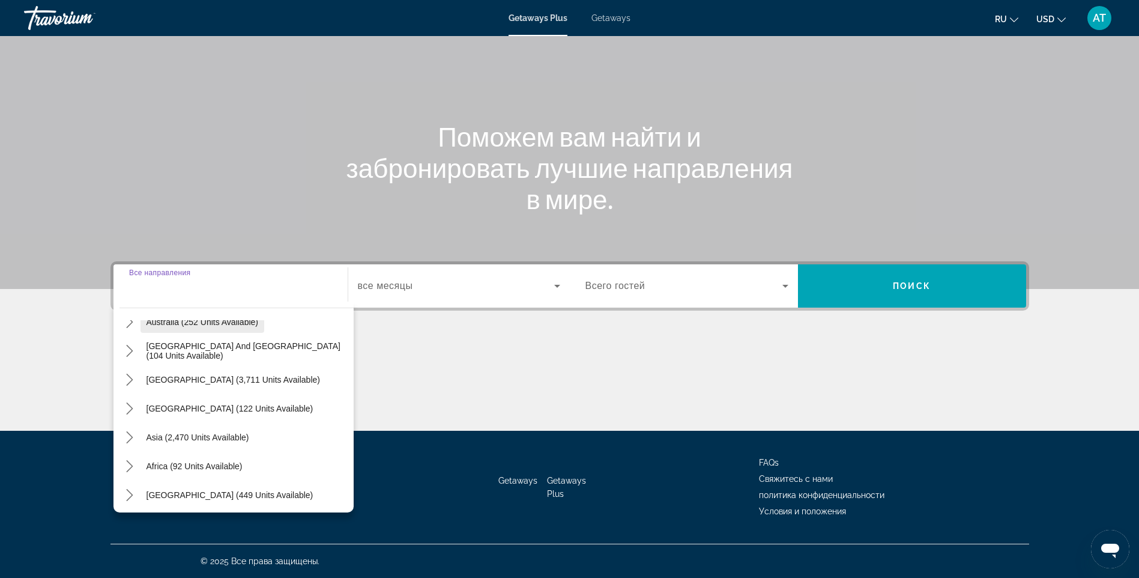
scroll to position [195, 0]
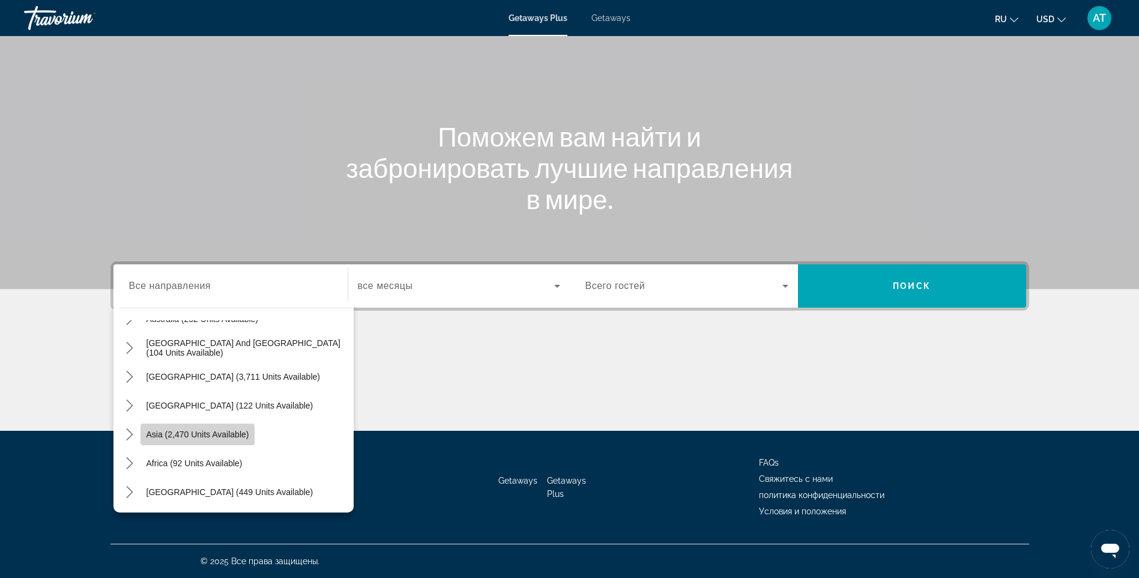
click at [235, 428] on span "Select destination: Asia (2,470 units available)" at bounding box center [198, 434] width 115 height 29
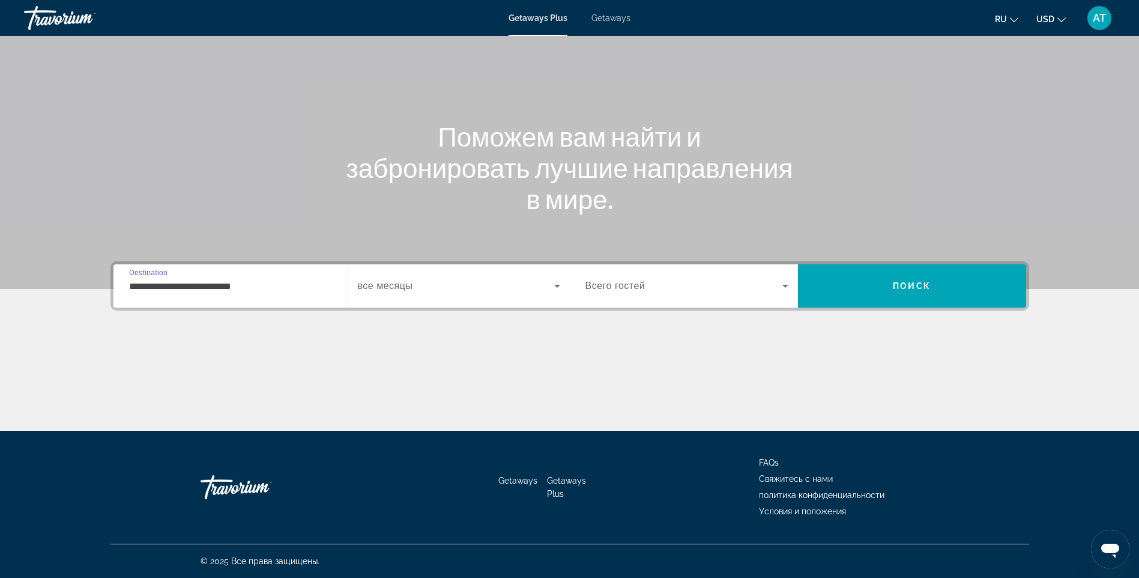
click at [296, 291] on input "**********" at bounding box center [230, 286] width 203 height 14
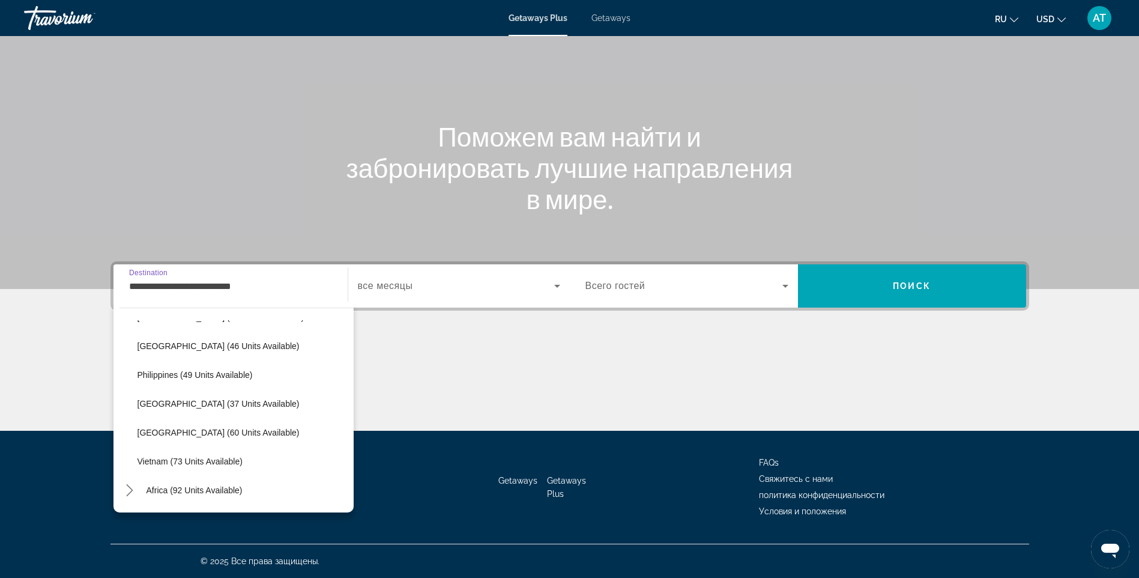
scroll to position [483, 0]
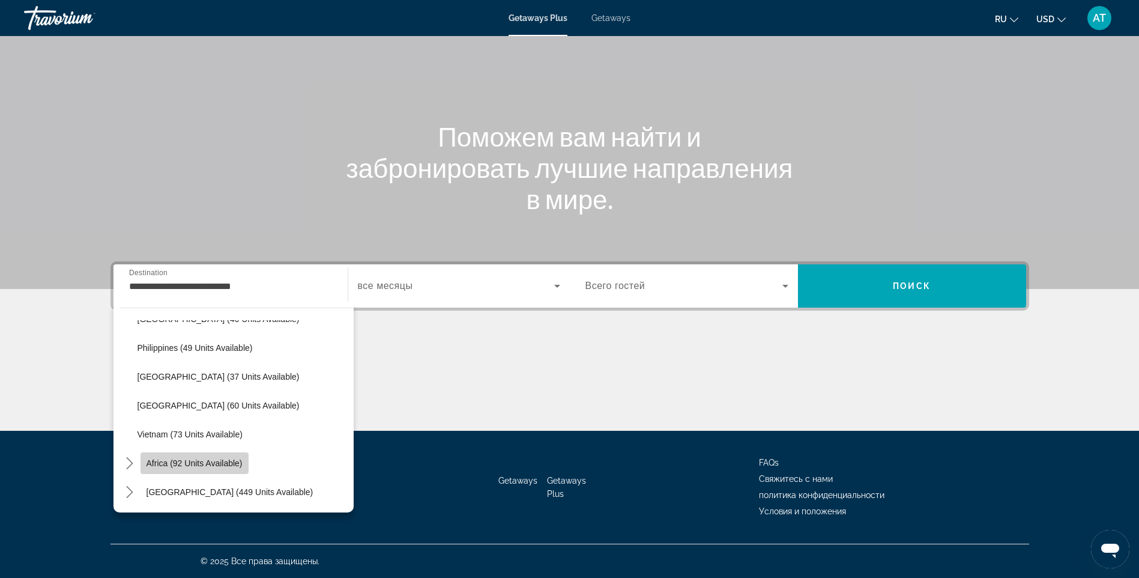
click at [193, 455] on span "Select destination: Africa (92 units available)" at bounding box center [195, 463] width 108 height 29
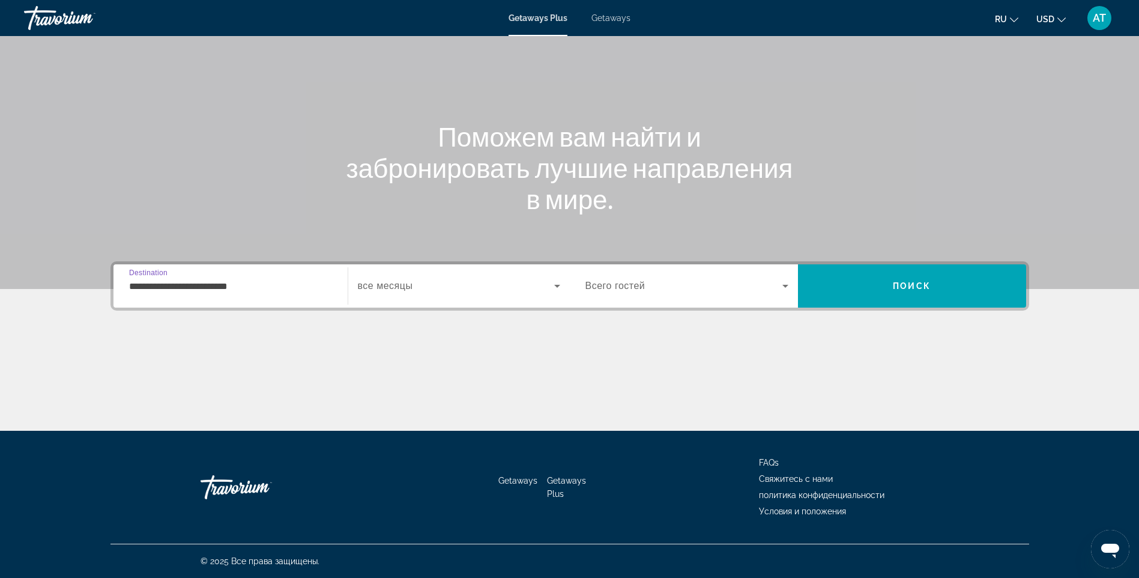
click at [270, 285] on input "**********" at bounding box center [230, 286] width 203 height 14
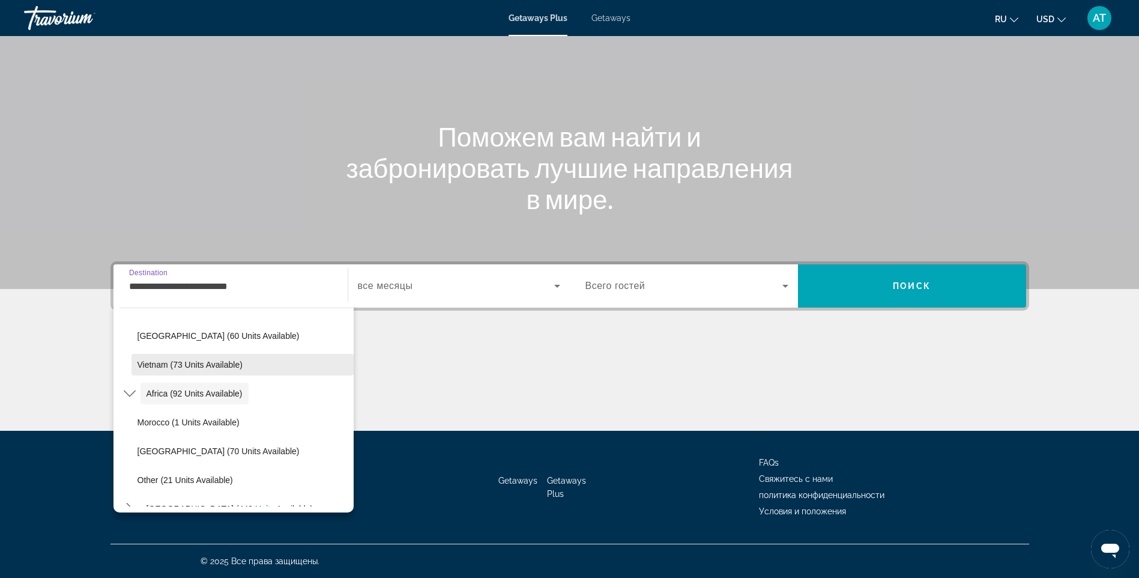
scroll to position [569, 0]
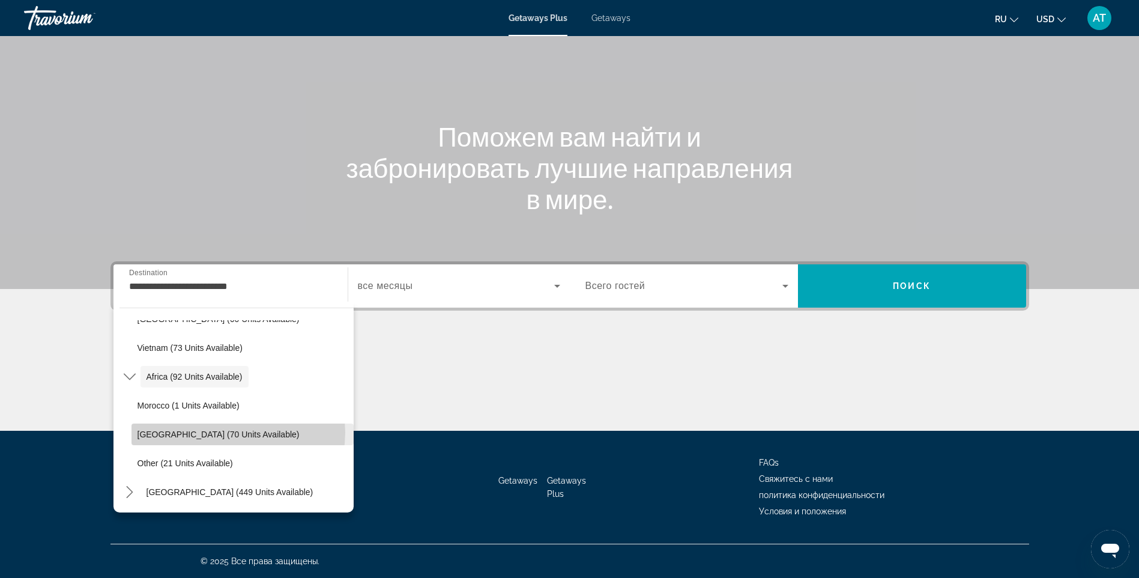
click at [235, 432] on span "South Africa (70 units available)" at bounding box center [219, 434] width 162 height 10
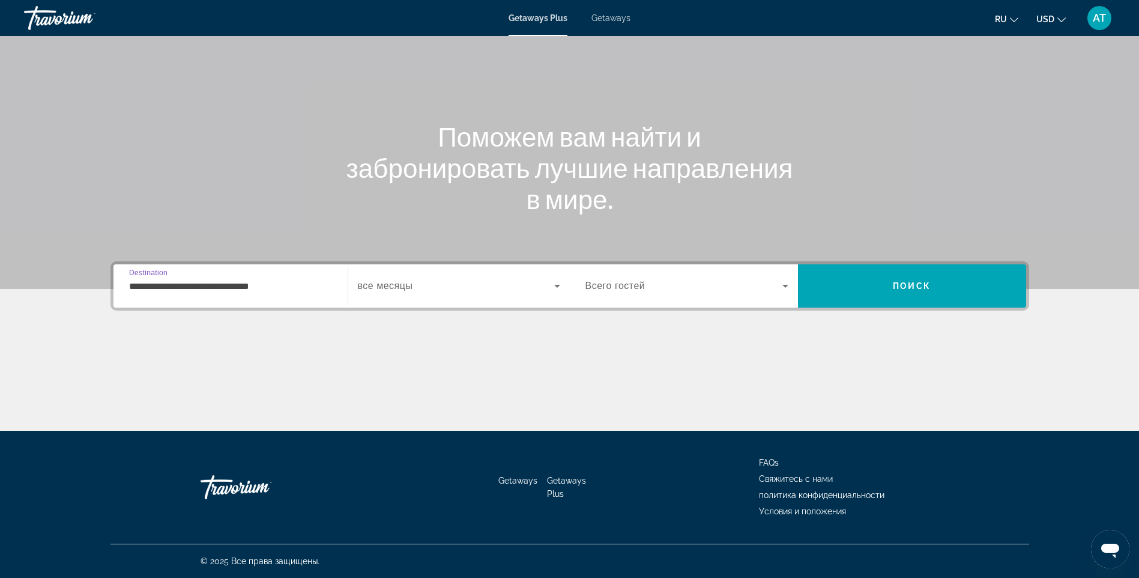
click at [267, 288] on input "**********" at bounding box center [230, 286] width 203 height 14
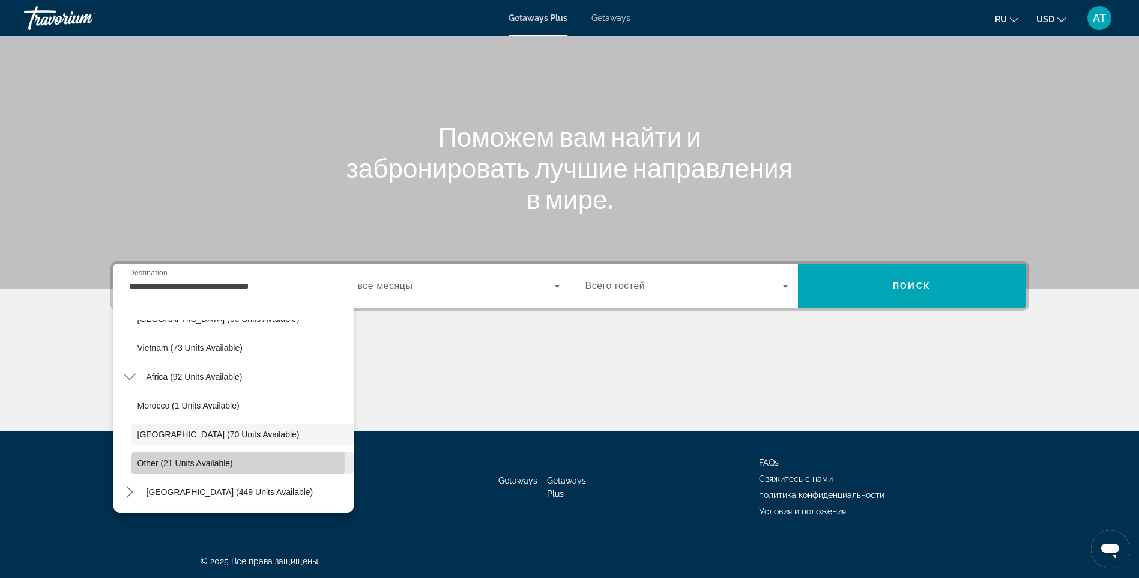
click at [209, 462] on span "Other (21 units available)" at bounding box center [185, 463] width 95 height 10
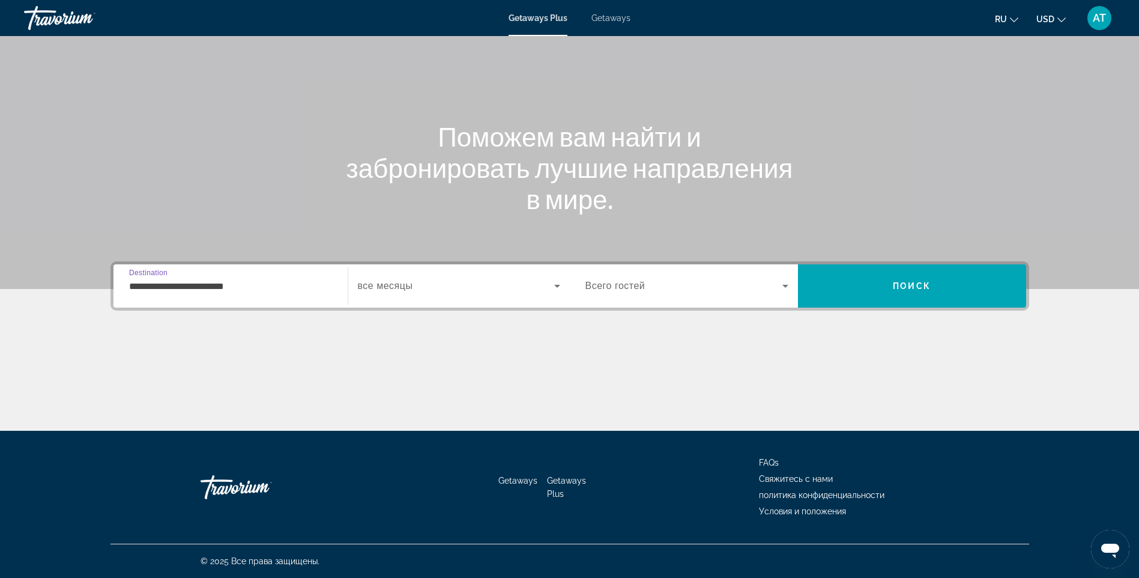
drag, startPoint x: 262, startPoint y: 284, endPoint x: 52, endPoint y: 280, distance: 209.6
click at [52, 280] on section "**********" at bounding box center [569, 180] width 1139 height 502
click at [256, 290] on input "**********" at bounding box center [230, 286] width 203 height 14
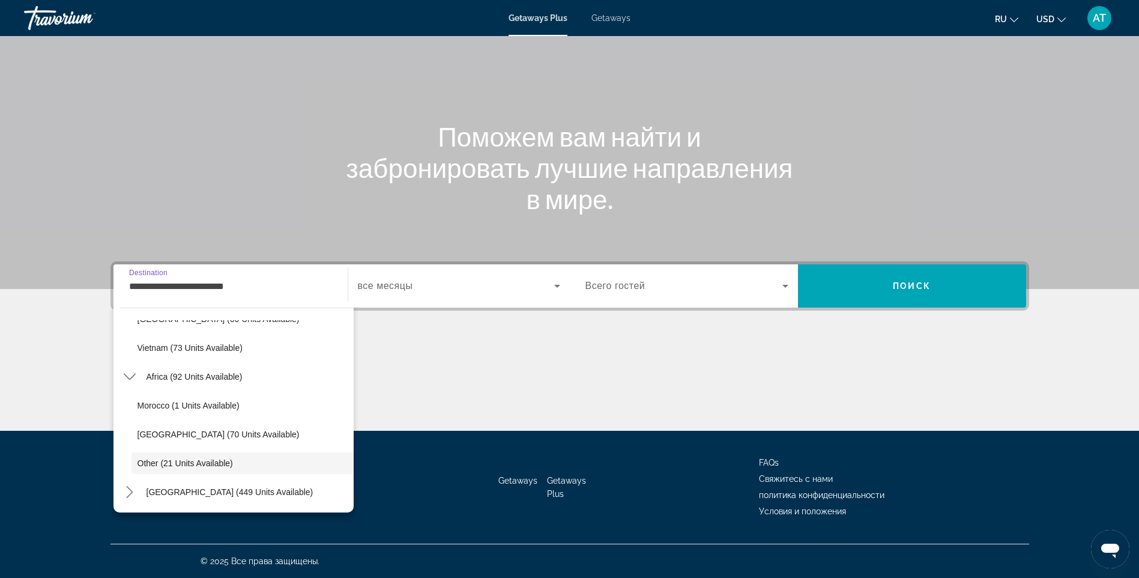
click at [251, 285] on input "**********" at bounding box center [230, 286] width 203 height 14
click at [250, 489] on span "Middle East (449 units available)" at bounding box center [230, 492] width 167 height 10
type input "**********"
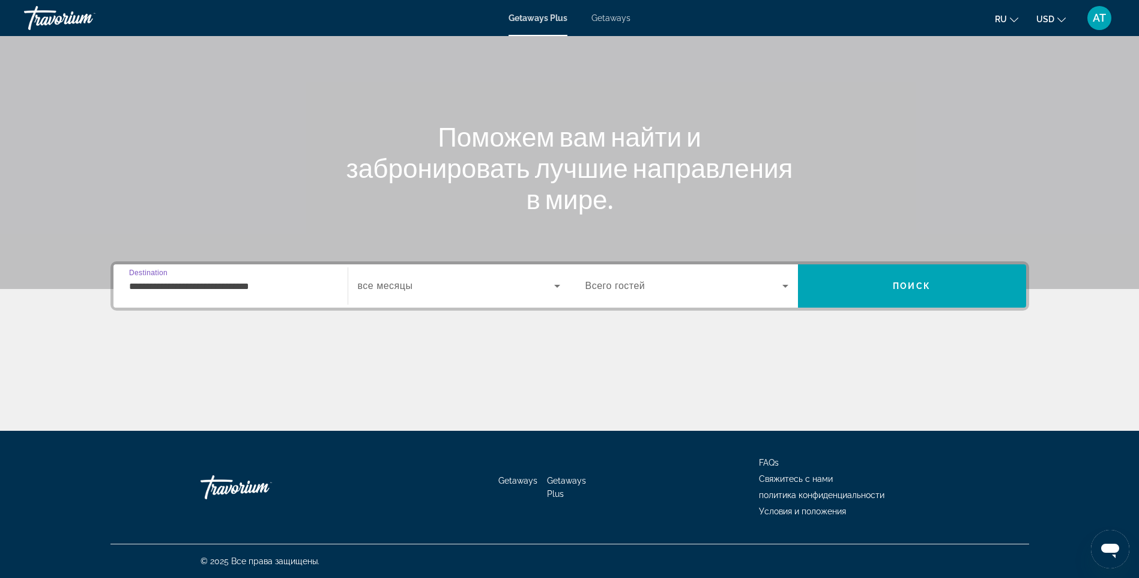
click at [271, 279] on input "**********" at bounding box center [230, 286] width 203 height 14
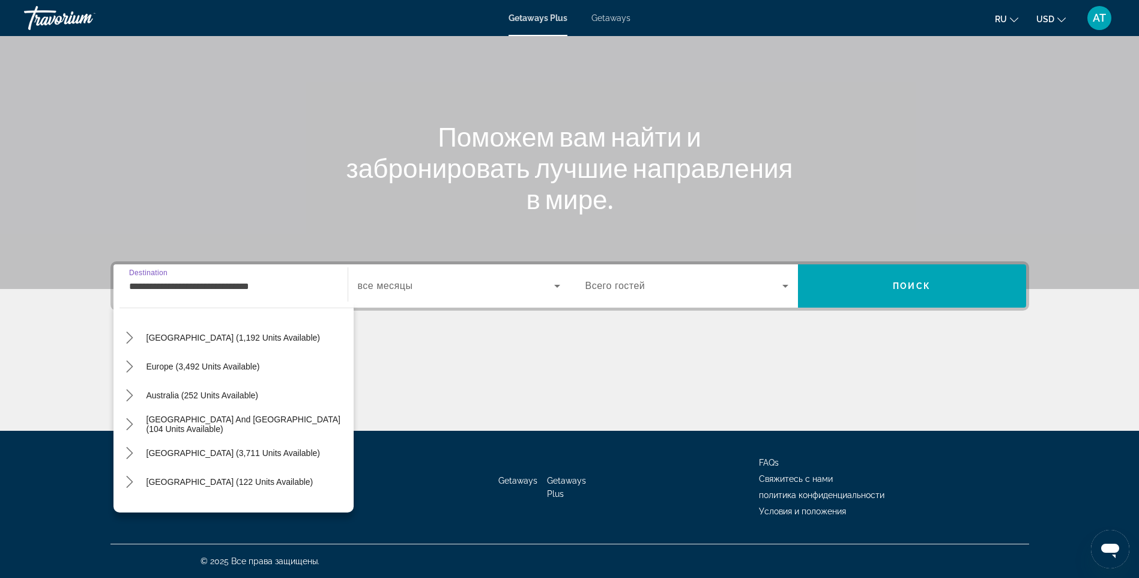
scroll to position [115, 0]
